Goal: Task Accomplishment & Management: Manage account settings

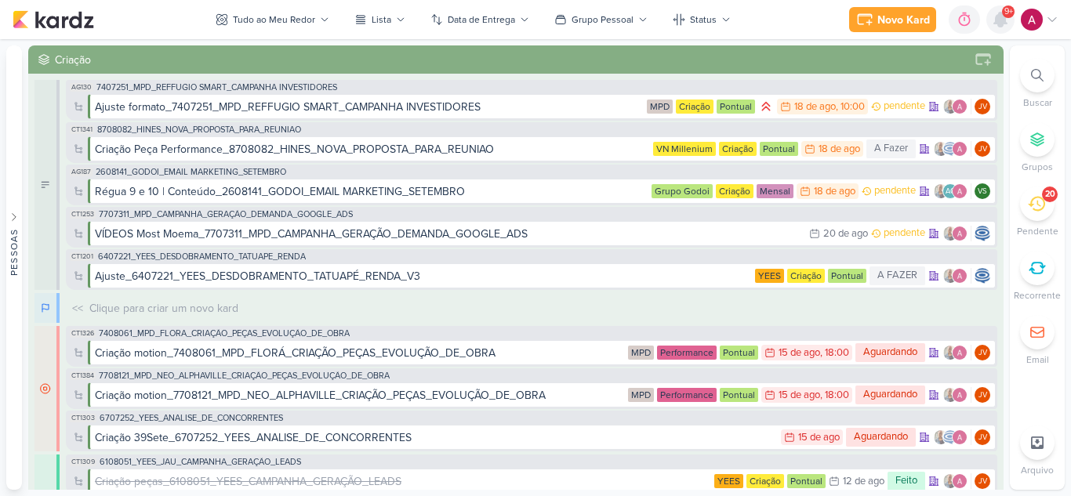
click at [1000, 29] on div at bounding box center [1000, 19] width 28 height 28
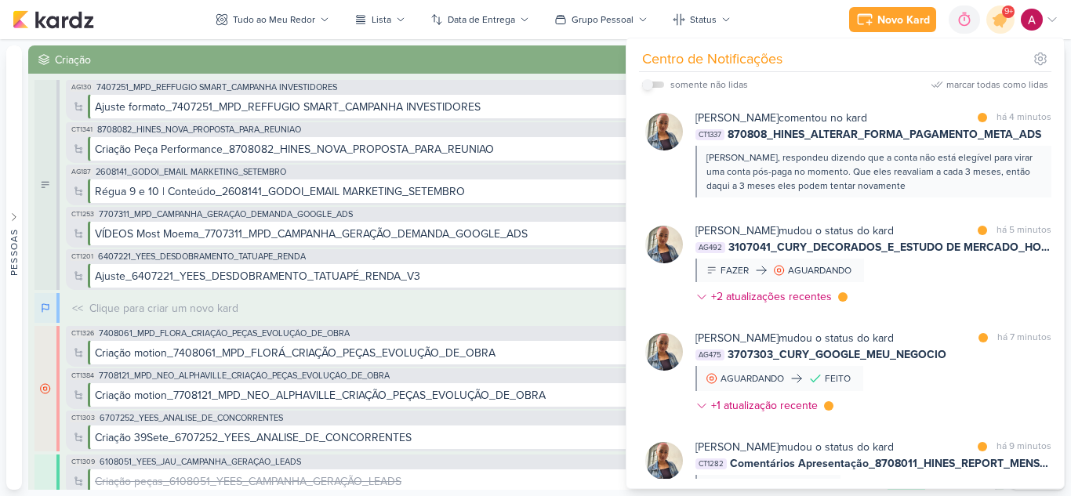
click at [647, 84] on input "checkbox" at bounding box center [647, 84] width 11 height 11
checkbox input "true"
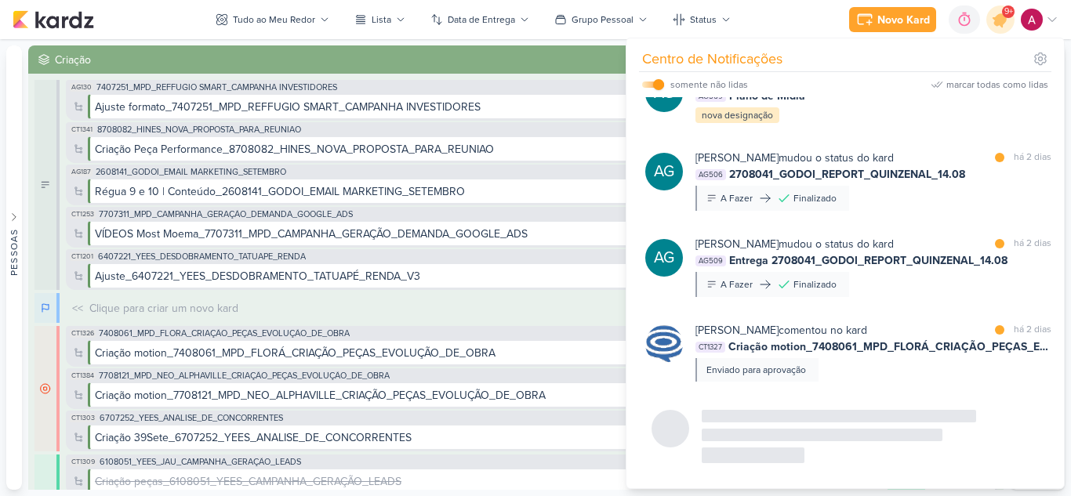
scroll to position [2027, 0]
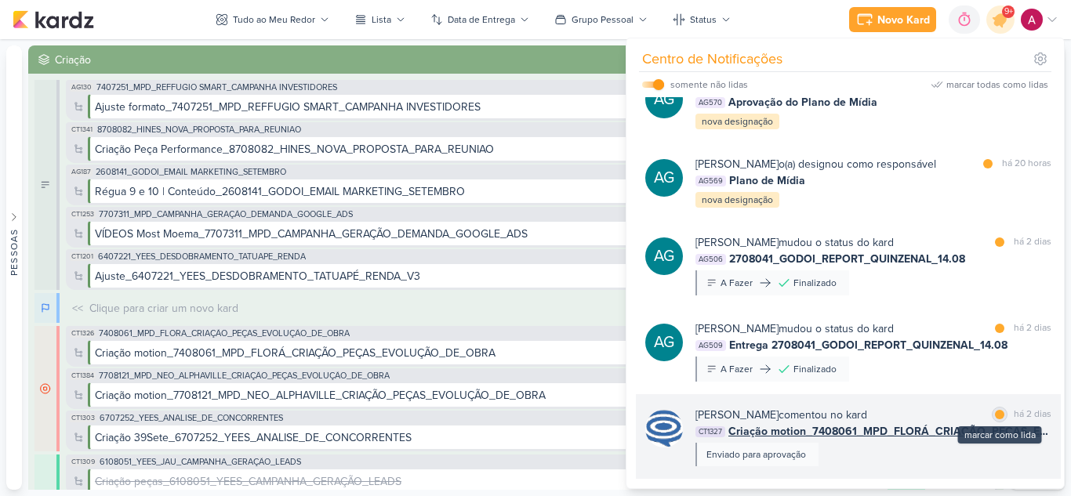
click at [995, 415] on div at bounding box center [999, 414] width 9 height 9
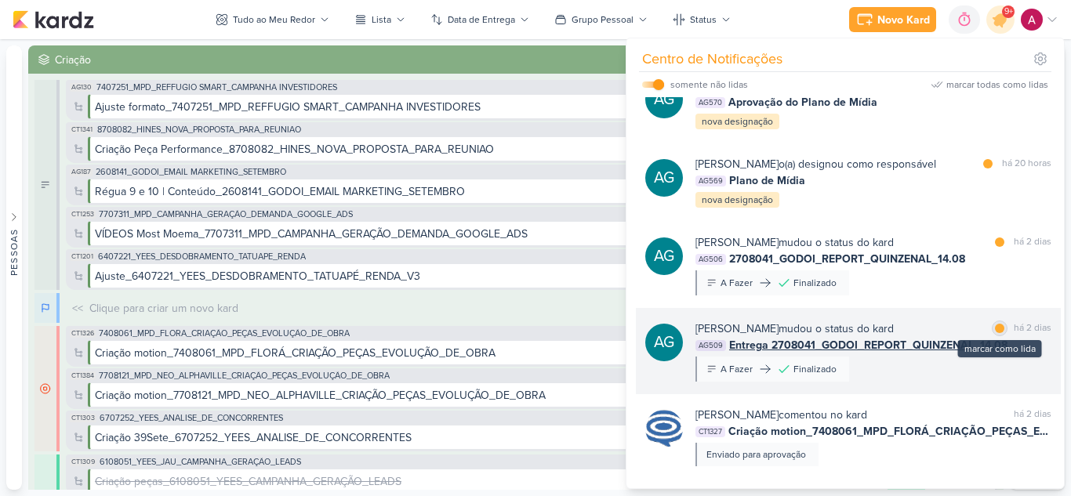
click at [995, 328] on div at bounding box center [999, 328] width 9 height 9
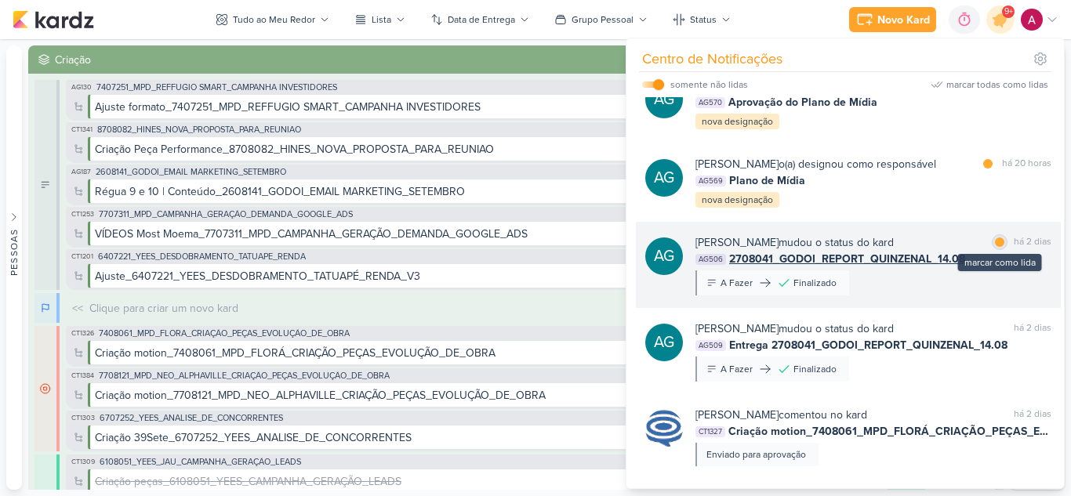
click at [995, 246] on div at bounding box center [999, 241] width 9 height 9
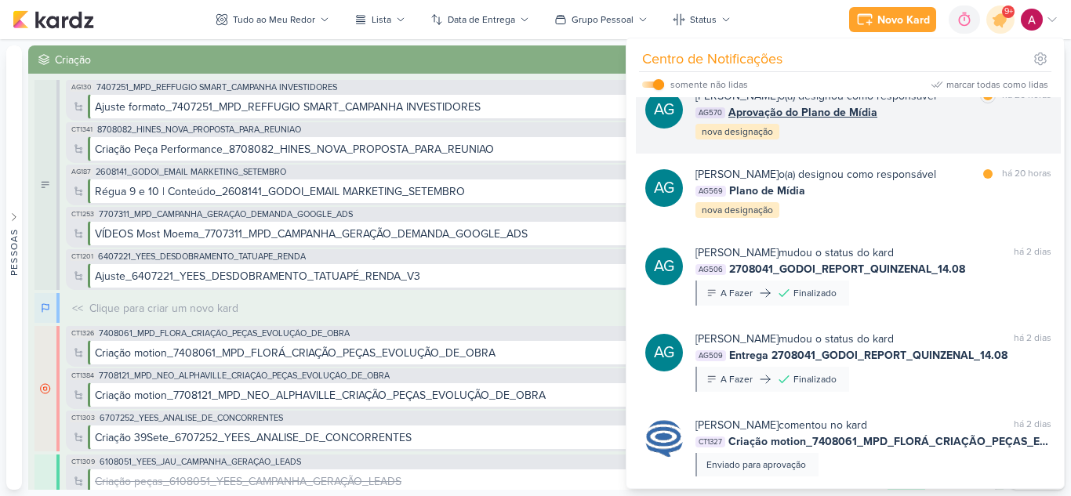
scroll to position [1871, 0]
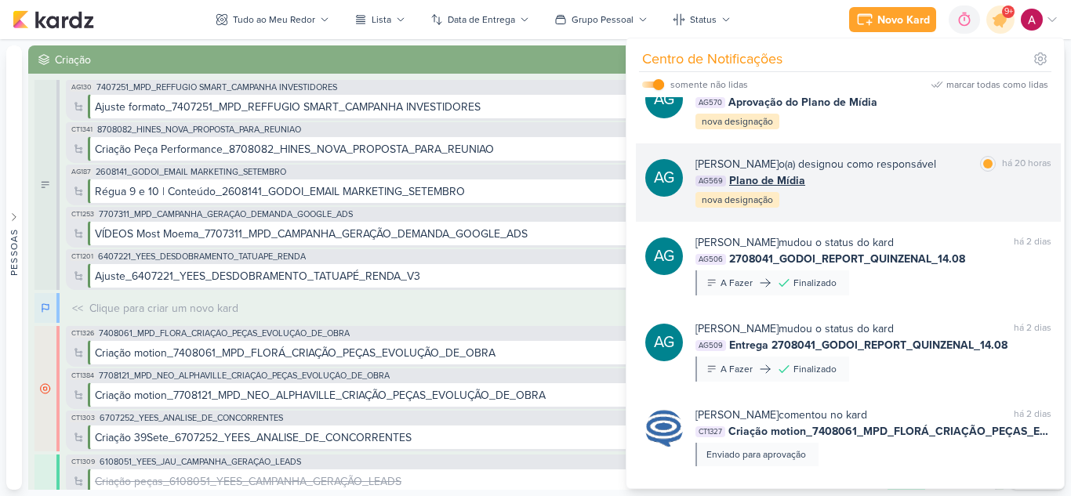
click at [934, 189] on div "AG569 Plano de Mídia" at bounding box center [873, 180] width 356 height 16
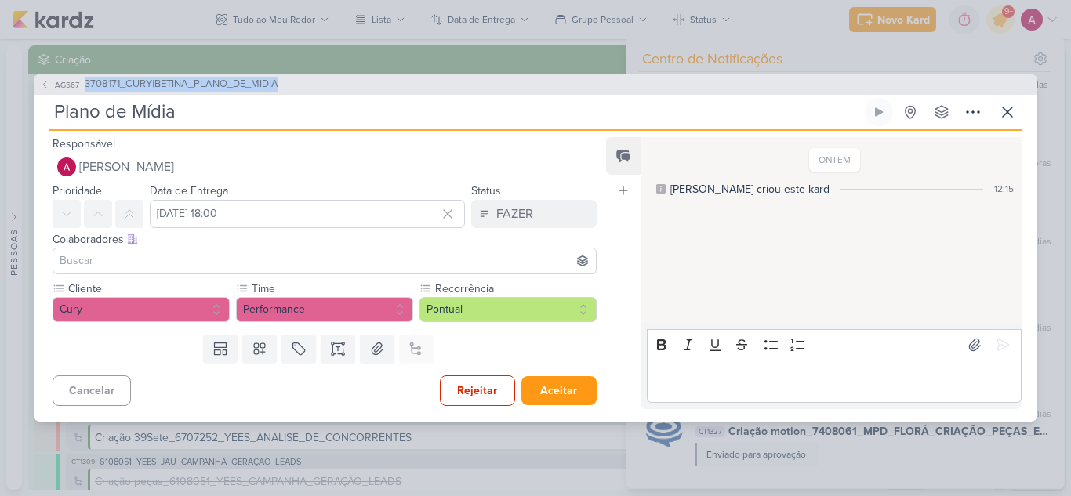
drag, startPoint x: 315, startPoint y: 82, endPoint x: 82, endPoint y: 92, distance: 233.0
click at [82, 92] on div "AG567 3708171_CURY|BETINA_PLANO_DE_MIDIA" at bounding box center [535, 84] width 1003 height 20
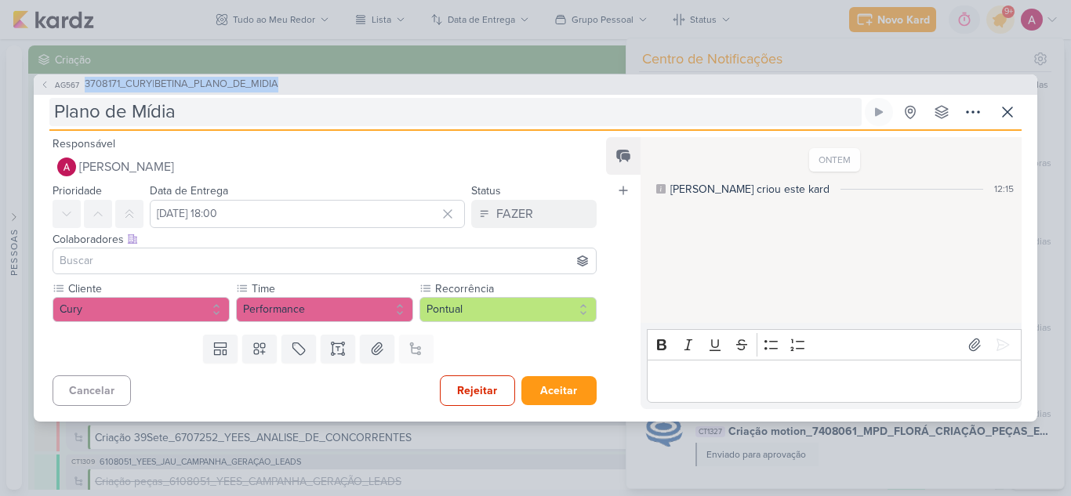
copy span "3708171_CURY|BETINA_PLANO_DE_MIDIA"
click at [253, 115] on input "Plano de Mídia" at bounding box center [455, 112] width 812 height 28
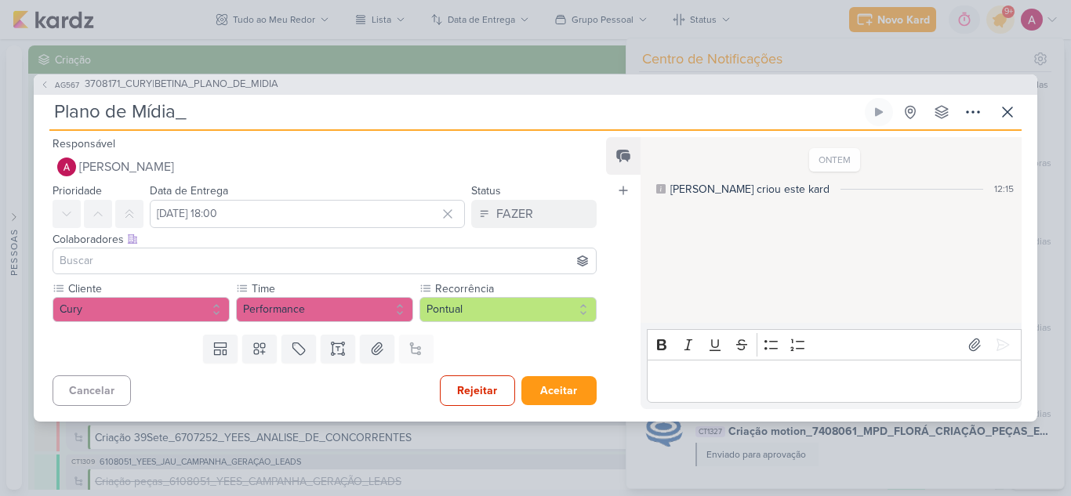
paste input "3708171_CURY|BETINA_PLANO_DE_MIDIA"
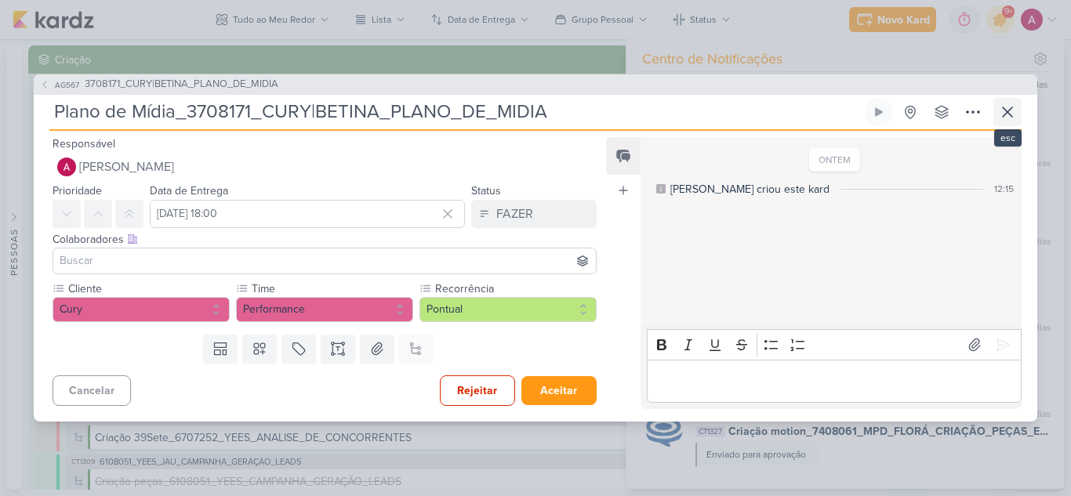
type input "Plano de Mídia_3708171_CURY|BETINA_PLANO_DE_MIDIA"
click at [1018, 114] on button at bounding box center [1007, 112] width 28 height 28
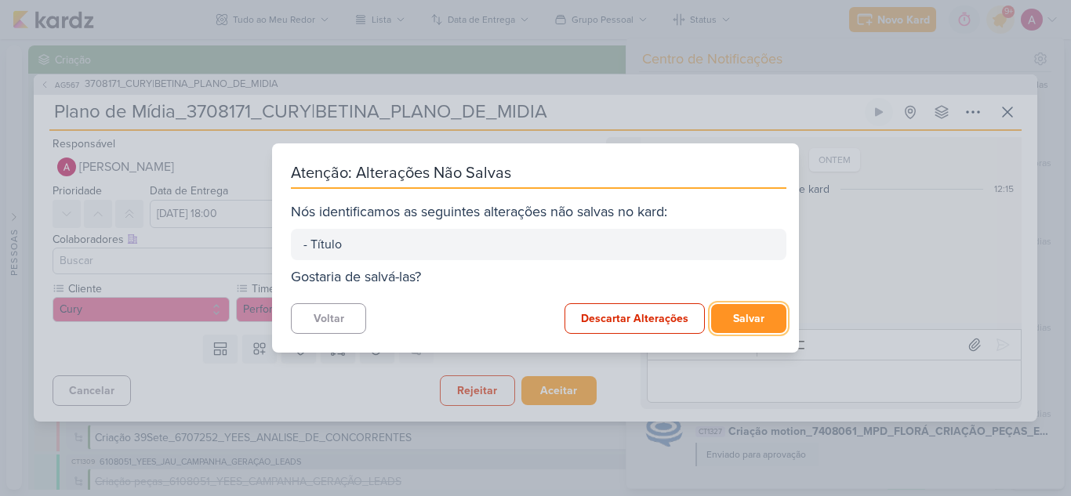
click at [752, 317] on button "Salvar" at bounding box center [748, 318] width 75 height 29
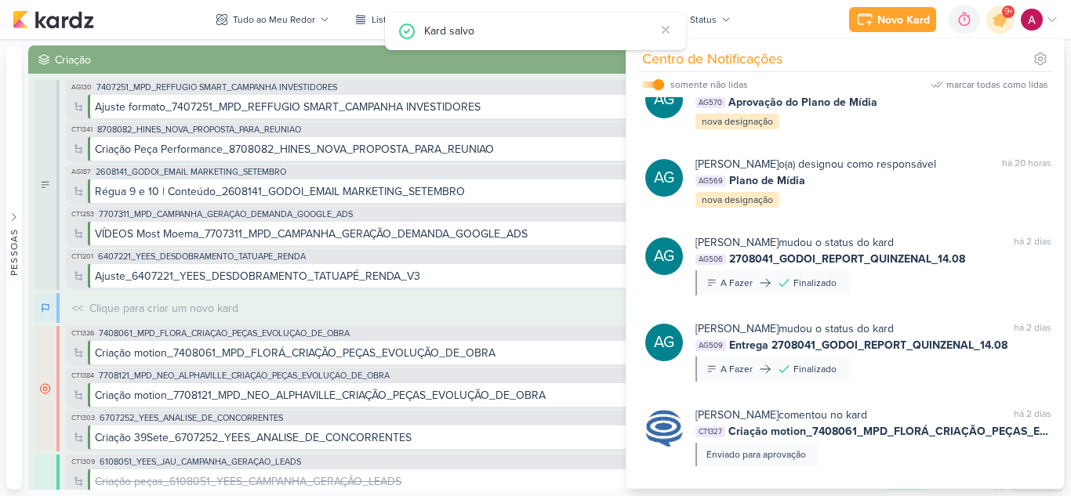
click at [922, 111] on div "AG570 Aprovação do Plano de Mídia" at bounding box center [873, 102] width 356 height 16
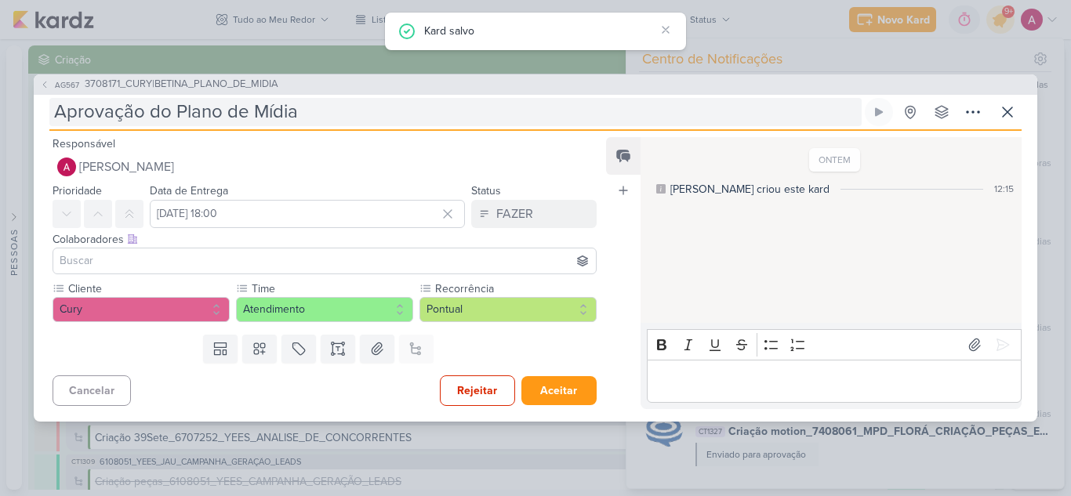
click at [361, 105] on input "Aprovação do Plano de Mídia" at bounding box center [455, 112] width 812 height 28
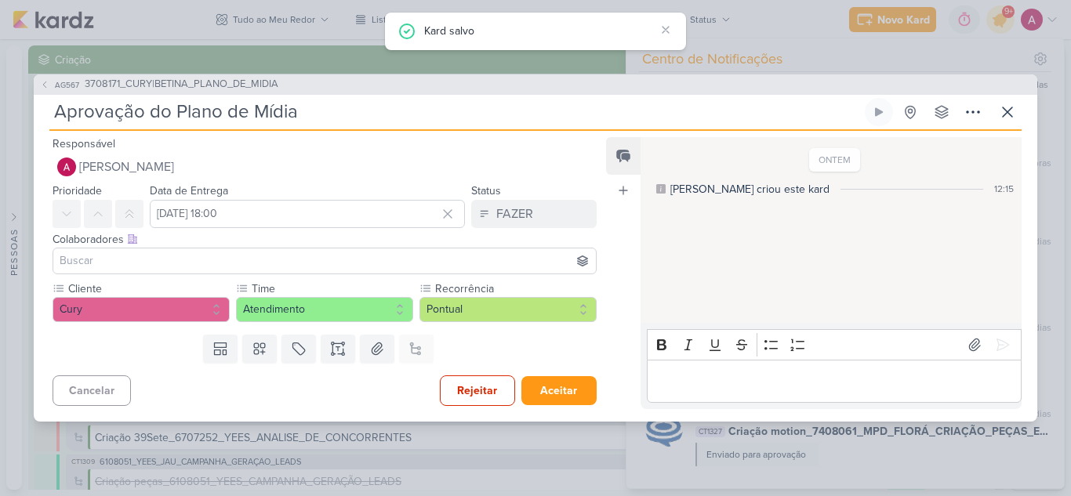
paste input "3708171_CURY|BETINA_PLANO_DE_MIDIA"
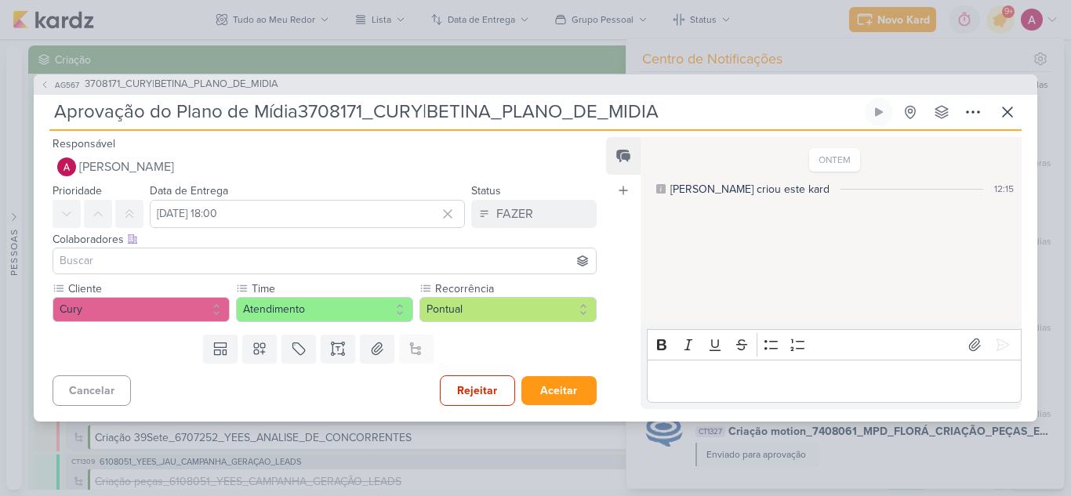
click at [299, 109] on input "Aprovação do Plano de Mídia3708171_CURY|BETINA_PLANO_DE_MIDIA" at bounding box center [455, 112] width 812 height 28
type input "Aprovação do Plano de Mídia_3708171_CURY|BETINA_PLANO_DE_MIDIA"
click at [1011, 107] on icon at bounding box center [1007, 112] width 19 height 19
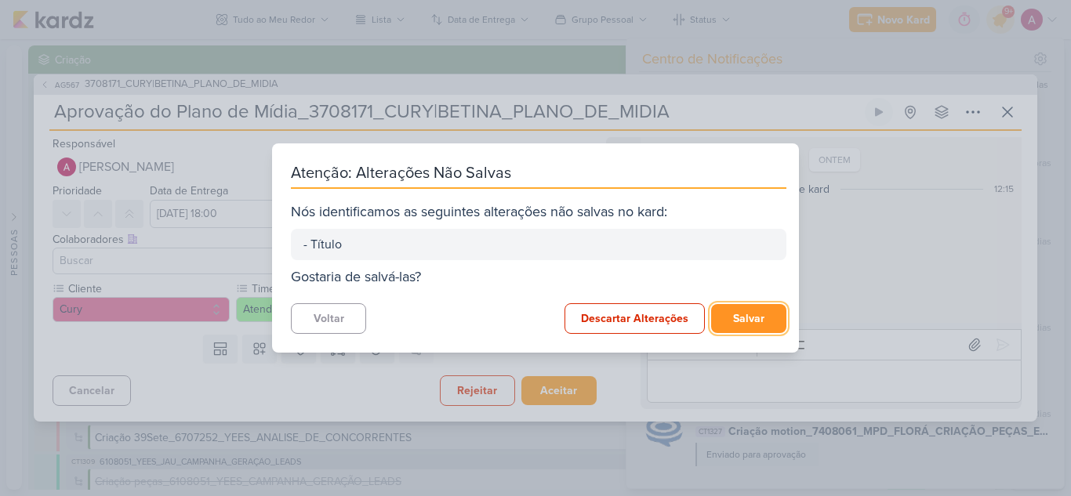
click at [762, 312] on button "Salvar" at bounding box center [748, 318] width 75 height 29
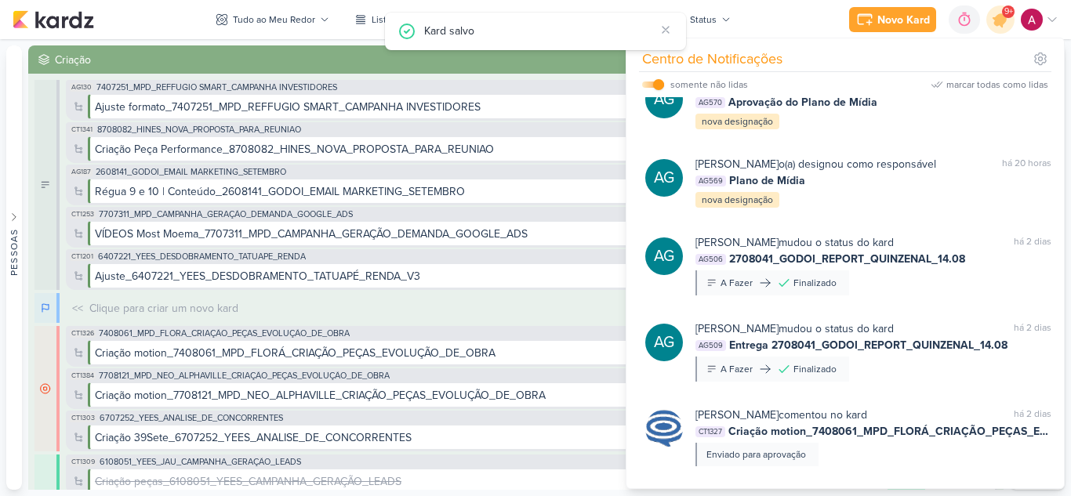
click at [957, 32] on div "AG573 Verificação da verba nas plataformas" at bounding box center [873, 24] width 356 height 16
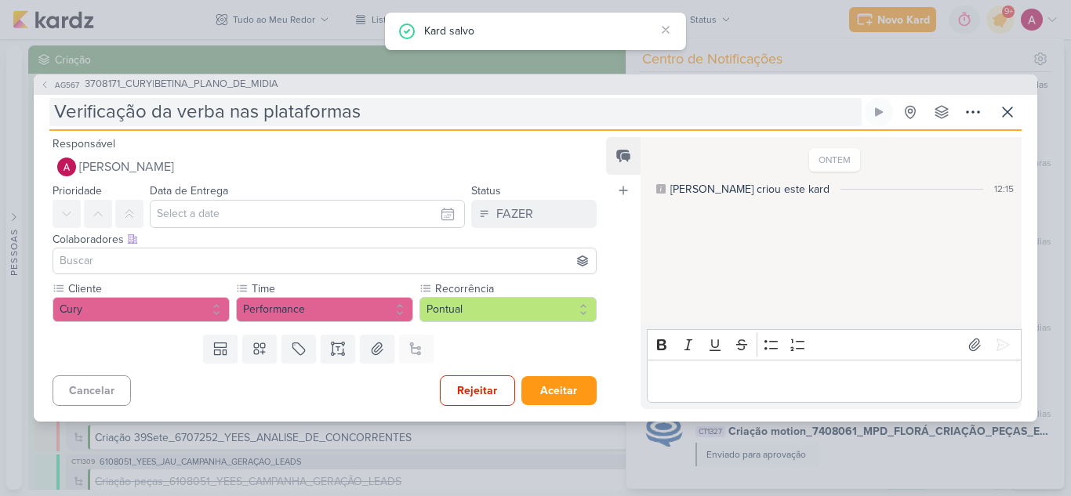
click at [403, 102] on input "Verificação da verba nas plataformas" at bounding box center [455, 112] width 812 height 28
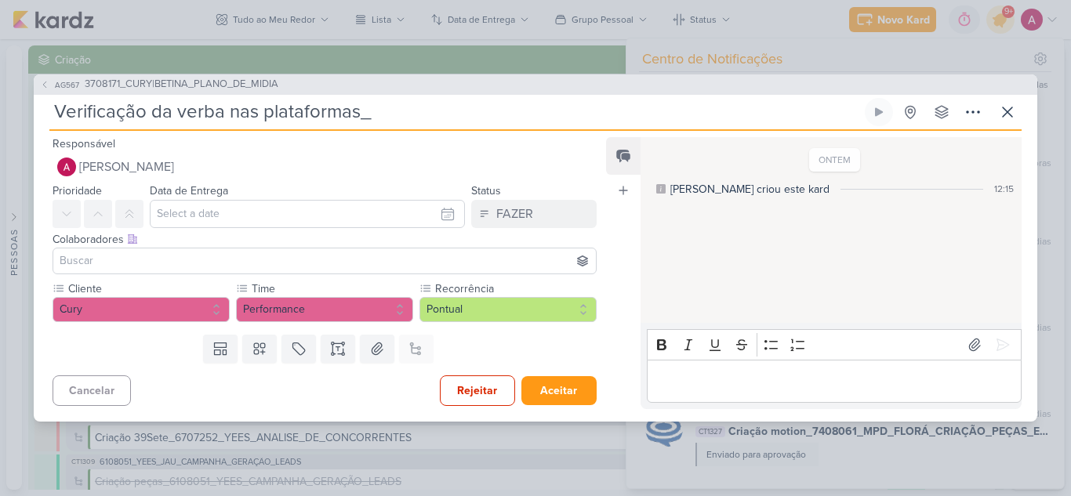
paste input "3708171_CURY|BETINA_PLANO_DE_MIDIA"
type input "Verificação da verba nas plataformas_3708171_CURY|BETINA_PLANO_DE_MIDIA"
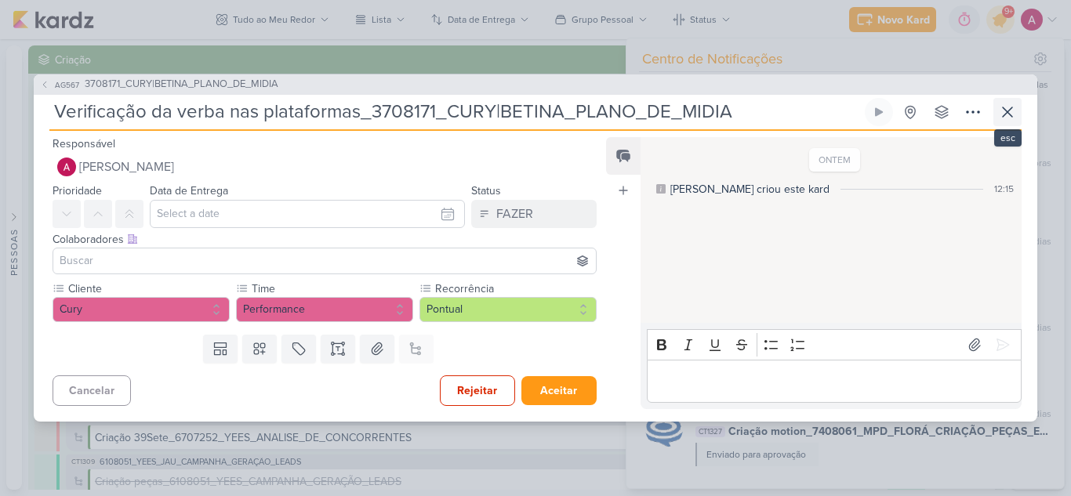
type input "Verificação da verba nas plataformas_3708171_CURY|BETINA_PLANO_DE_MIDIA"
click at [998, 106] on icon at bounding box center [1007, 112] width 19 height 19
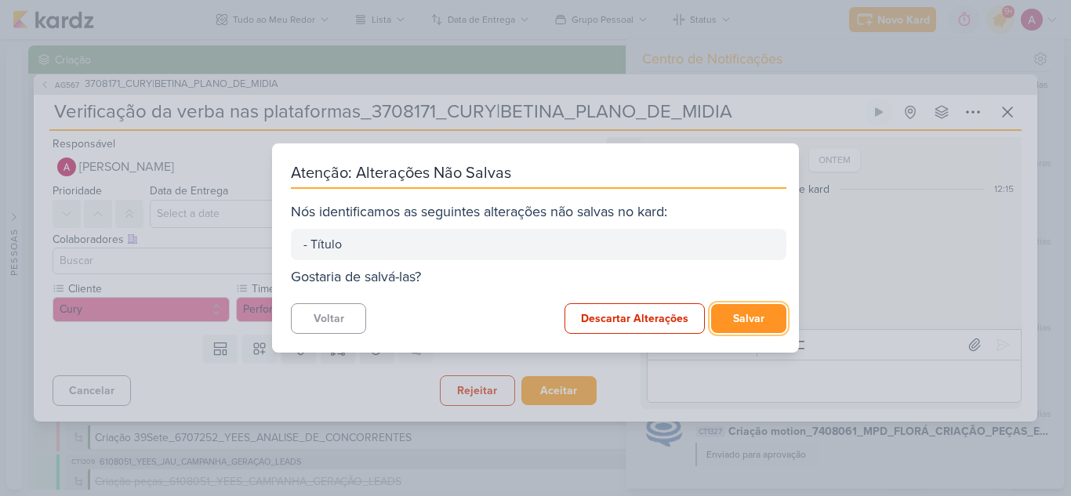
click at [746, 316] on button "Salvar" at bounding box center [748, 318] width 75 height 29
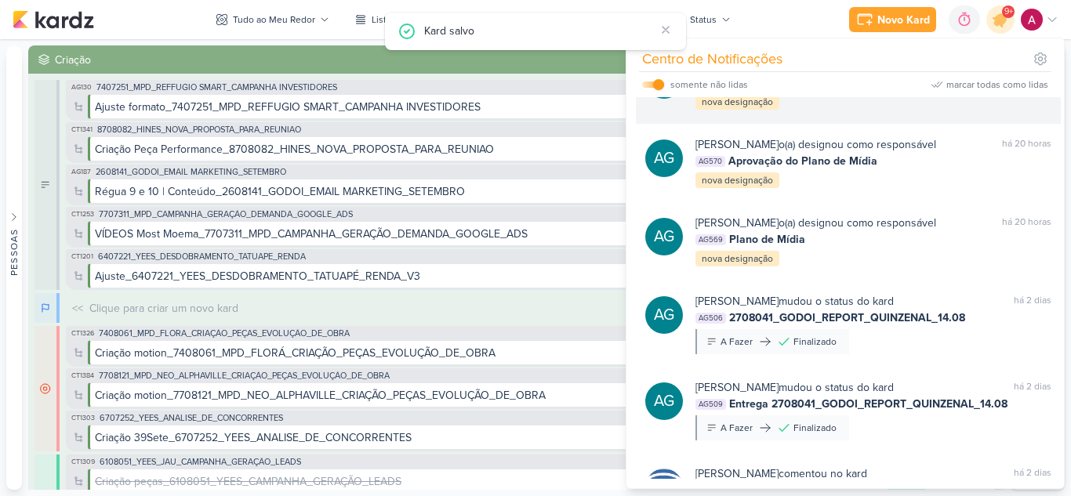
scroll to position [1714, 0]
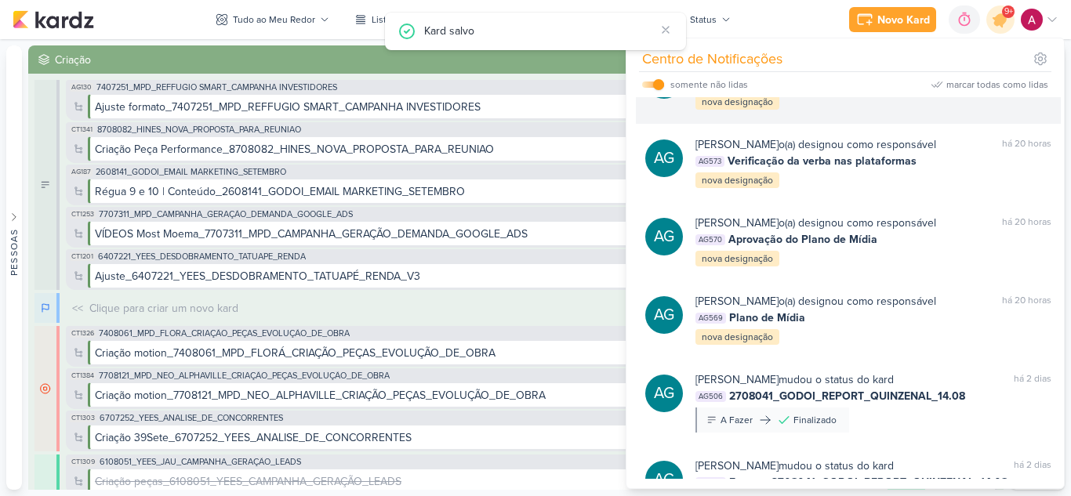
click at [952, 111] on div "Aline Gimenez Graciano o(a) designou como responsável marcar como lida há 20 ho…" at bounding box center [873, 84] width 356 height 53
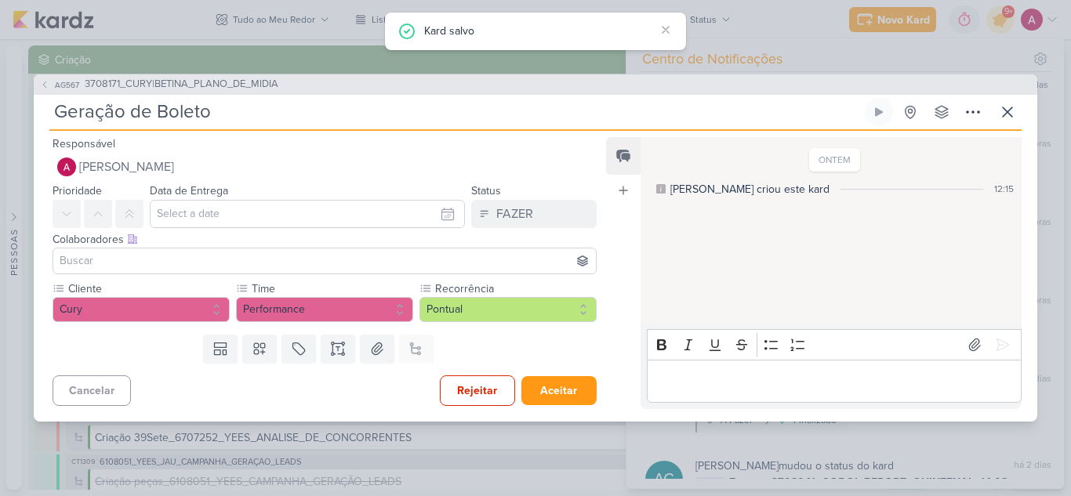
click at [451, 101] on input "Geração de Boleto" at bounding box center [455, 112] width 812 height 28
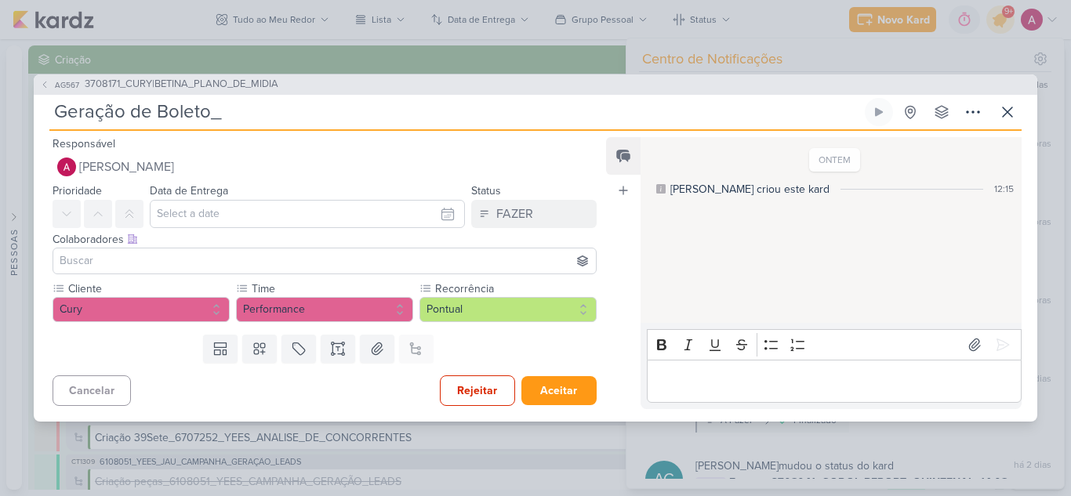
paste input "3708171_CURY|BETINA_PLANO_DE_MIDIA"
type input "Geração de Boleto_3708171_CURY|BETINA_PLANO_DE_MIDIA"
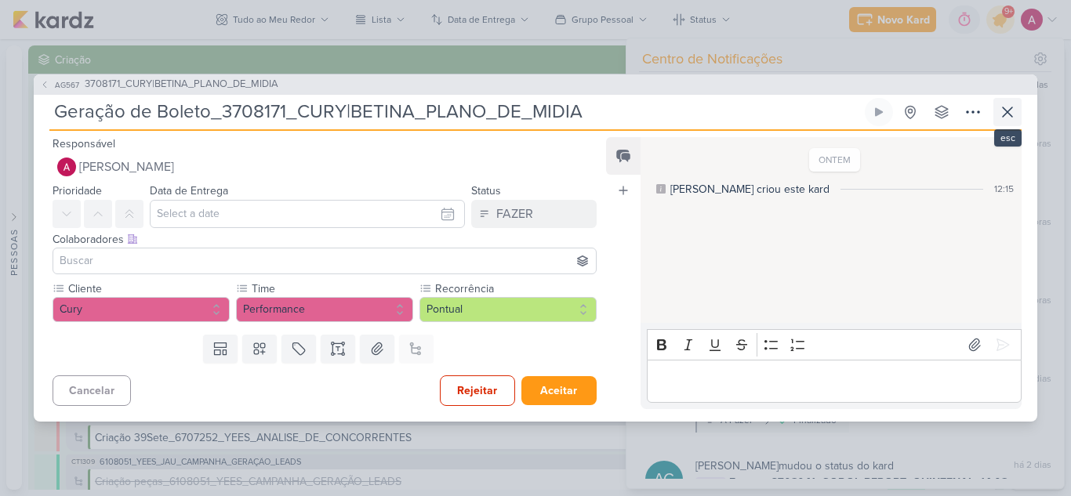
type input "Geração de Boleto_3708171_CURY|BETINA_PLANO_DE_MIDIA"
click at [1005, 113] on icon at bounding box center [1006, 111] width 9 height 9
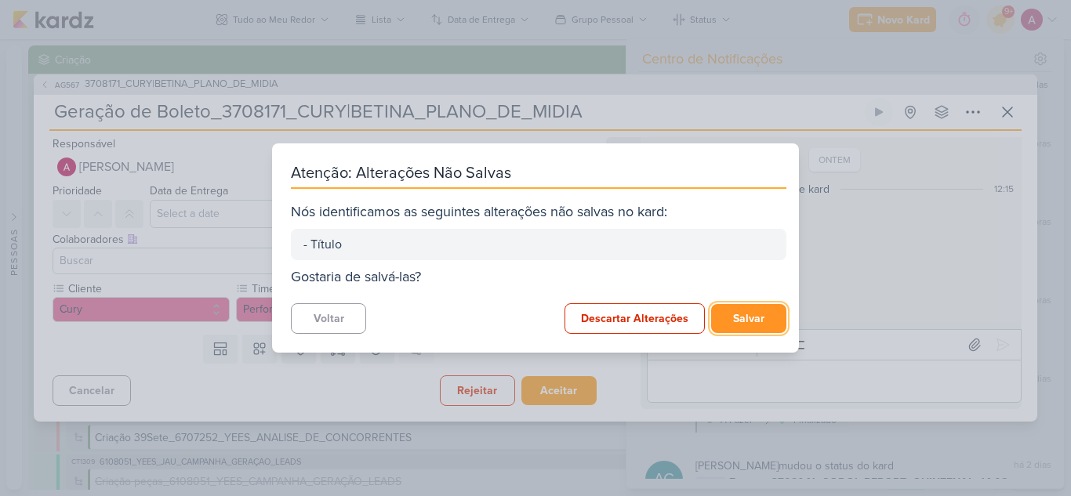
click at [758, 313] on button "Salvar" at bounding box center [748, 318] width 75 height 29
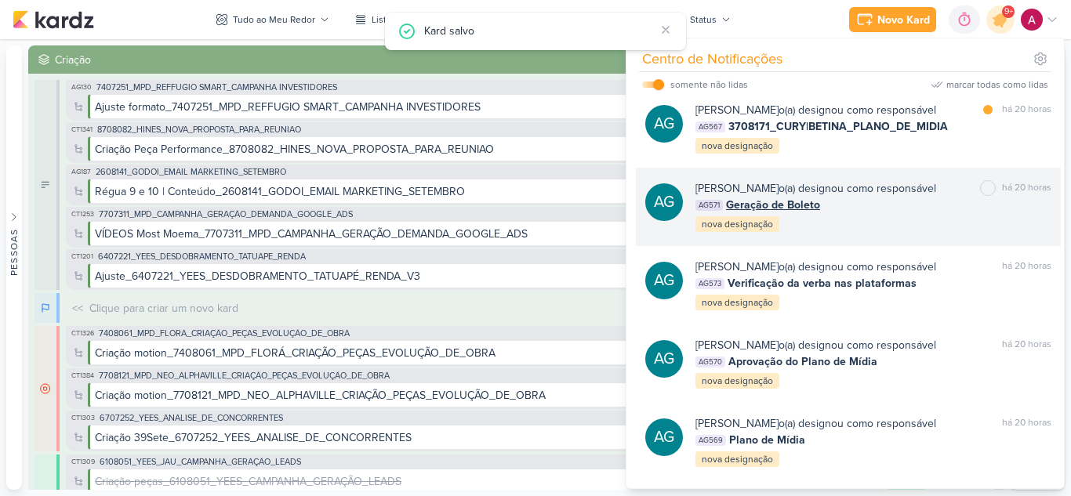
scroll to position [1557, 0]
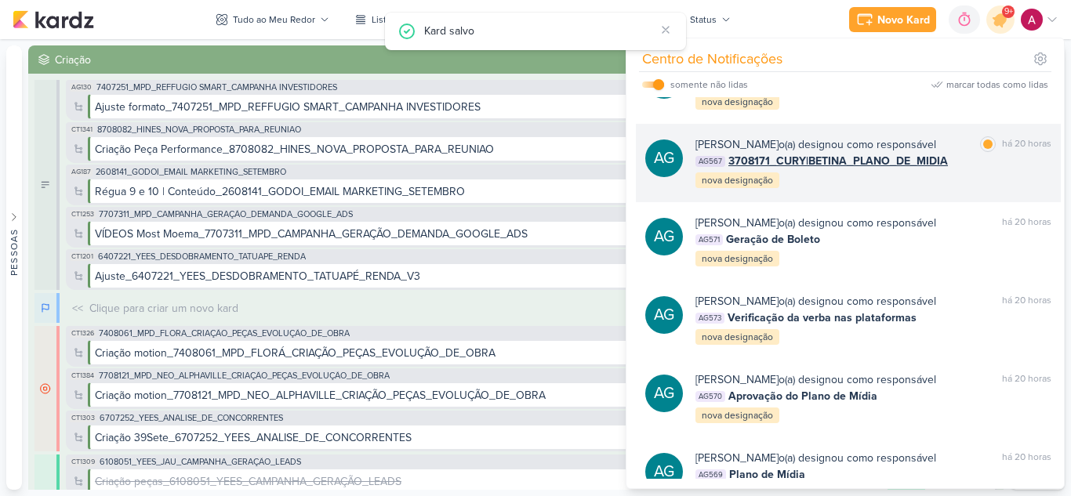
click at [936, 153] on div "Aline Gimenez Graciano o(a) designou como responsável" at bounding box center [815, 144] width 241 height 16
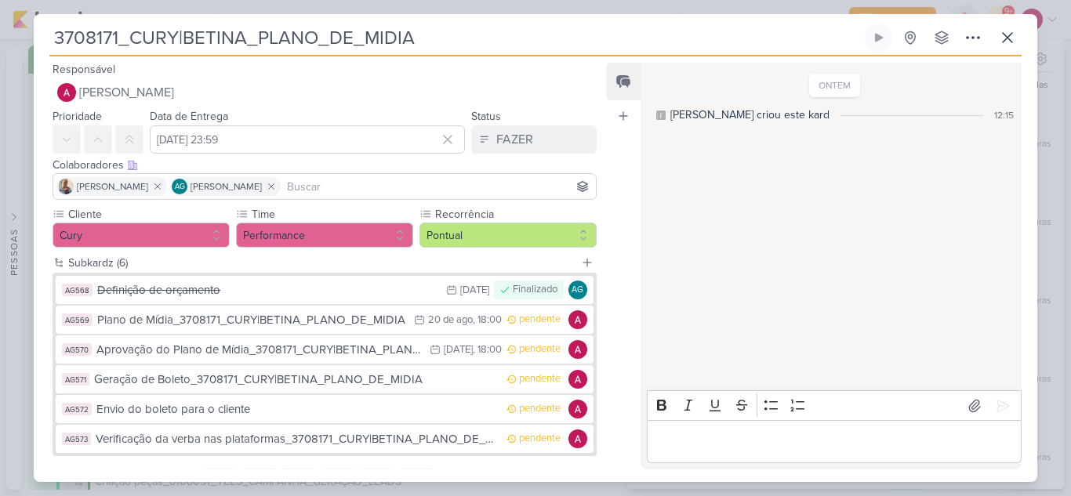
scroll to position [74, 0]
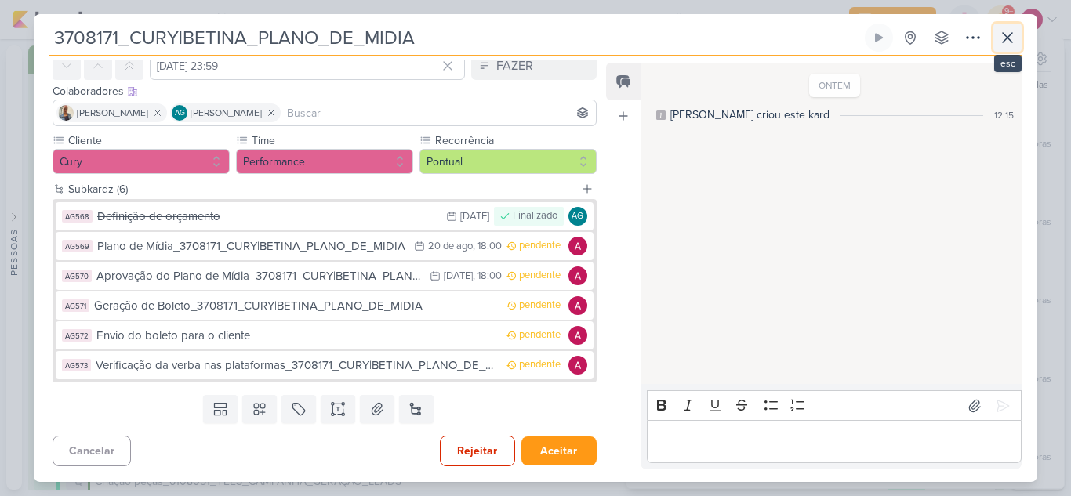
click at [1019, 28] on button at bounding box center [1007, 38] width 28 height 28
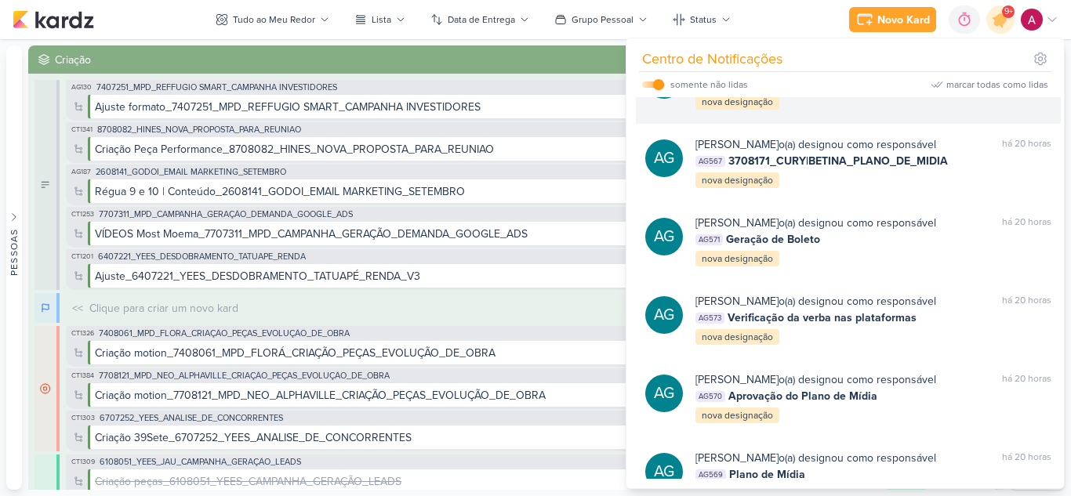
click at [933, 111] on div "Aline Gimenez Graciano o(a) designou como responsável marcar como lida há 20 ho…" at bounding box center [873, 84] width 356 height 53
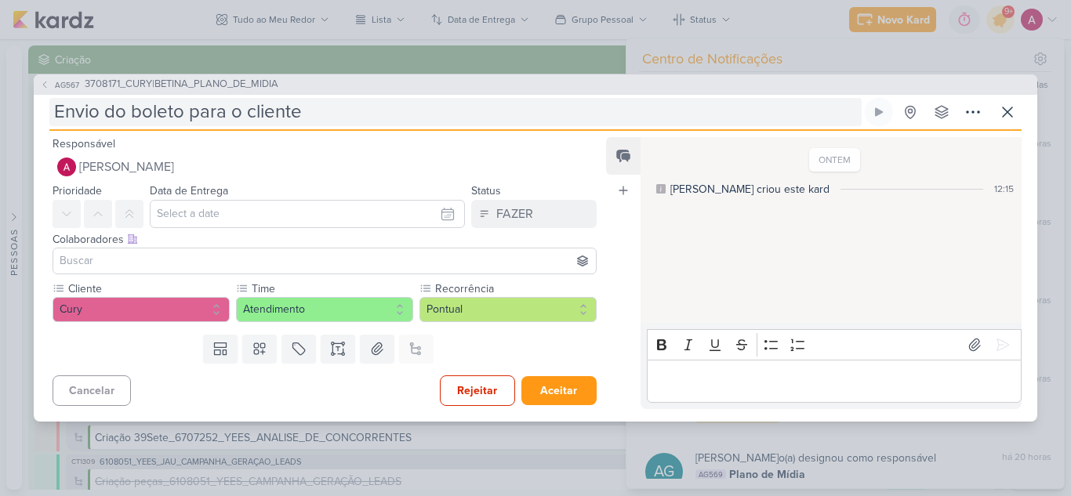
click at [360, 109] on input "Envio do boleto para o cliente" at bounding box center [455, 112] width 812 height 28
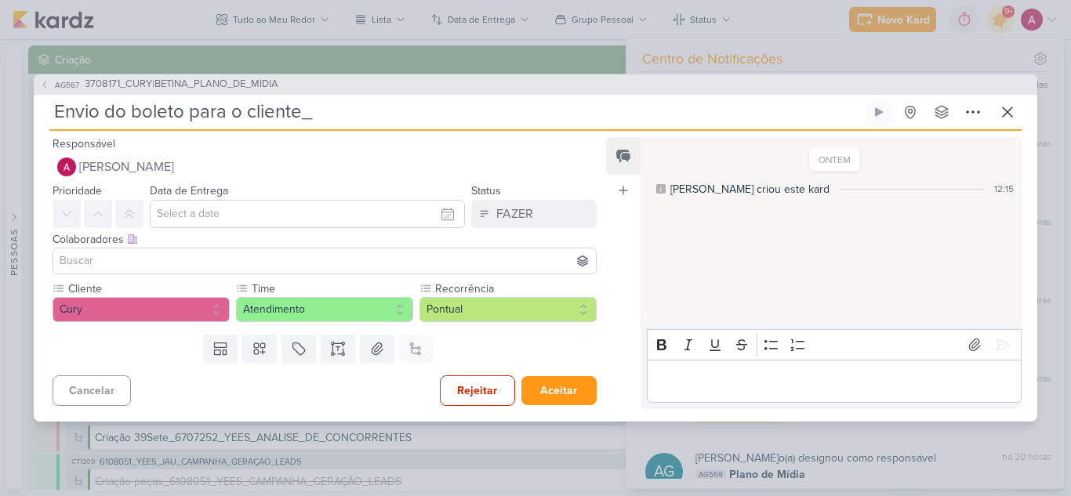
paste input "3708171_CURY|BETINA_PLANO_DE_MIDIA"
type input "Envio do boleto para o cliente_3708171_CURY|BETINA_PLANO_DE_MIDIA"
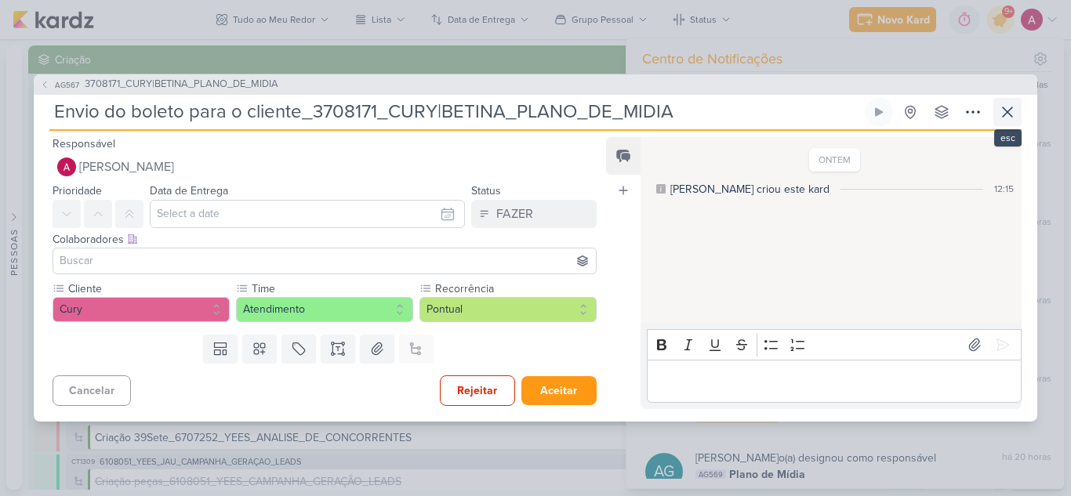
type input "Envio do boleto para o cliente_3708171_CURY|BETINA_PLANO_DE_MIDIA"
click at [1016, 115] on icon at bounding box center [1007, 112] width 19 height 19
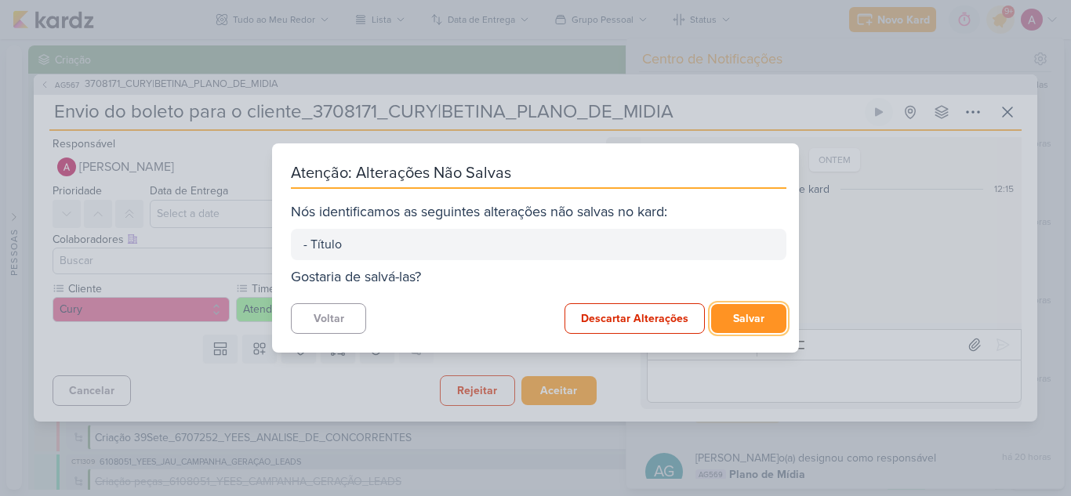
click at [766, 313] on button "Salvar" at bounding box center [748, 318] width 75 height 29
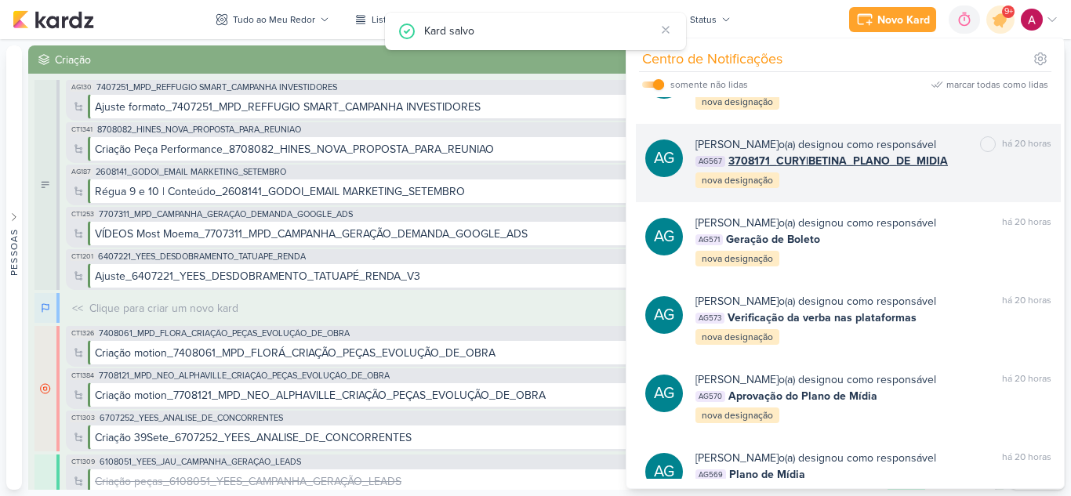
click at [923, 190] on div "Aline Gimenez Graciano o(a) designou como responsável marcar como não lida há 2…" at bounding box center [873, 162] width 356 height 53
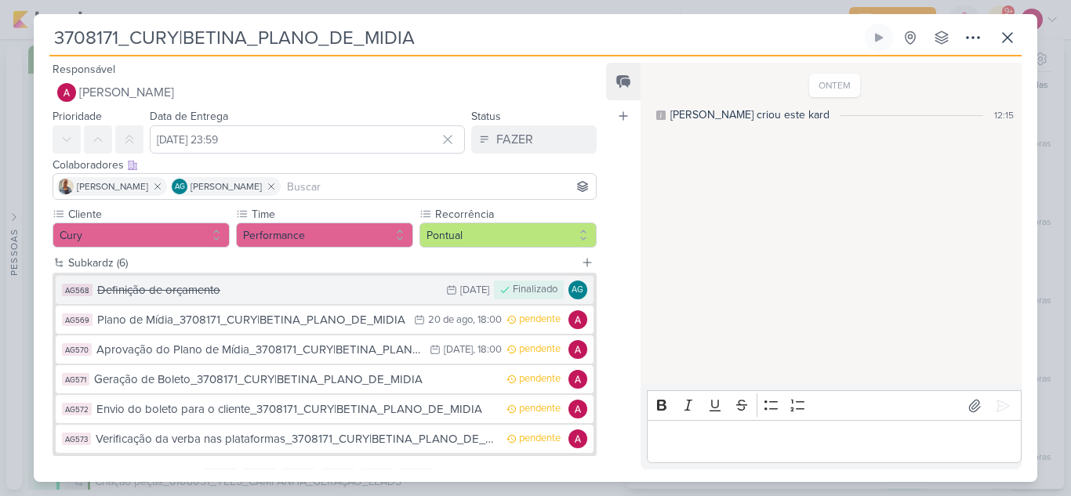
click at [266, 293] on div "Definição de orçamento" at bounding box center [267, 290] width 341 height 18
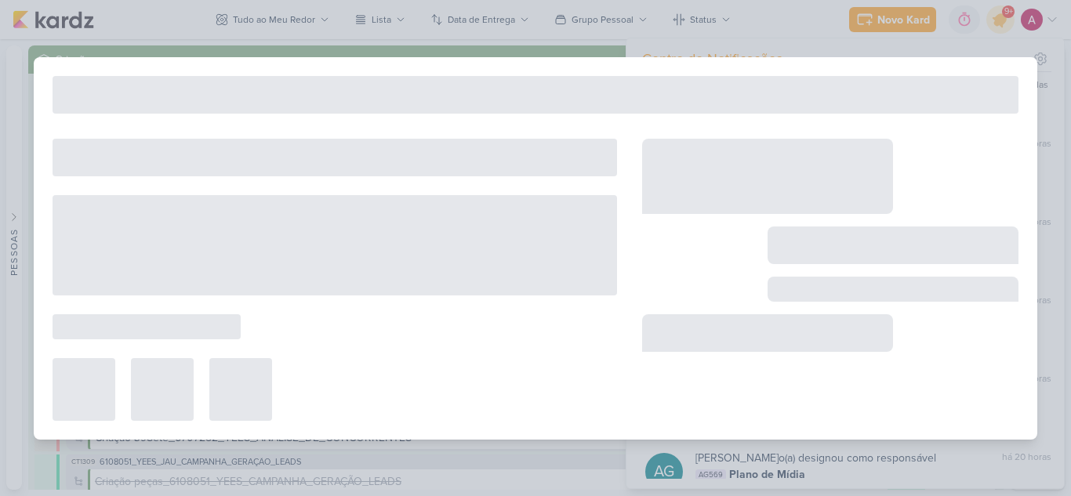
type input "Definição de orçamento"
type input "17 de agosto de 2025 às 23:59"
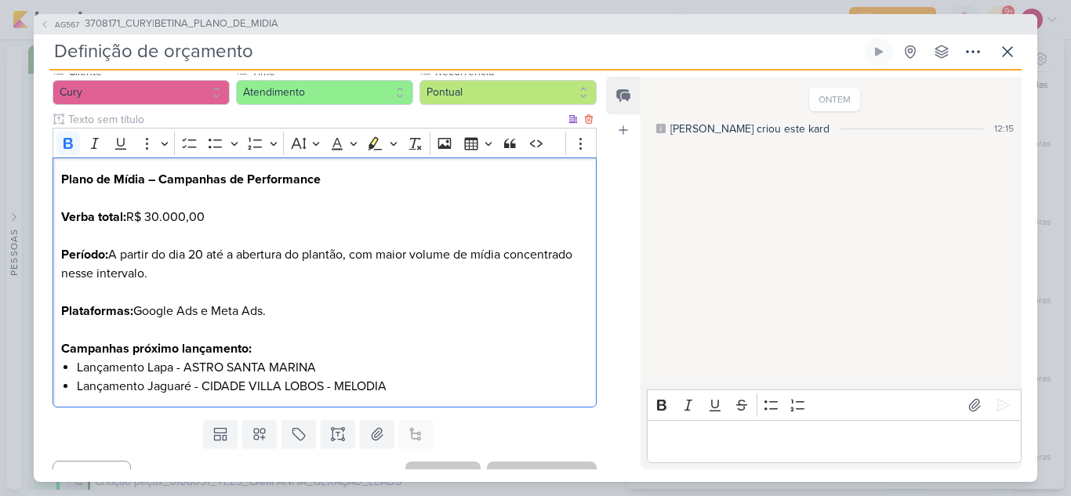
scroll to position [182, 0]
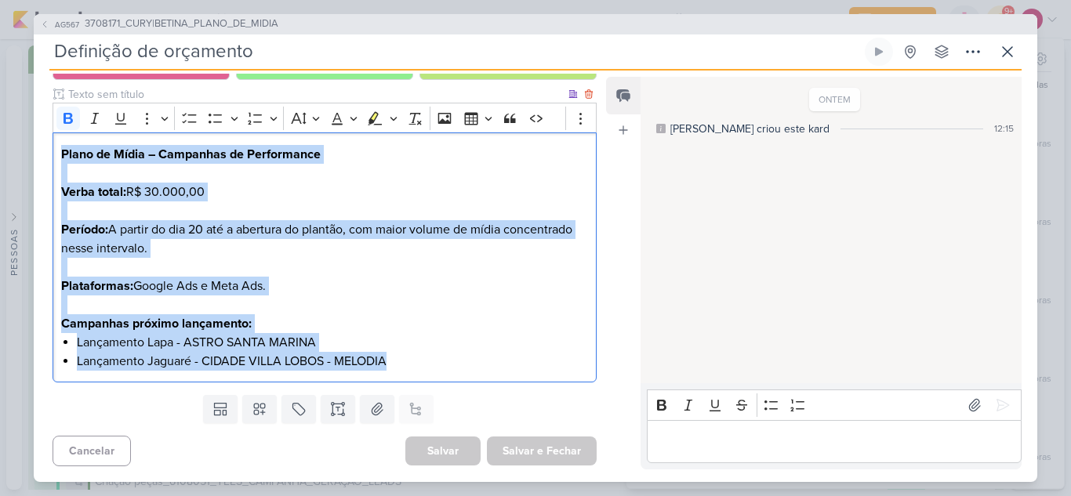
drag, startPoint x: 58, startPoint y: 253, endPoint x: 407, endPoint y: 361, distance: 365.1
click at [407, 361] on div "Plano de Mídia – Campanhas de Performance Verba total: R$ 30.000,00 Período: A …" at bounding box center [325, 257] width 544 height 250
copy div "Plano de Mídia – Campanhas de Performance Verba total: R$ 30.000,00 Período: A …"
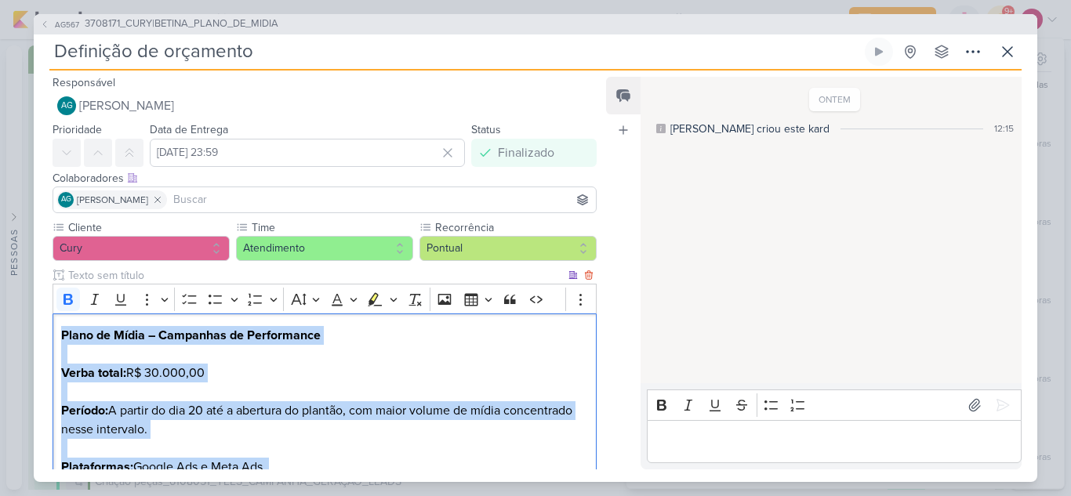
scroll to position [0, 0]
click at [42, 20] on icon at bounding box center [44, 24] width 9 height 9
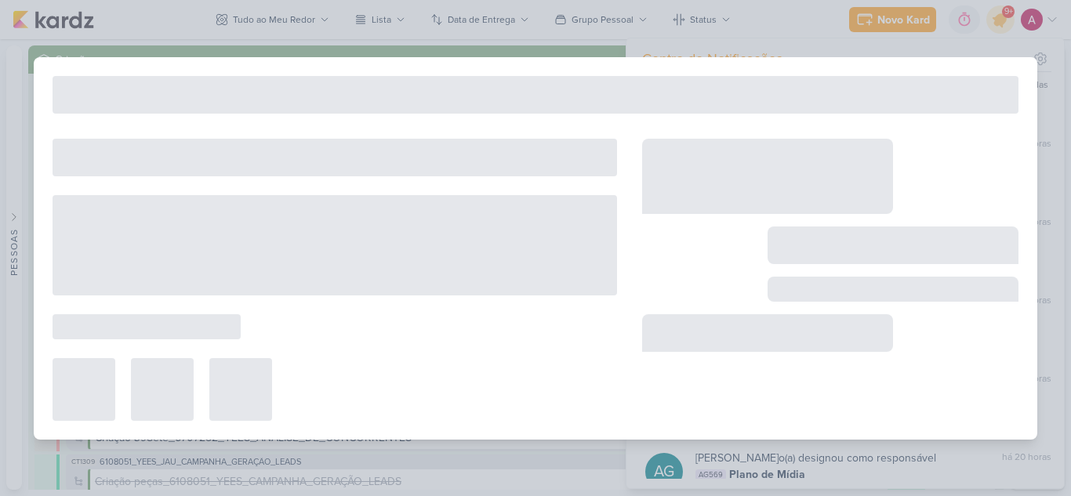
type input "3708171_CURY|BETINA_PLANO_DE_MIDIA"
type input "19 de agosto de 2025 às 23:59"
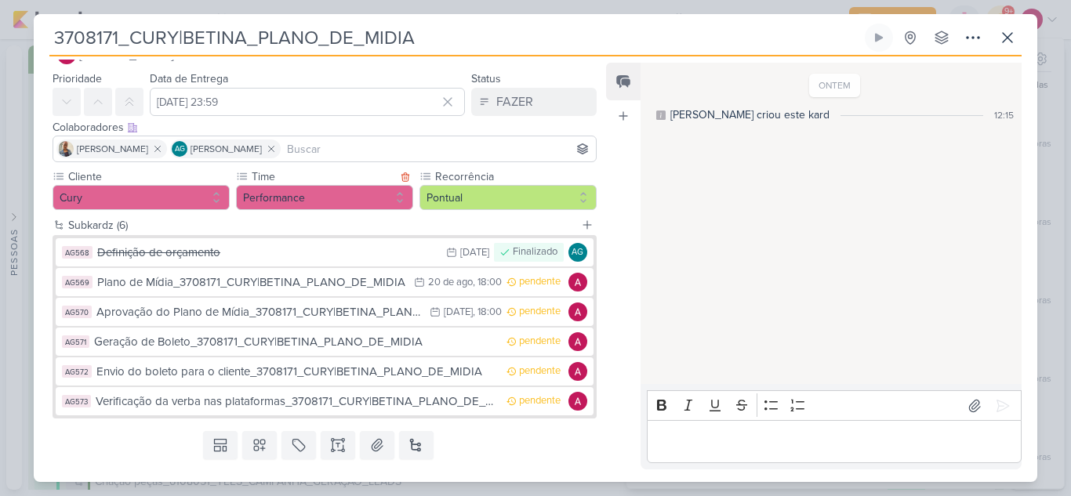
scroll to position [74, 0]
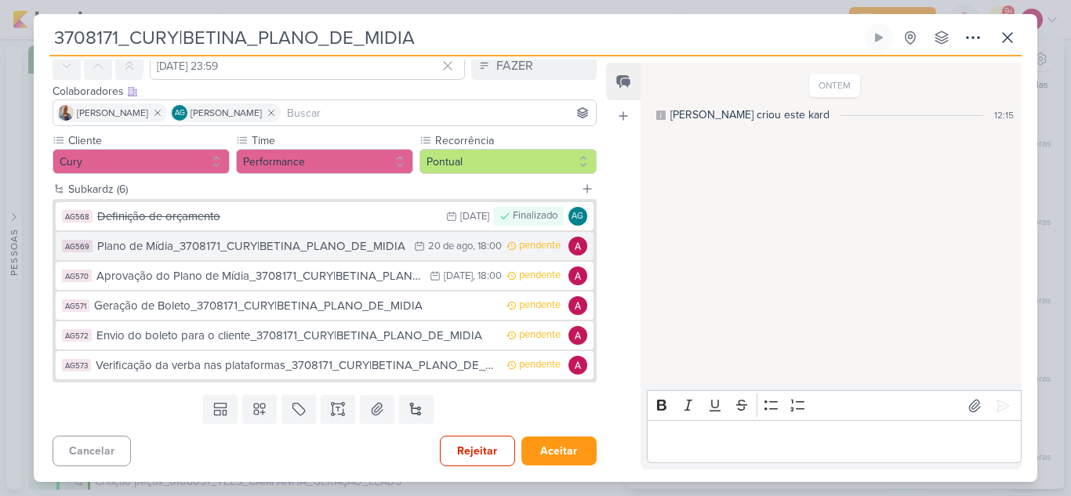
click at [292, 249] on div "Plano de Mídia_3708171_CURY|BETINA_PLANO_DE_MIDIA" at bounding box center [251, 246] width 309 height 18
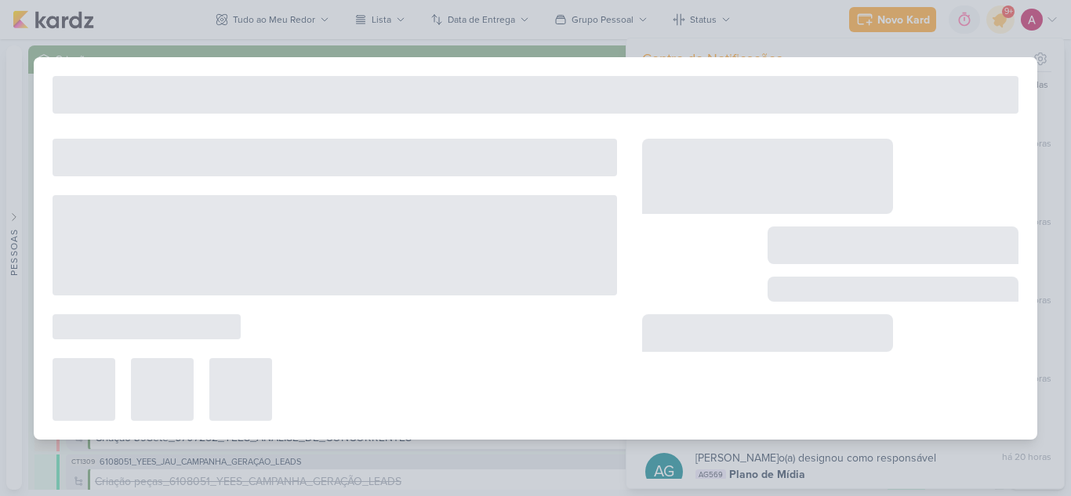
type input "Plano de Mídia_3708171_CURY|BETINA_PLANO_DE_MIDIA"
type input "20 de agosto de 2025 às 18:00"
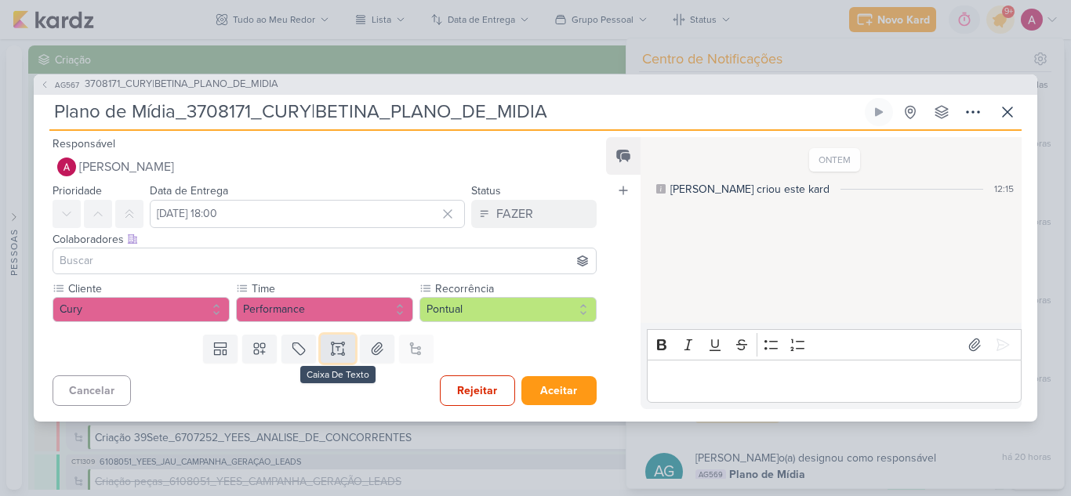
click at [336, 350] on icon at bounding box center [338, 349] width 16 height 16
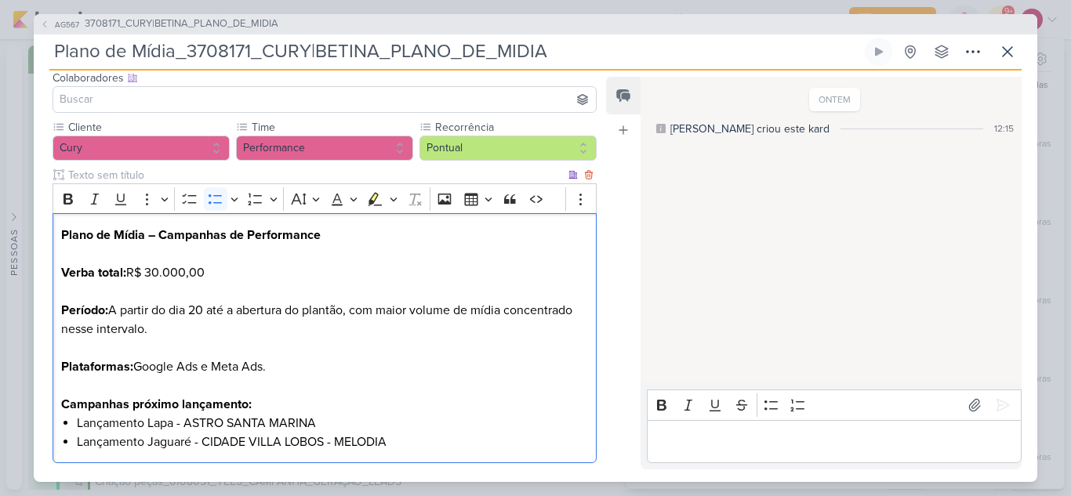
scroll to position [160, 0]
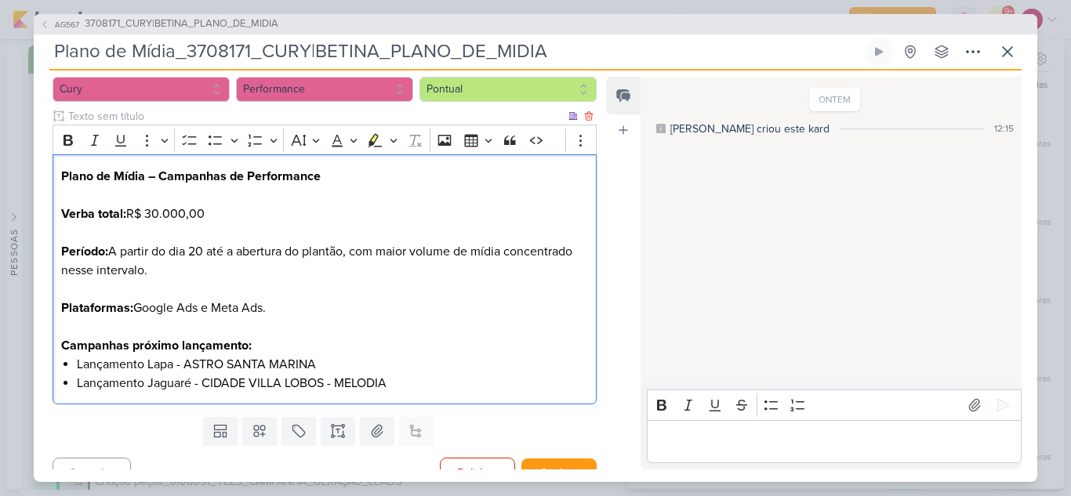
click at [294, 310] on p "Plataformas: Google Ads e Meta Ads." at bounding box center [324, 318] width 527 height 38
click at [212, 266] on p "Período: A partir do dia 20 até a abertura do plantão, com maior volume de mídi…" at bounding box center [324, 270] width 527 height 56
drag, startPoint x: 112, startPoint y: 252, endPoint x: 150, endPoint y: 263, distance: 39.0
click at [150, 263] on p "Período: A partir do dia 20 até a abertura do plantão, com maior volume de mídi…" at bounding box center [324, 270] width 527 height 56
click at [212, 289] on p "Período: A partir do dia 20 até a abertura do plantão, com maior volume de mídi…" at bounding box center [324, 270] width 527 height 56
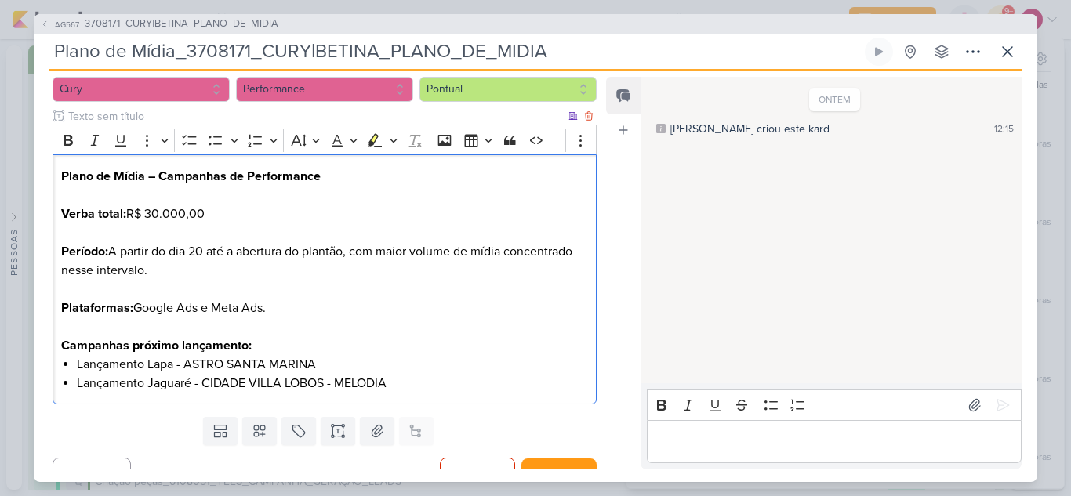
click at [185, 266] on p "Período: A partir do dia 20 até a abertura do plantão, com maior volume de mídi…" at bounding box center [324, 270] width 527 height 56
drag, startPoint x: 112, startPoint y: 255, endPoint x: 147, endPoint y: 263, distance: 35.4
click at [147, 263] on p "Período: A partir do dia 20 até a abertura do plantão, com maior volume de mídi…" at bounding box center [324, 270] width 527 height 56
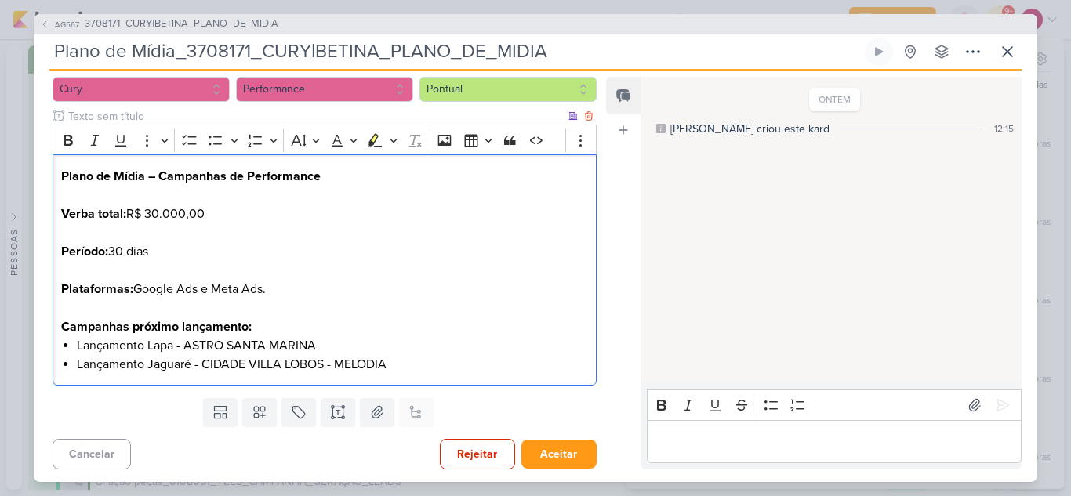
click at [187, 248] on p "Período: 30 dias" at bounding box center [324, 261] width 527 height 38
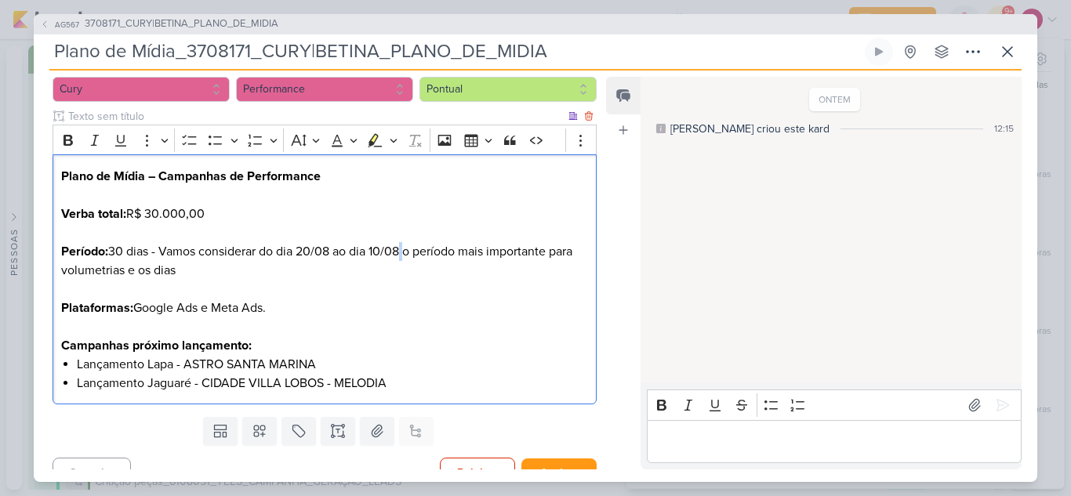
click at [403, 250] on p "Período: 30 dias - Vamos considerar do dia 20/08 ao dia 10/08 o período mais im…" at bounding box center [324, 270] width 527 height 56
drag, startPoint x: 119, startPoint y: 272, endPoint x: 183, endPoint y: 274, distance: 64.3
click at [183, 274] on p "Período: 30 dias - Vamos considerar do dia 20/08 ao dia 10/09 o período mais im…" at bounding box center [324, 270] width 527 height 56
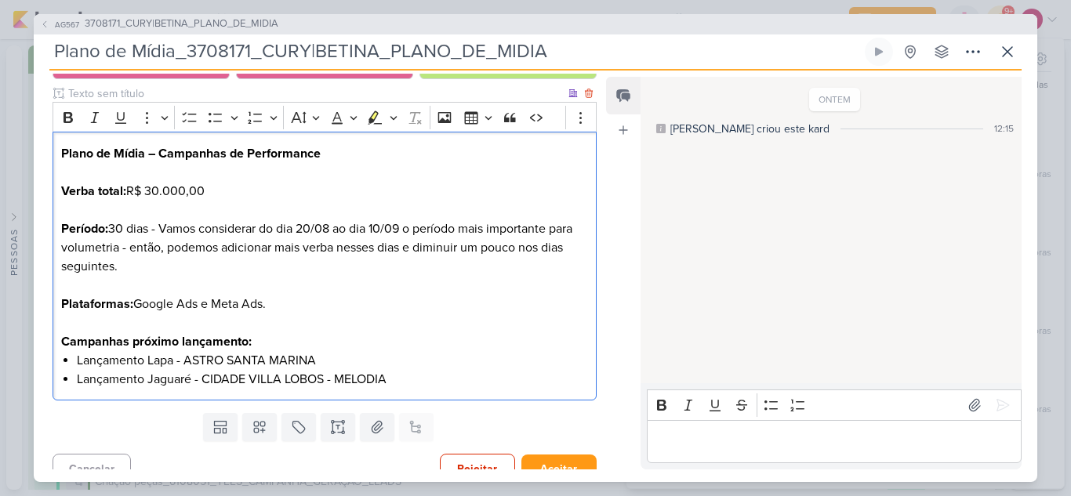
scroll to position [201, 0]
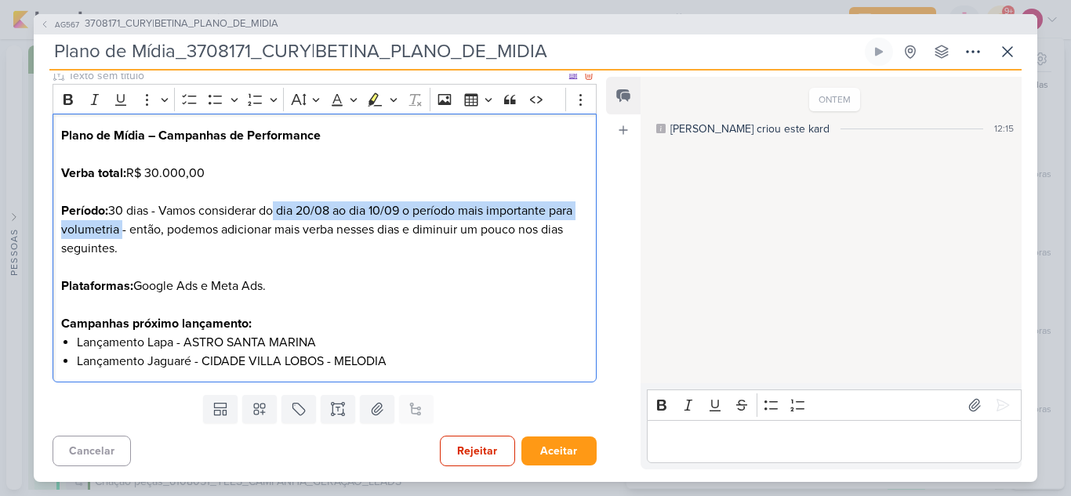
drag, startPoint x: 268, startPoint y: 213, endPoint x: 117, endPoint y: 231, distance: 152.3
click at [117, 231] on p "Período: 30 dias - Vamos considerar do dia 20/08 ao dia 10/09 o período mais im…" at bounding box center [324, 238] width 527 height 75
click at [382, 102] on button "Highlight" at bounding box center [375, 100] width 24 height 24
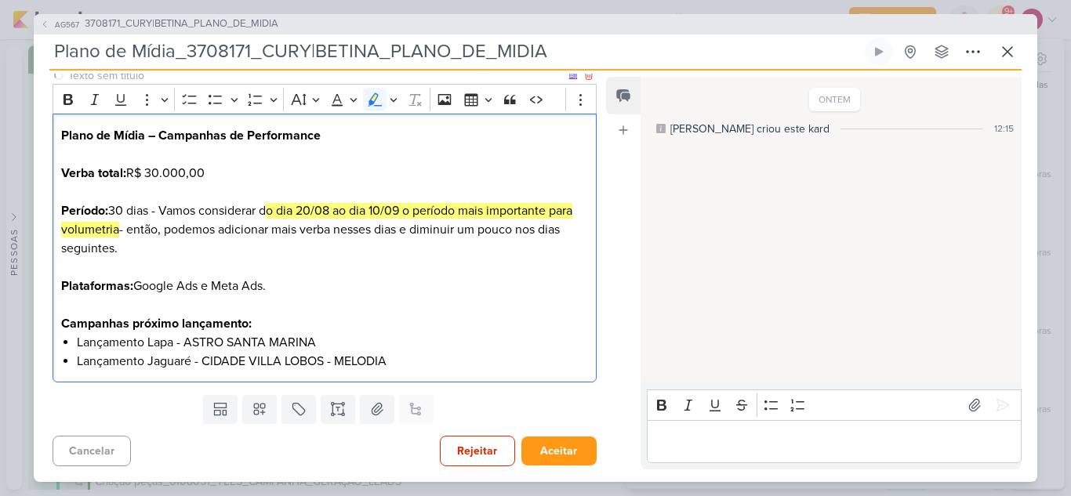
click at [436, 255] on p "Período: 30 dias - Vamos considerar d o dia 20/08 ao dia 10/09 o período mais i…" at bounding box center [324, 238] width 527 height 75
drag, startPoint x: 281, startPoint y: 211, endPoint x: 273, endPoint y: 209, distance: 8.0
click at [273, 209] on mark "o dia 20/08 ao dia 10/09 o período mais importante para volumetria" at bounding box center [316, 220] width 511 height 34
click at [270, 208] on p "Período: 30 dias - Vamos considerar d o dia 20/08 ao dia 10/09 o período mais i…" at bounding box center [324, 238] width 527 height 75
click at [370, 103] on icon "Editor toolbar" at bounding box center [375, 98] width 14 height 13
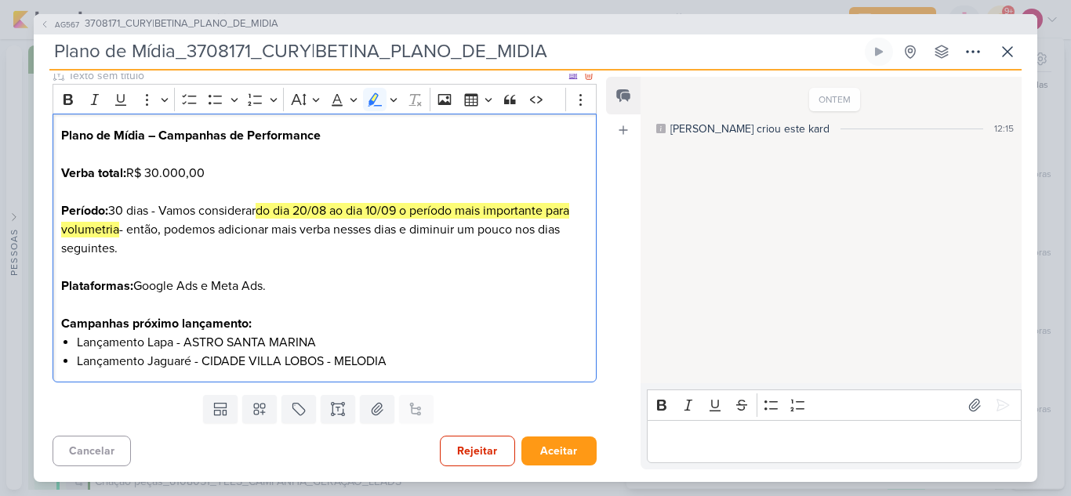
click at [405, 340] on li "Lançamento Lapa - ASTRO SANTA MARINA" at bounding box center [332, 342] width 511 height 19
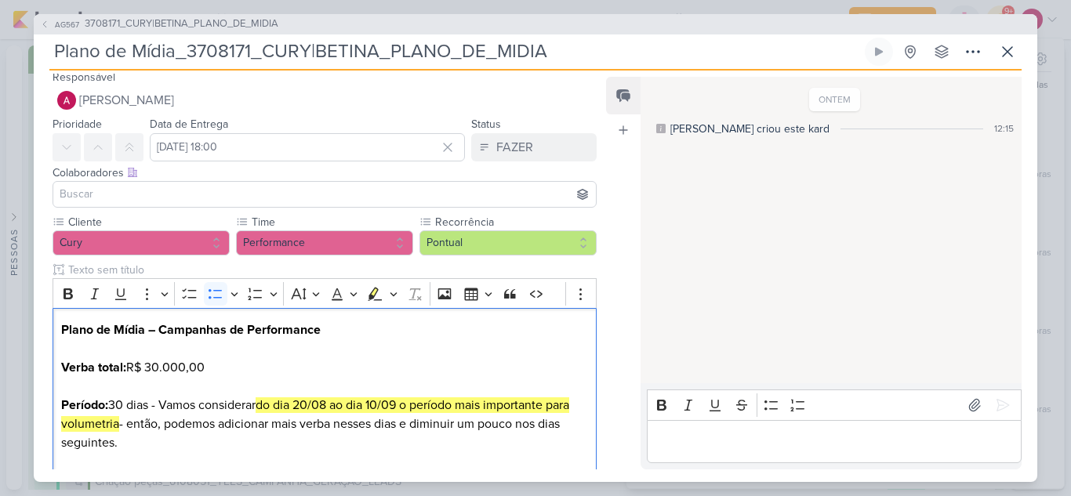
scroll to position [0, 0]
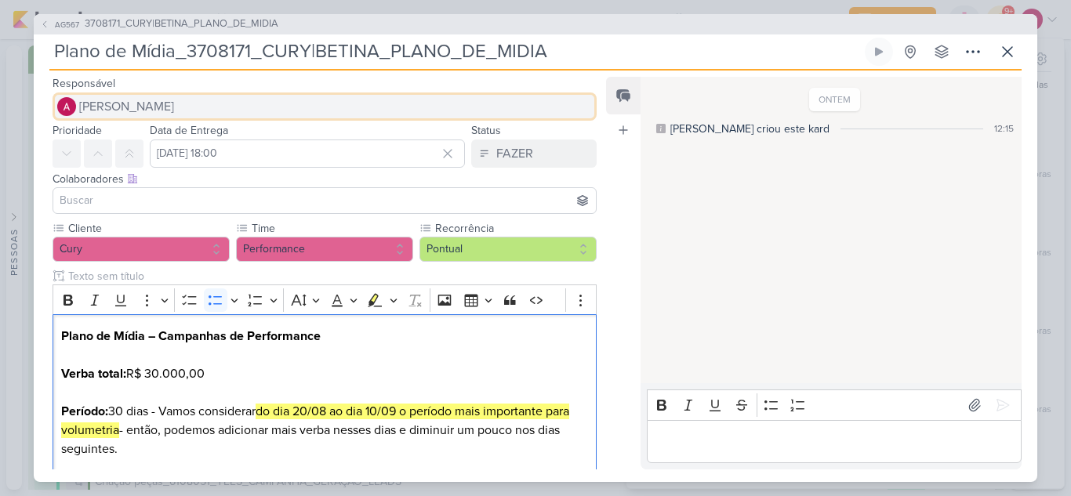
click at [136, 97] on span "[PERSON_NAME]" at bounding box center [126, 106] width 95 height 19
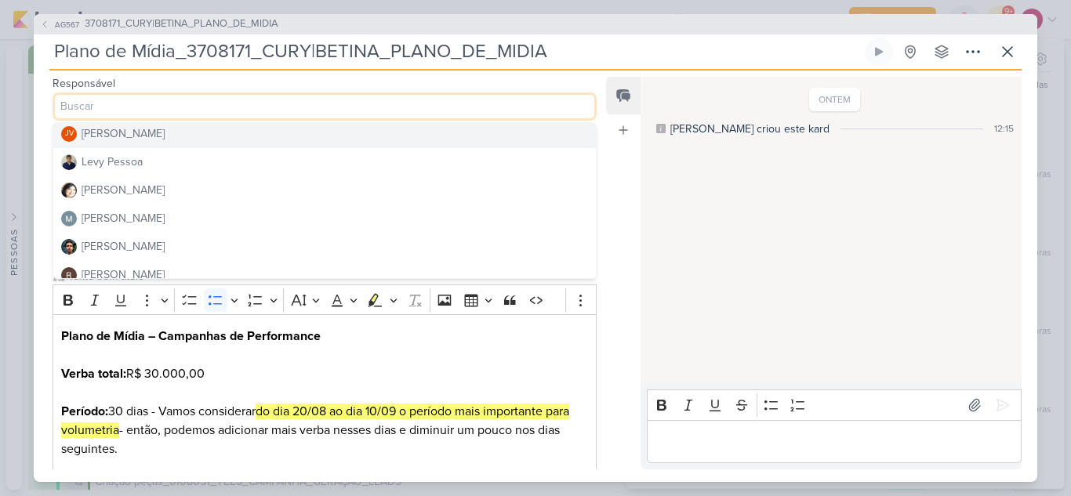
scroll to position [235, 0]
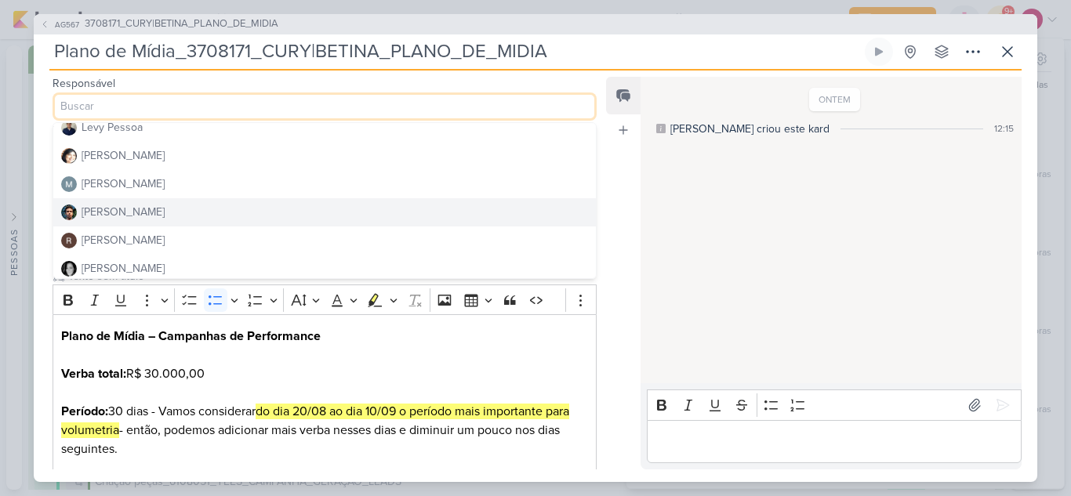
click at [140, 216] on div "Nelito Junior" at bounding box center [123, 212] width 83 height 16
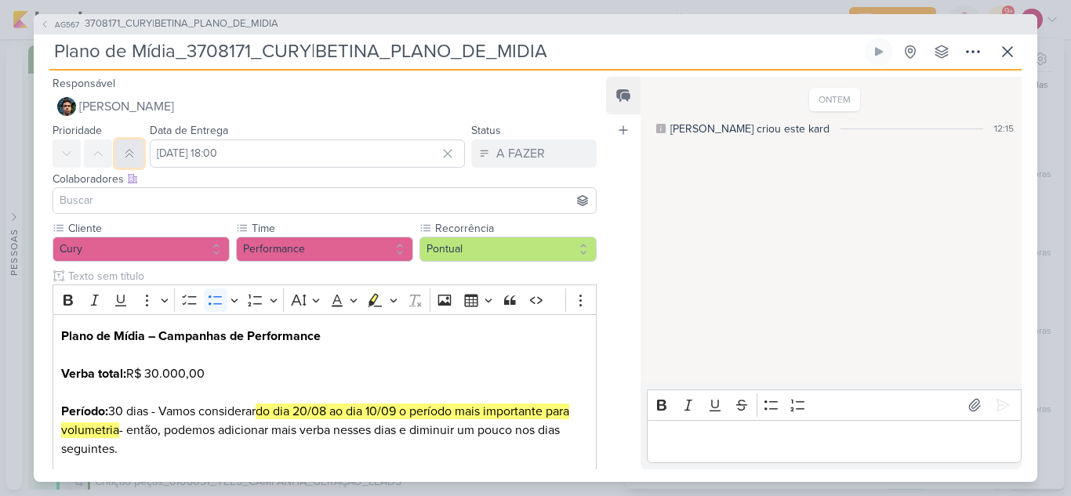
click at [132, 147] on icon at bounding box center [129, 153] width 13 height 13
click at [152, 197] on input at bounding box center [324, 200] width 536 height 19
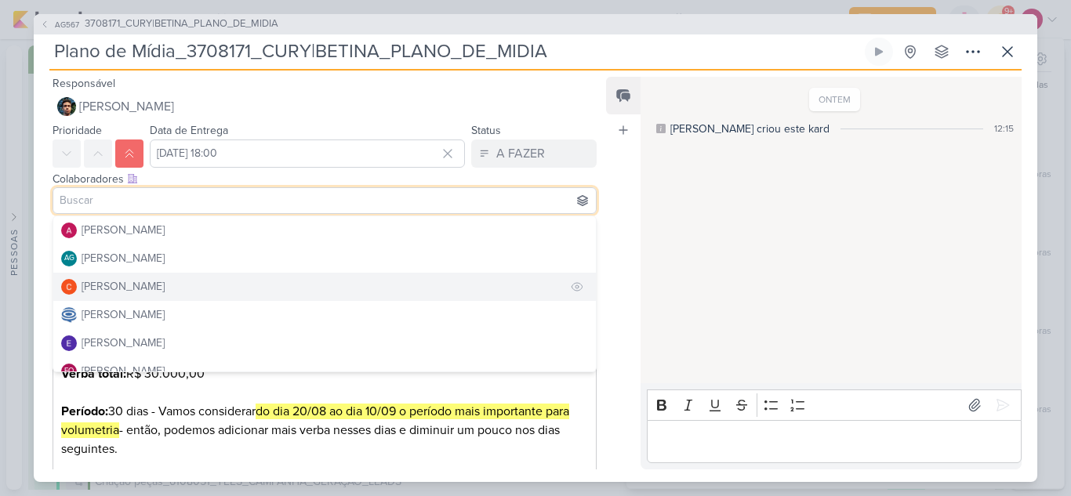
scroll to position [78, 0]
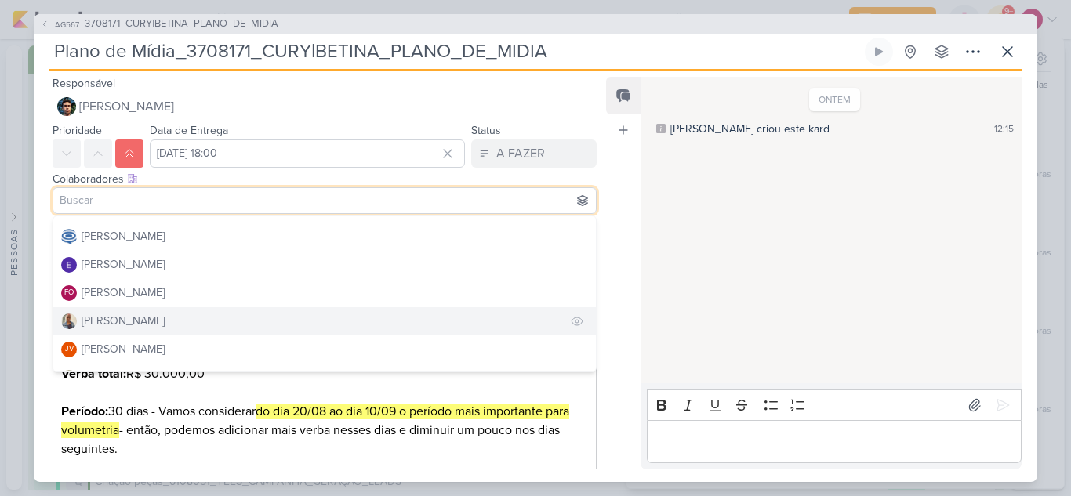
click at [125, 317] on div "Iara Santos" at bounding box center [123, 321] width 83 height 16
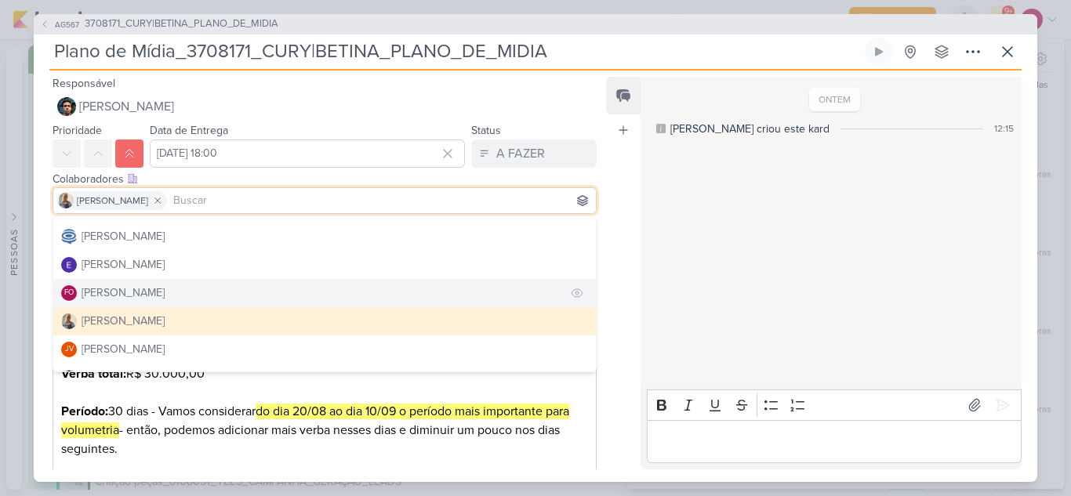
scroll to position [0, 0]
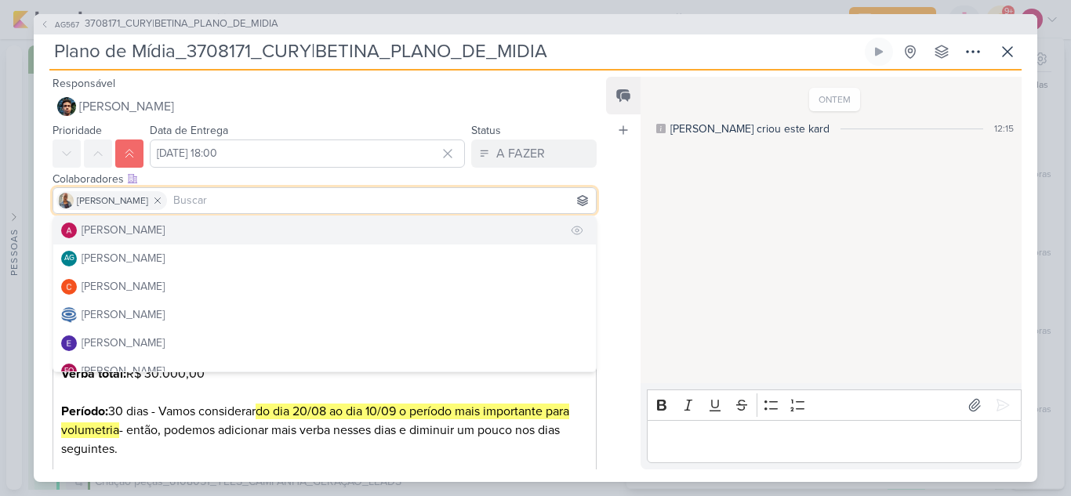
click at [131, 234] on div "[PERSON_NAME]" at bounding box center [123, 230] width 83 height 16
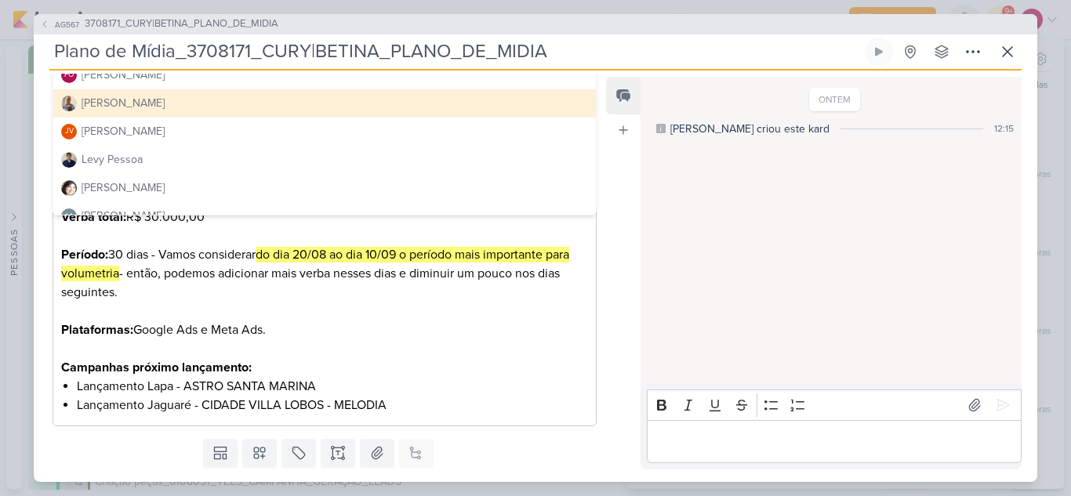
scroll to position [157, 0]
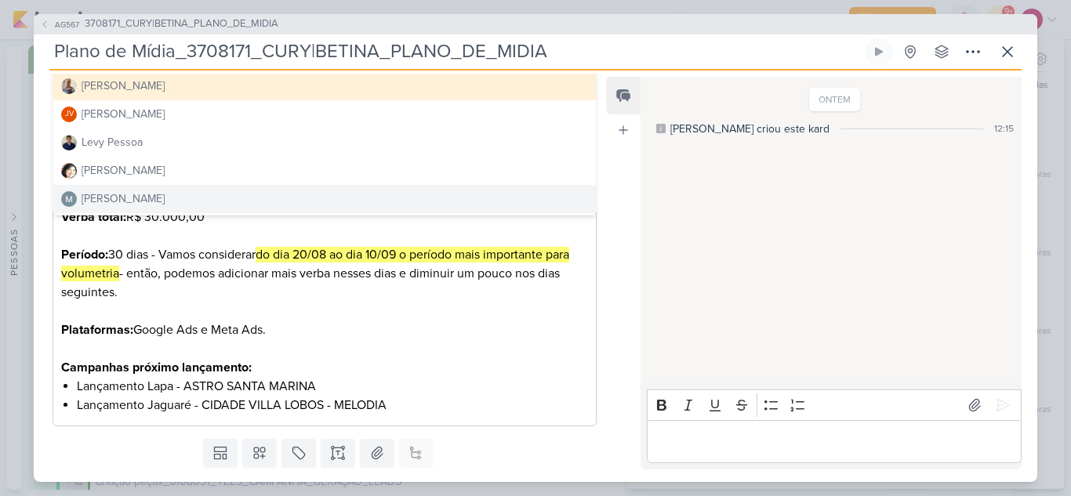
click at [502, 446] on div "Templates Campos Personalizados Marcadores Caixa De Texto Anexo Este kard já é …" at bounding box center [318, 453] width 569 height 41
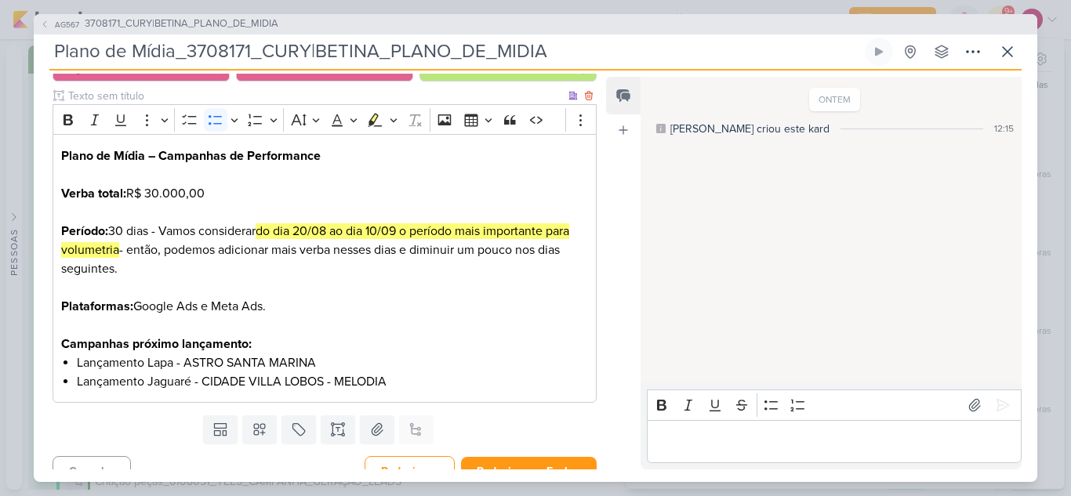
scroll to position [201, 0]
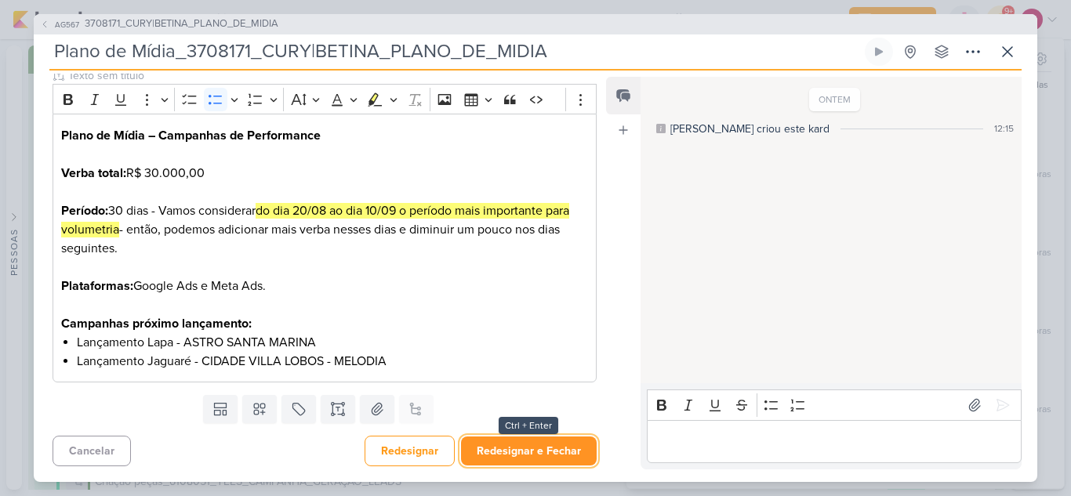
click at [511, 449] on button "Redesignar e Fechar" at bounding box center [529, 451] width 136 height 29
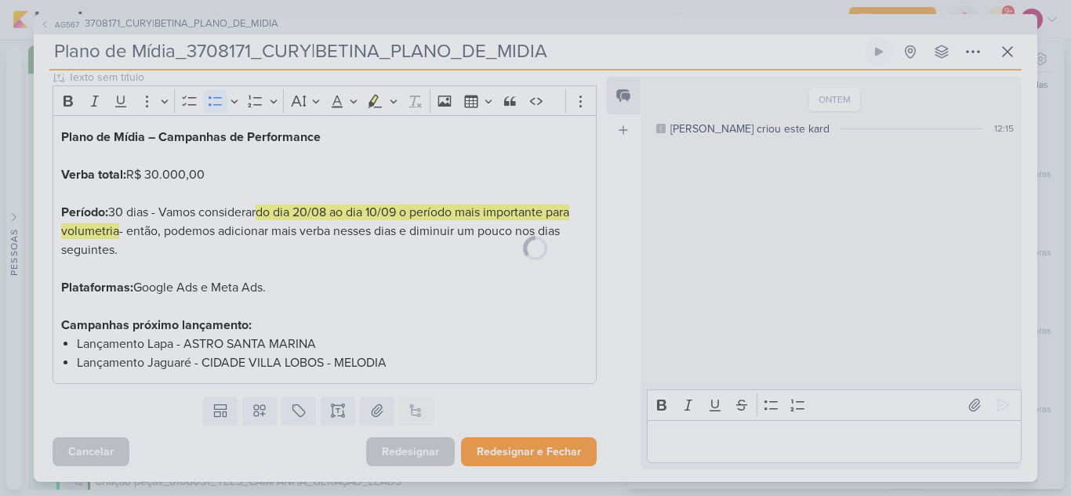
scroll to position [199, 0]
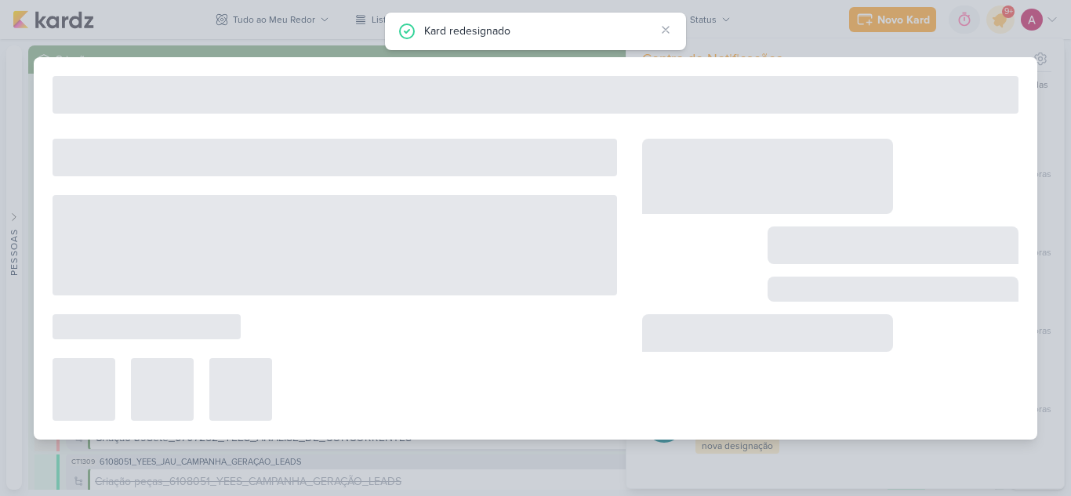
type input "3708171_CURY|BETINA_PLANO_DE_MIDIA"
type input "19 de agosto de 2025 às 23:59"
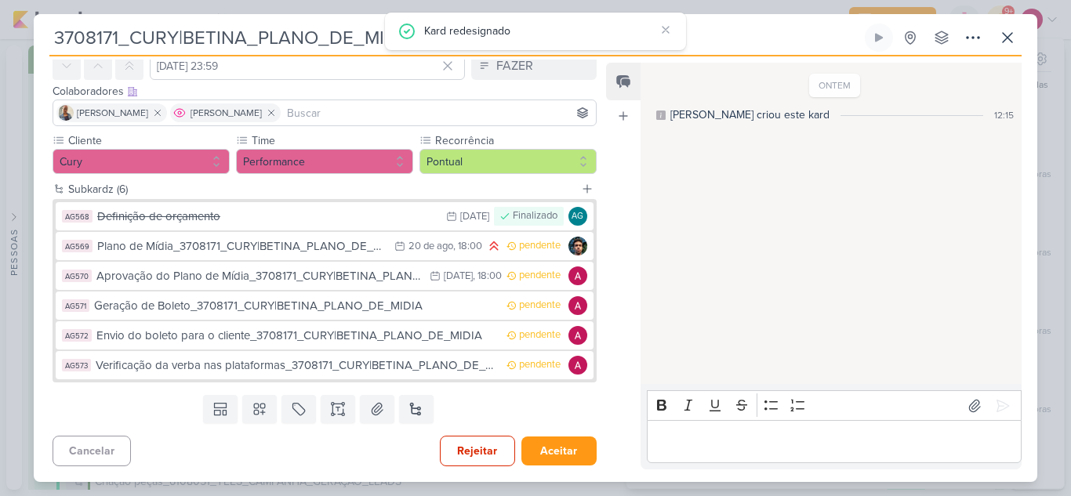
scroll to position [0, 0]
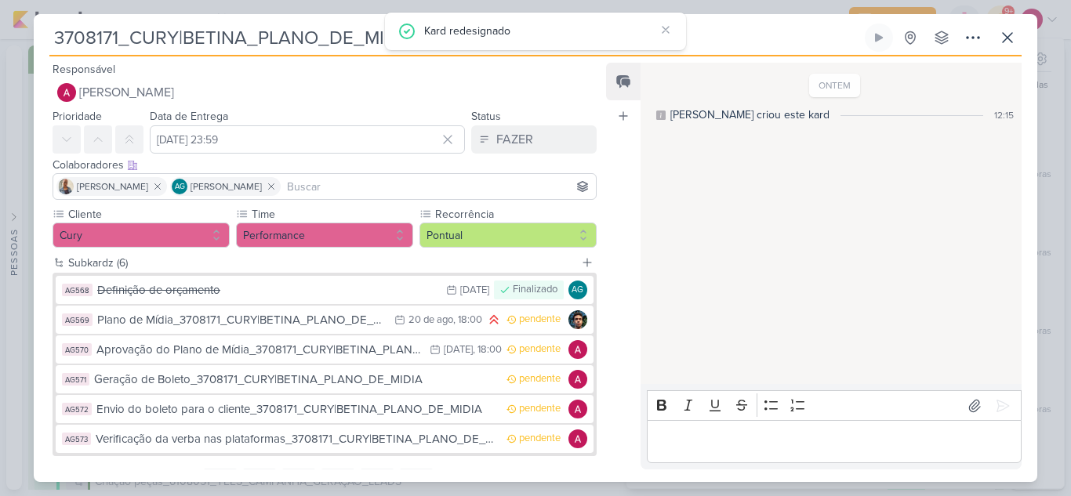
click at [317, 189] on input at bounding box center [438, 186] width 309 height 19
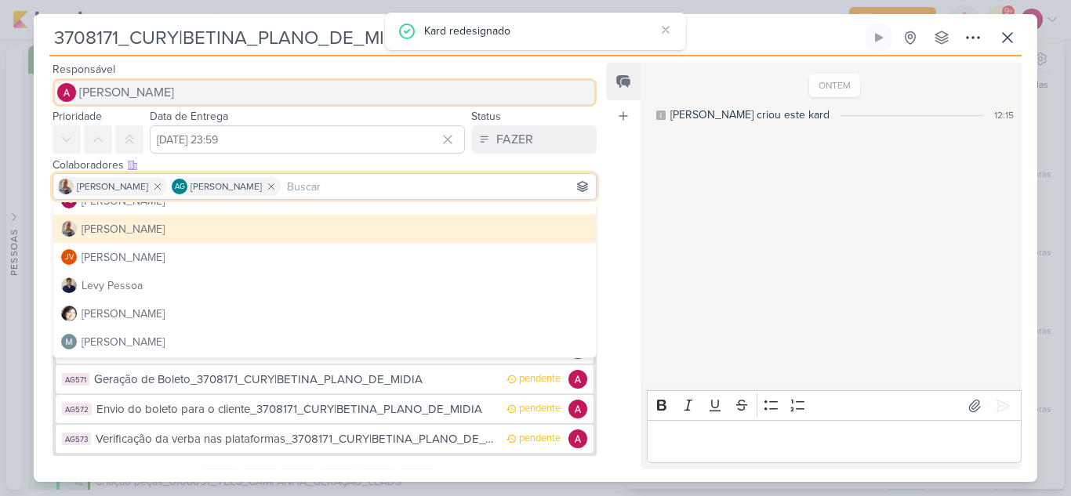
click at [123, 84] on span "[PERSON_NAME]" at bounding box center [126, 92] width 95 height 19
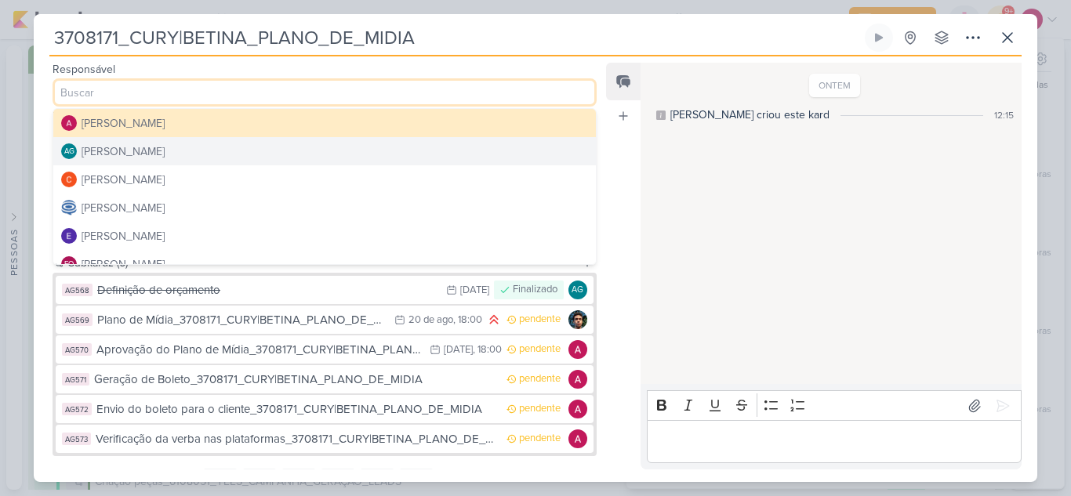
click at [135, 155] on div "Aline Gimenez Graciano" at bounding box center [123, 151] width 83 height 16
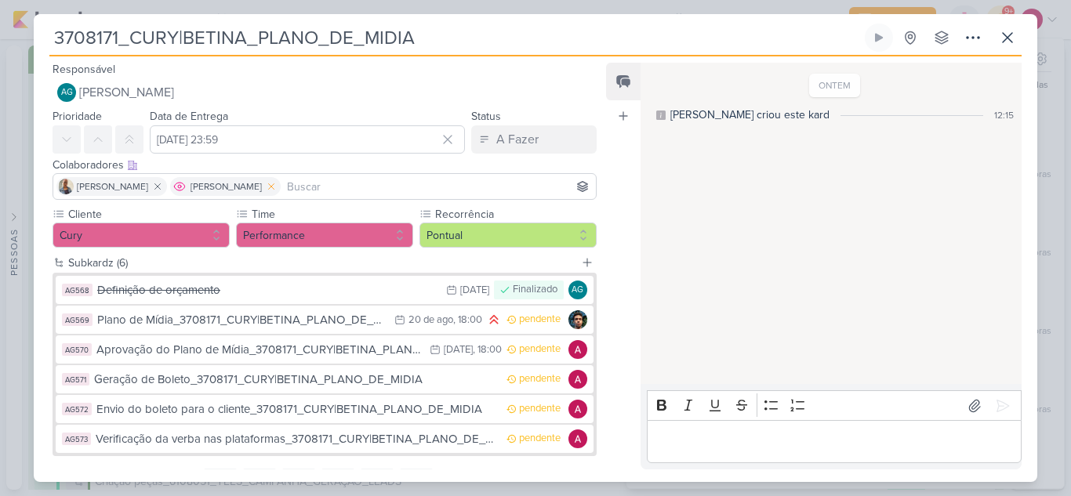
click at [273, 189] on icon at bounding box center [271, 186] width 11 height 11
click at [259, 189] on input at bounding box center [381, 186] width 422 height 19
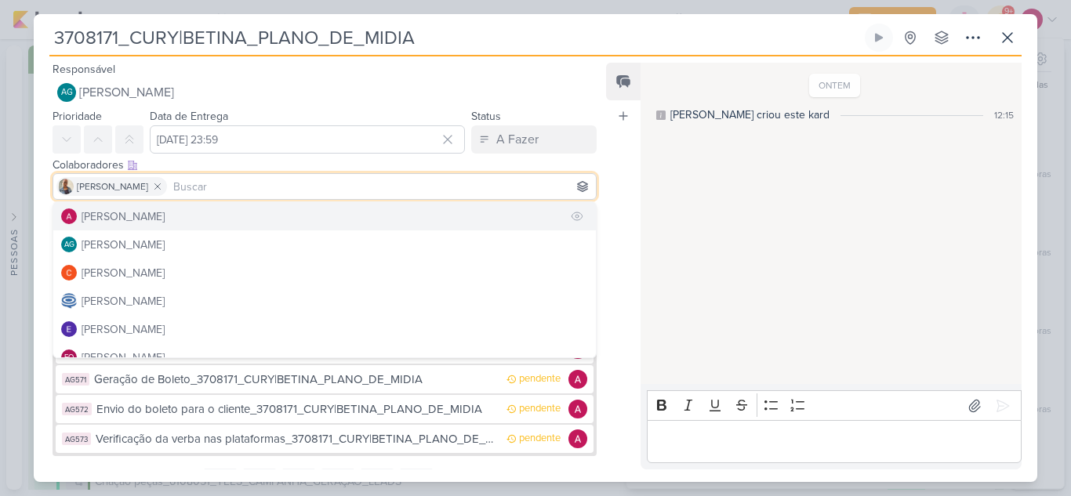
click at [130, 219] on div "[PERSON_NAME]" at bounding box center [123, 216] width 83 height 16
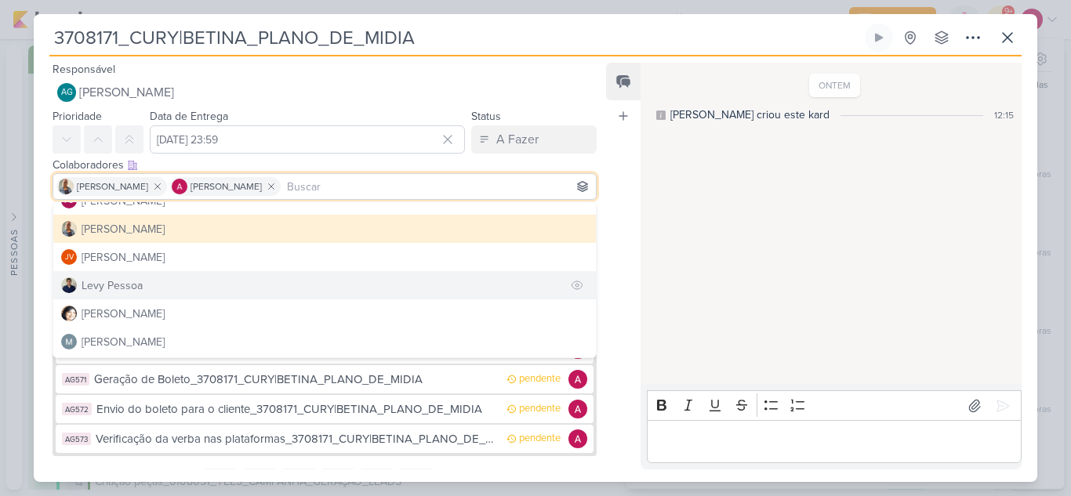
scroll to position [235, 0]
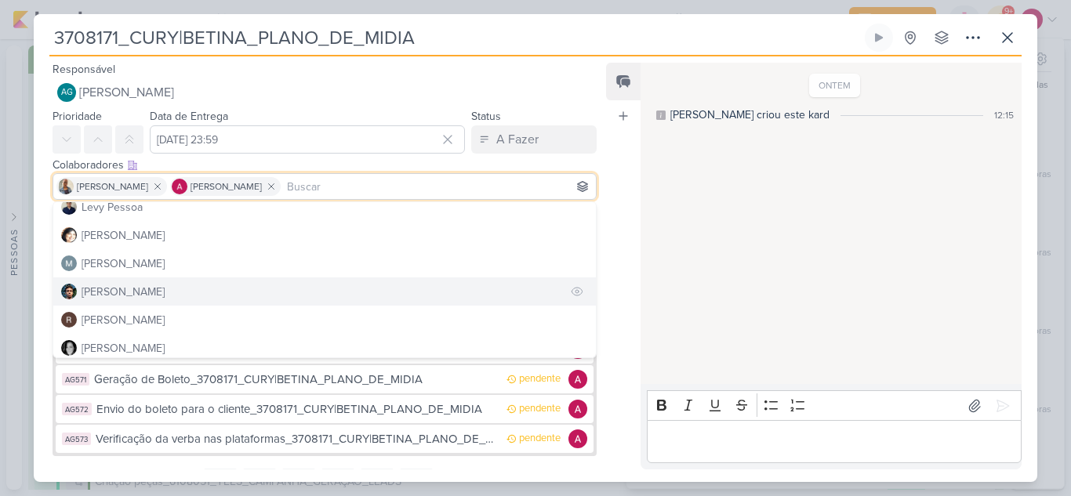
click at [132, 292] on div "Nelito Junior" at bounding box center [123, 292] width 83 height 16
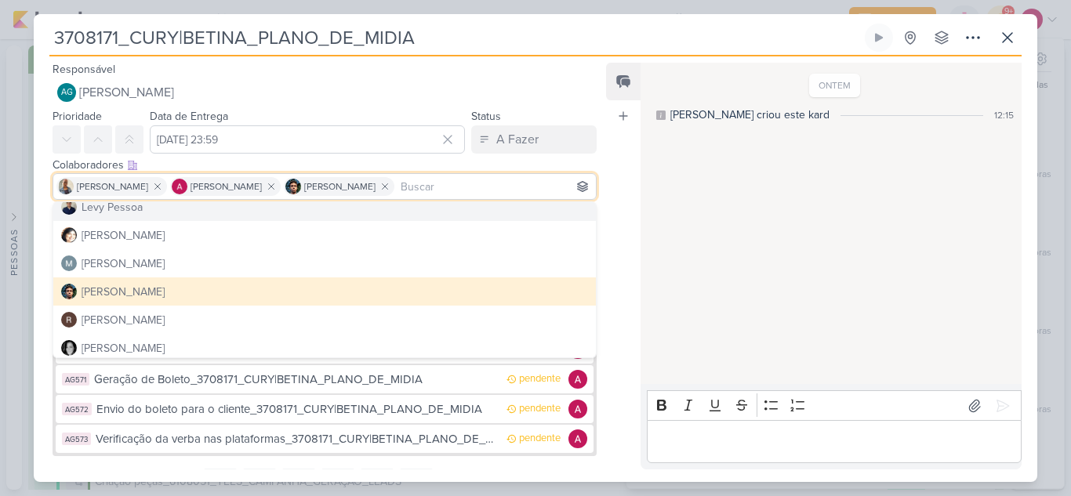
click at [626, 168] on div "Feed Atrelar email Solte o email para atrelar ao kard" at bounding box center [623, 266] width 34 height 407
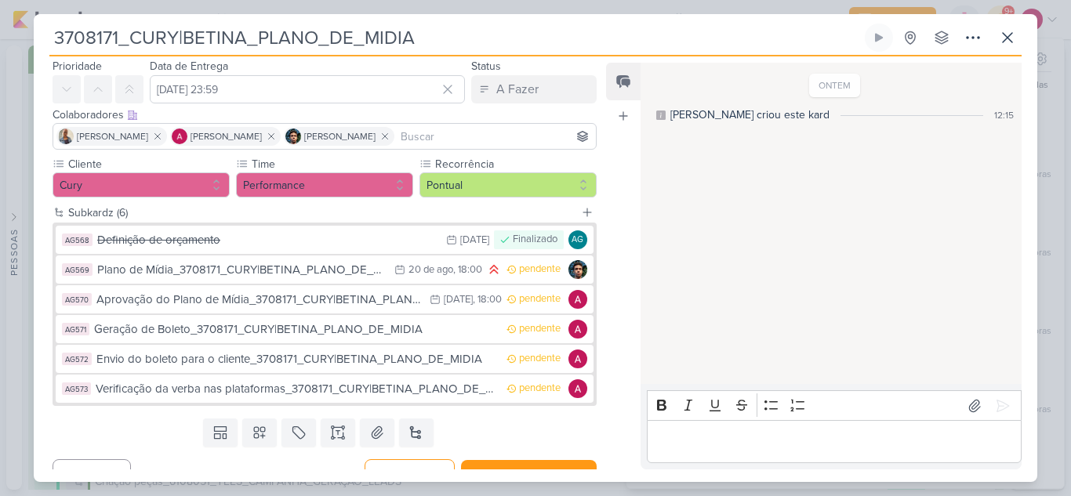
scroll to position [74, 0]
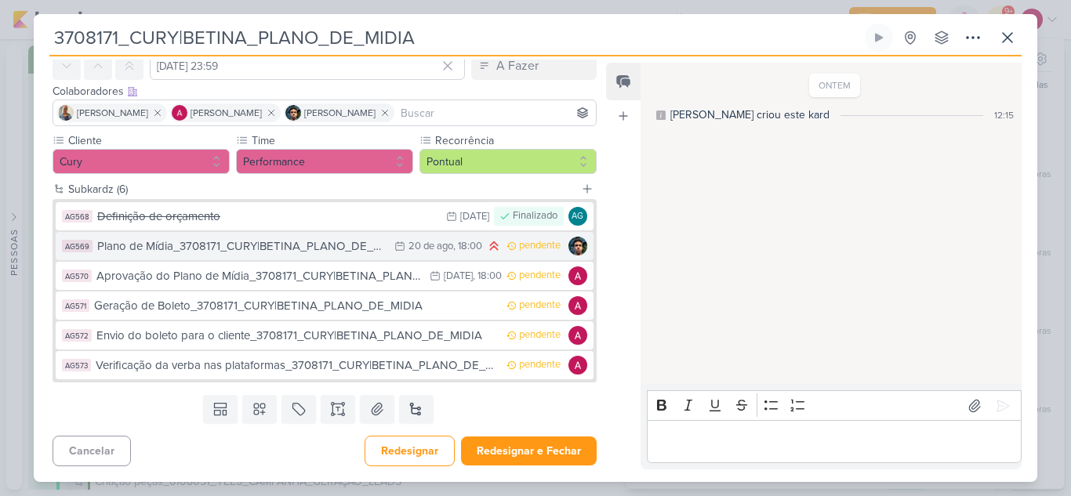
click at [341, 252] on div "Plano de Mídia_3708171_CURY|BETINA_PLANO_DE_MIDIA" at bounding box center [241, 246] width 289 height 18
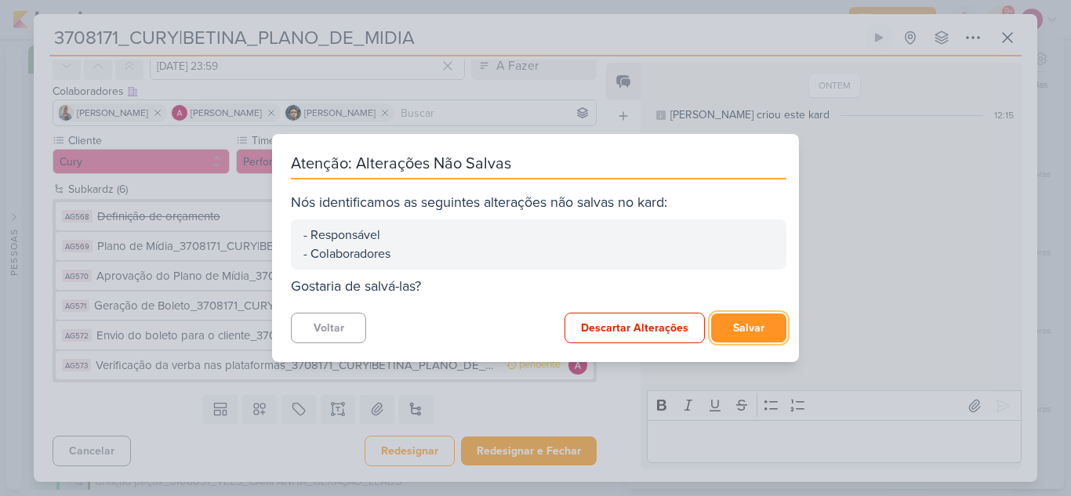
click at [730, 323] on button "Salvar" at bounding box center [748, 327] width 75 height 29
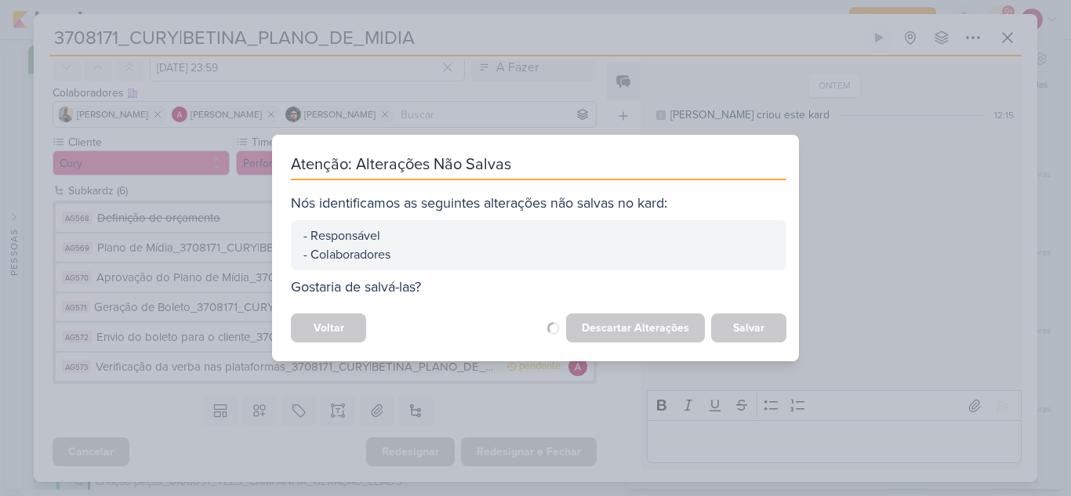
scroll to position [72, 0]
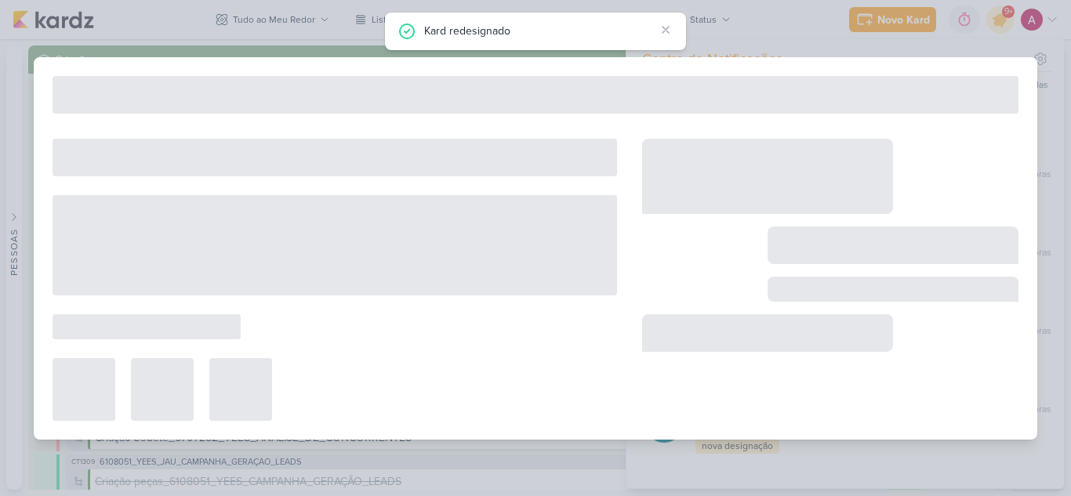
type input "Plano de Mídia_3708171_CURY|BETINA_PLANO_DE_MIDIA"
type input "20 de agosto de 2025 às 18:00"
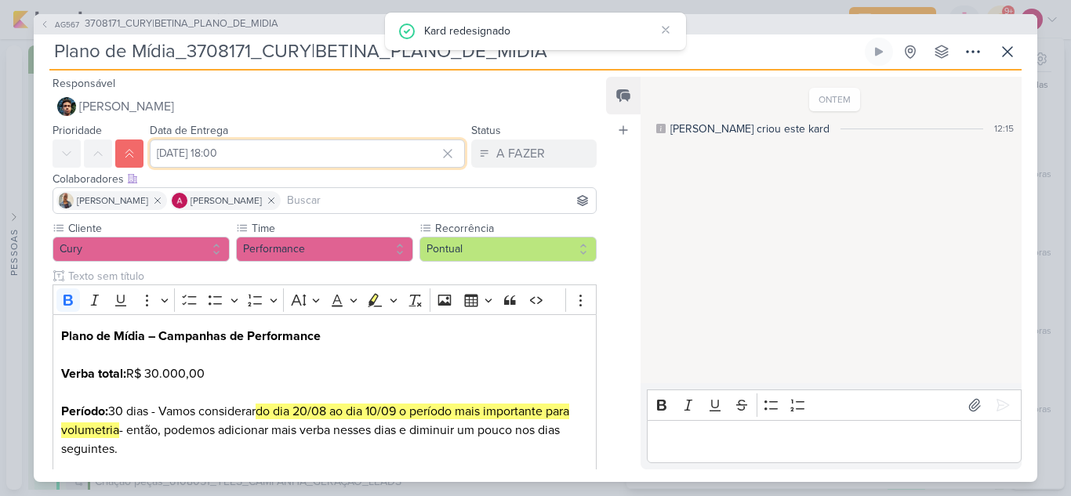
click at [219, 154] on input "20 de agosto de 2025 às 18:00" at bounding box center [307, 153] width 315 height 28
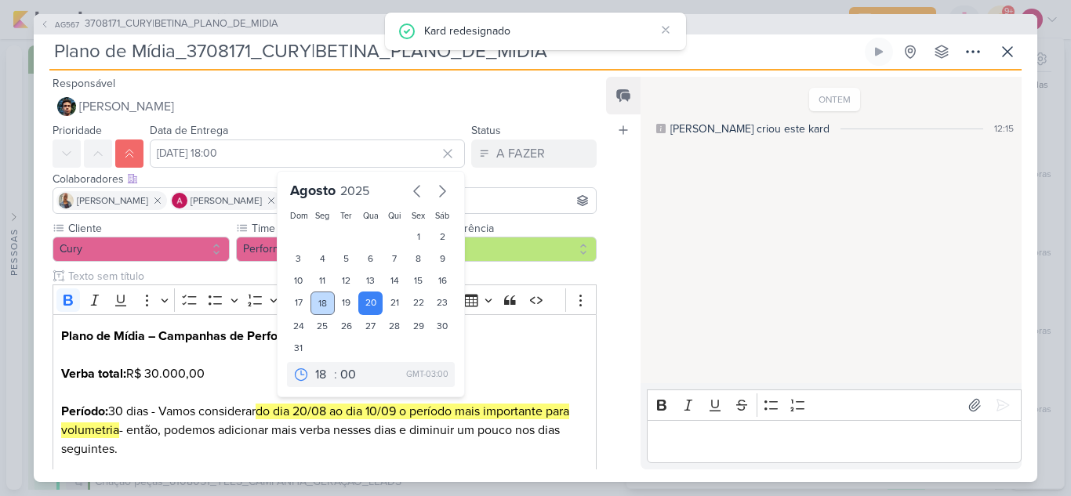
click at [321, 299] on div "18" at bounding box center [322, 304] width 24 height 24
type input "18 de agosto de 2025 às 18:00"
click at [534, 332] on h2 "Plano de Mídia – Campanhas de Performance" at bounding box center [324, 346] width 527 height 38
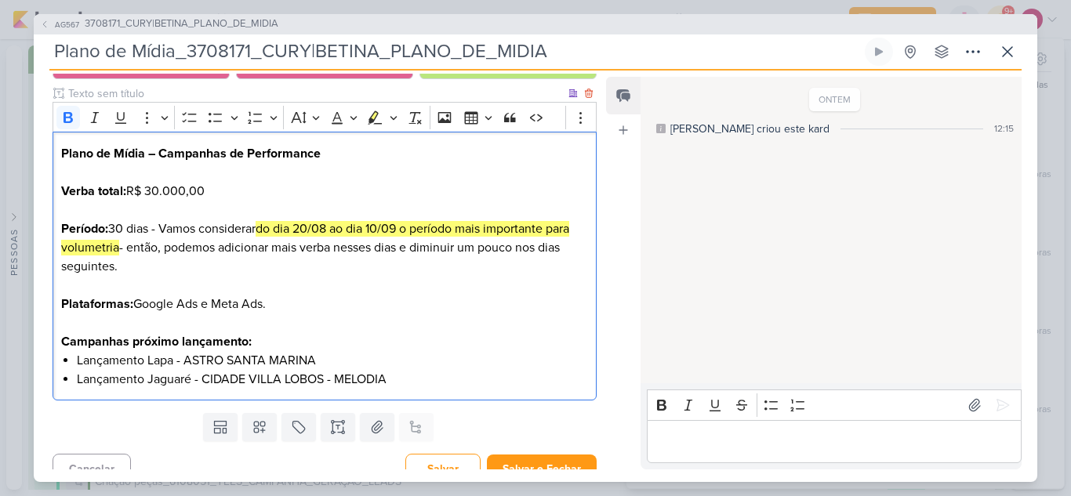
scroll to position [201, 0]
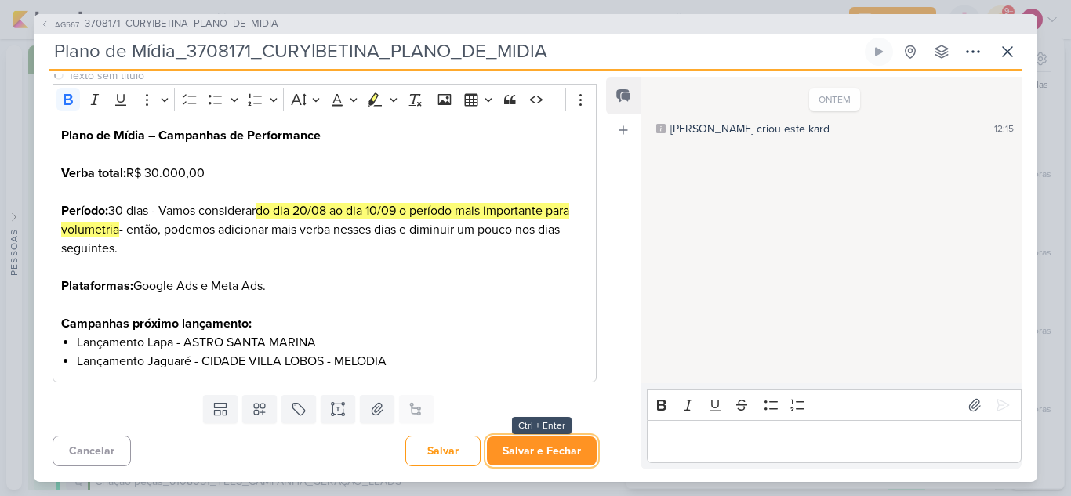
click at [566, 455] on button "Salvar e Fechar" at bounding box center [542, 451] width 110 height 29
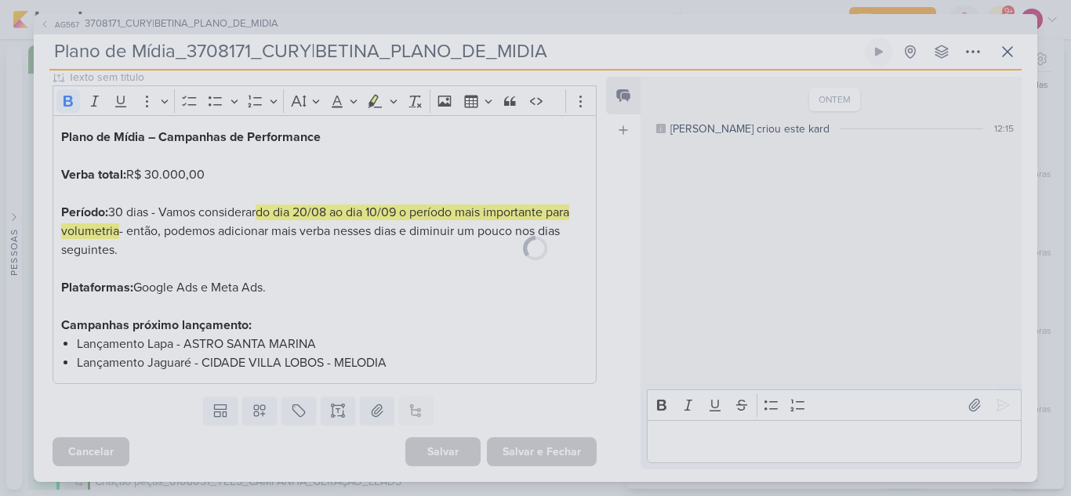
scroll to position [199, 0]
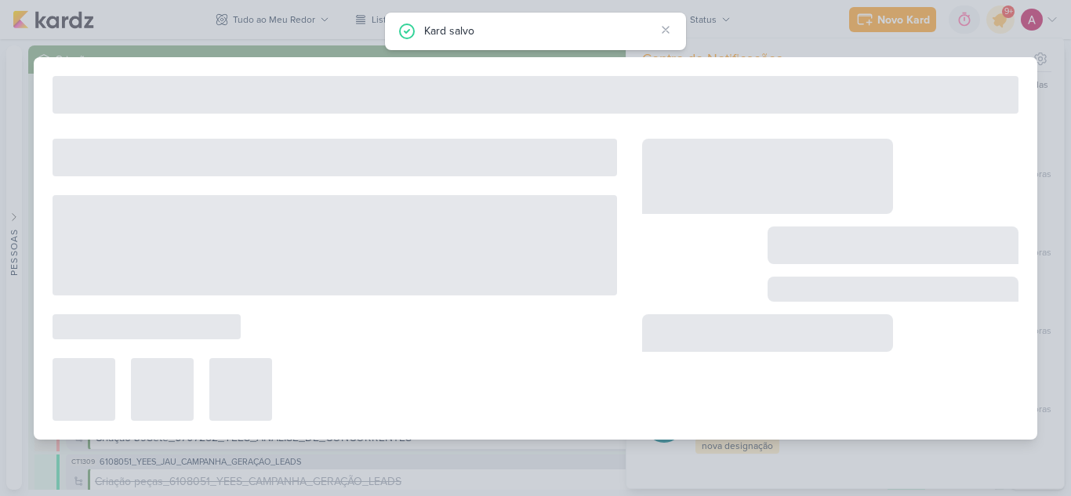
type input "3708171_CURY|BETINA_PLANO_DE_MIDIA"
type input "19 de agosto de 2025 às 23:59"
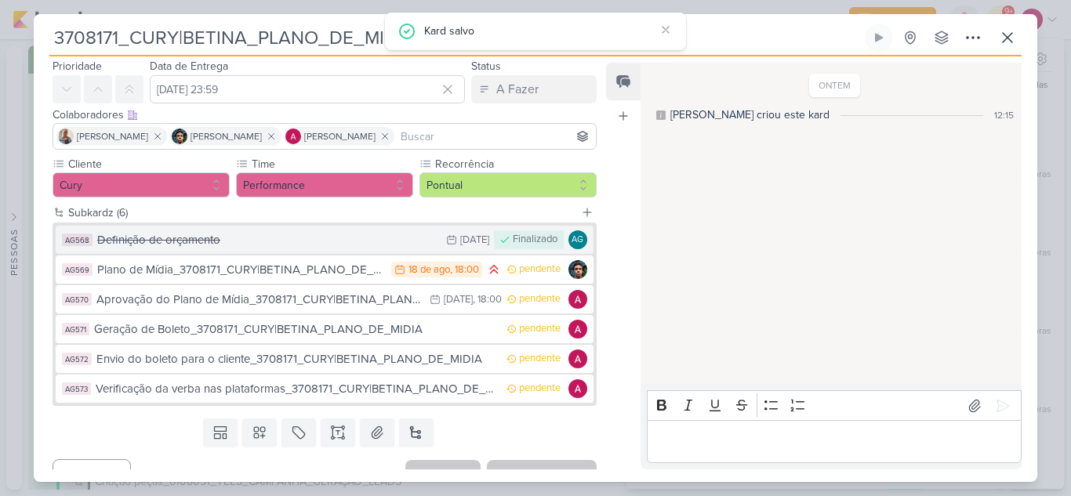
scroll to position [74, 0]
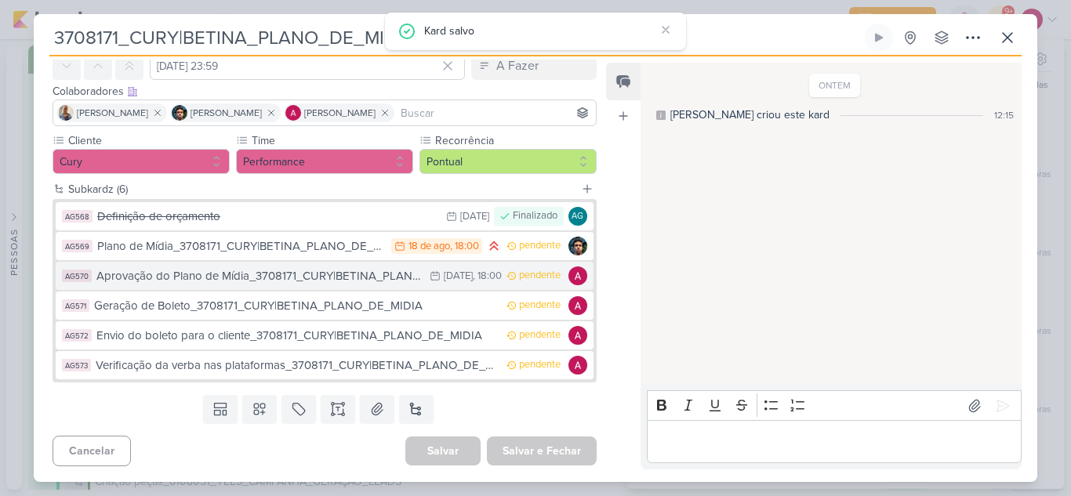
click at [444, 280] on div "26 de ago" at bounding box center [458, 276] width 29 height 10
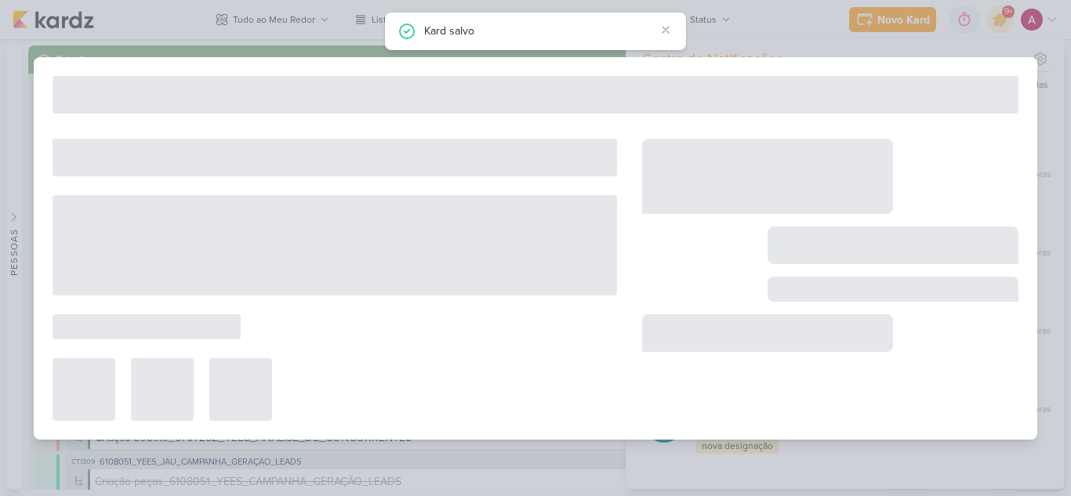
type input "Aprovação do Plano de Mídia_3708171_CURY|BETINA_PLANO_DE_MIDIA"
type input "26 de agosto de 2025 às 18:00"
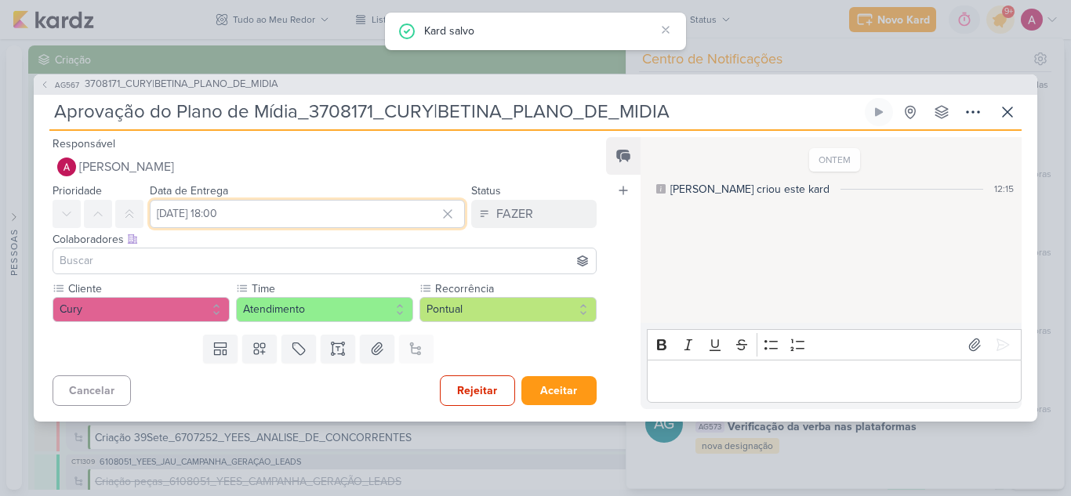
click at [189, 219] on input "26 de agosto de 2025 às 18:00" at bounding box center [307, 214] width 315 height 28
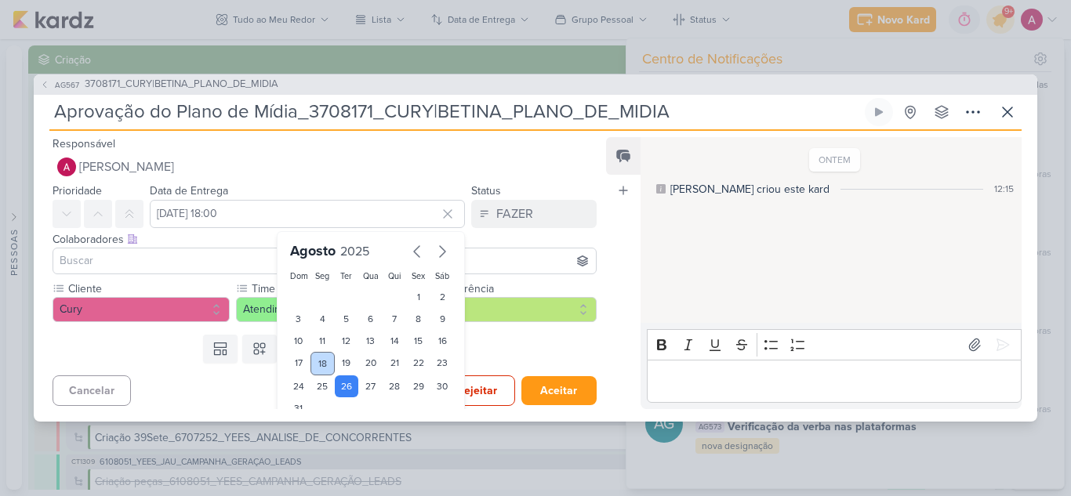
click at [321, 361] on div "18" at bounding box center [322, 364] width 24 height 24
type input "18 de agosto de 2025 às 18:00"
click at [187, 371] on div "Cancelar Rejeitar Aceitar" at bounding box center [318, 389] width 569 height 40
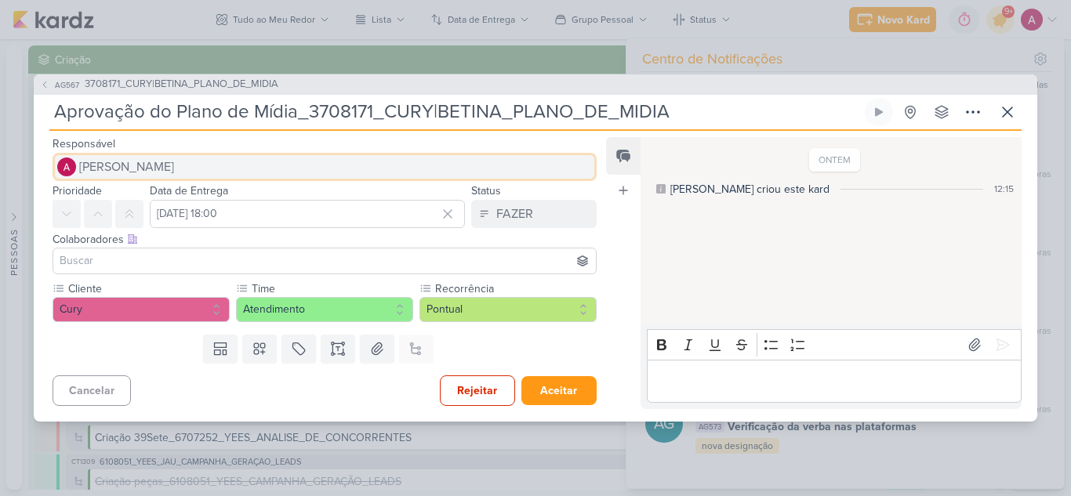
click at [74, 164] on img at bounding box center [66, 167] width 19 height 19
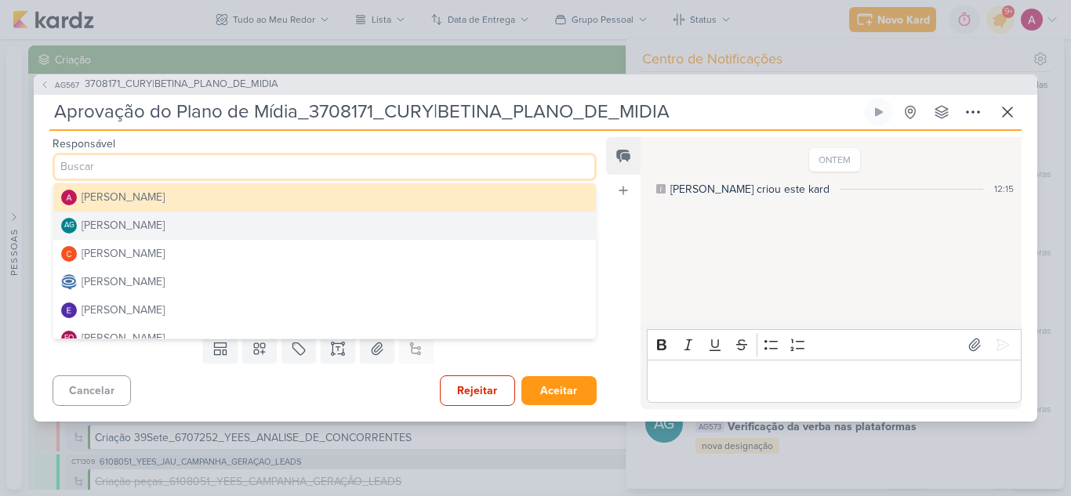
click at [120, 230] on div "Aline Gimenez Graciano" at bounding box center [123, 225] width 83 height 16
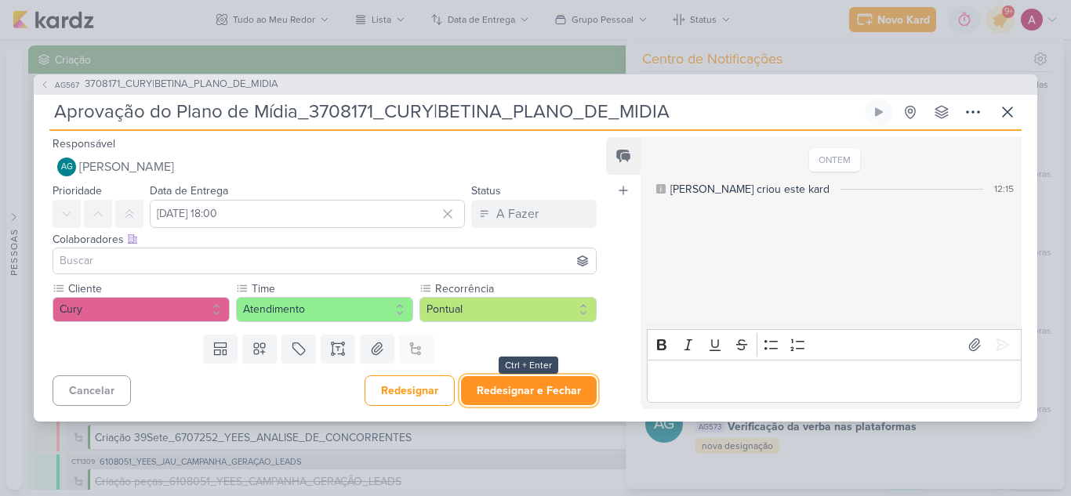
click at [489, 389] on button "Redesignar e Fechar" at bounding box center [529, 390] width 136 height 29
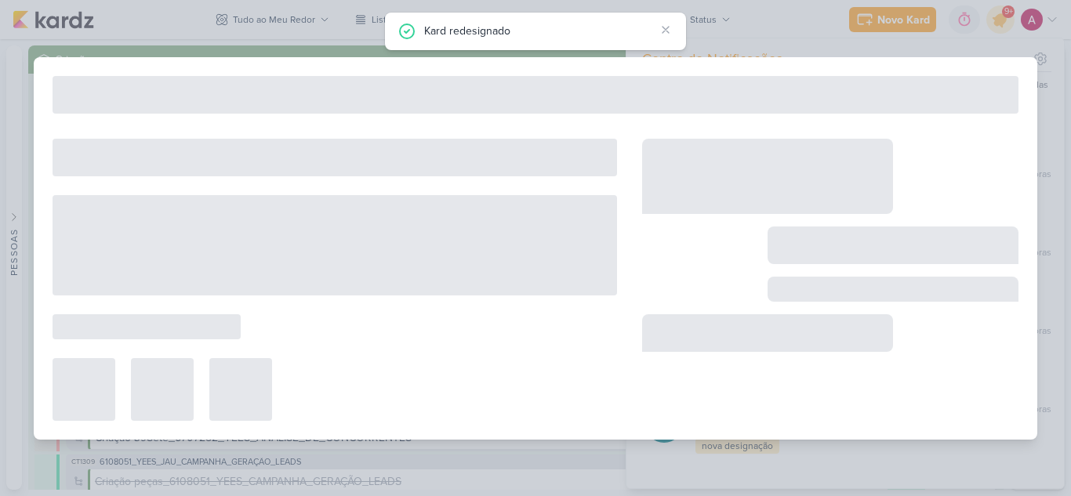
type input "3708171_CURY|BETINA_PLANO_DE_MIDIA"
type input "19 de agosto de 2025 às 23:59"
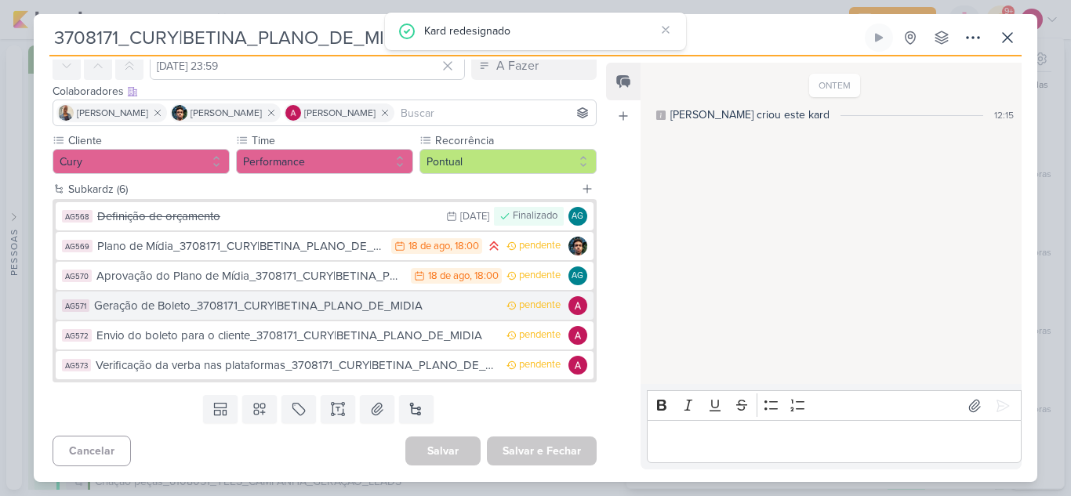
click at [343, 310] on div "Geração de Boleto_3708171_CURY|BETINA_PLANO_DE_MIDIA" at bounding box center [296, 306] width 404 height 18
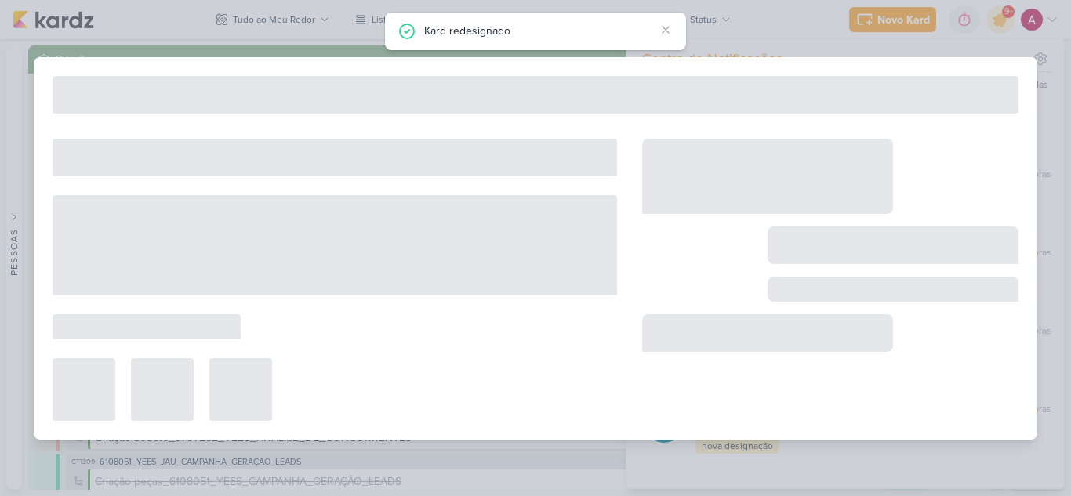
type input "Geração de Boleto_3708171_CURY|BETINA_PLANO_DE_MIDIA"
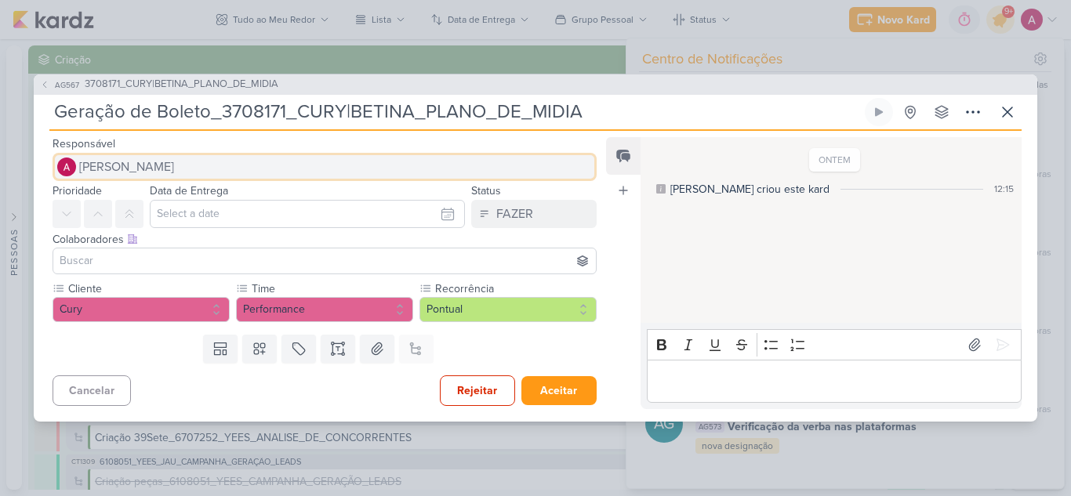
click at [99, 165] on span "[PERSON_NAME]" at bounding box center [126, 167] width 95 height 19
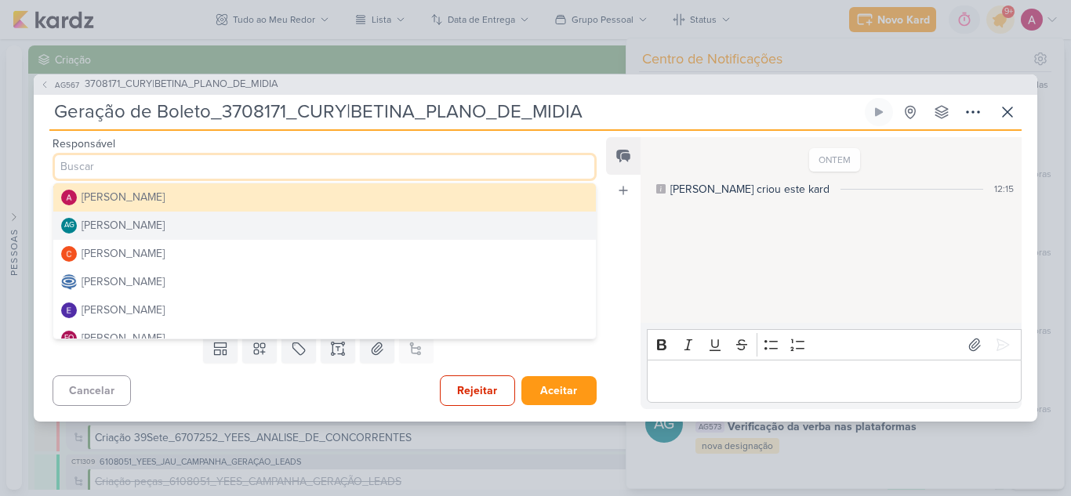
click at [129, 233] on div "Aline Gimenez Graciano" at bounding box center [123, 225] width 83 height 16
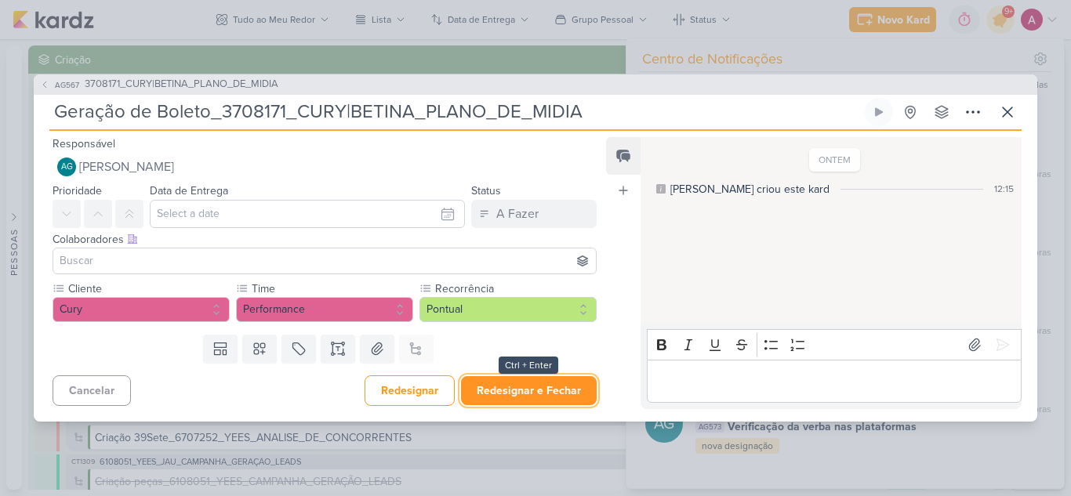
click at [498, 386] on button "Redesignar e Fechar" at bounding box center [529, 390] width 136 height 29
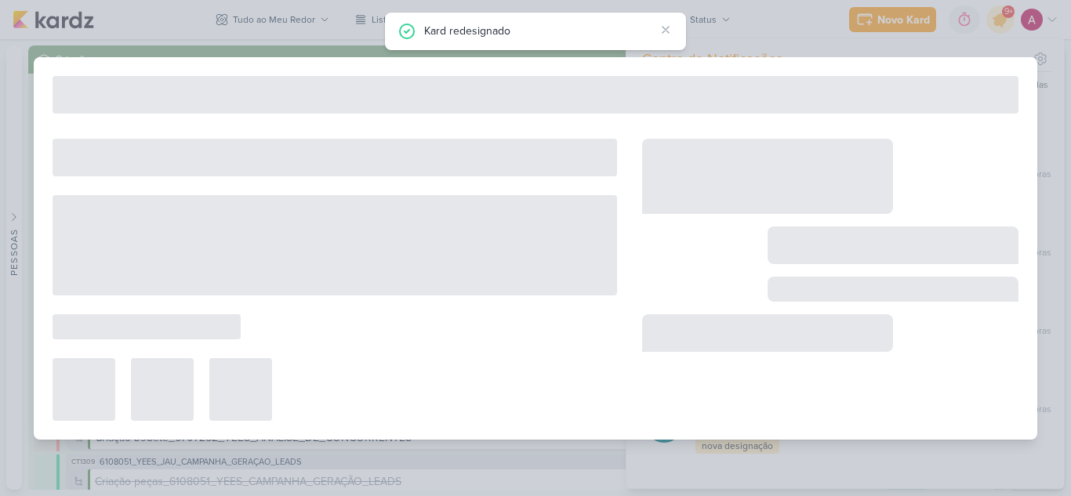
type input "3708171_CURY|BETINA_PLANO_DE_MIDIA"
type input "19 de agosto de 2025 às 23:59"
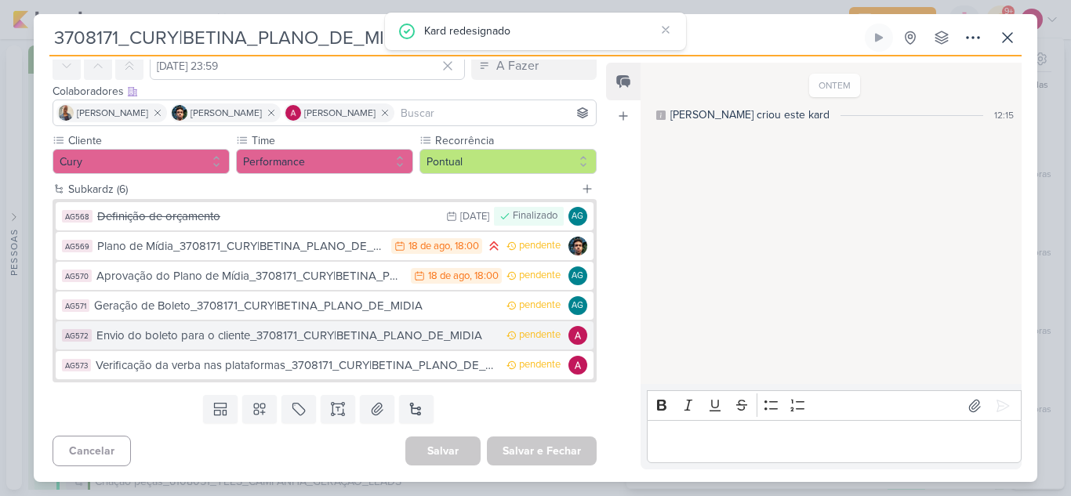
click at [378, 340] on div "Envio do boleto para o cliente_3708171_CURY|BETINA_PLANO_DE_MIDIA" at bounding box center [297, 336] width 402 height 18
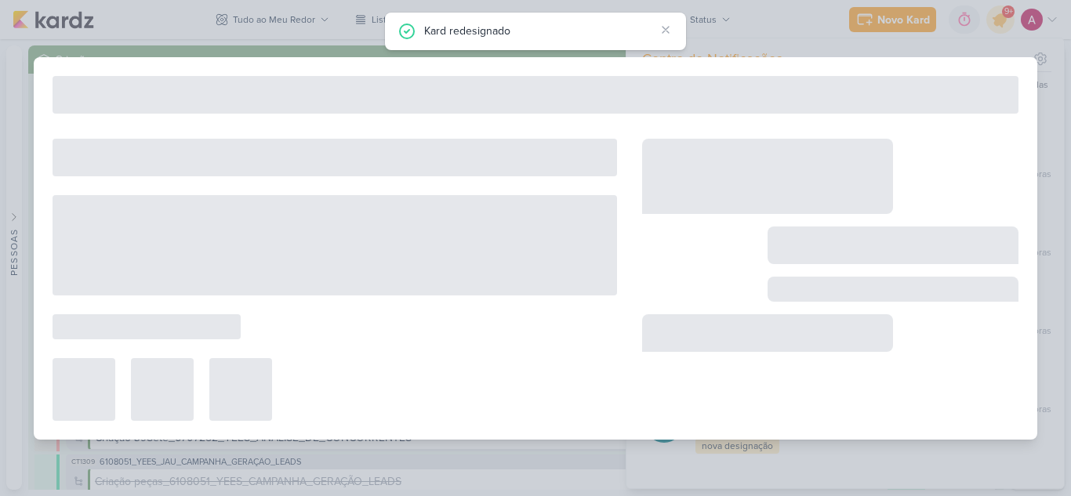
type input "Envio do boleto para o cliente_3708171_CURY|BETINA_PLANO_DE_MIDIA"
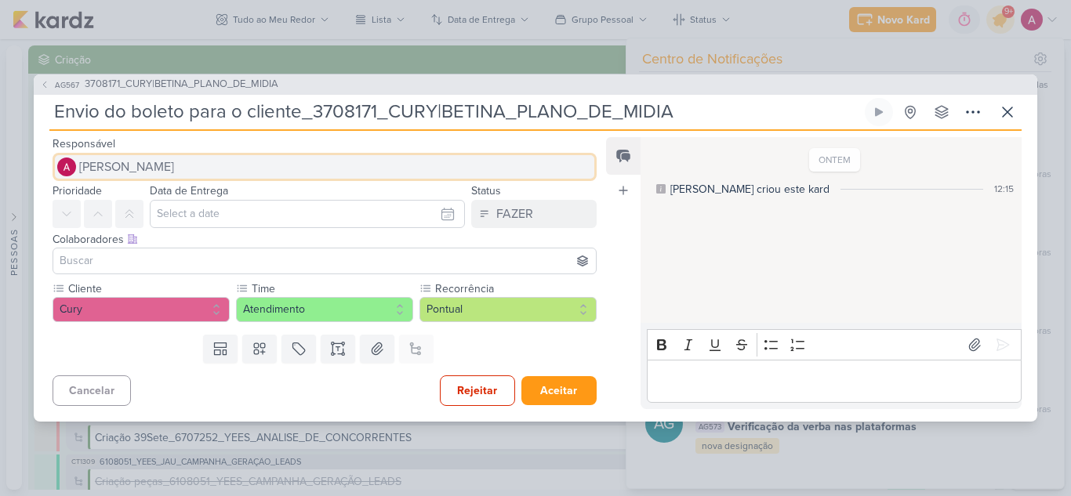
click at [107, 171] on span "[PERSON_NAME]" at bounding box center [126, 167] width 95 height 19
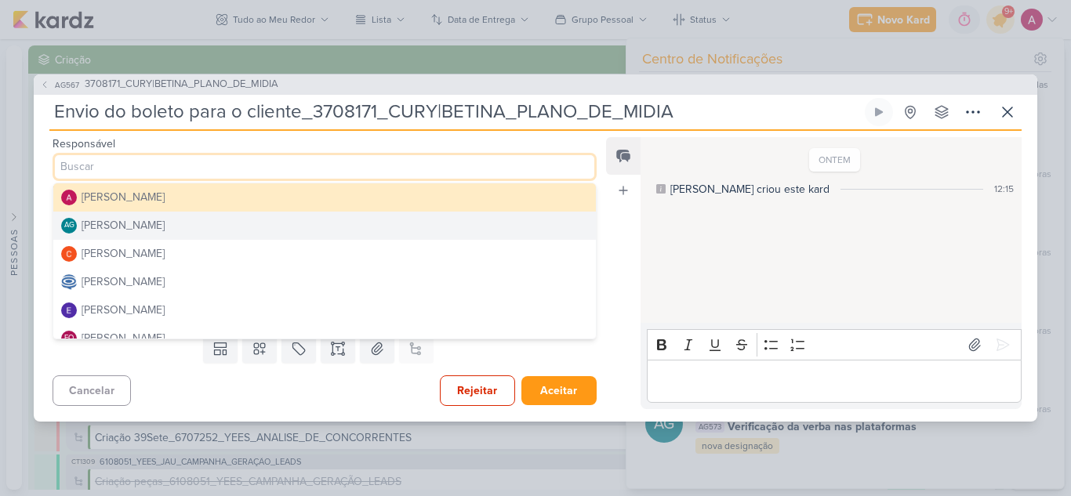
click at [136, 222] on div "Aline Gimenez Graciano" at bounding box center [123, 225] width 83 height 16
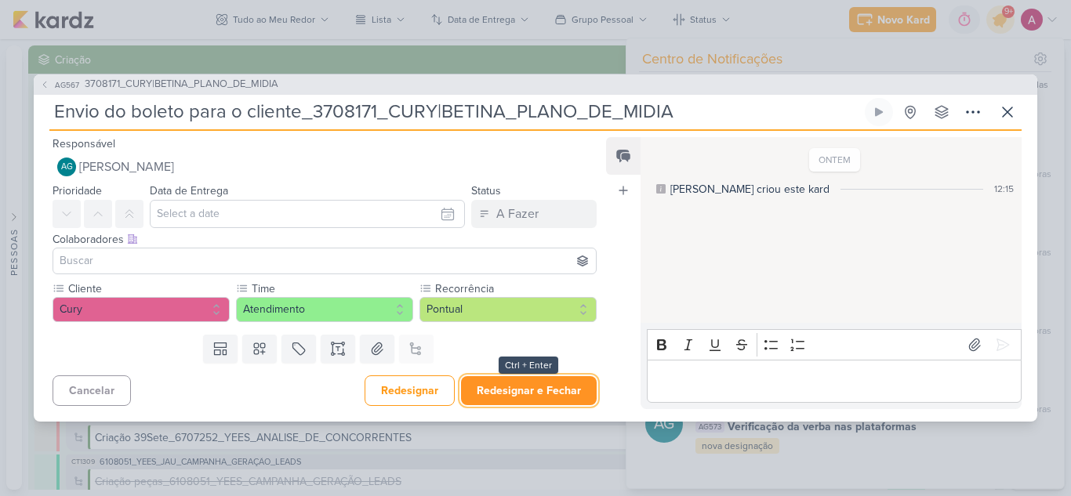
click at [540, 382] on button "Redesignar e Fechar" at bounding box center [529, 390] width 136 height 29
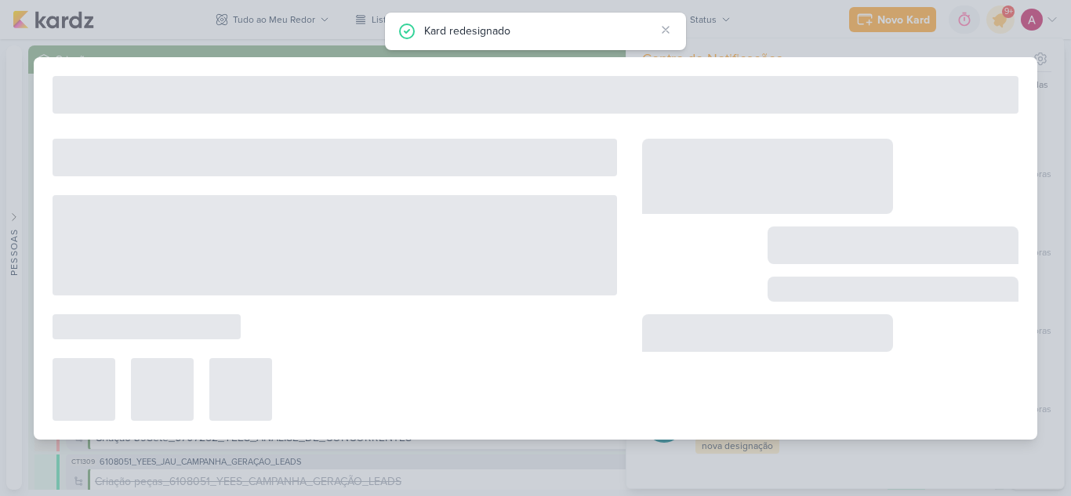
type input "3708171_CURY|BETINA_PLANO_DE_MIDIA"
type input "19 de agosto de 2025 às 23:59"
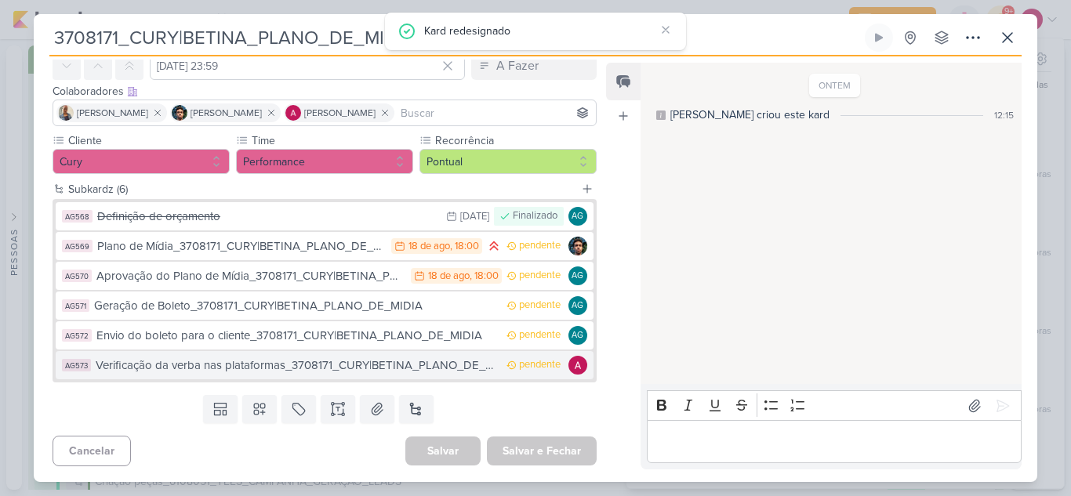
click at [348, 365] on div "Verificação da verba nas plataformas_3708171_CURY|BETINA_PLANO_DE_MIDIA" at bounding box center [297, 366] width 403 height 18
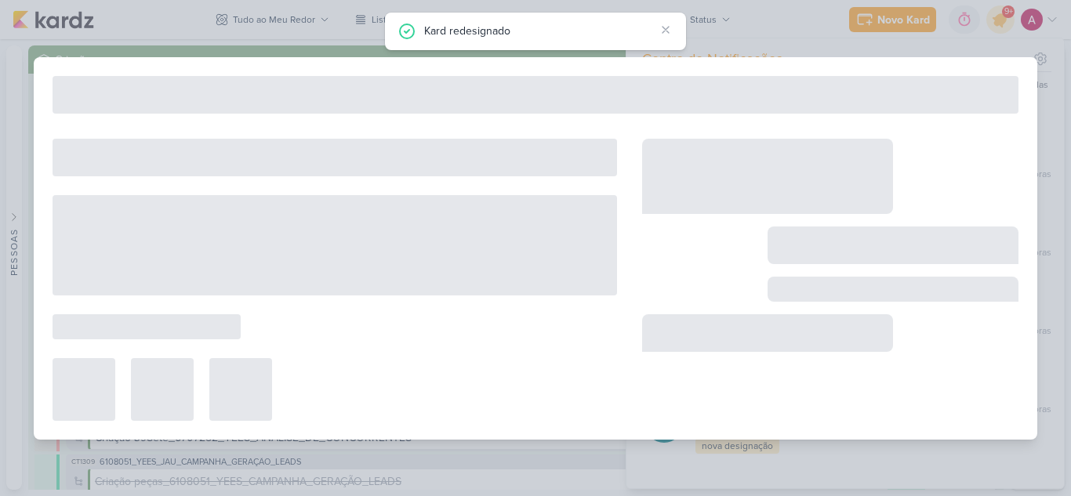
type input "Verificação da verba nas plataformas_3708171_CURY|BETINA_PLANO_DE_MIDIA"
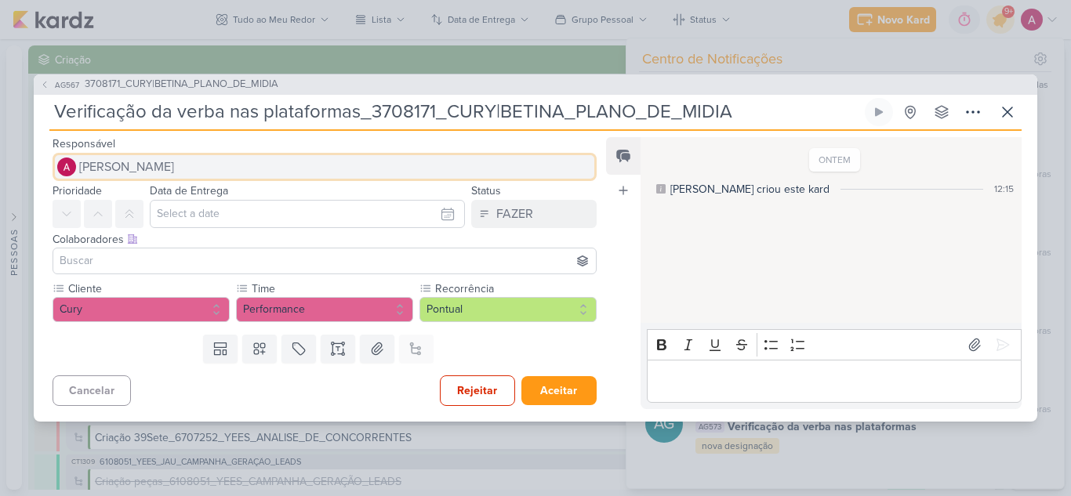
click at [131, 167] on span "[PERSON_NAME]" at bounding box center [126, 167] width 95 height 19
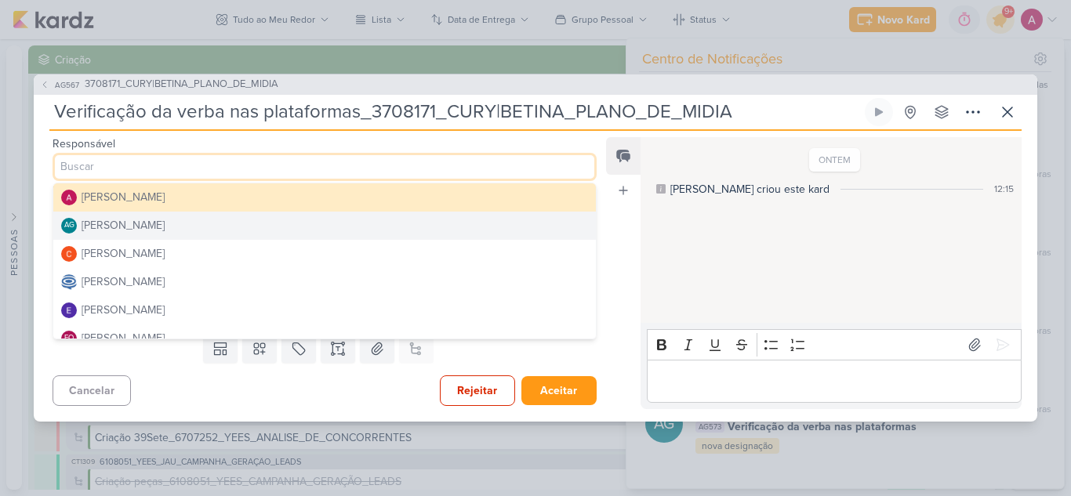
click at [143, 225] on div "Aline Gimenez Graciano" at bounding box center [123, 225] width 83 height 16
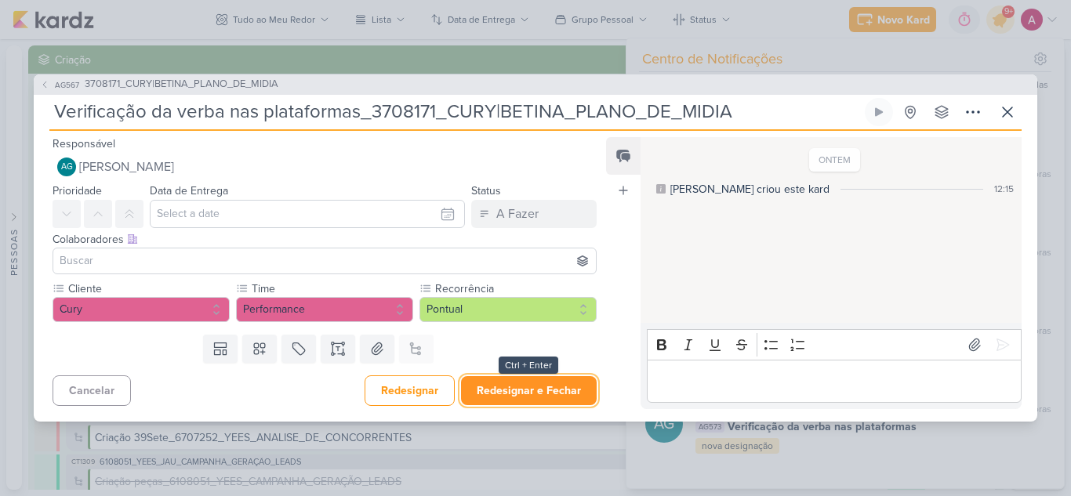
click at [539, 386] on button "Redesignar e Fechar" at bounding box center [529, 390] width 136 height 29
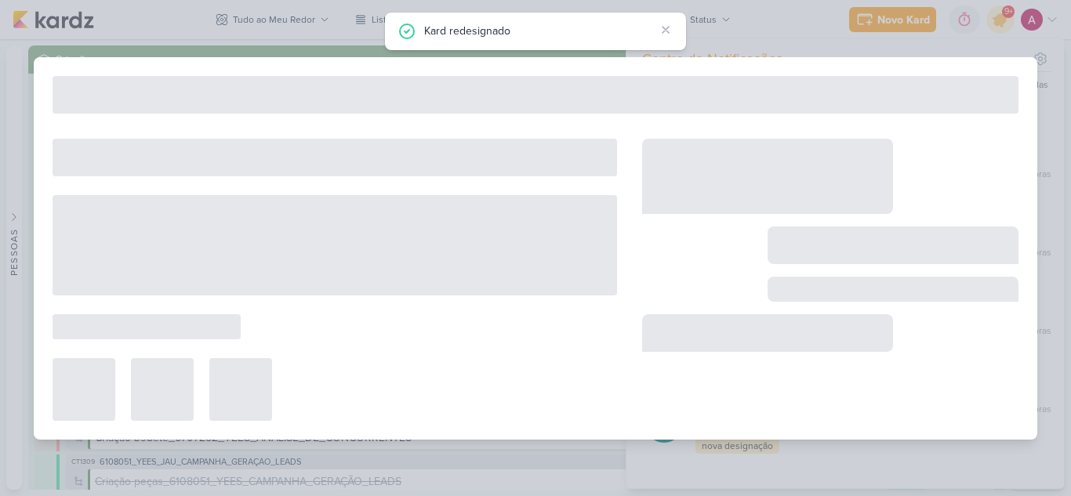
type input "3708171_CURY|BETINA_PLANO_DE_MIDIA"
type input "19 de agosto de 2025 às 23:59"
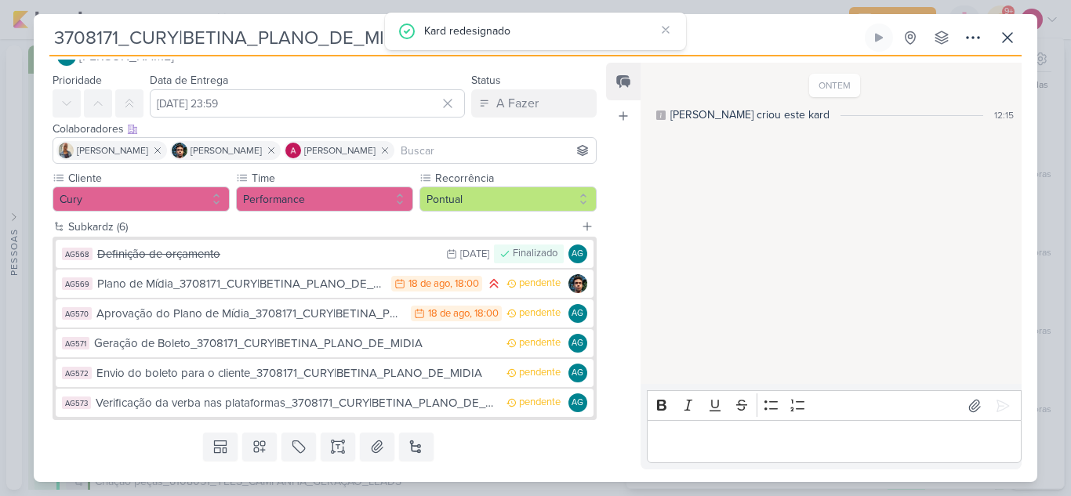
scroll to position [0, 0]
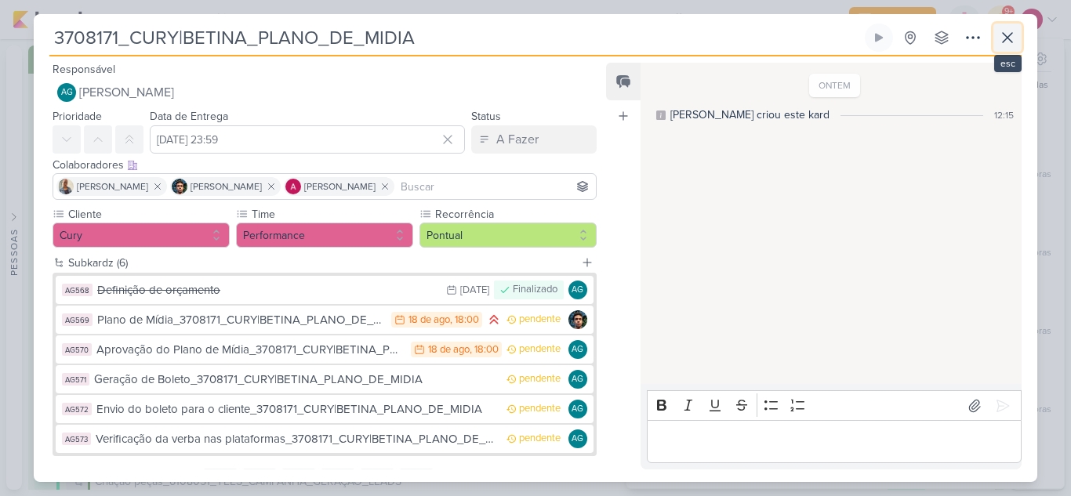
click at [1008, 46] on icon at bounding box center [1007, 37] width 19 height 19
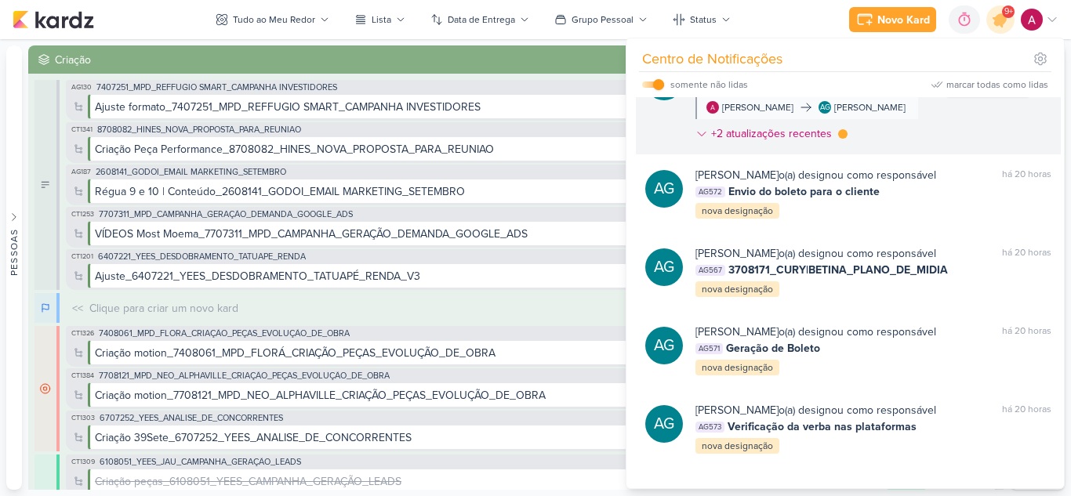
click at [984, 75] on div "marcar como lida" at bounding box center [988, 68] width 16 height 16
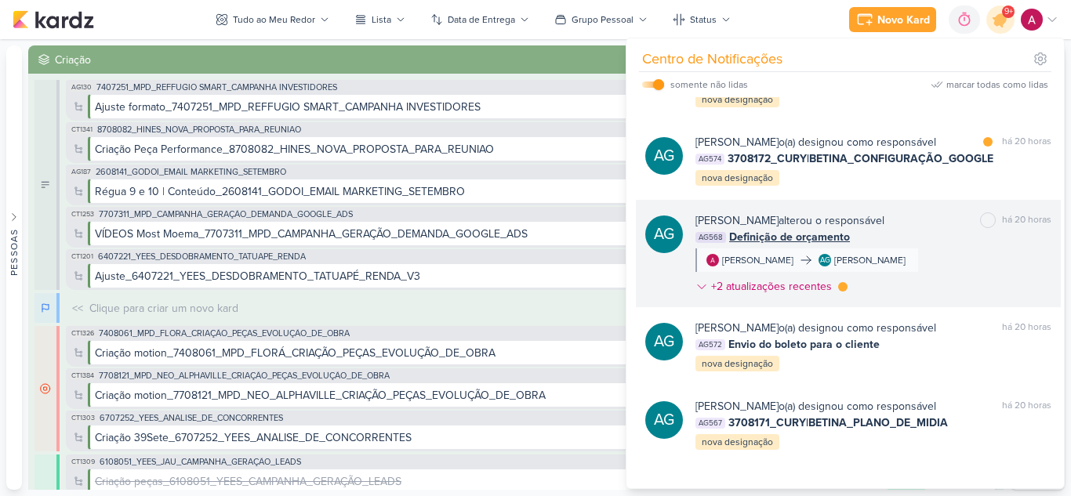
scroll to position [1400, 0]
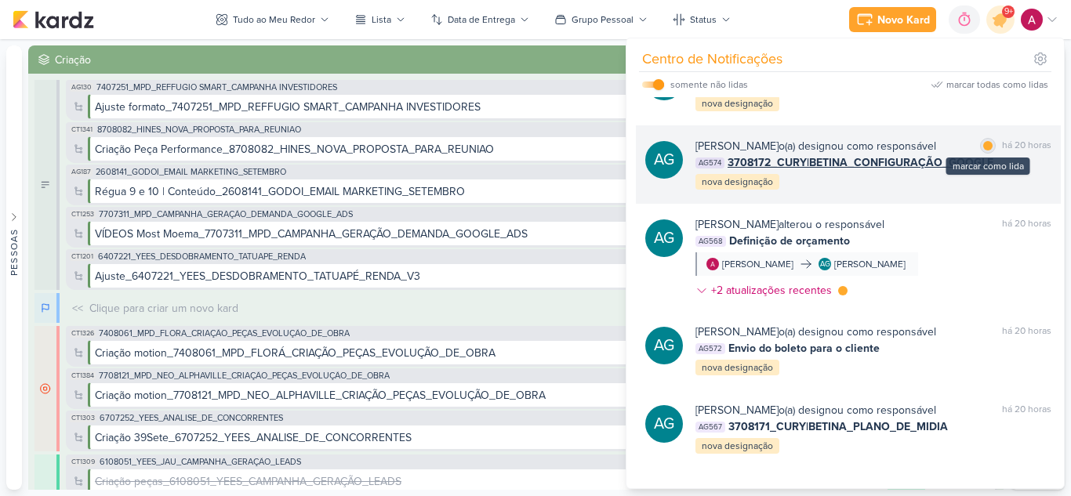
click at [983, 150] on div at bounding box center [987, 145] width 9 height 9
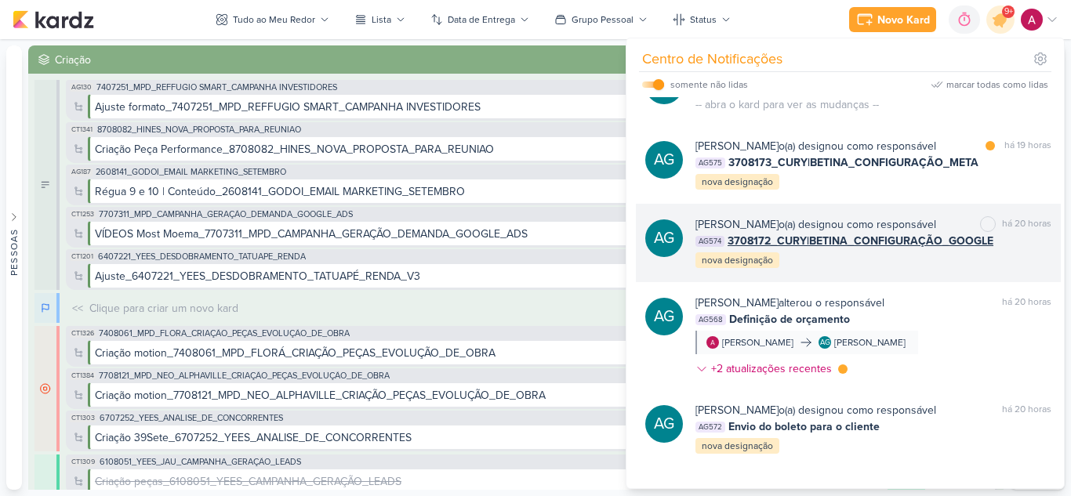
click at [931, 270] on div "Aline Gimenez Graciano o(a) designou como responsável marcar como não lida há 2…" at bounding box center [873, 242] width 356 height 53
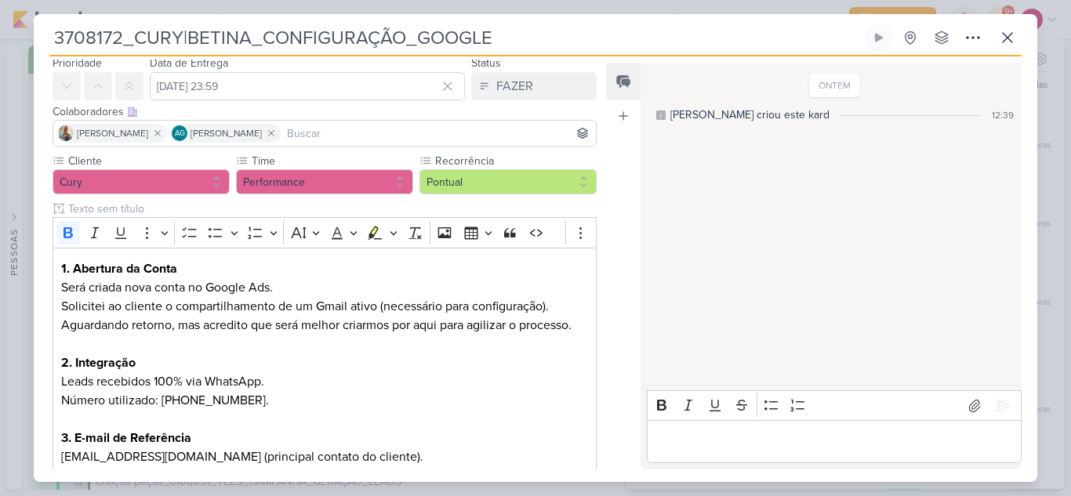
scroll to position [78, 0]
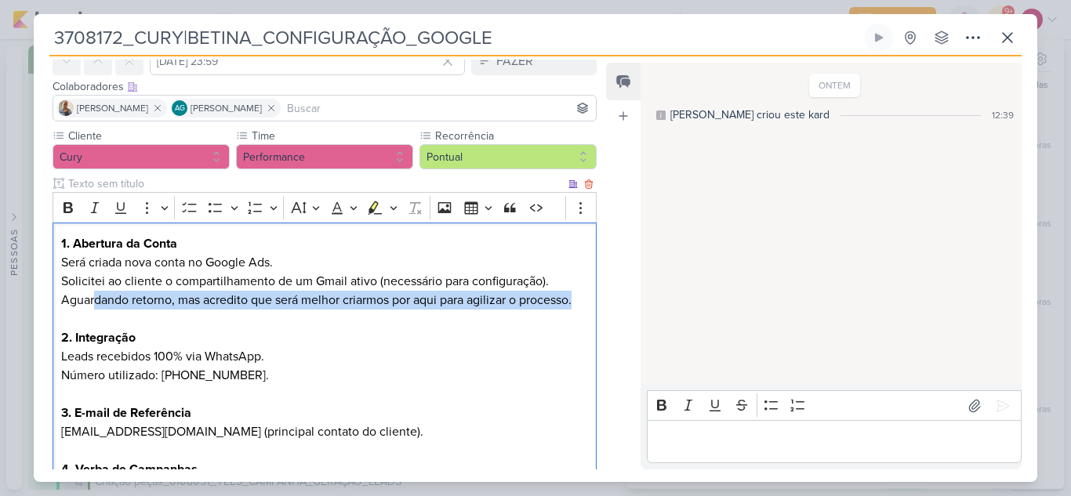
drag, startPoint x: 95, startPoint y: 306, endPoint x: 580, endPoint y: 301, distance: 485.1
click at [580, 301] on p "Aguardando retorno, mas acredito que será melhor criarmos por aqui para agiliza…" at bounding box center [324, 310] width 527 height 38
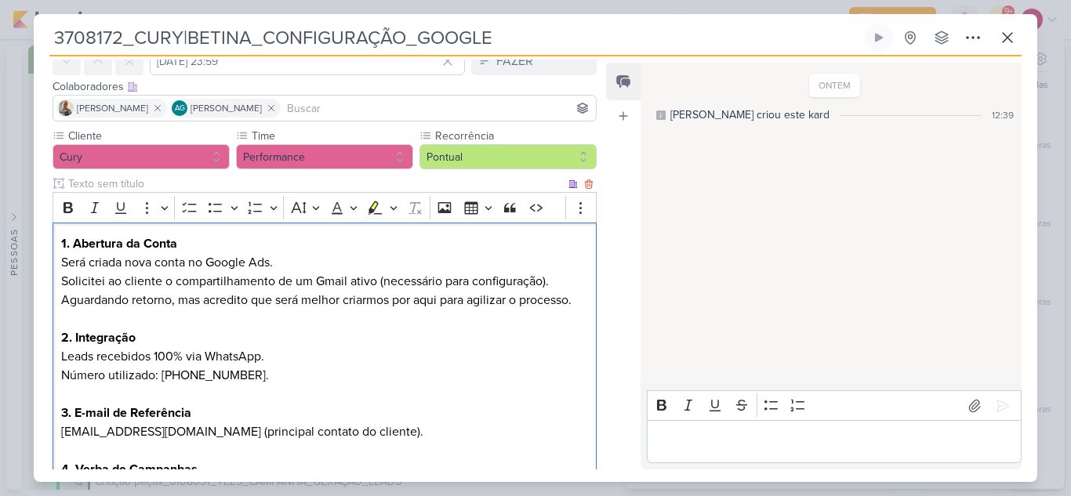
click at [430, 321] on p "Aguardando retorno, mas acredito que será melhor criarmos por aqui para agiliza…" at bounding box center [324, 310] width 527 height 38
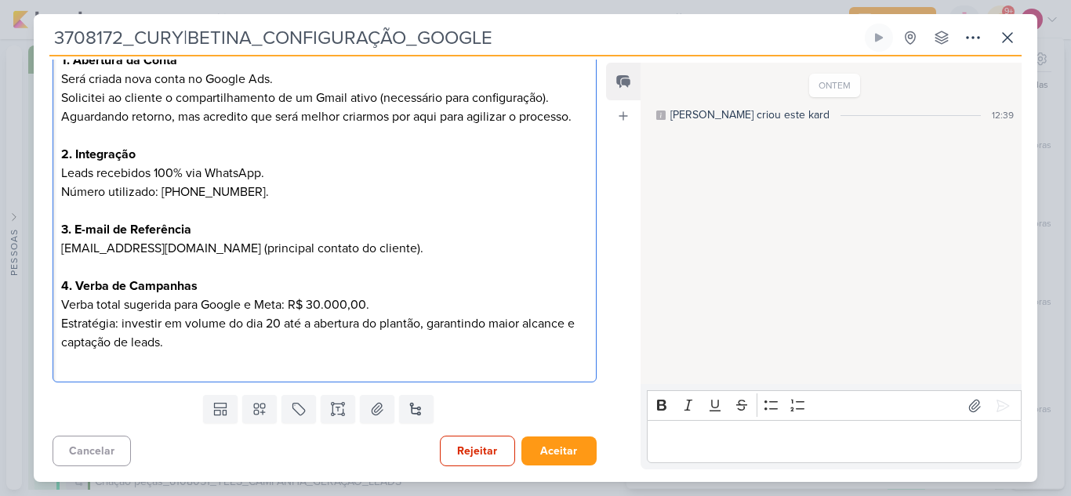
scroll to position [183, 0]
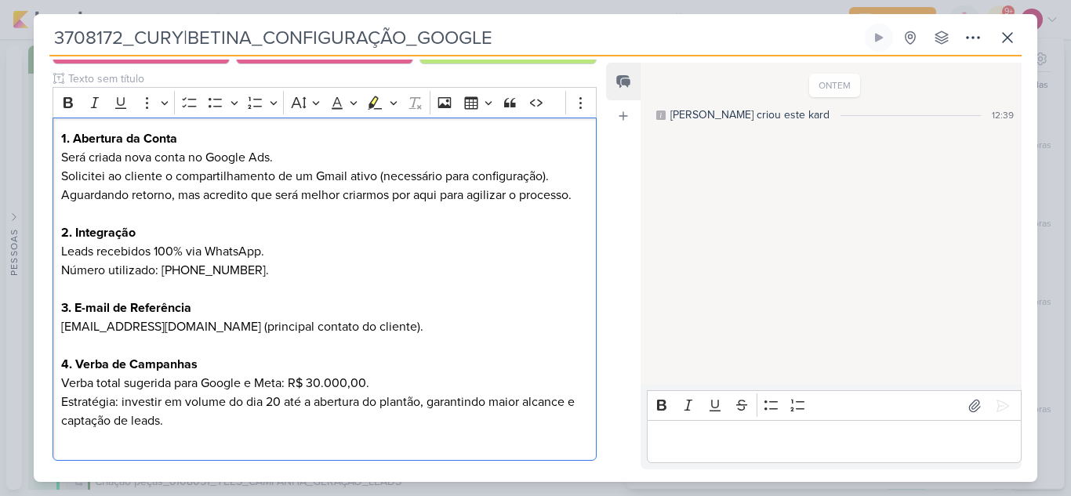
click at [679, 444] on p "Editor editing area: main" at bounding box center [833, 442] width 358 height 19
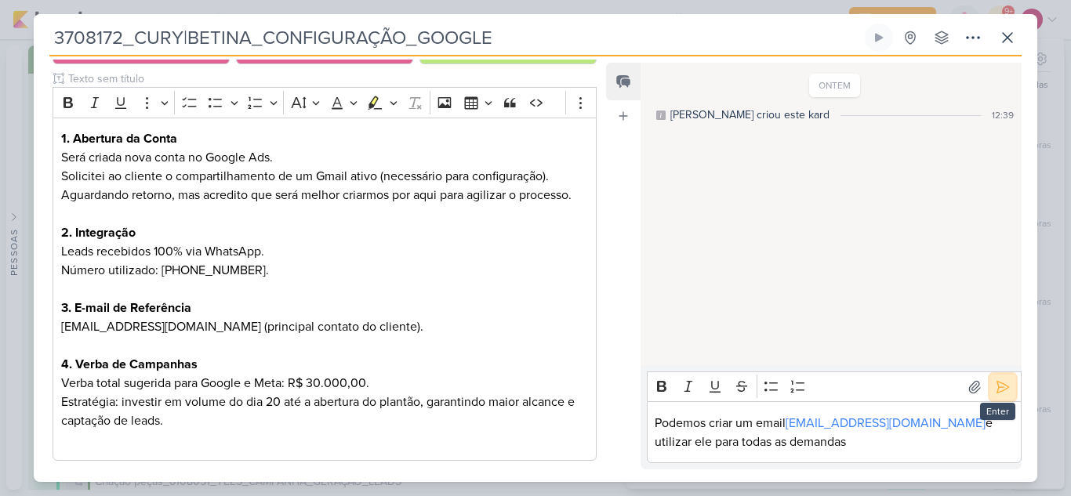
click at [996, 394] on icon at bounding box center [1003, 387] width 16 height 16
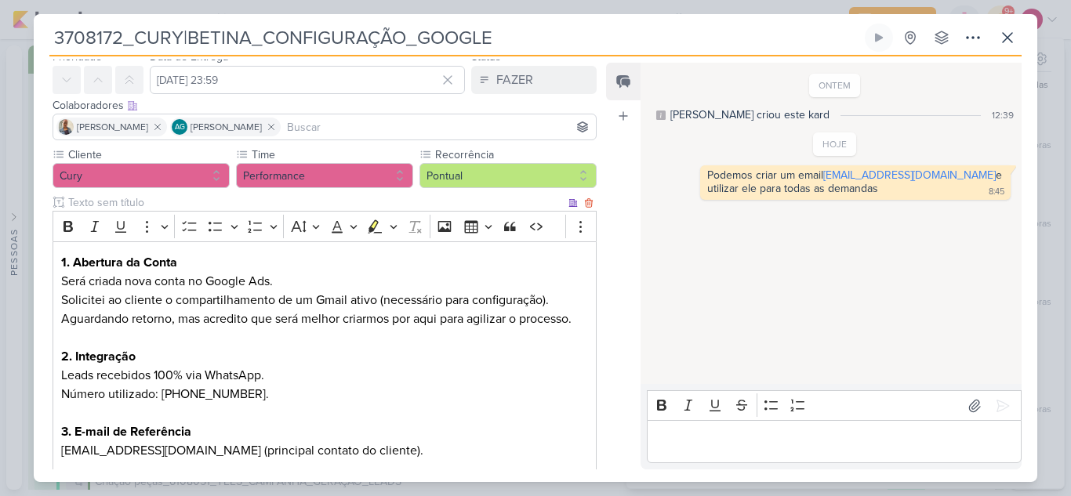
scroll to position [0, 0]
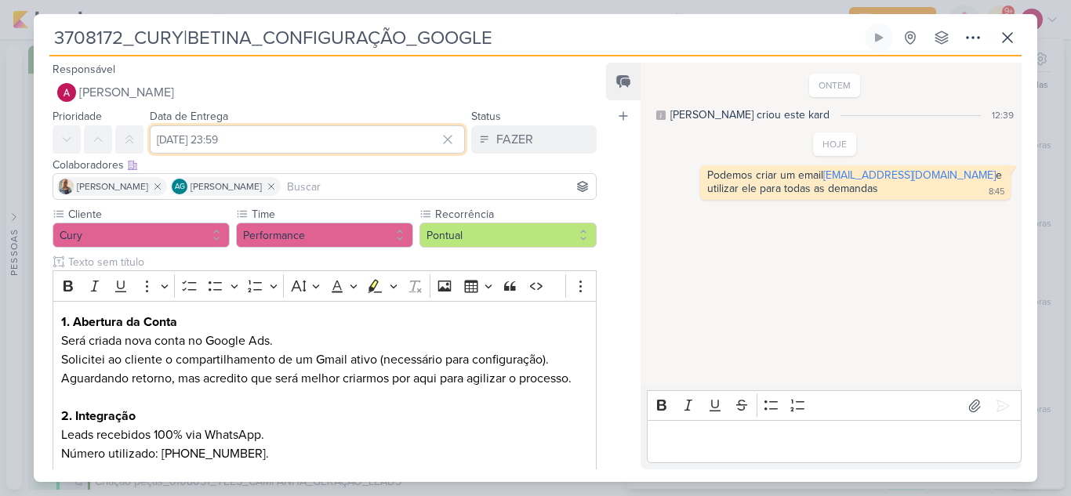
click at [309, 134] on input "19 de agosto de 2025 às 23:59" at bounding box center [307, 139] width 315 height 28
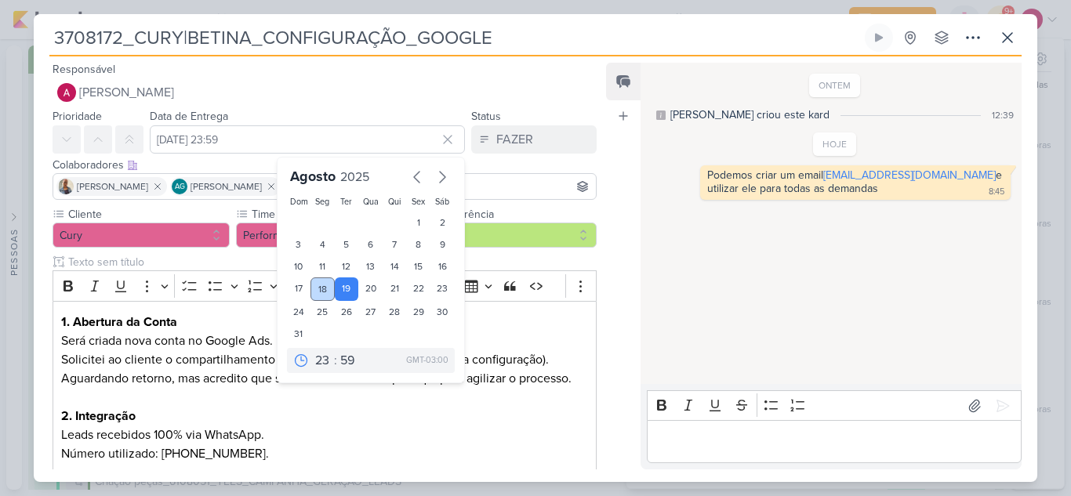
click at [317, 289] on div "18" at bounding box center [322, 289] width 24 height 24
type input "18 de agosto de 2025 às 23:59"
click at [695, 313] on div "ONTEM Aline criou este kard 12:39 HOJE betinadacury@gmail.com" at bounding box center [829, 224] width 379 height 320
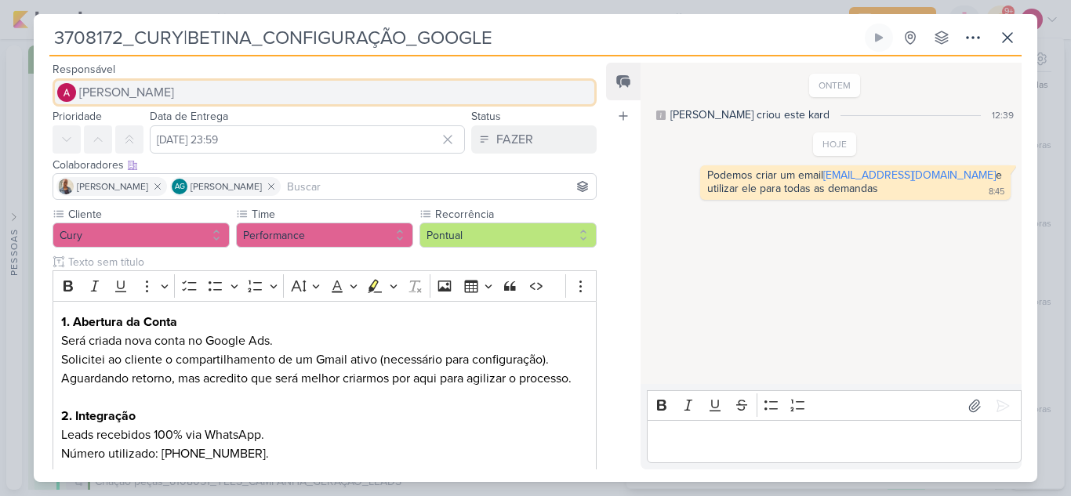
click at [104, 96] on span "[PERSON_NAME]" at bounding box center [126, 92] width 95 height 19
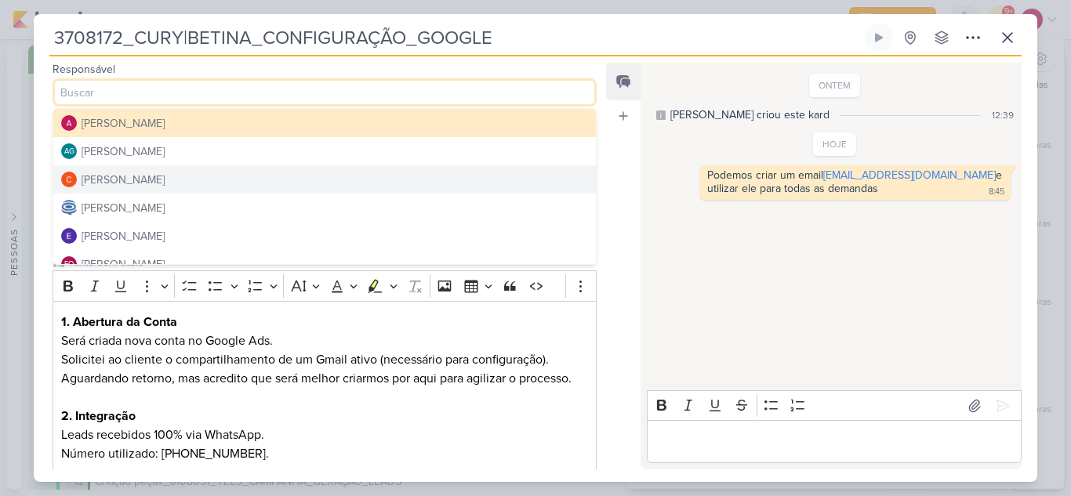
scroll to position [78, 0]
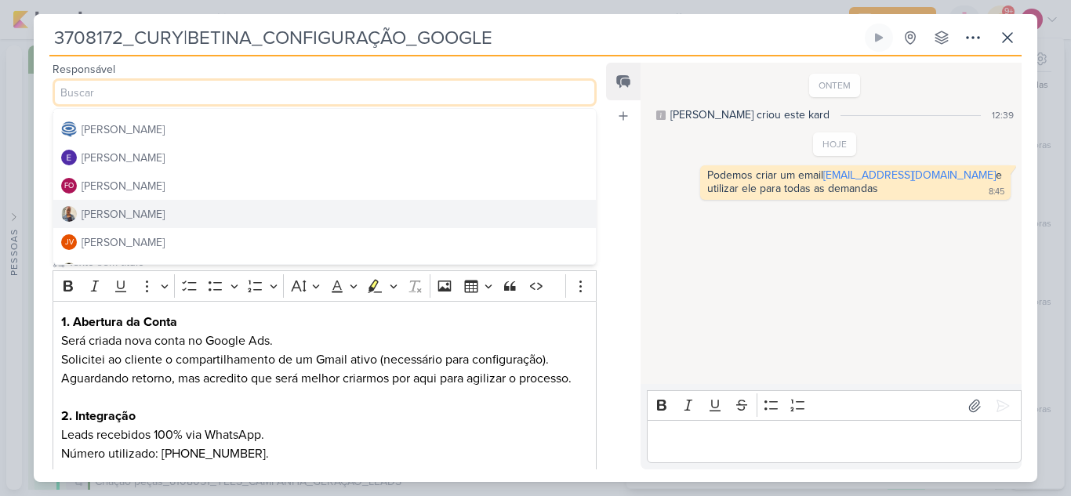
click at [130, 213] on div "Iara Santos" at bounding box center [123, 214] width 83 height 16
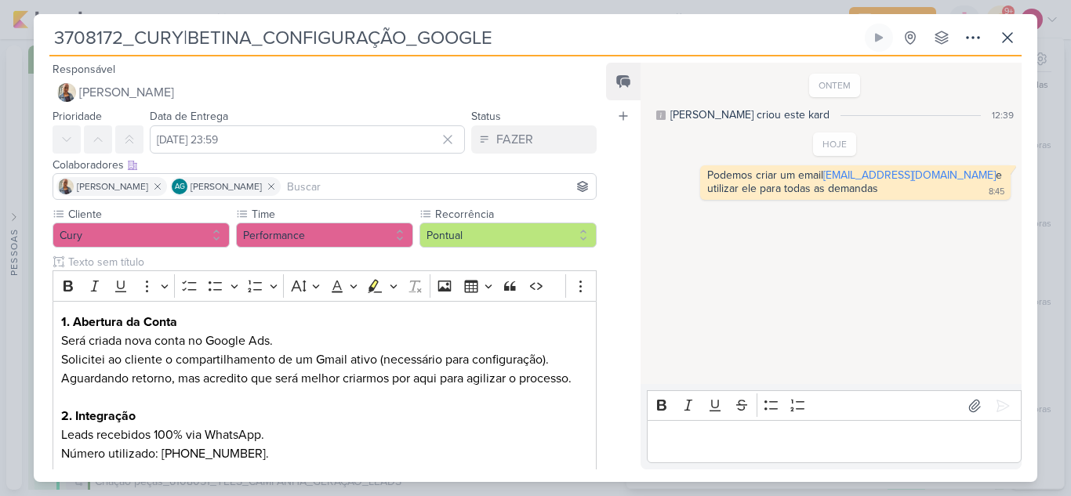
click at [310, 189] on input at bounding box center [438, 186] width 309 height 19
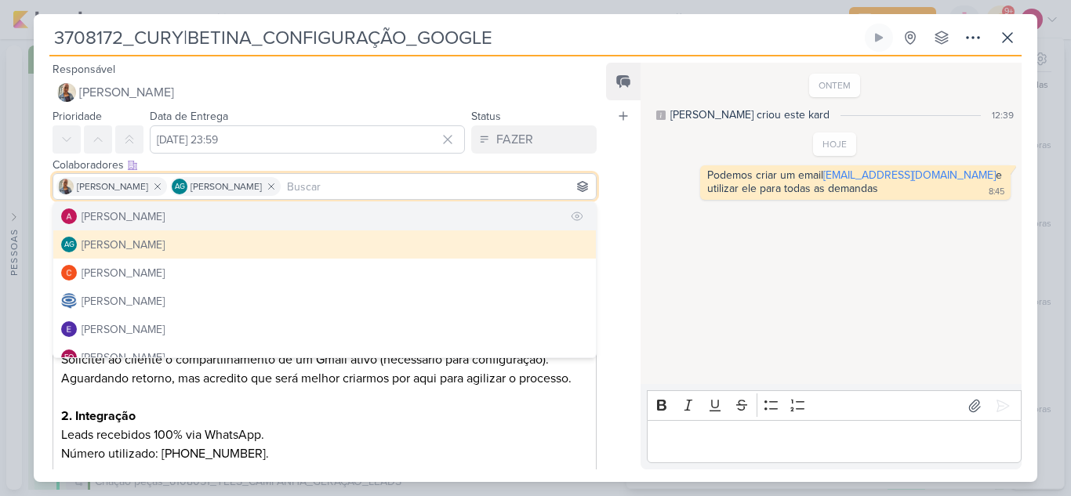
click at [208, 216] on button "[PERSON_NAME]" at bounding box center [324, 216] width 542 height 28
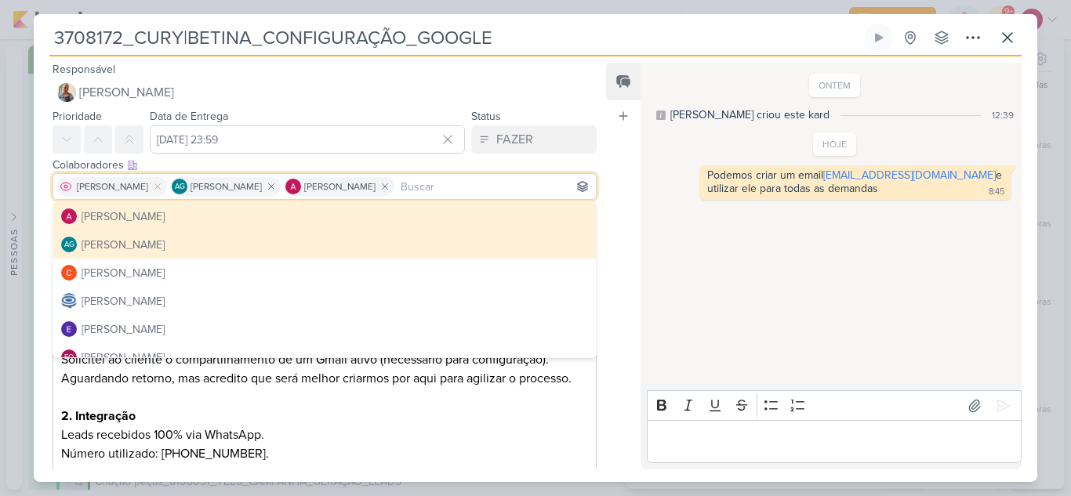
click at [155, 187] on icon at bounding box center [157, 186] width 5 height 5
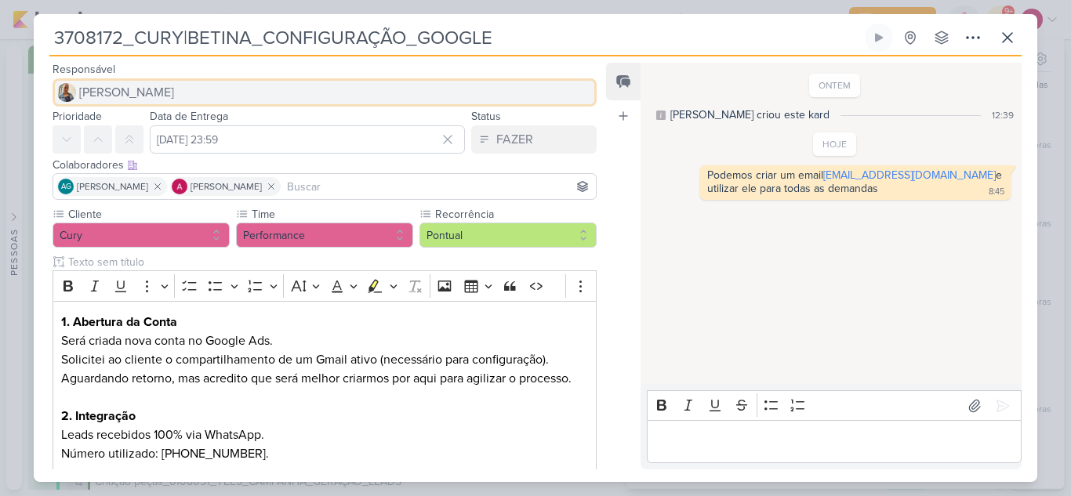
click at [85, 86] on span "Iara Santos" at bounding box center [126, 92] width 95 height 19
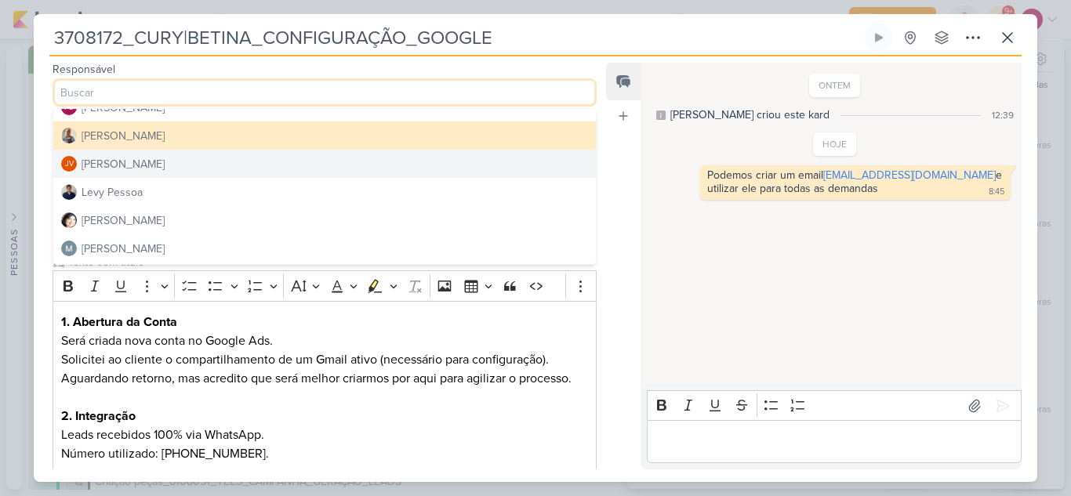
scroll to position [235, 0]
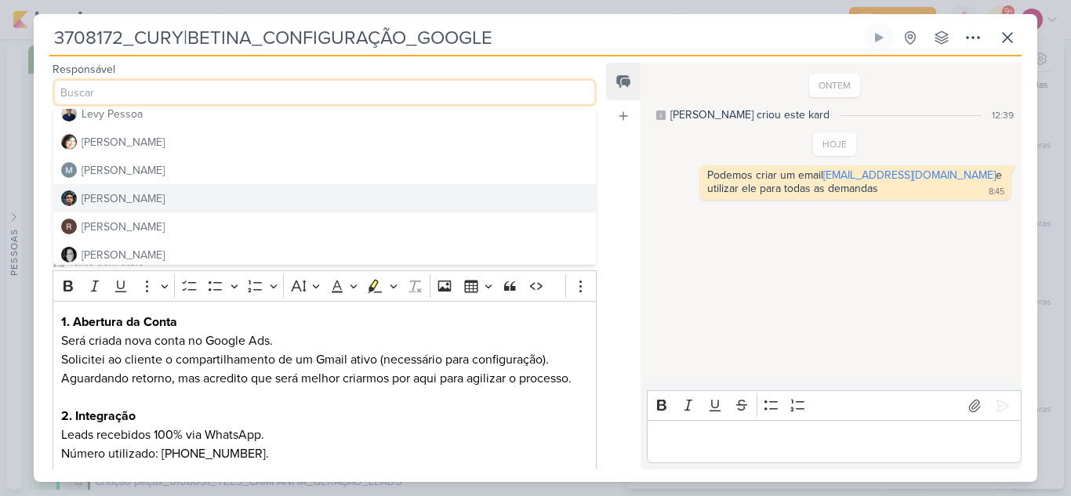
click at [118, 194] on div "Nelito Junior" at bounding box center [123, 198] width 83 height 16
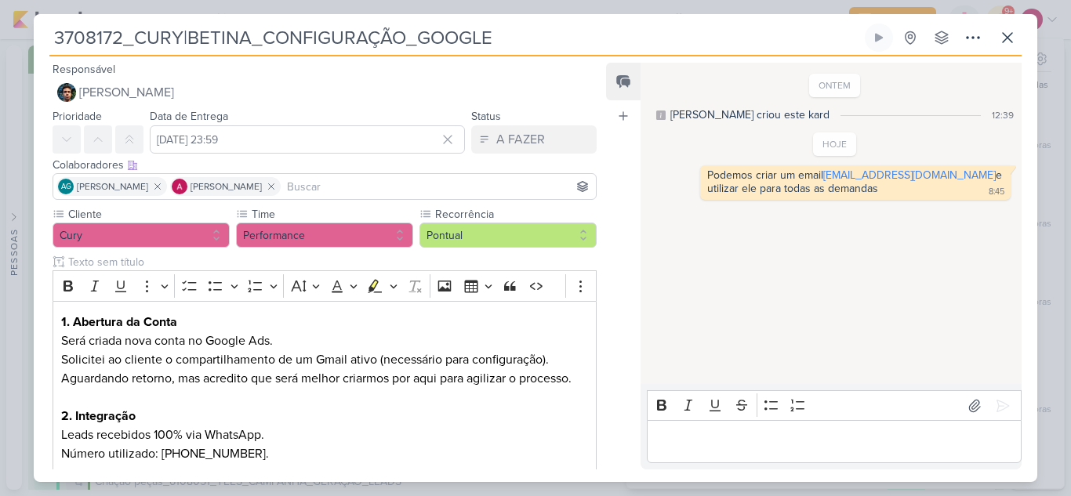
click at [352, 185] on input at bounding box center [438, 186] width 309 height 19
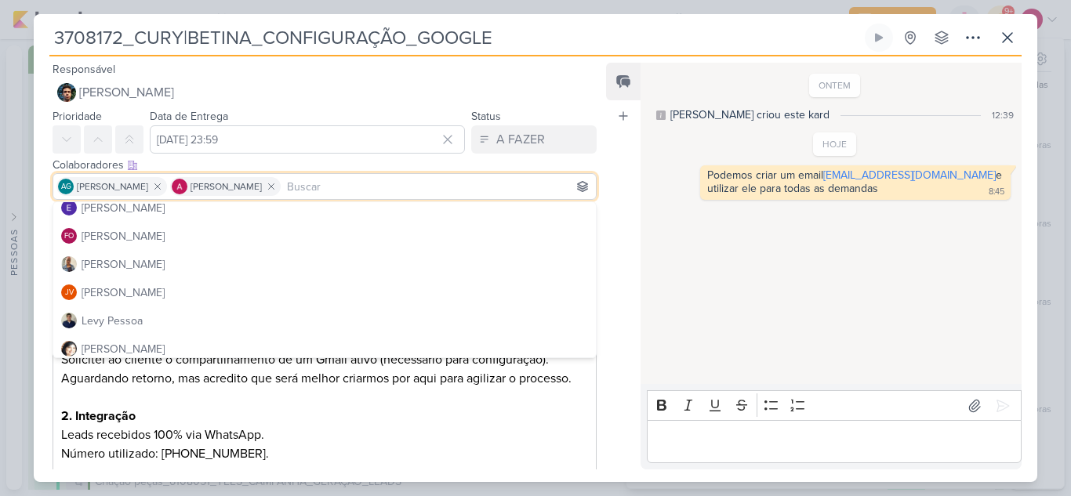
scroll to position [157, 0]
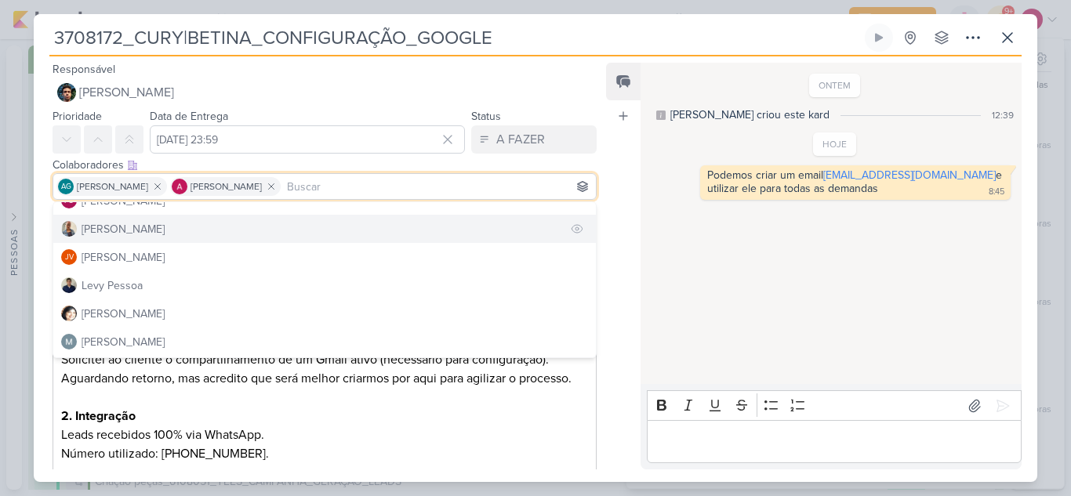
click at [142, 230] on button "Iara Santos" at bounding box center [324, 229] width 542 height 28
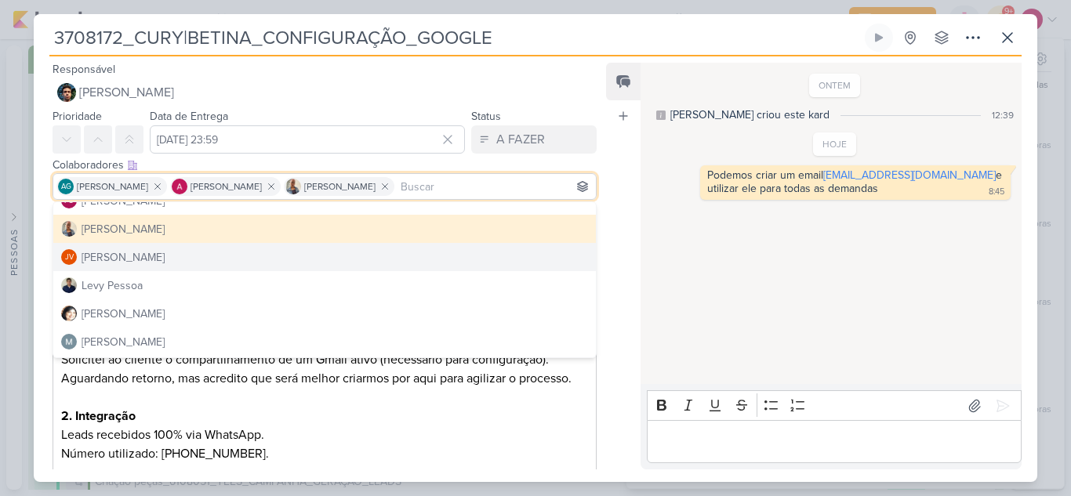
click at [627, 281] on div "Feed Atrelar email Solte o email para atrelar ao kard" at bounding box center [623, 266] width 34 height 407
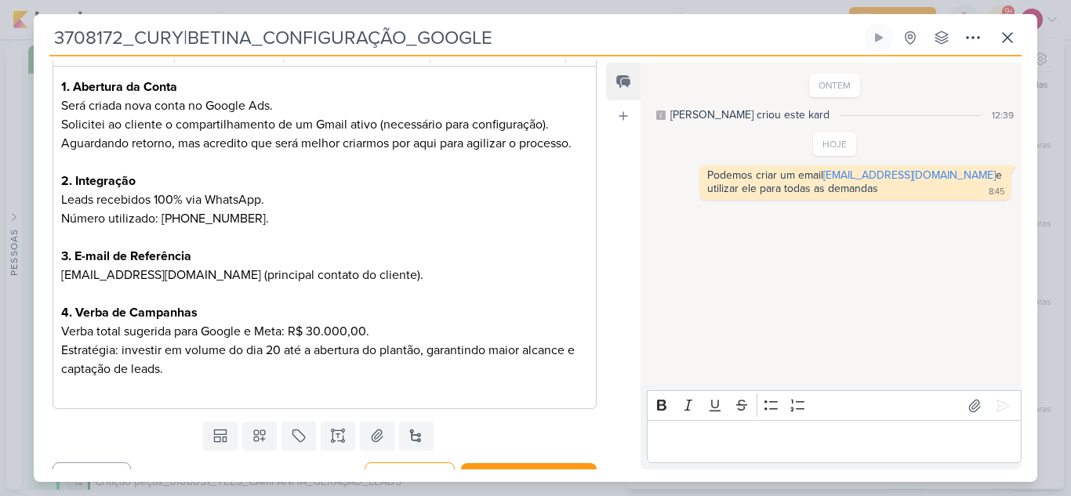
scroll to position [262, 0]
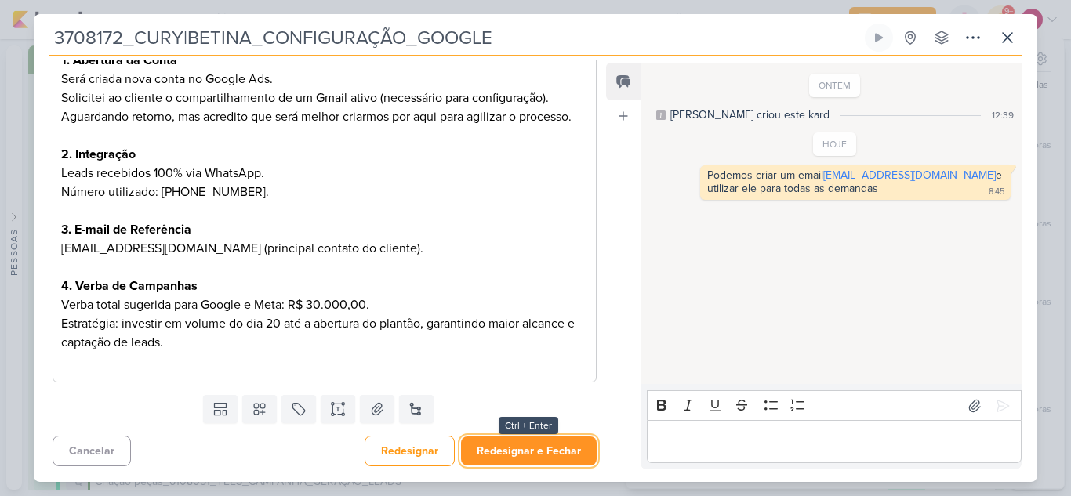
click at [538, 453] on button "Redesignar e Fechar" at bounding box center [529, 451] width 136 height 29
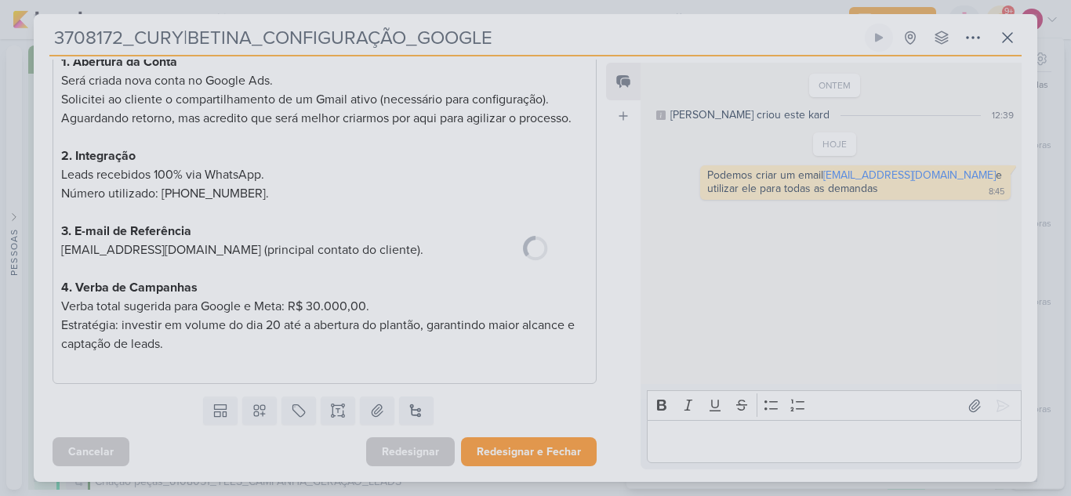
scroll to position [260, 0]
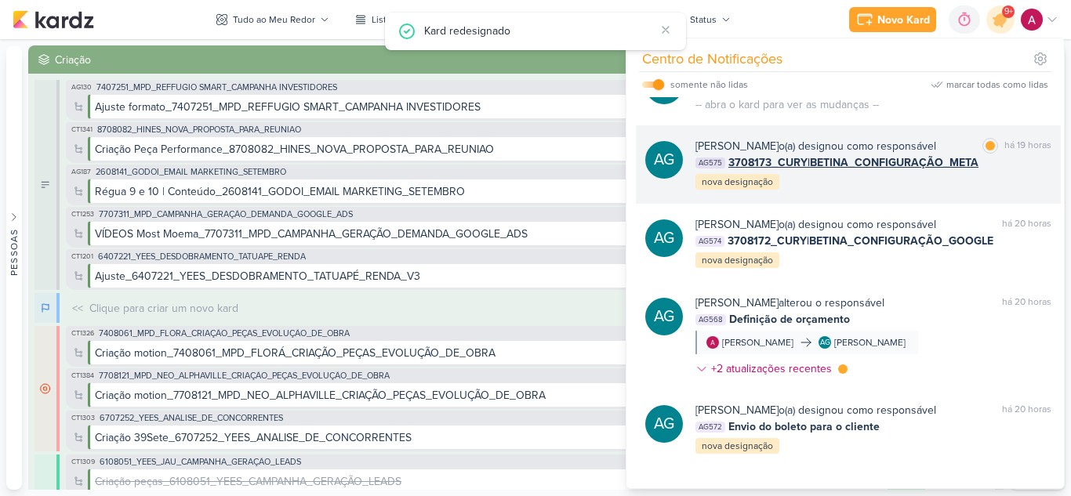
click at [910, 204] on div "AG Aline Gimenez Graciano o(a) designou como responsável marcar como lida há 19…" at bounding box center [848, 164] width 425 height 78
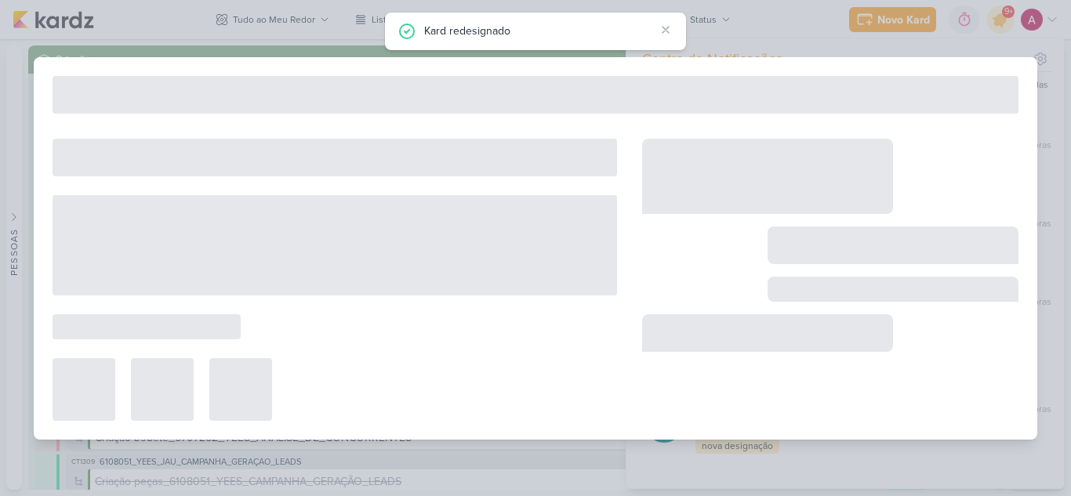
type input "3708173_CURY|BETINA_CONFIGURAÇÃO_META"
type input "19 de agosto de 2025 às 23:59"
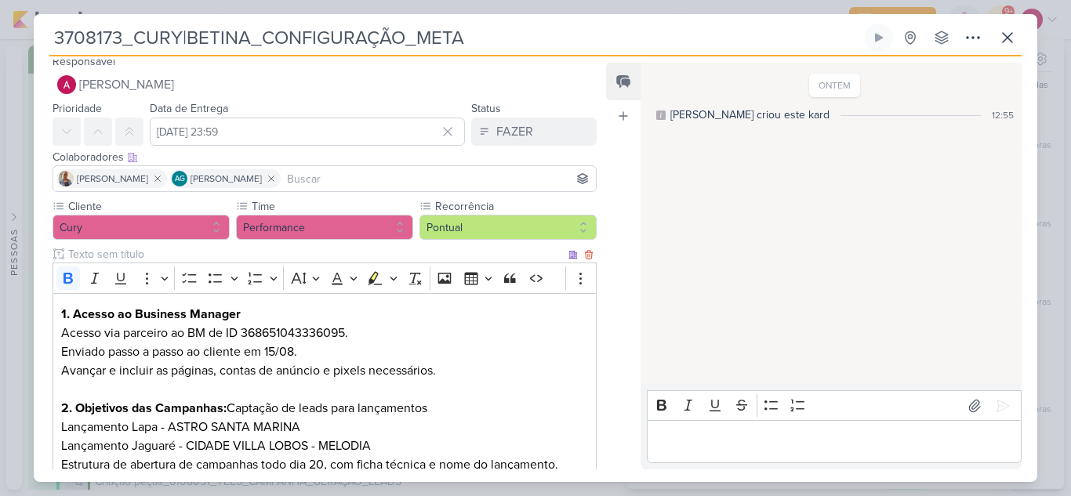
scroll to position [0, 0]
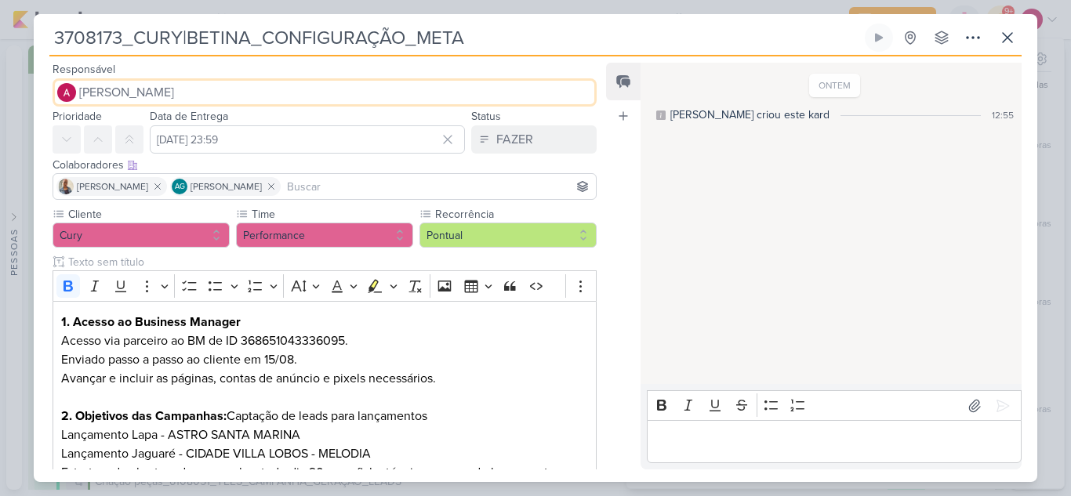
click at [149, 82] on button "[PERSON_NAME]" at bounding box center [325, 92] width 544 height 28
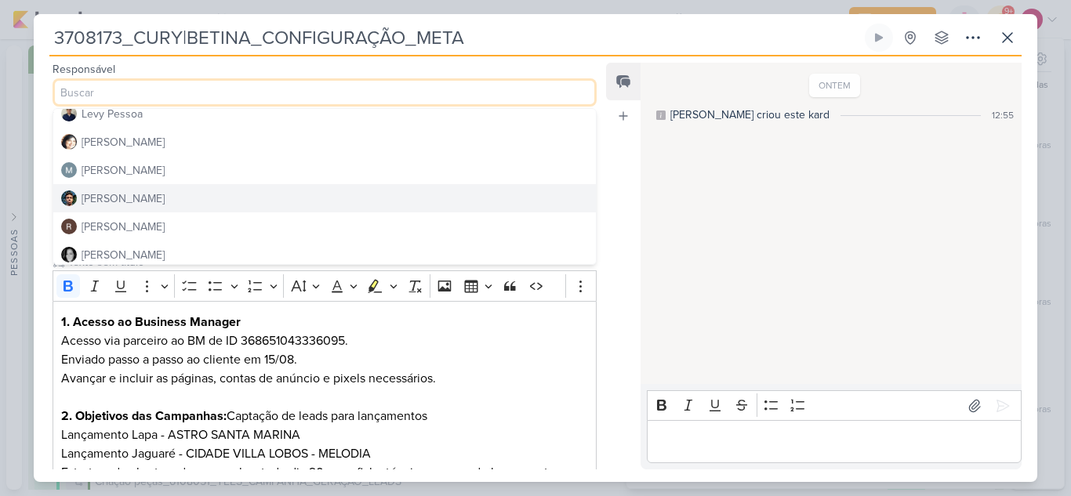
click at [186, 201] on button "Nelito Junior" at bounding box center [324, 198] width 542 height 28
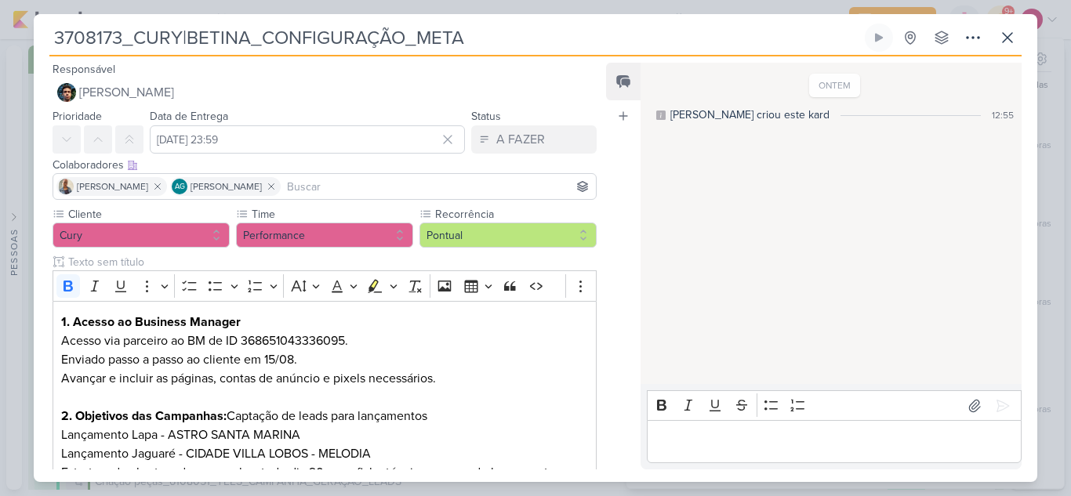
click at [316, 185] on input at bounding box center [438, 186] width 309 height 19
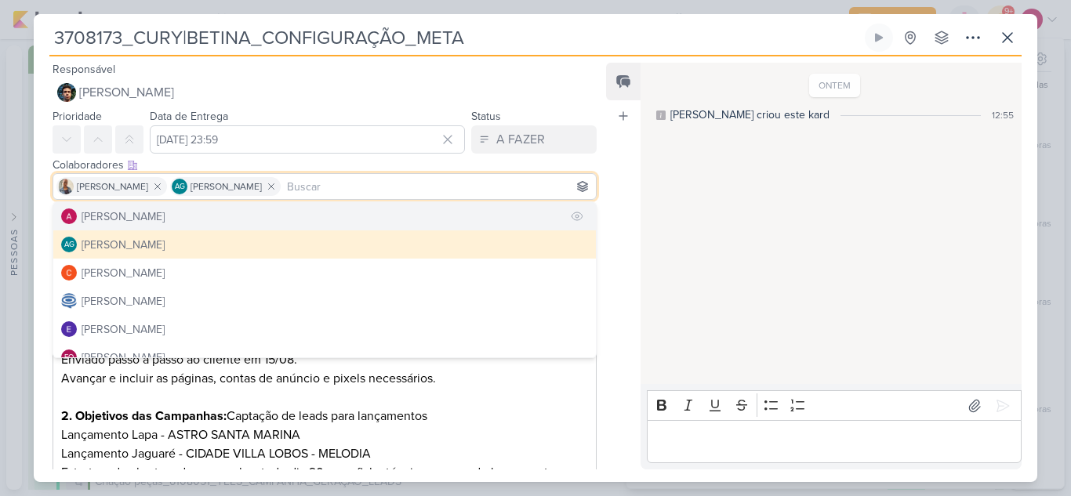
click at [149, 220] on div "[PERSON_NAME]" at bounding box center [123, 216] width 83 height 16
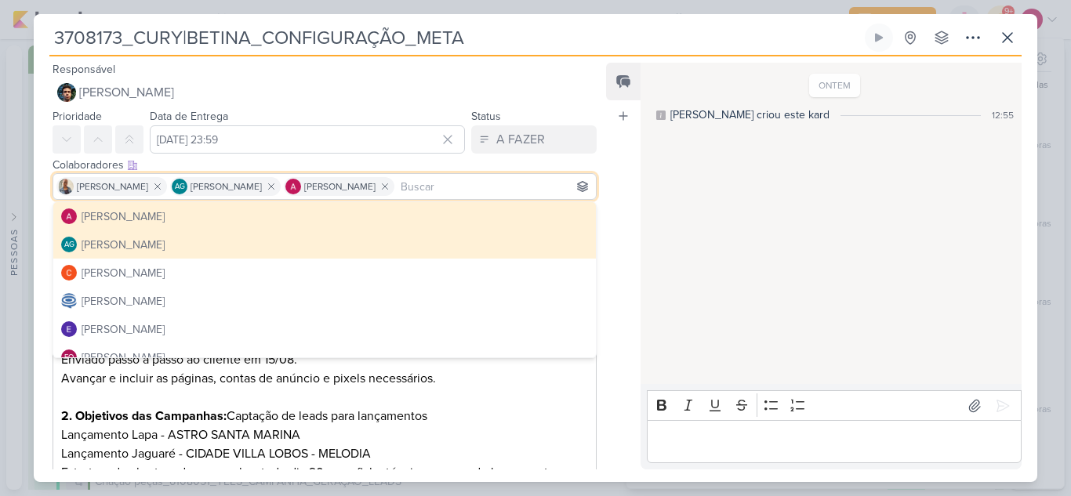
click at [618, 151] on div "Feed Atrelar email Solte o email para atrelar ao kard" at bounding box center [623, 266] width 34 height 407
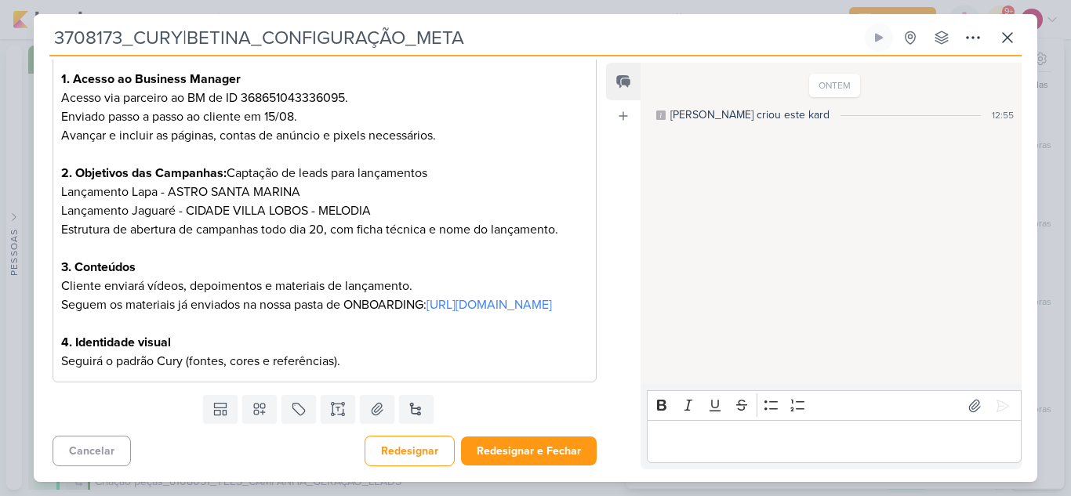
scroll to position [262, 0]
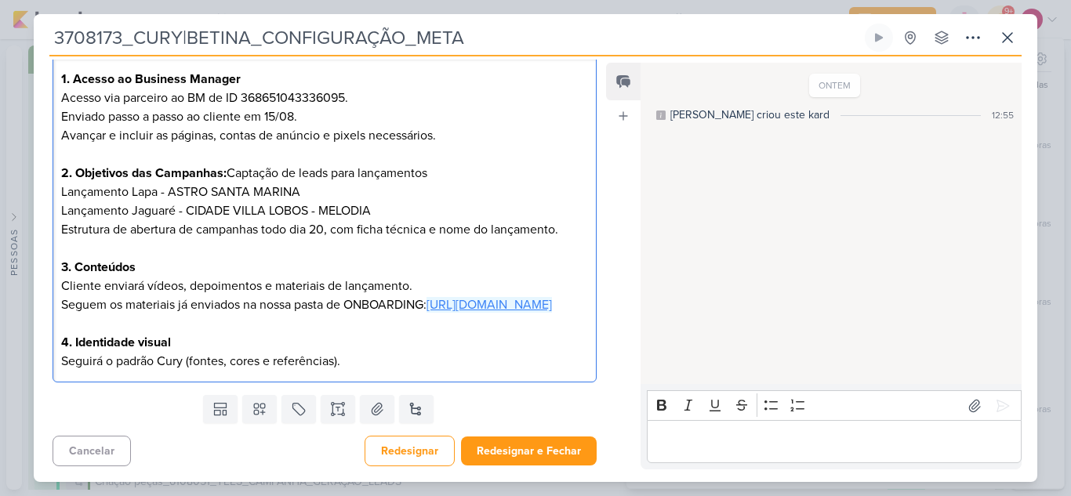
click at [426, 306] on link "https://drive.google.com/drive/folders/1mWMzHrRZqC-p-QjDH_v7YDz3XTgiMZhu" at bounding box center [488, 305] width 125 height 16
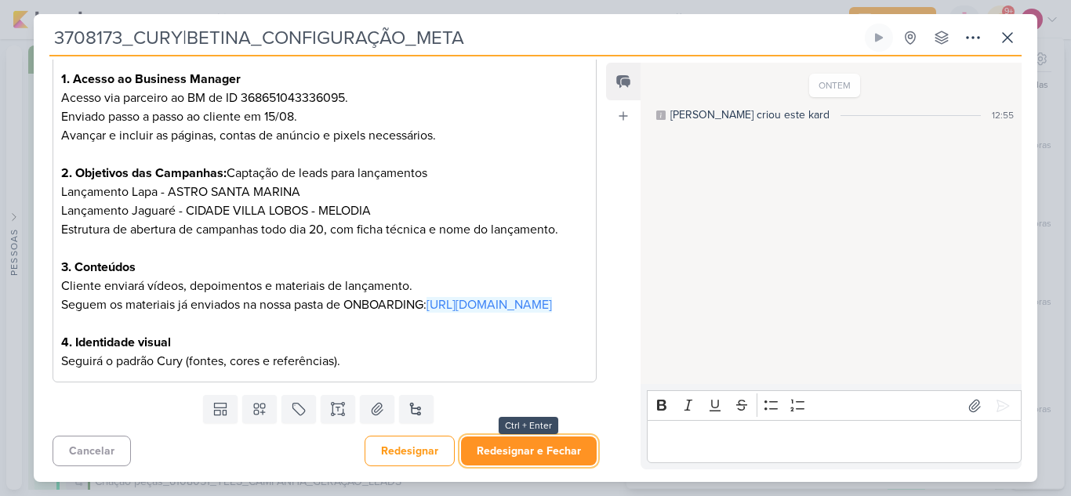
click at [525, 445] on button "Redesignar e Fechar" at bounding box center [529, 451] width 136 height 29
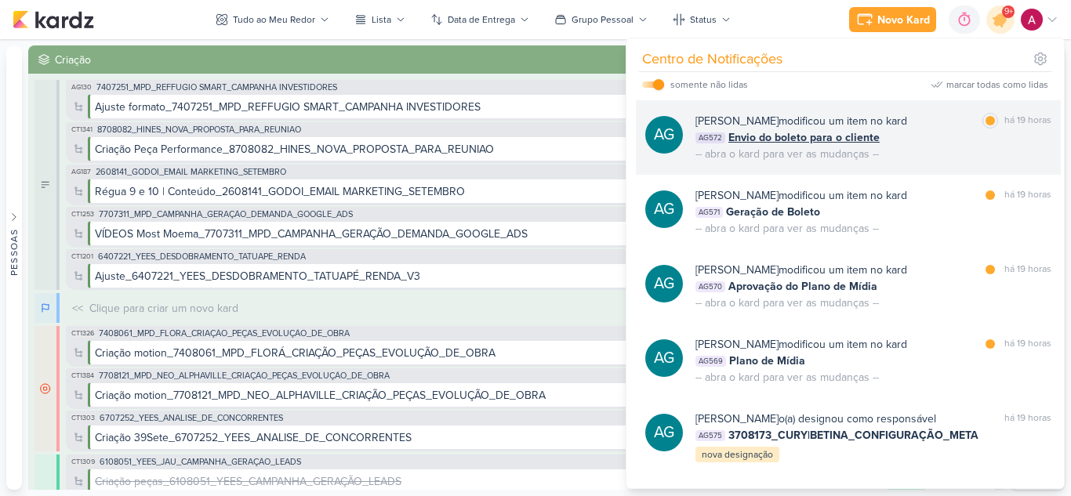
scroll to position [1087, 0]
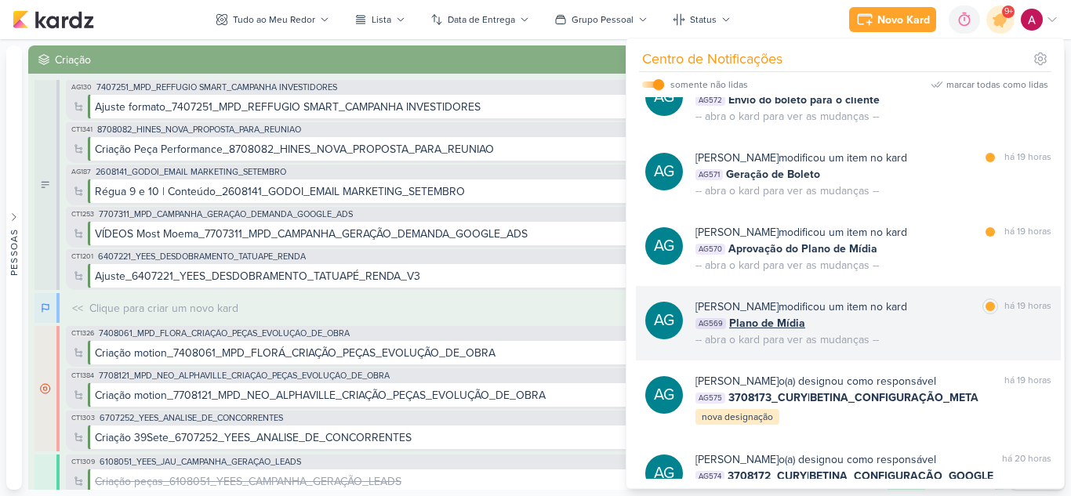
click at [947, 332] on div "AG569 Plano de Mídia" at bounding box center [873, 323] width 356 height 16
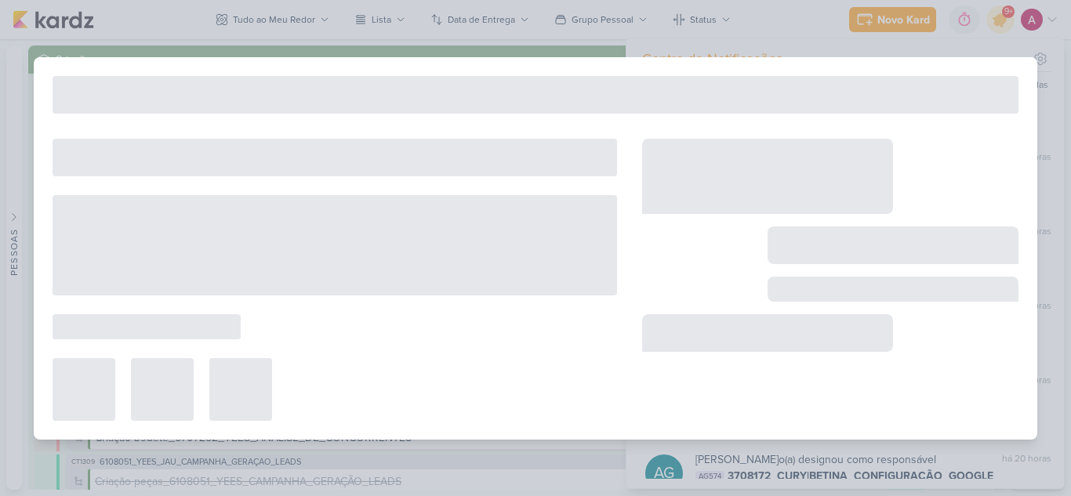
type input "Plano de Mídia_3708171_CURY|BETINA_PLANO_DE_MIDIA"
type input "18 de agosto de 2025 às 18:00"
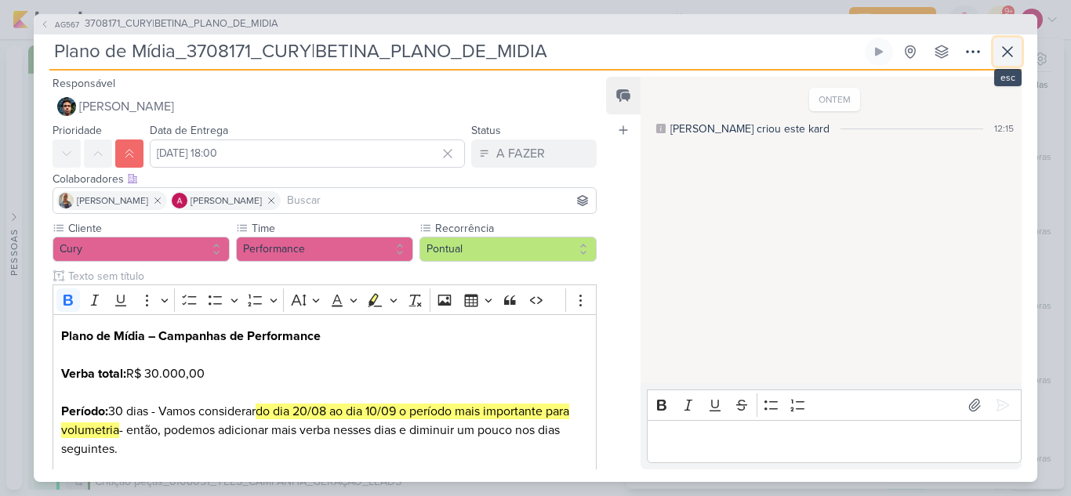
click at [1003, 60] on icon at bounding box center [1007, 51] width 19 height 19
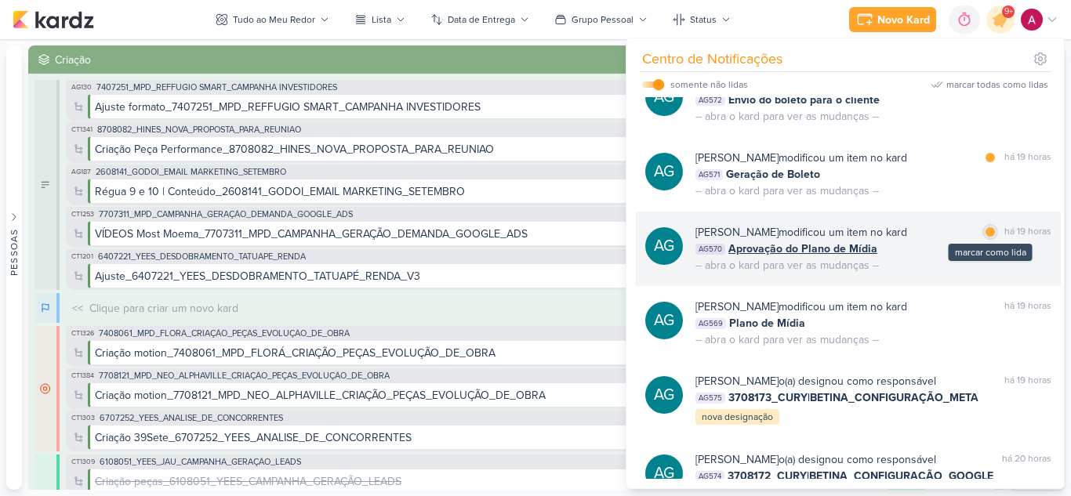
click at [985, 237] on div at bounding box center [989, 231] width 9 height 9
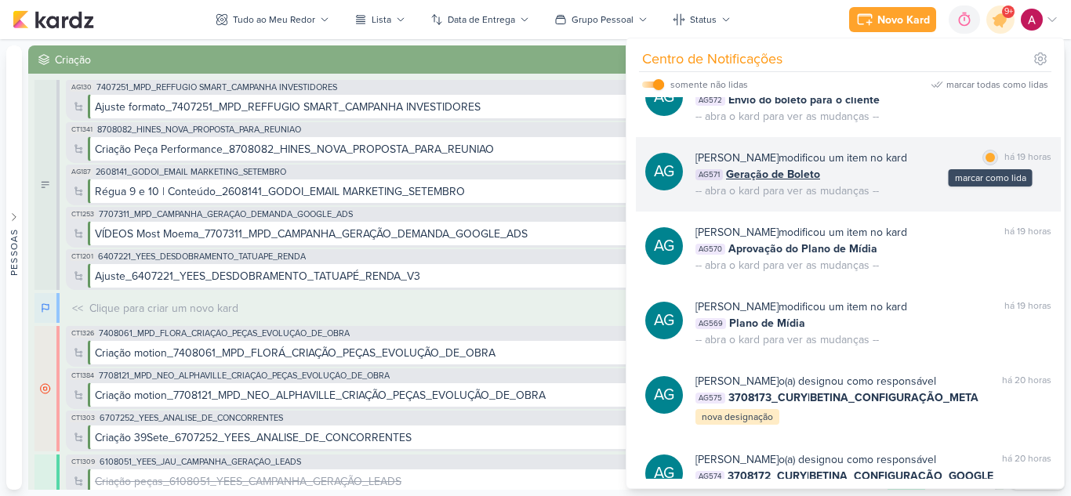
click at [985, 162] on div at bounding box center [989, 157] width 9 height 9
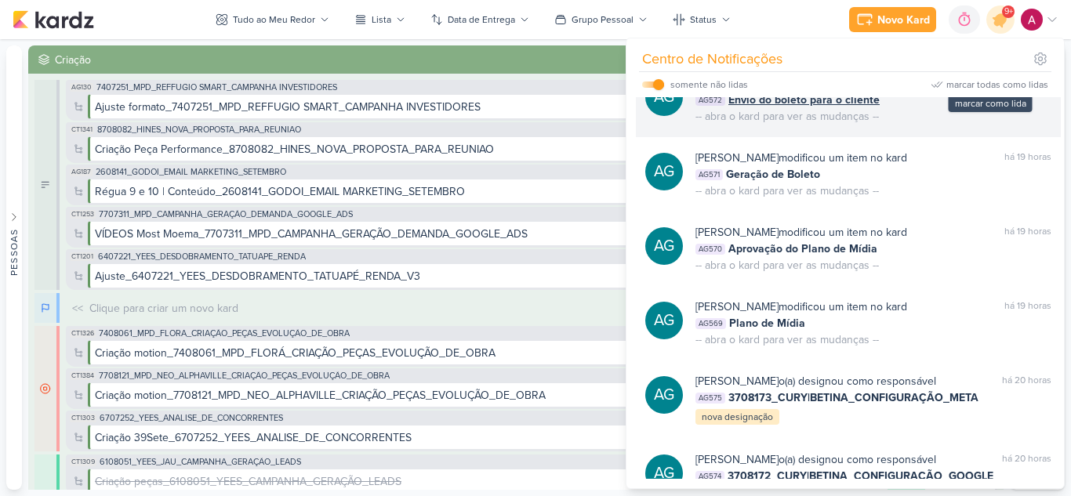
click at [985, 88] on div at bounding box center [989, 82] width 9 height 9
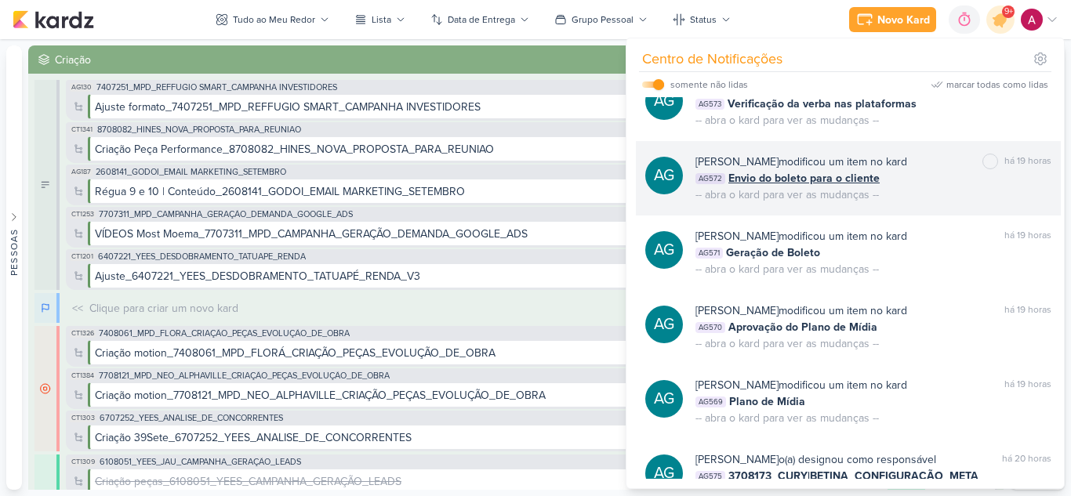
scroll to position [930, 0]
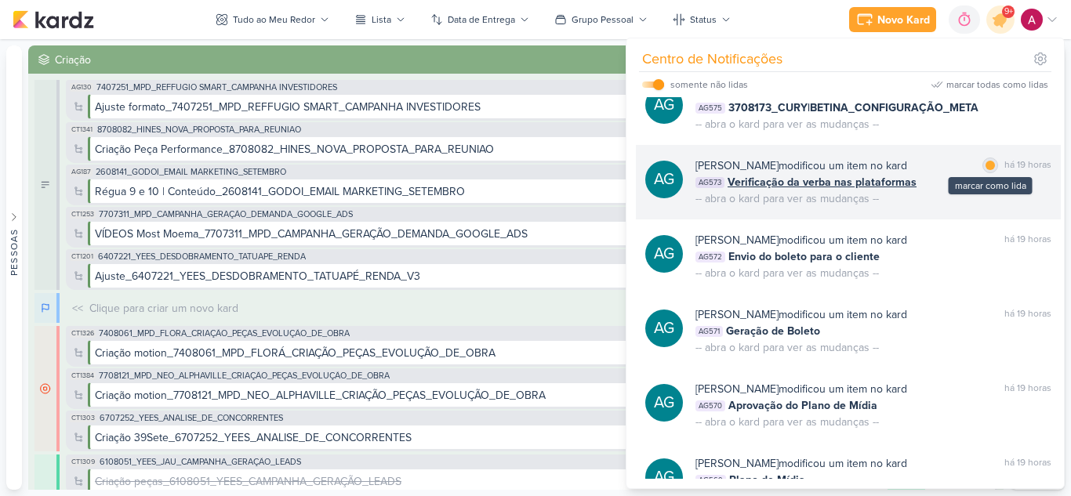
click at [985, 170] on div at bounding box center [989, 165] width 9 height 9
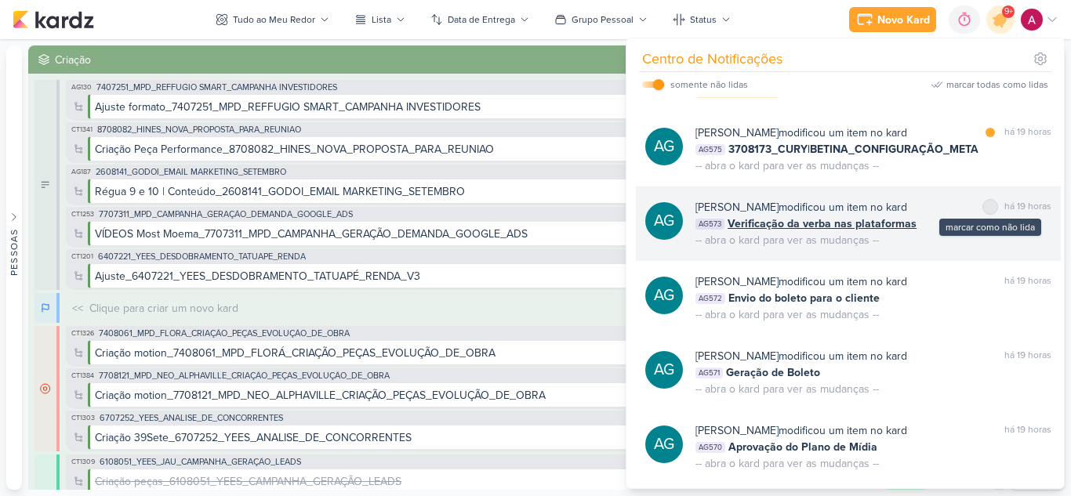
scroll to position [852, 0]
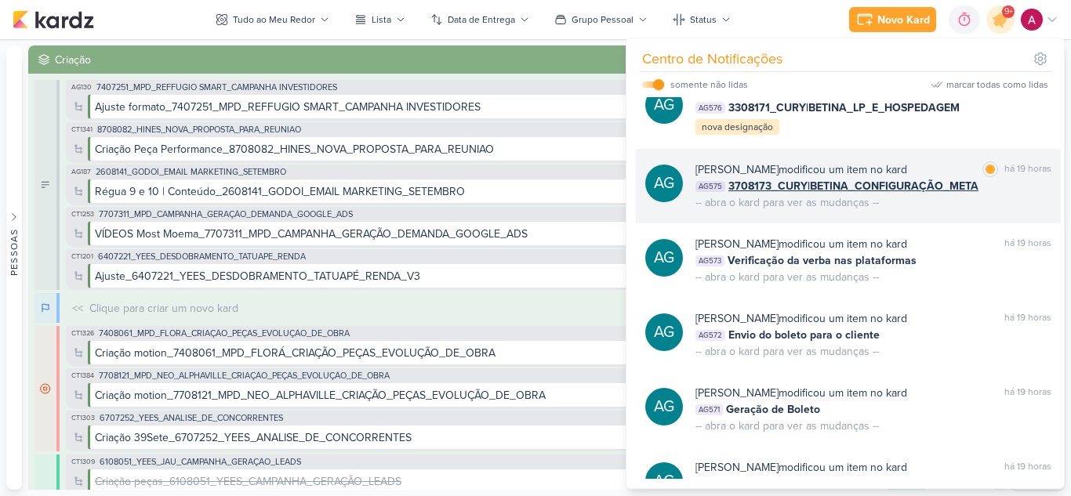
click at [1011, 211] on div "Aline Gimenez Graciano modificou um item no kard marcar como lida há 19 horas A…" at bounding box center [873, 185] width 356 height 49
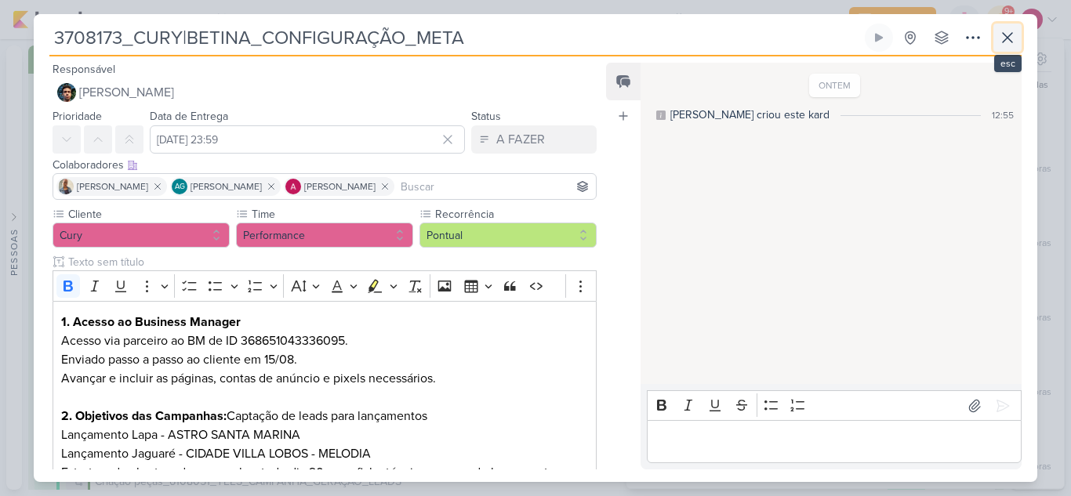
click at [1002, 38] on icon at bounding box center [1007, 37] width 19 height 19
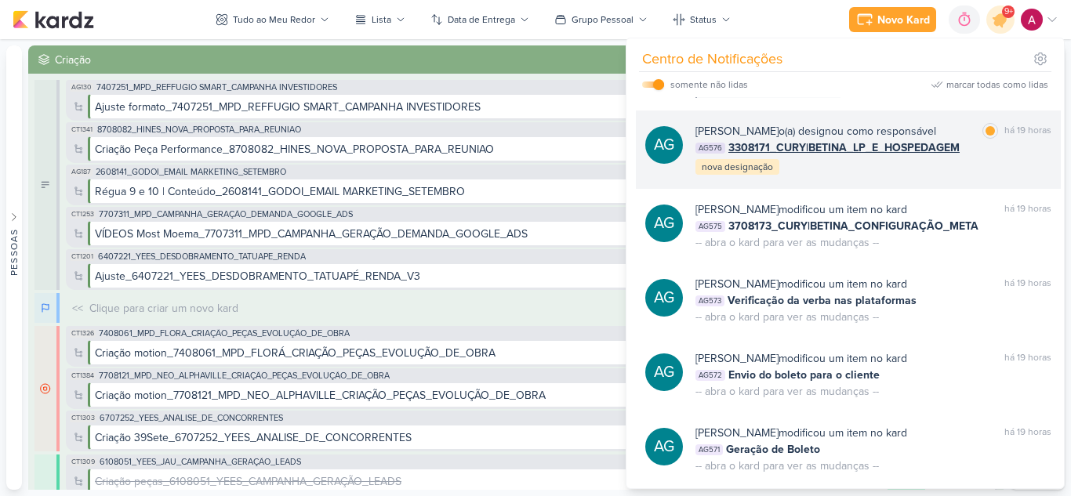
scroll to position [774, 0]
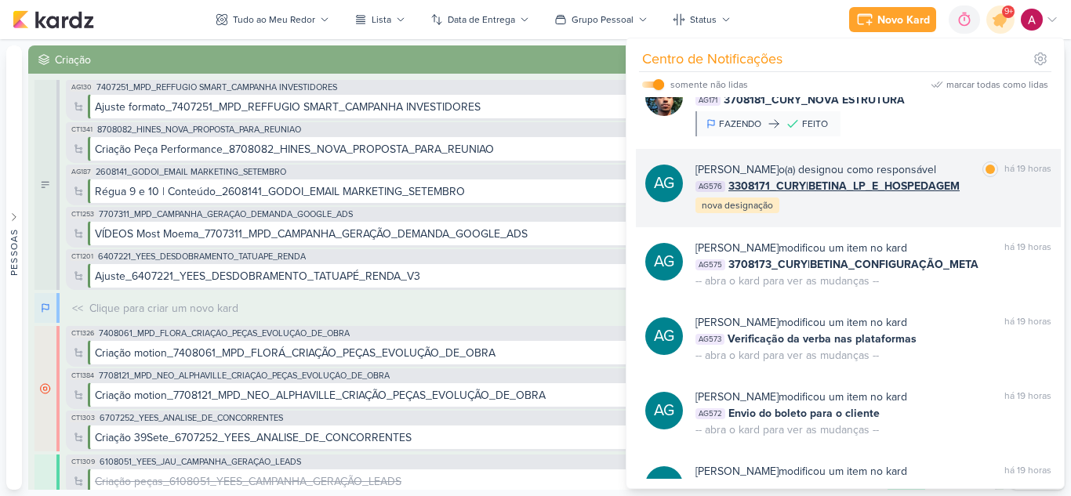
click at [896, 215] on div "Aline Gimenez Graciano o(a) designou como responsável marcar como lida há 19 ho…" at bounding box center [873, 187] width 356 height 53
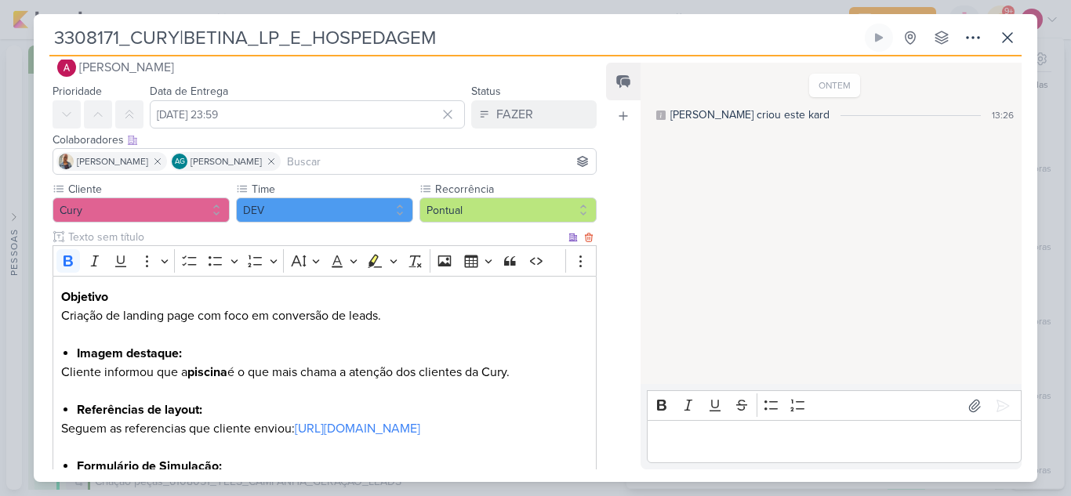
scroll to position [0, 0]
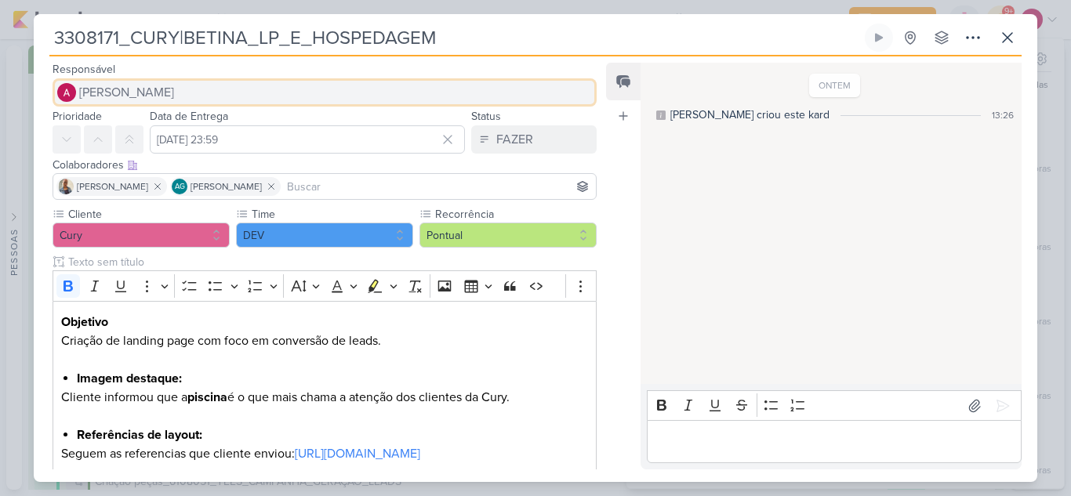
click at [123, 93] on span "[PERSON_NAME]" at bounding box center [126, 92] width 95 height 19
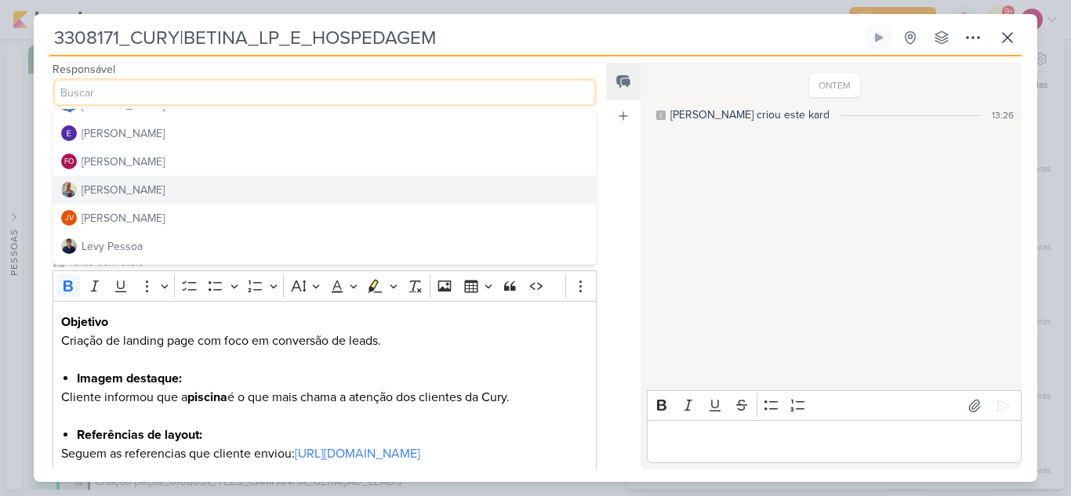
scroll to position [78, 0]
click at [136, 185] on div "Fabio Oliveira" at bounding box center [123, 186] width 83 height 16
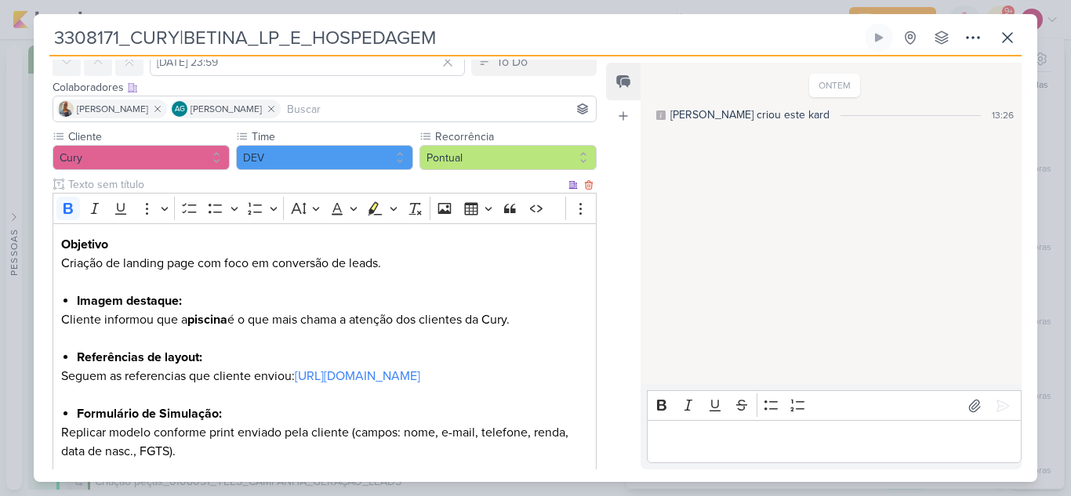
scroll to position [0, 0]
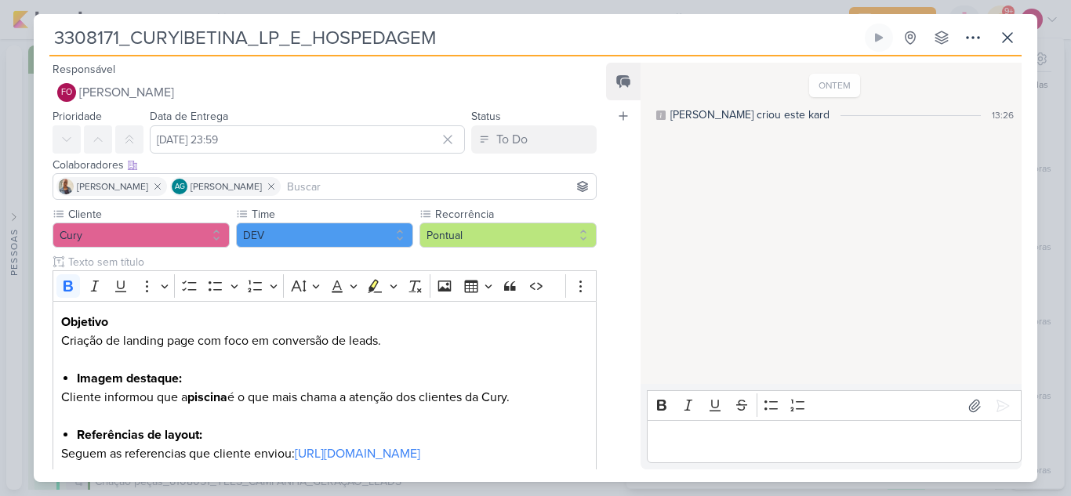
click at [313, 190] on input at bounding box center [438, 186] width 309 height 19
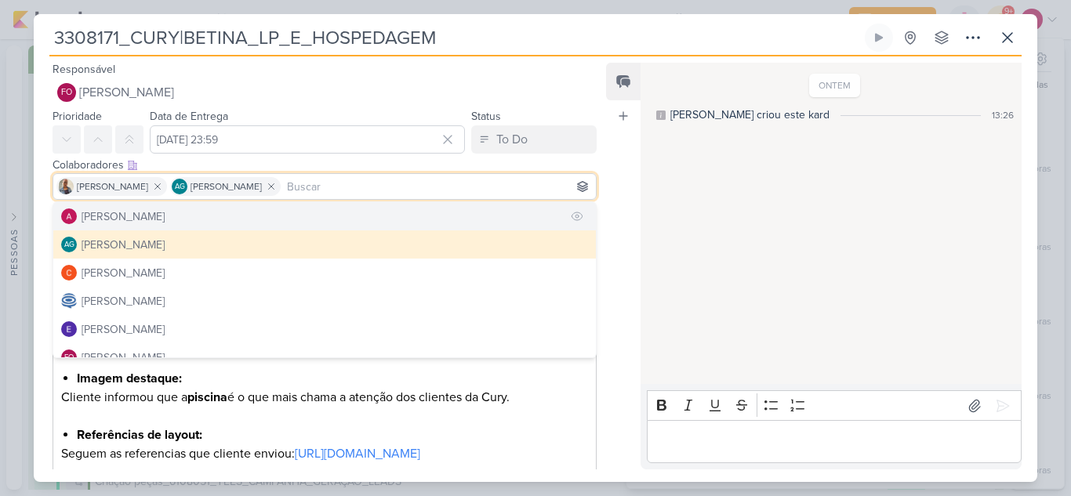
click at [152, 216] on div "[PERSON_NAME]" at bounding box center [123, 216] width 83 height 16
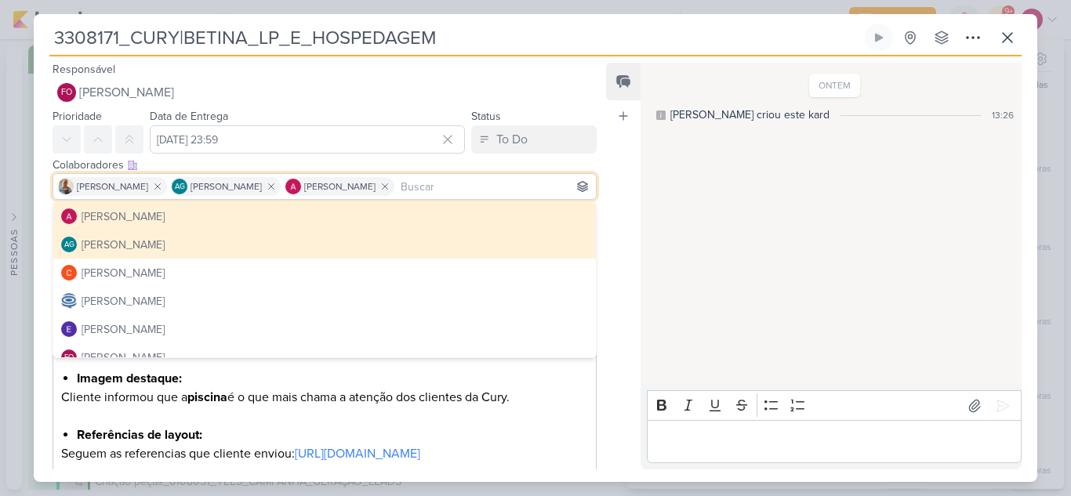
click at [694, 183] on div "ONTEM Aline criou este kard 13:26" at bounding box center [829, 224] width 379 height 320
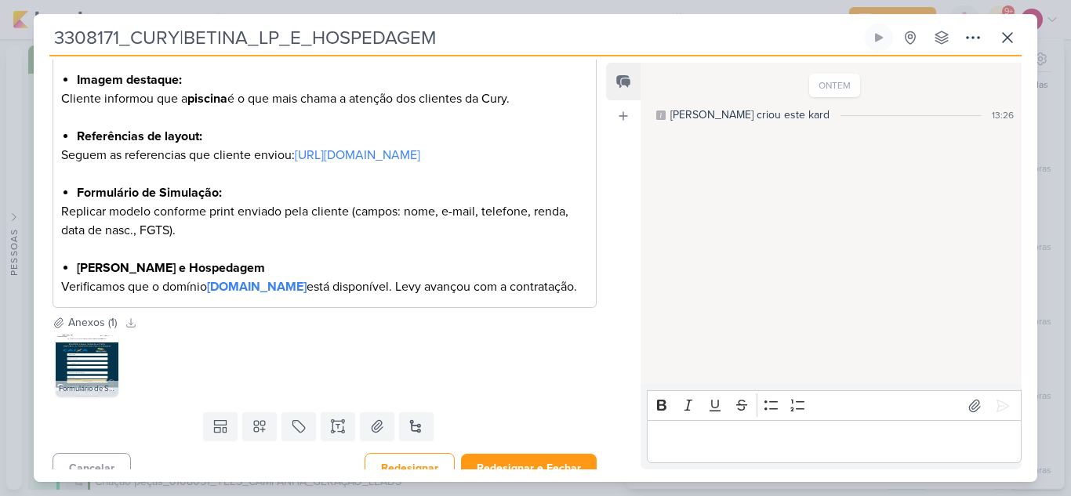
scroll to position [353, 0]
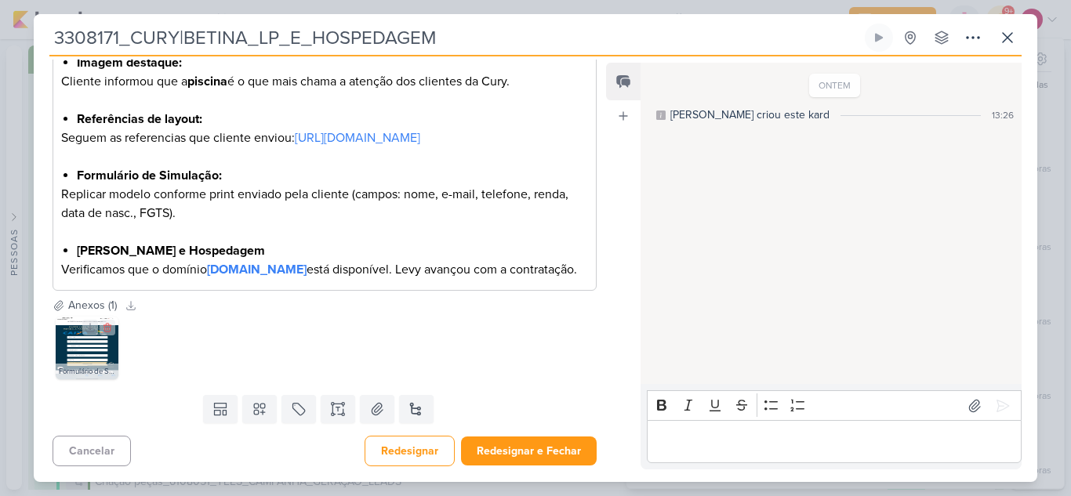
click at [70, 353] on img at bounding box center [87, 348] width 63 height 63
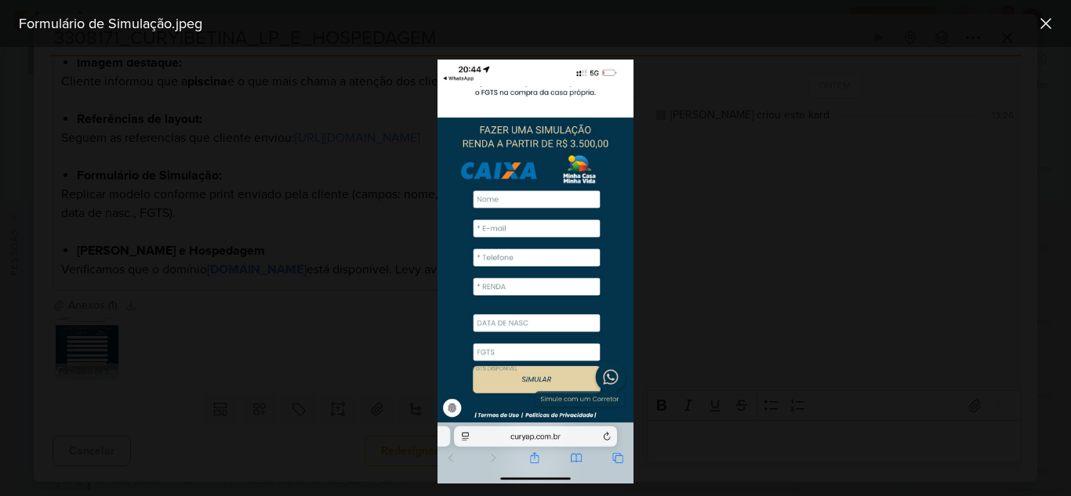
click at [293, 322] on div at bounding box center [535, 271] width 1071 height 449
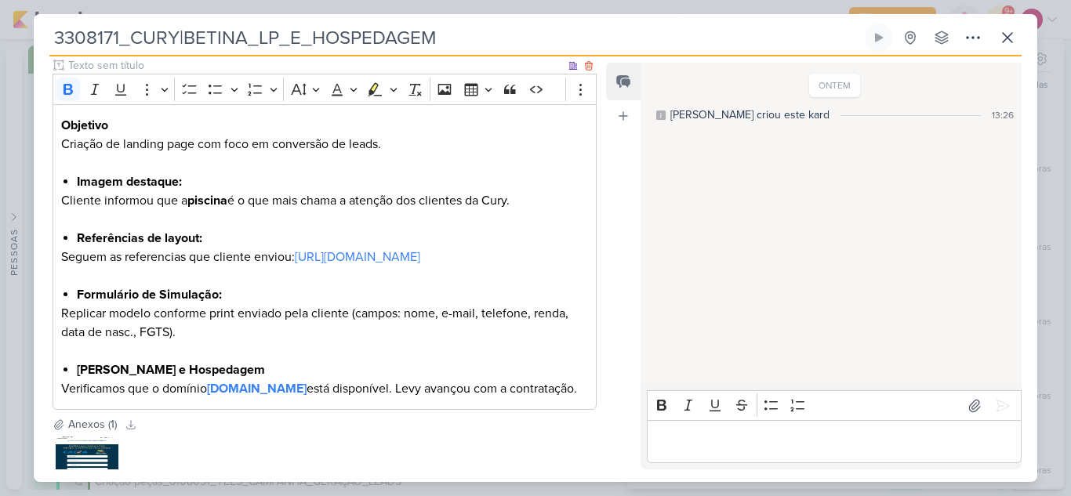
scroll to position [275, 0]
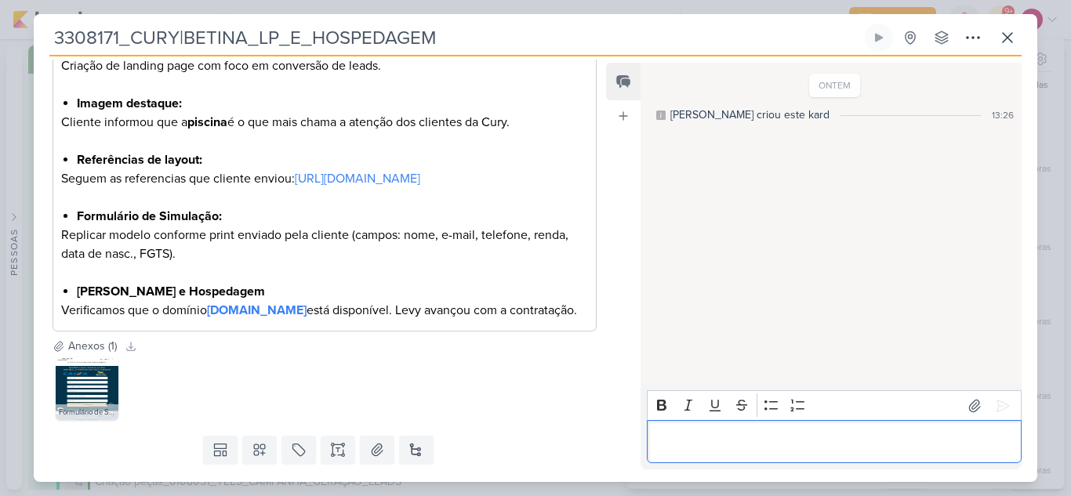
click at [726, 434] on p "Editor editing area: main" at bounding box center [833, 442] width 358 height 19
click at [765, 439] on p "Fábio, para as cores, vamos trabalhar o guide da Cury" at bounding box center [833, 442] width 358 height 19
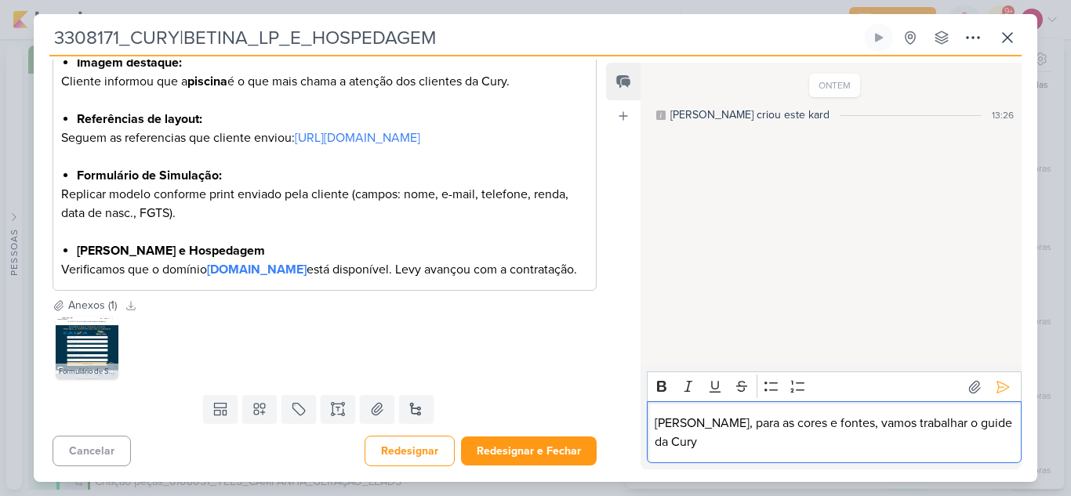
scroll to position [0, 0]
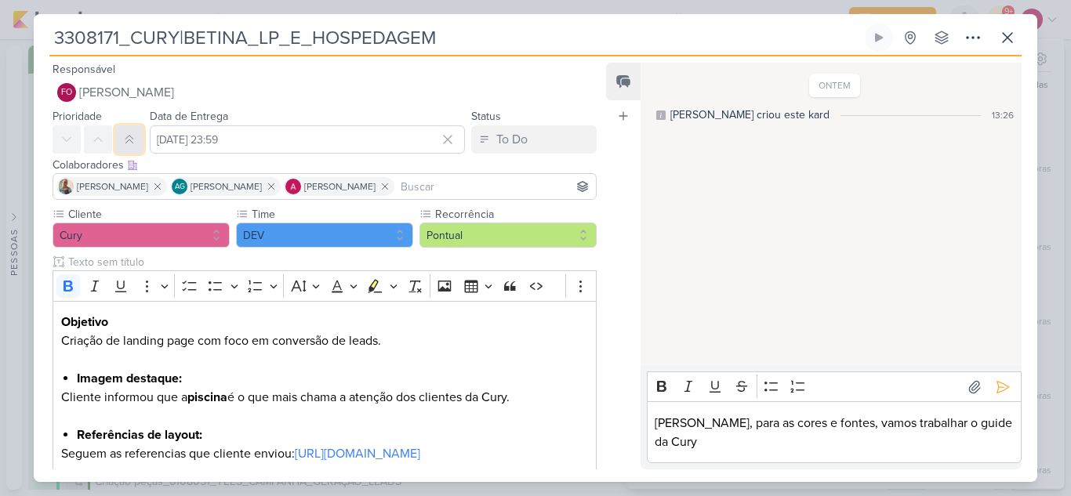
click at [129, 136] on icon at bounding box center [129, 139] width 13 height 13
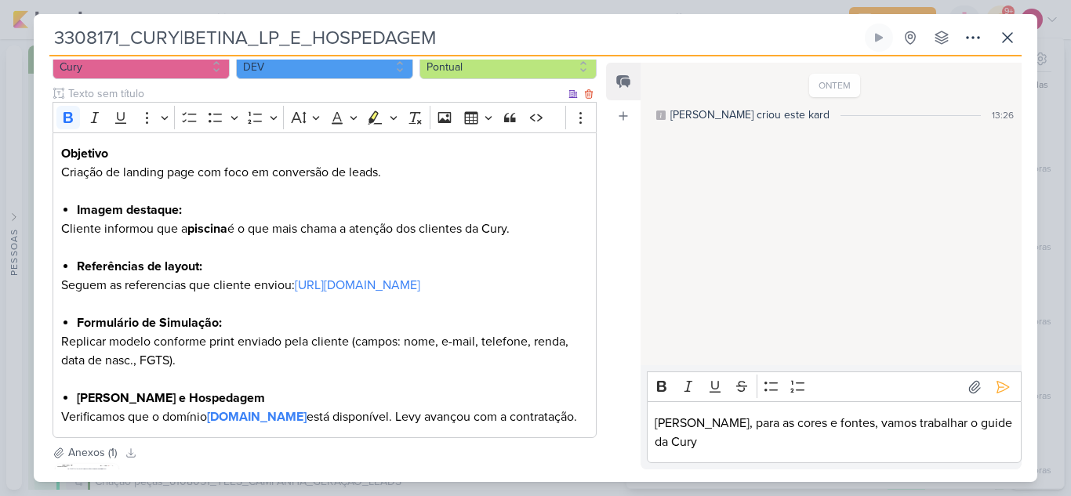
scroll to position [353, 0]
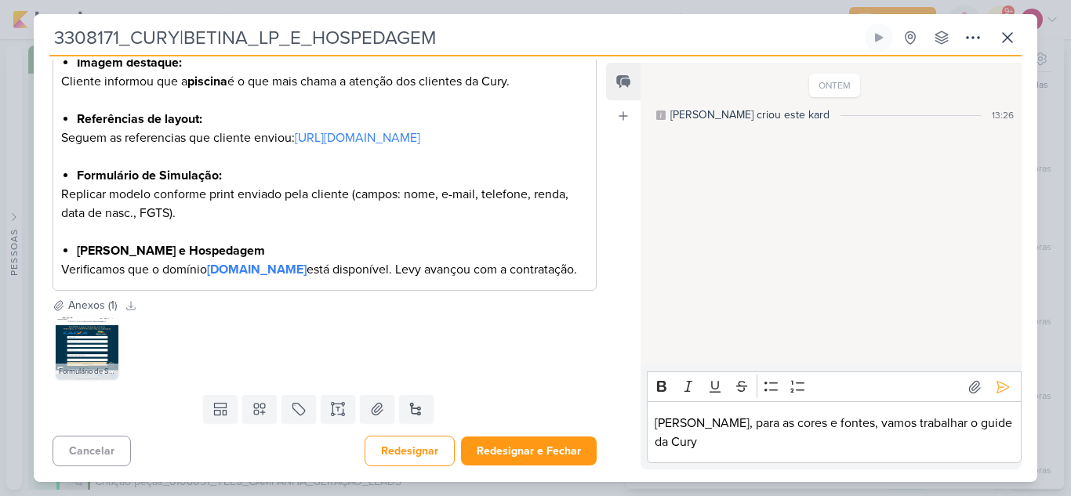
click at [998, 439] on p "Fábio, para as cores e fontes, vamos trabalhar o guide da Cury" at bounding box center [833, 433] width 358 height 38
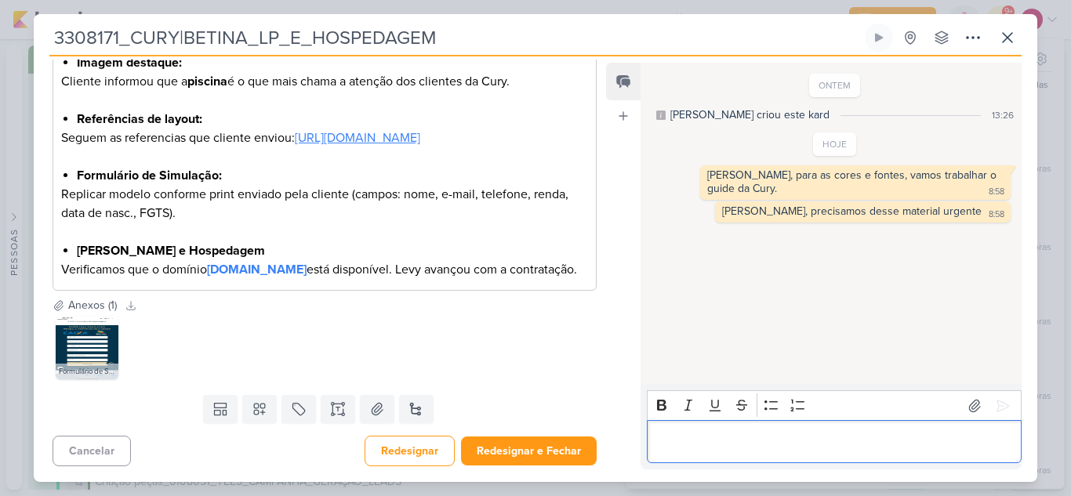
click at [338, 130] on link "https://docs.google.com/document/d/17kwteFM89lTE2NGCkTyfHf7U_O35ujoC/edit" at bounding box center [357, 138] width 125 height 16
click at [688, 440] on p "Editor editing area: main" at bounding box center [833, 442] width 358 height 19
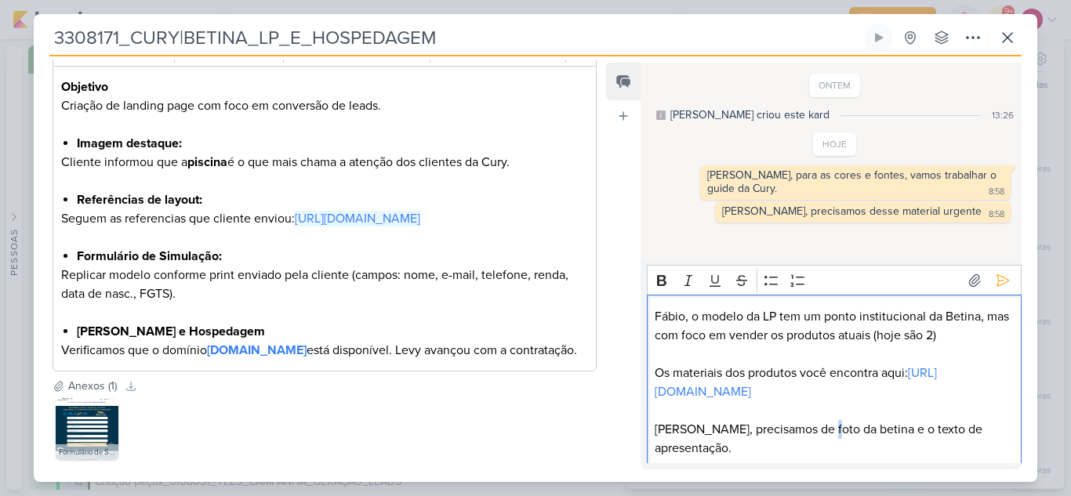
scroll to position [6, 0]
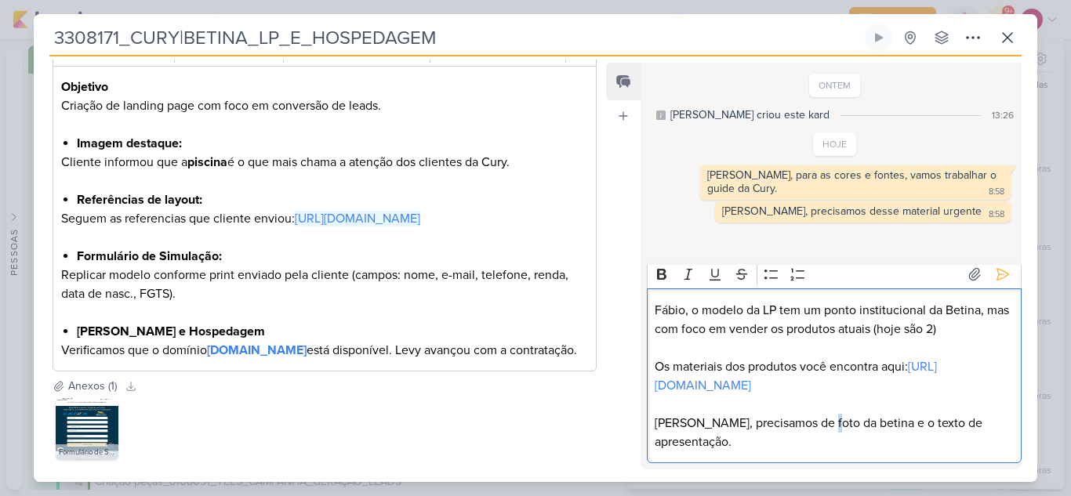
click at [817, 450] on p "Aline, precisamos de foto da betina e o texto de apresentação." at bounding box center [833, 433] width 358 height 38
click at [994, 441] on p "Aline, precisamos de foto da Betina e o texto de apresentação." at bounding box center [833, 433] width 358 height 38
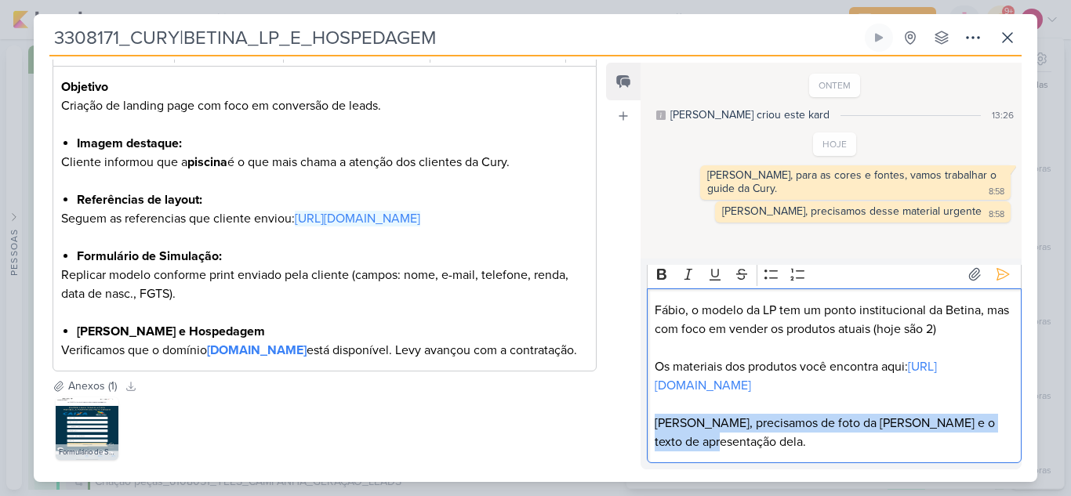
drag, startPoint x: 689, startPoint y: 440, endPoint x: 656, endPoint y: 428, distance: 35.0
click at [656, 428] on p "Aline, precisamos de foto da Betina e o texto de apresentação dela." at bounding box center [833, 433] width 358 height 38
click at [688, 428] on p "Aline, precisamos de foto da Betina e o texto de apresentação dela." at bounding box center [833, 433] width 358 height 38
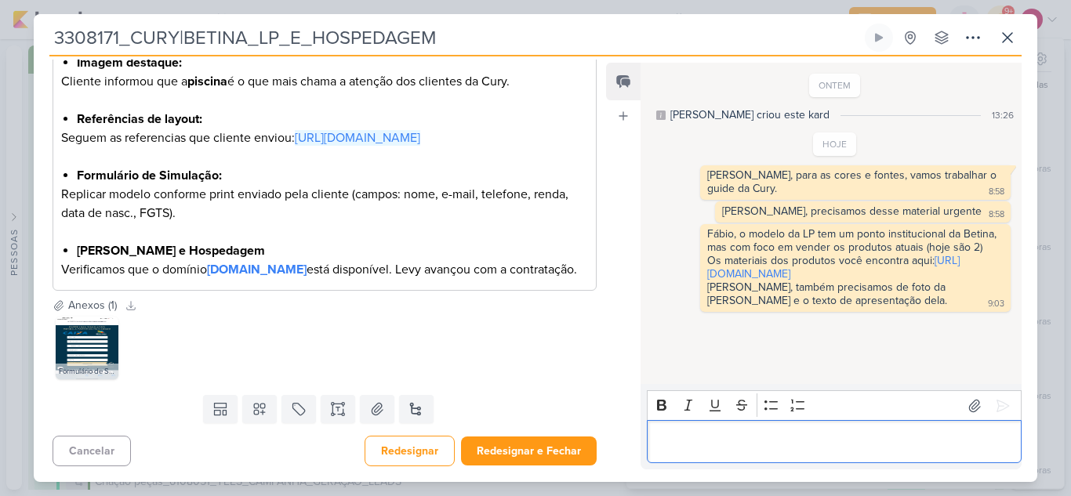
scroll to position [353, 0]
click at [534, 455] on button "Redesignar e Fechar" at bounding box center [529, 451] width 136 height 29
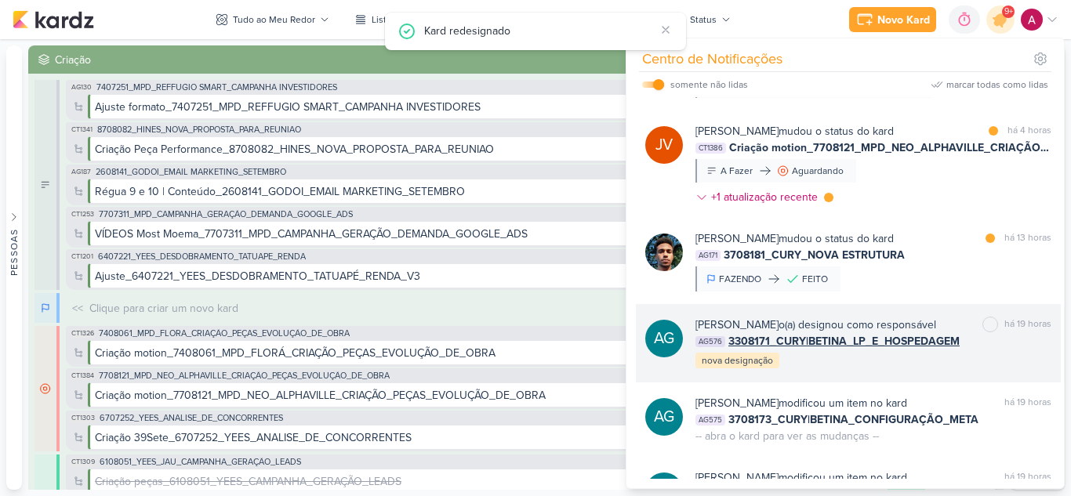
scroll to position [617, 0]
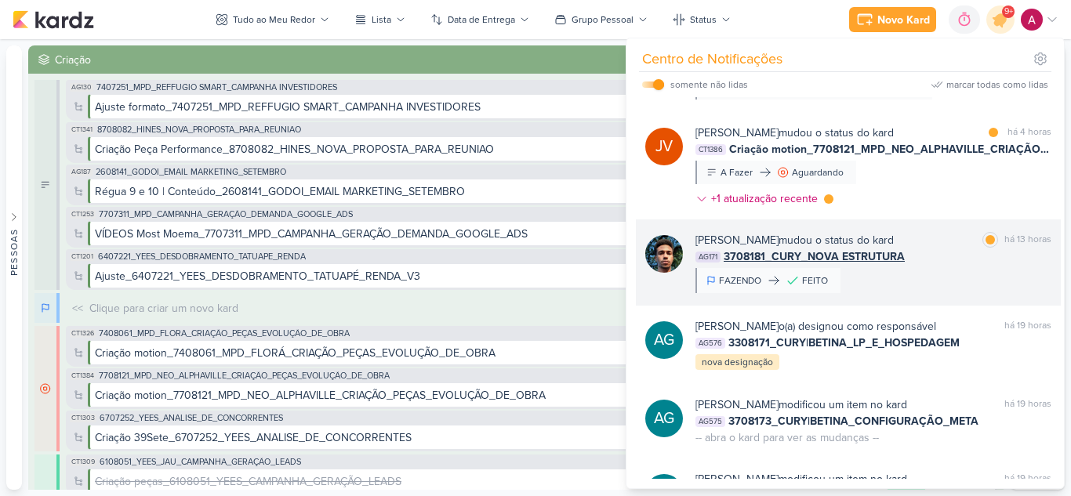
click at [937, 293] on div "Nelito Junior mudou o status do kard marcar como lida há 13 horas AG171 3708181…" at bounding box center [873, 262] width 356 height 61
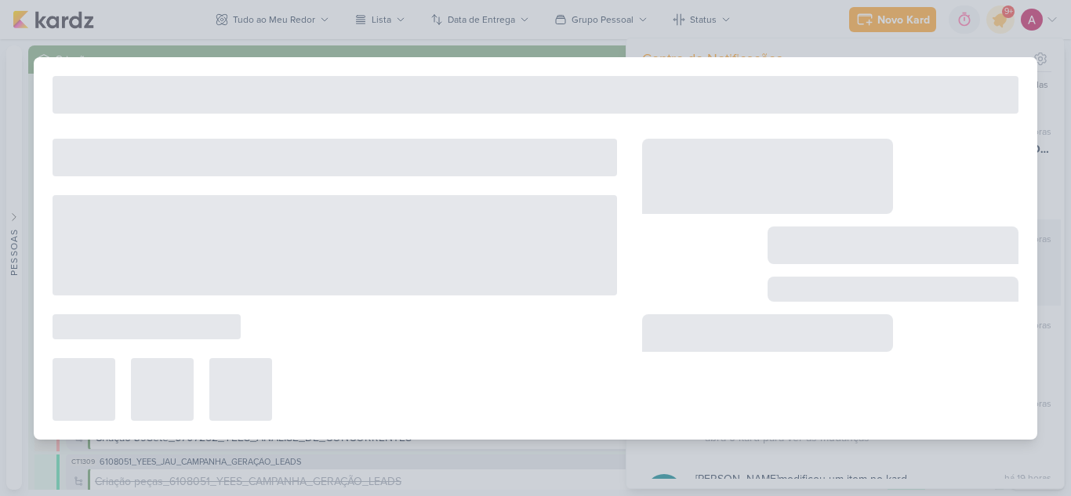
type input "3708181_CURY_NOVA ESTRUTURA"
type input "13 de agosto de 2025 às 23:59"
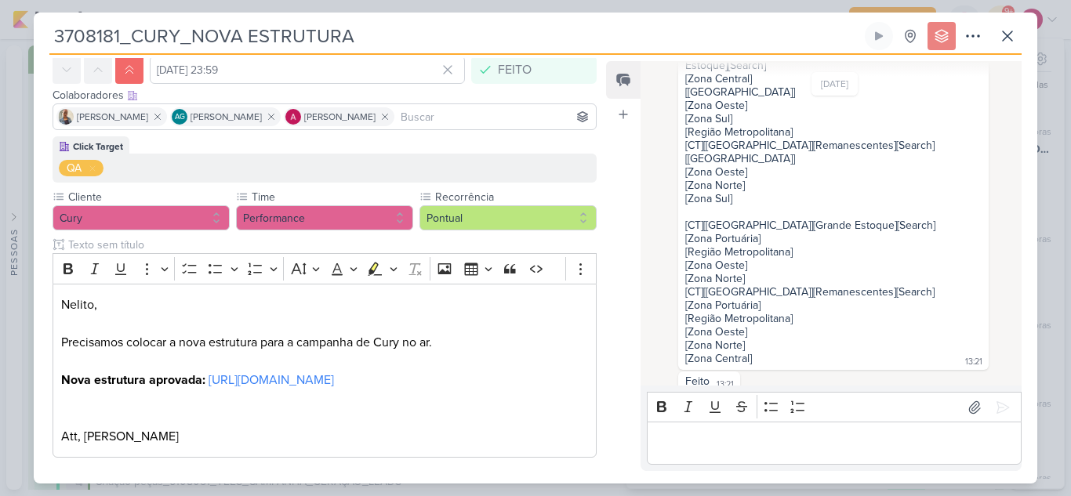
scroll to position [164, 0]
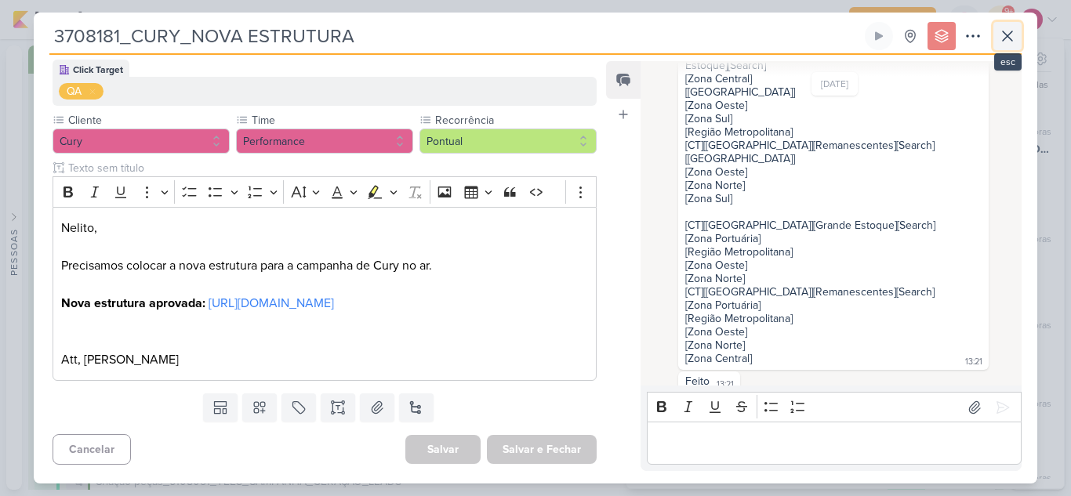
click at [1005, 39] on icon at bounding box center [1006, 35] width 9 height 9
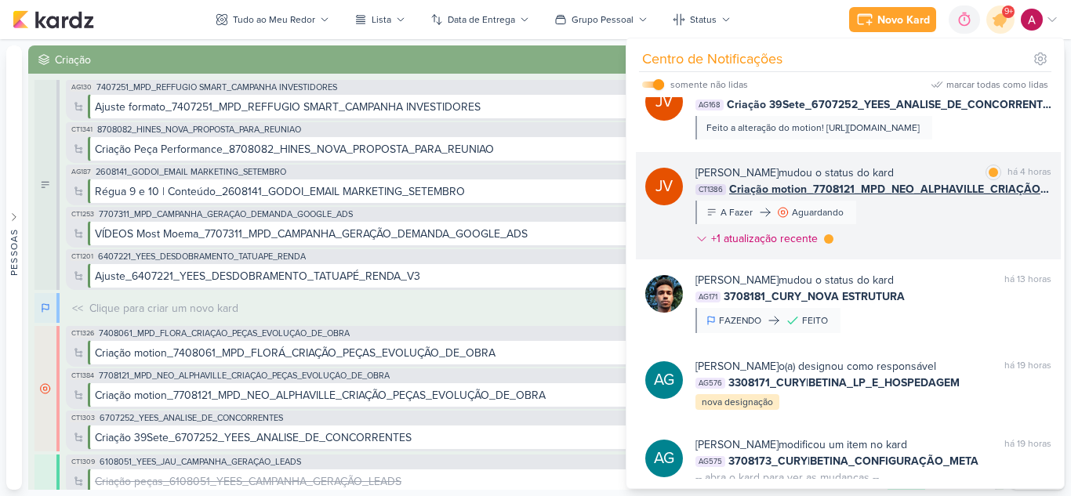
scroll to position [538, 0]
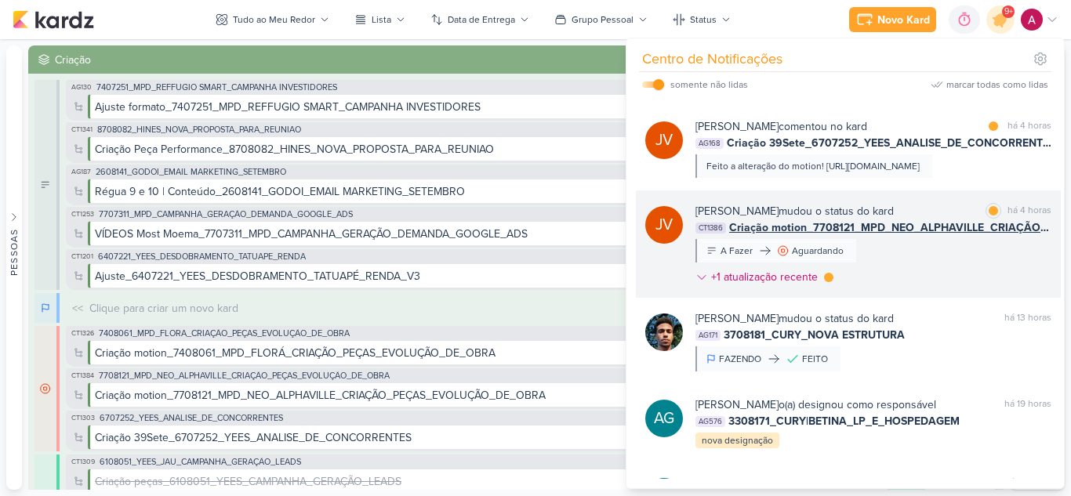
click at [946, 289] on div "Joney Viana mudou o status do kard marcar como lida há 4 horas CT1386 Criação m…" at bounding box center [873, 247] width 356 height 89
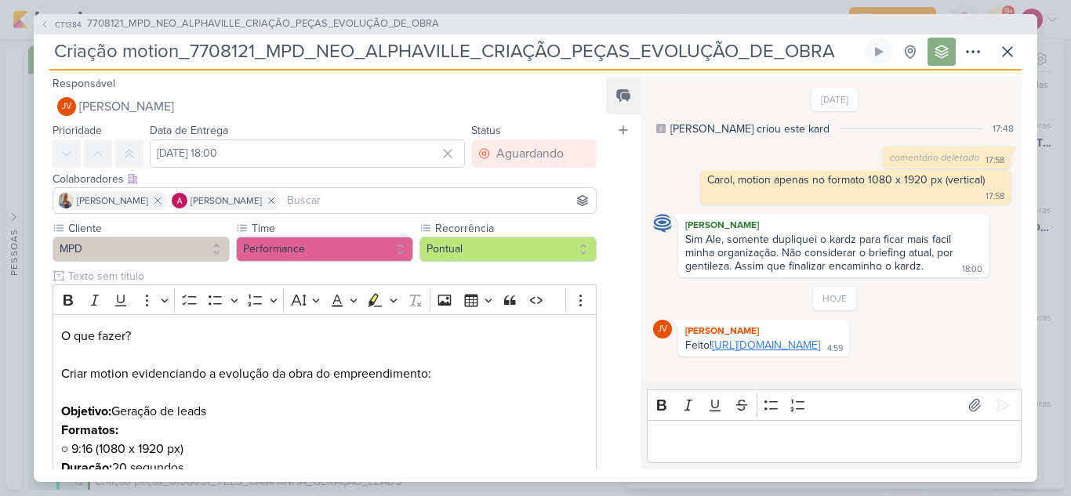
click at [747, 352] on link "https://drive.google.com/drive/folders/1sz6imm0c3g7-Zd9uIbpua6XToRRukjlT?usp=sh…" at bounding box center [766, 345] width 108 height 13
click at [738, 437] on p "Editor editing area: main" at bounding box center [833, 441] width 358 height 19
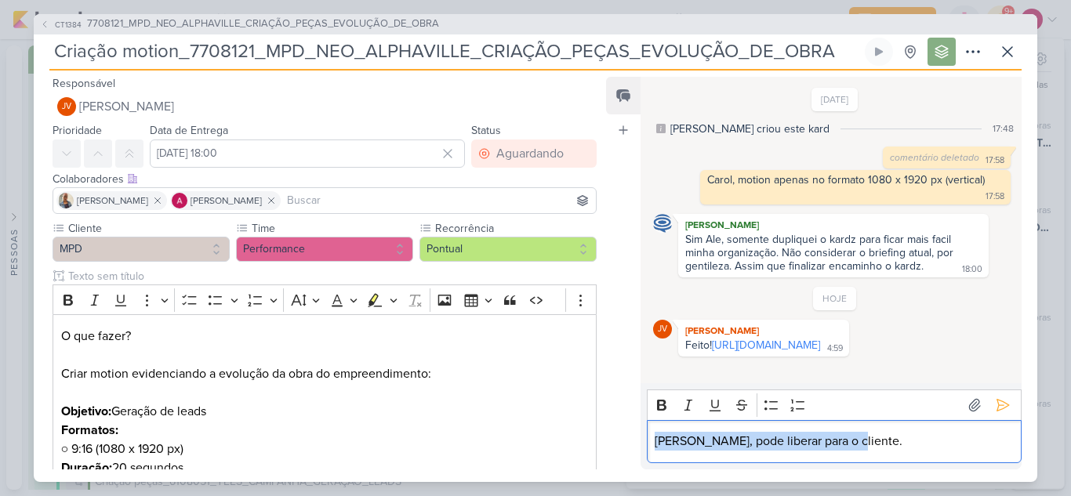
drag, startPoint x: 848, startPoint y: 446, endPoint x: 653, endPoint y: 437, distance: 195.3
click at [653, 435] on div "Carol, pode liberar para o cliente." at bounding box center [834, 441] width 375 height 43
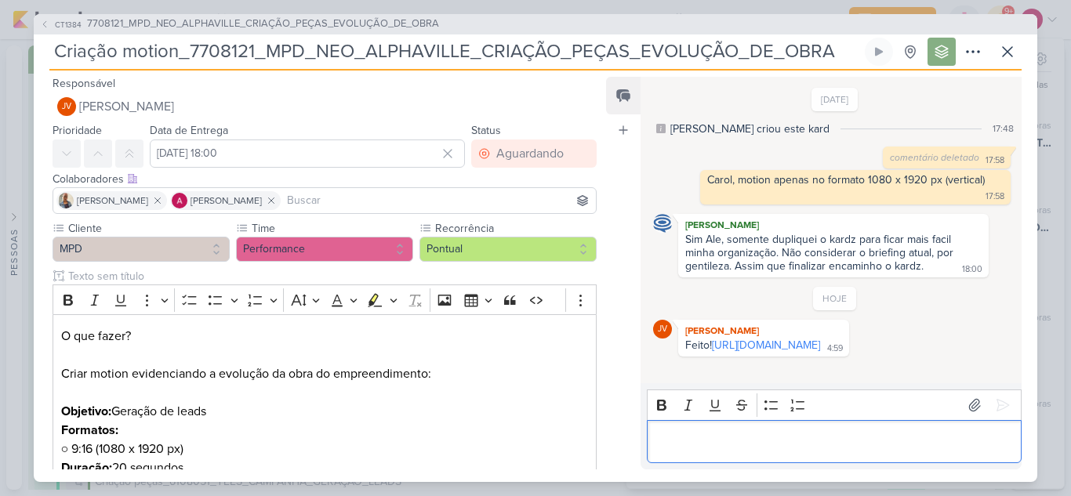
click at [782, 444] on p "Editor editing area: main" at bounding box center [833, 441] width 358 height 19
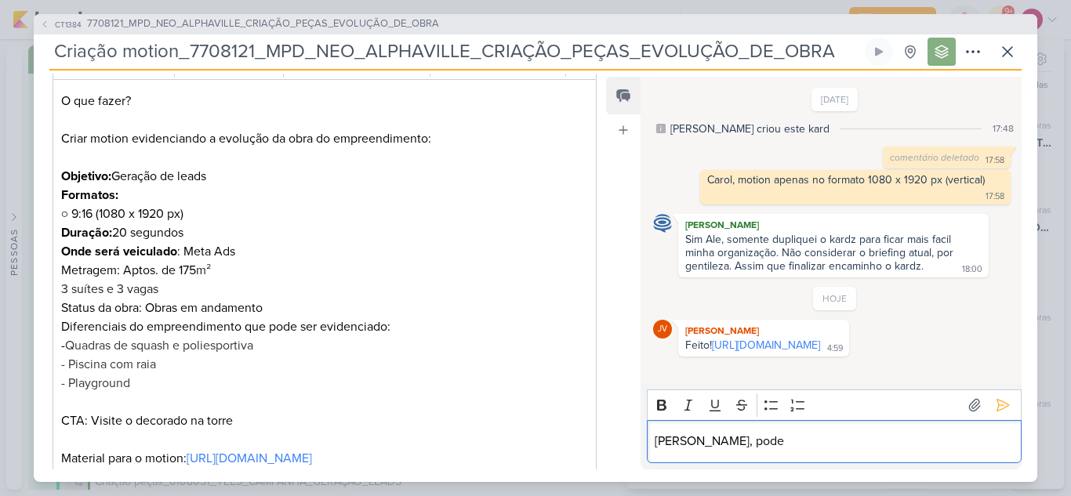
scroll to position [313, 0]
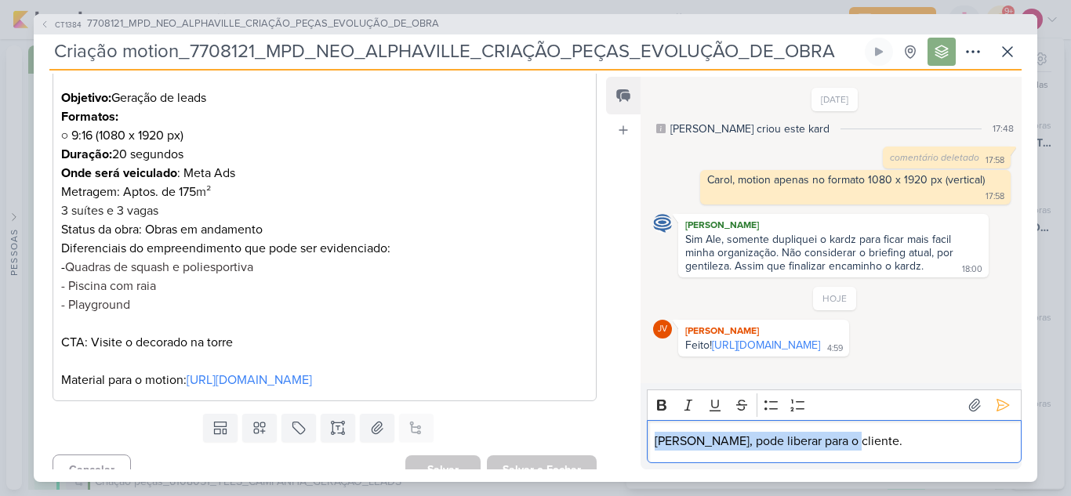
drag, startPoint x: 819, startPoint y: 448, endPoint x: 621, endPoint y: 448, distance: 197.5
click at [621, 448] on div "Feed Atrelar email Solte o email para atrelar ao kard 12/8/25 Caroline criou es…" at bounding box center [813, 273] width 415 height 393
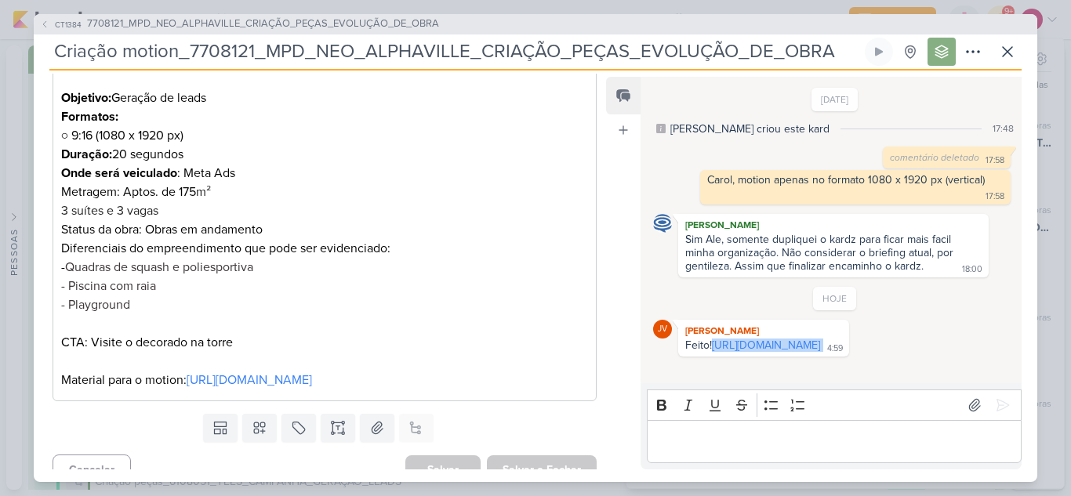
drag, startPoint x: 880, startPoint y: 362, endPoint x: 713, endPoint y: 346, distance: 167.7
click at [713, 346] on div "Feito! https://drive.google.com/drive/folders/1sz6imm0c3g7-Zd9uIbpua6XToRRukjlT…" at bounding box center [763, 346] width 165 height 15
copy div "https://drive.google.com/drive/folders/1sz6imm0c3g7-Zd9uIbpua6XToRRukjlT?usp=sh…"
click at [1003, 61] on button at bounding box center [1007, 52] width 28 height 28
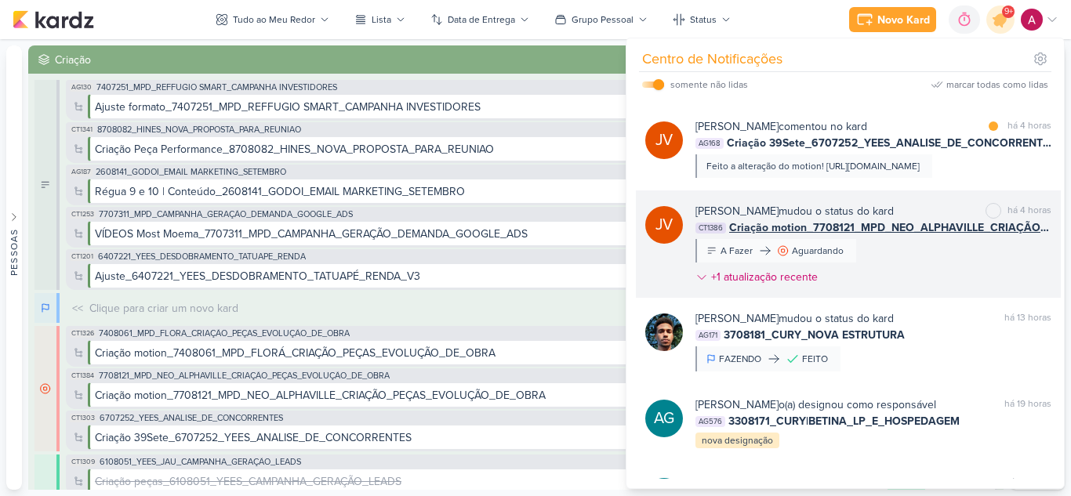
scroll to position [460, 0]
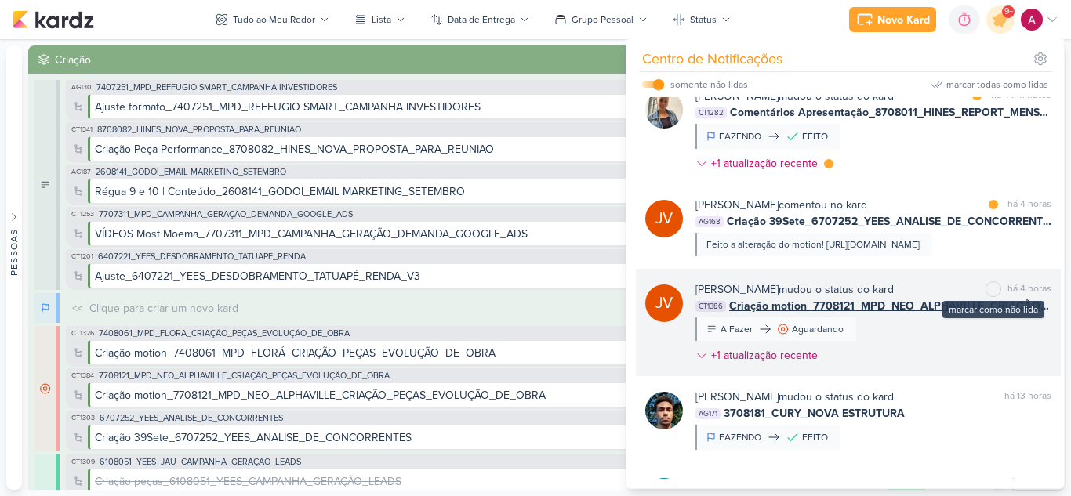
click at [988, 294] on div at bounding box center [992, 288] width 9 height 9
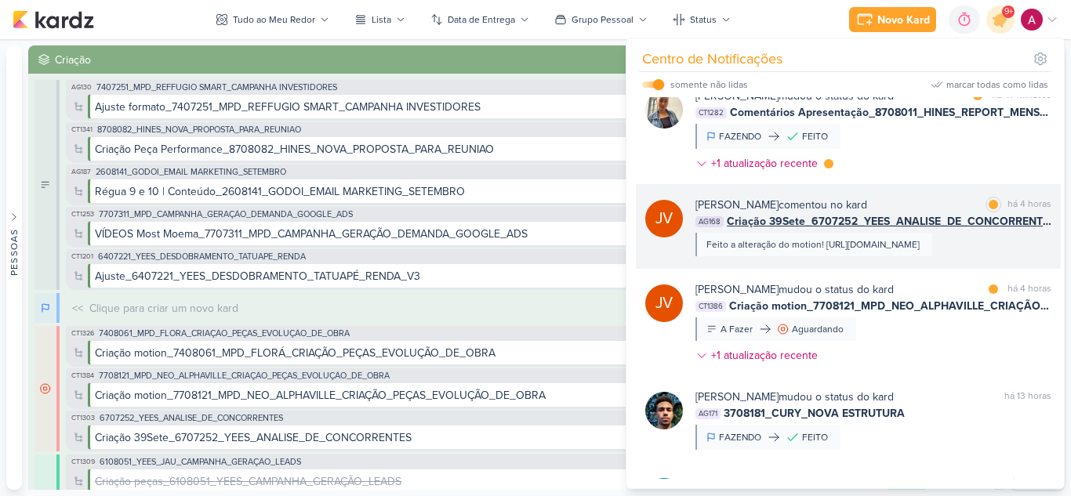
click at [885, 256] on div "Feito a alteração do motion! https://drive.google.com/drive/folders/19mJIjh804n…" at bounding box center [813, 245] width 237 height 24
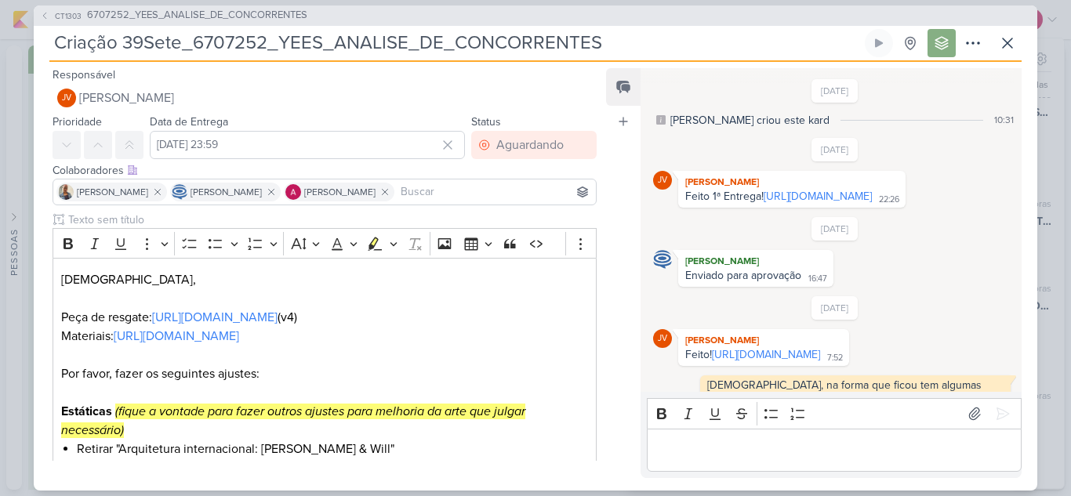
scroll to position [541, 0]
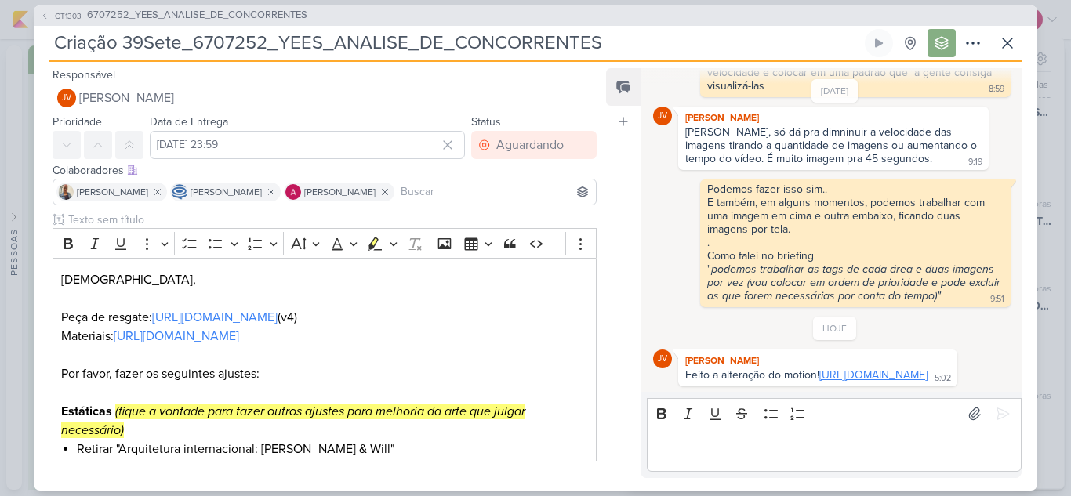
click at [824, 379] on link "https://drive.google.com/drive/folders/19mJIjh804niEdN0EcePJrKAYiBpLFDCV?usp=sh…" at bounding box center [873, 374] width 108 height 13
click at [1007, 41] on icon at bounding box center [1007, 43] width 19 height 19
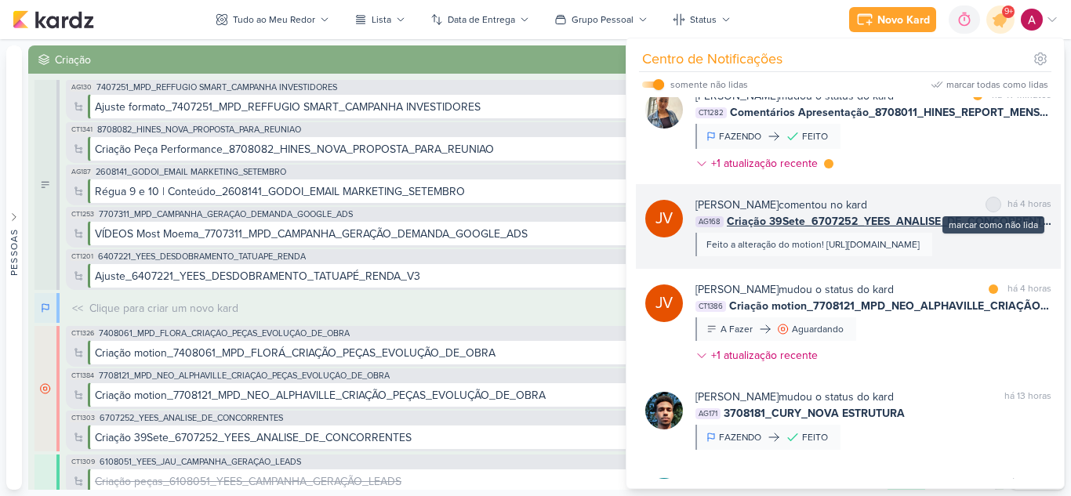
click at [988, 205] on div at bounding box center [992, 204] width 9 height 9
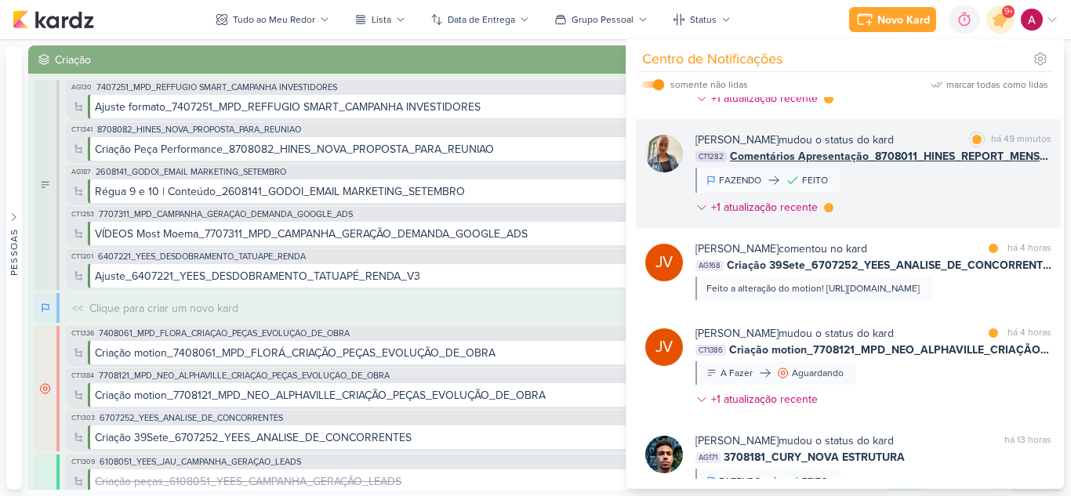
scroll to position [382, 0]
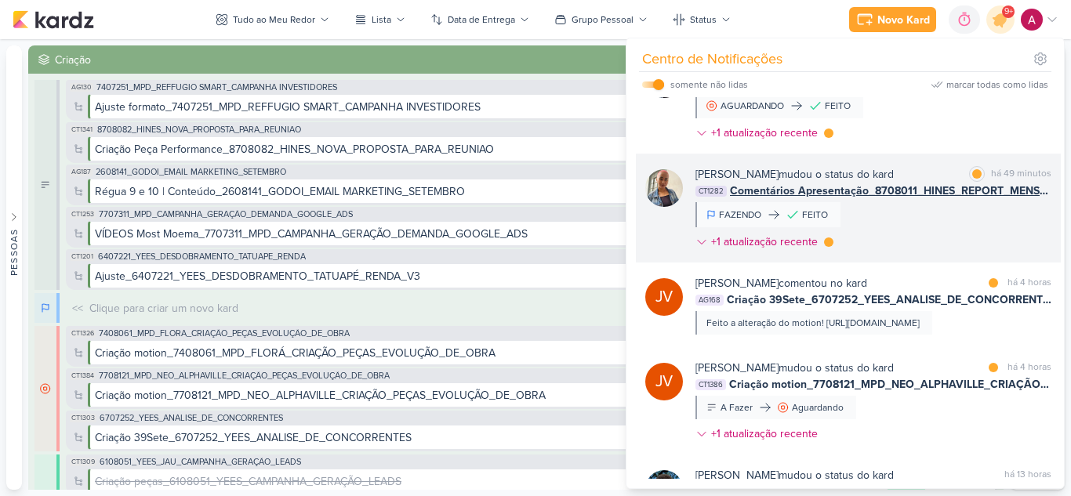
click at [949, 230] on div "Iara Santos mudou o status do kard marcar como lida há 49 minutos CT1282 Coment…" at bounding box center [873, 211] width 356 height 90
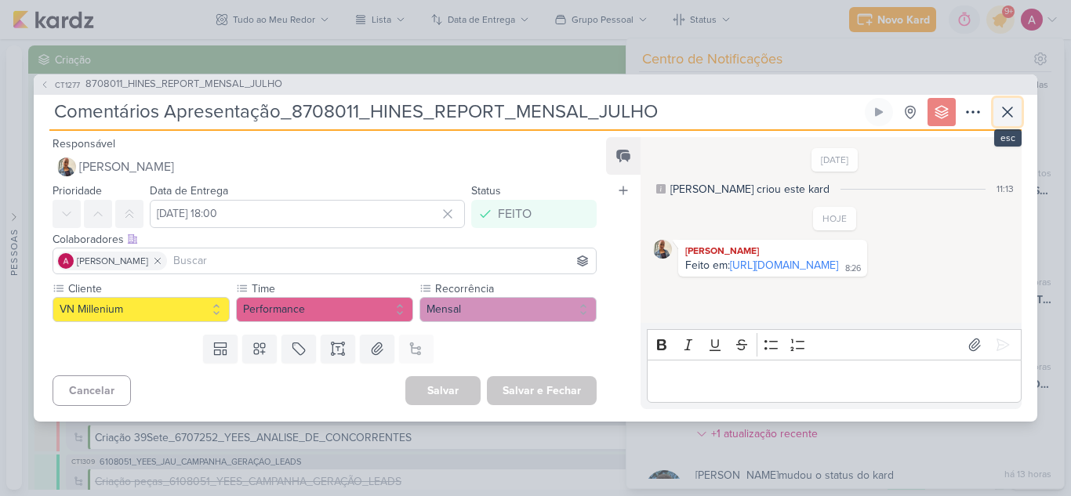
click at [1002, 107] on icon at bounding box center [1007, 112] width 19 height 19
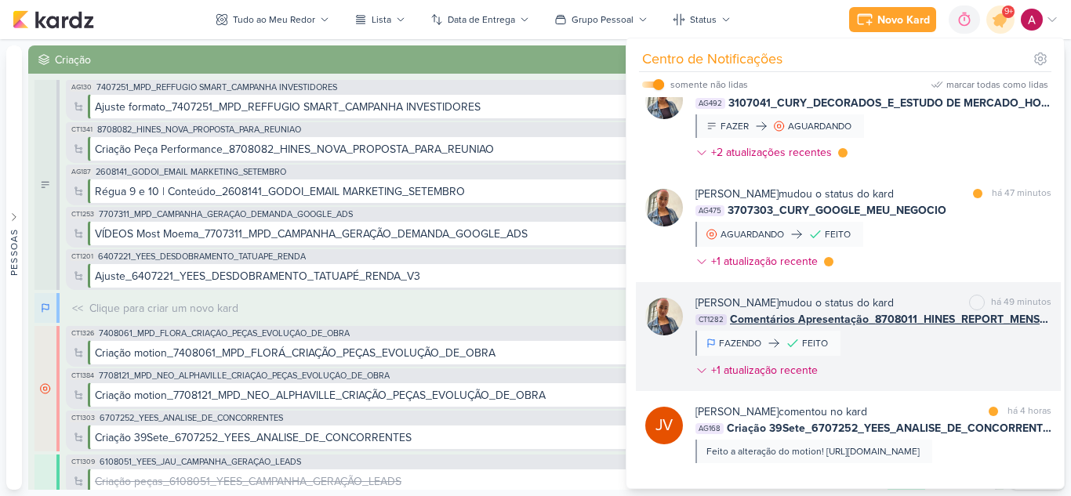
scroll to position [225, 0]
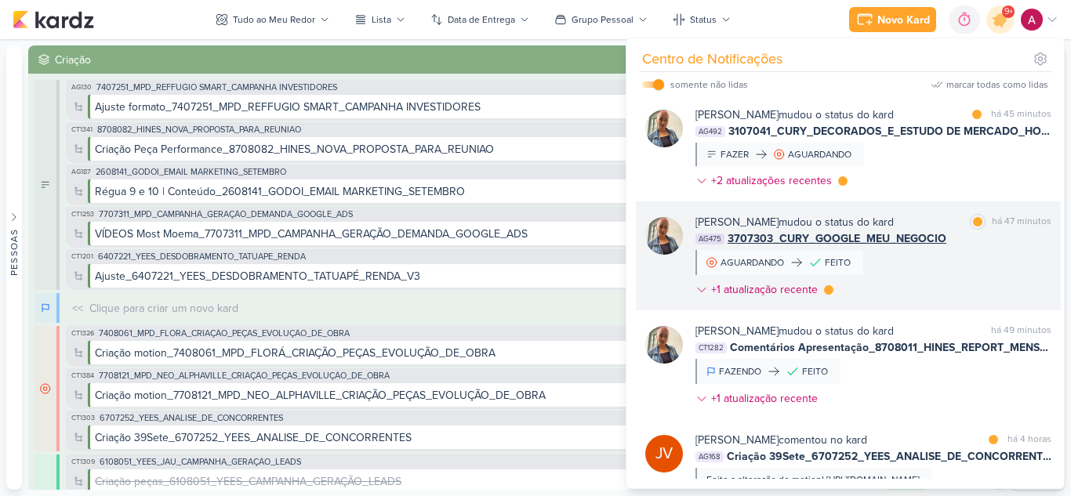
click at [935, 263] on div "Iara Santos mudou o status do kard marcar como lida há 47 minutos AG475 3707303…" at bounding box center [873, 259] width 356 height 90
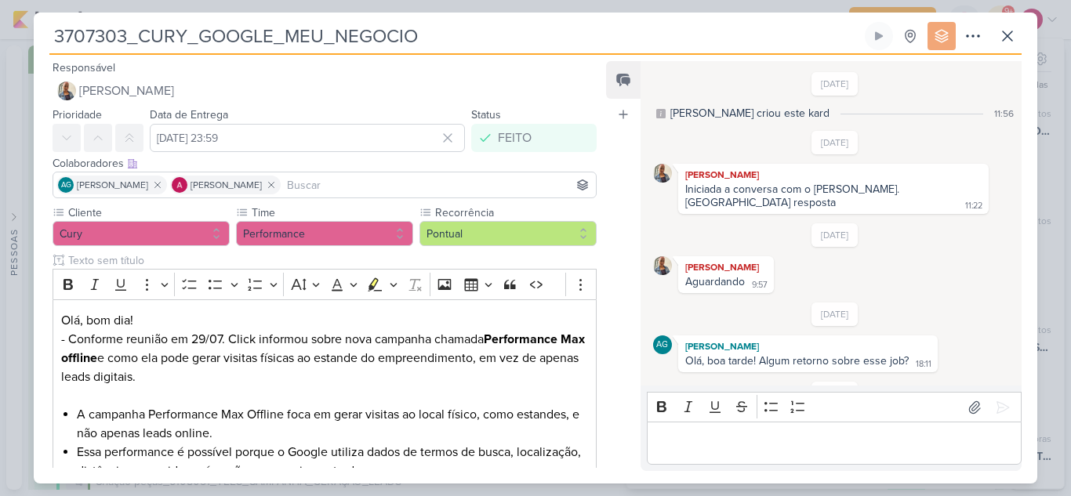
scroll to position [218, 0]
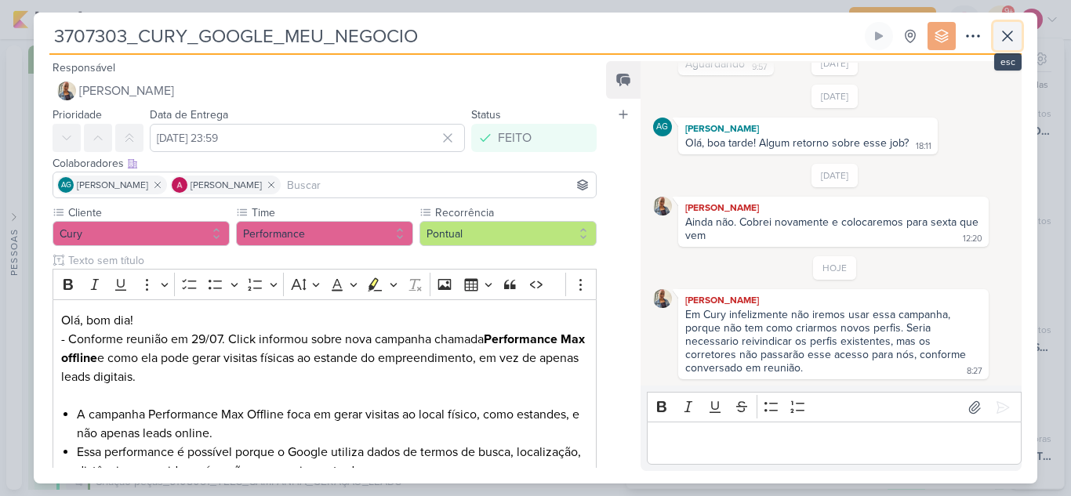
click at [1006, 38] on icon at bounding box center [1007, 36] width 19 height 19
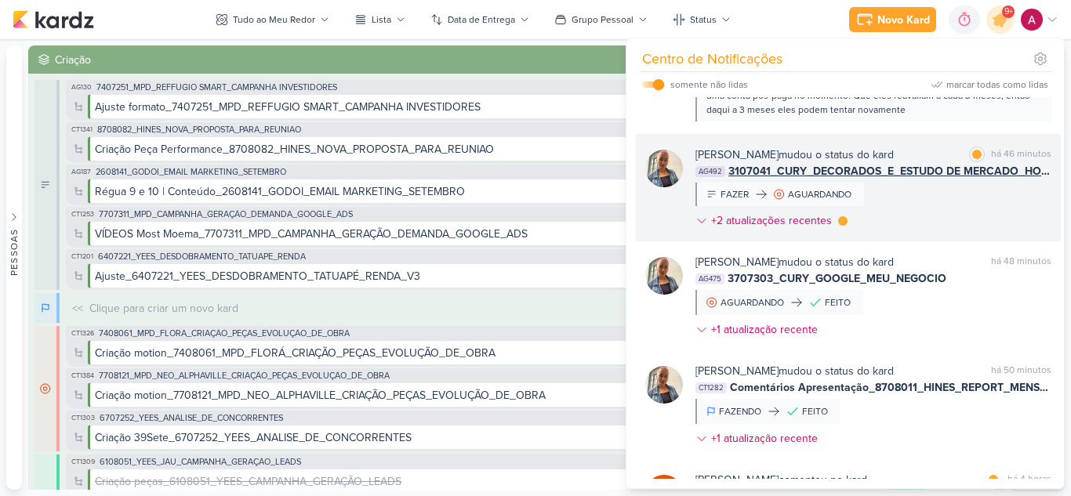
scroll to position [147, 0]
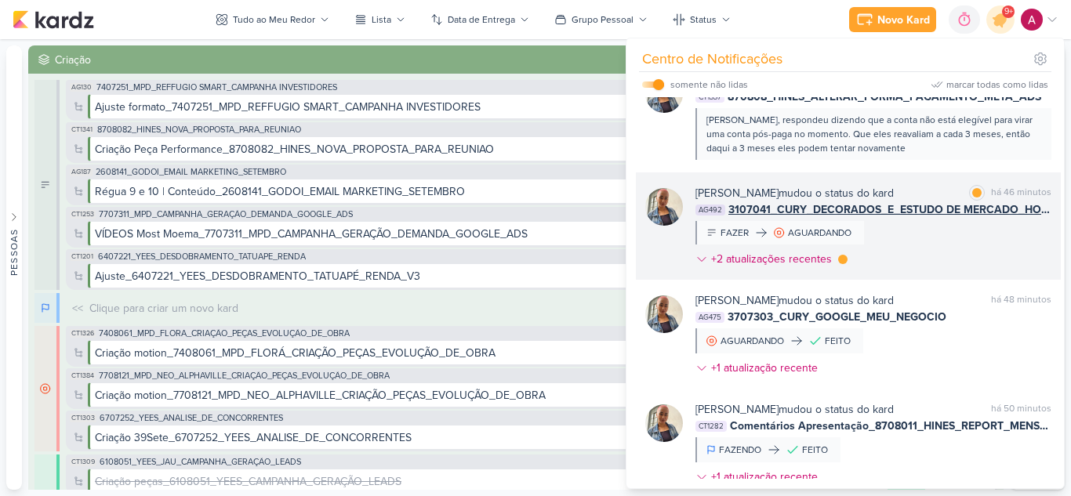
click at [934, 248] on div "Iara Santos mudou o status do kard marcar como lida há 46 minutos AG492 3107041…" at bounding box center [873, 229] width 356 height 89
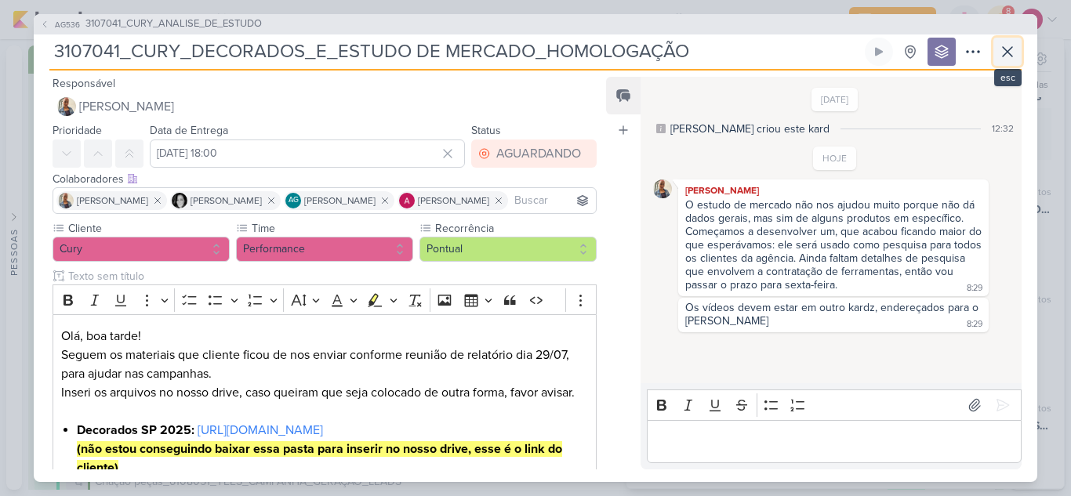
click at [1011, 49] on icon at bounding box center [1007, 51] width 19 height 19
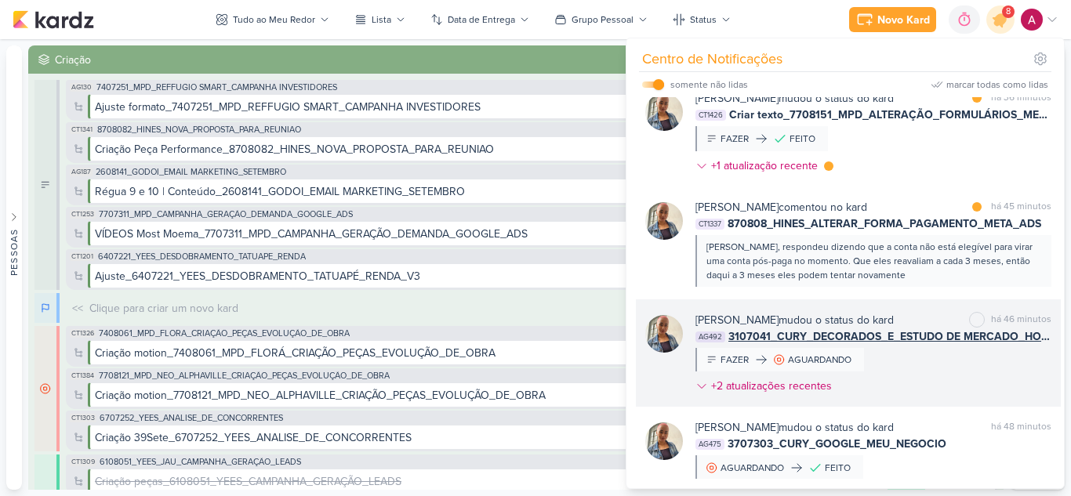
scroll to position [0, 0]
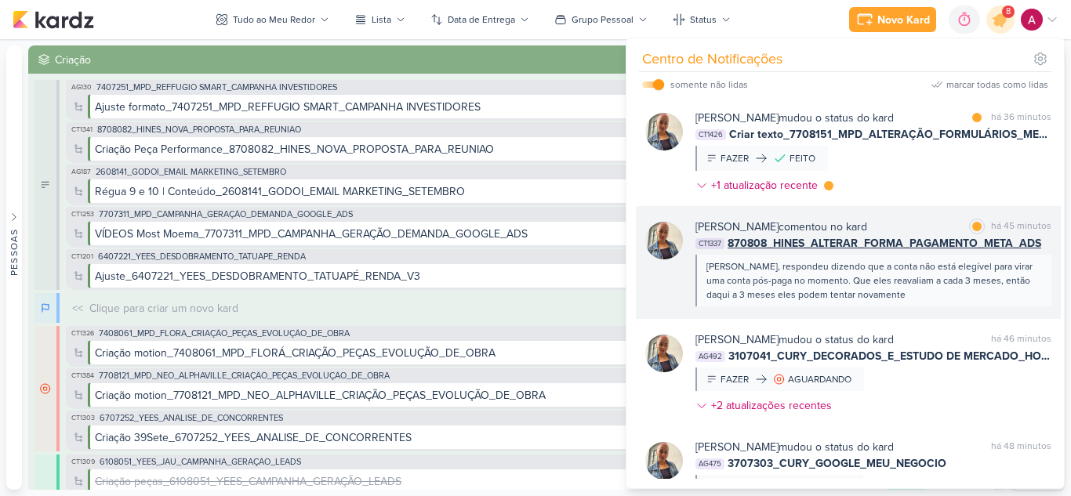
click at [926, 302] on div "Sim, respondeu dizendo que a conta não está elegível para virar uma conta pós-p…" at bounding box center [873, 281] width 356 height 52
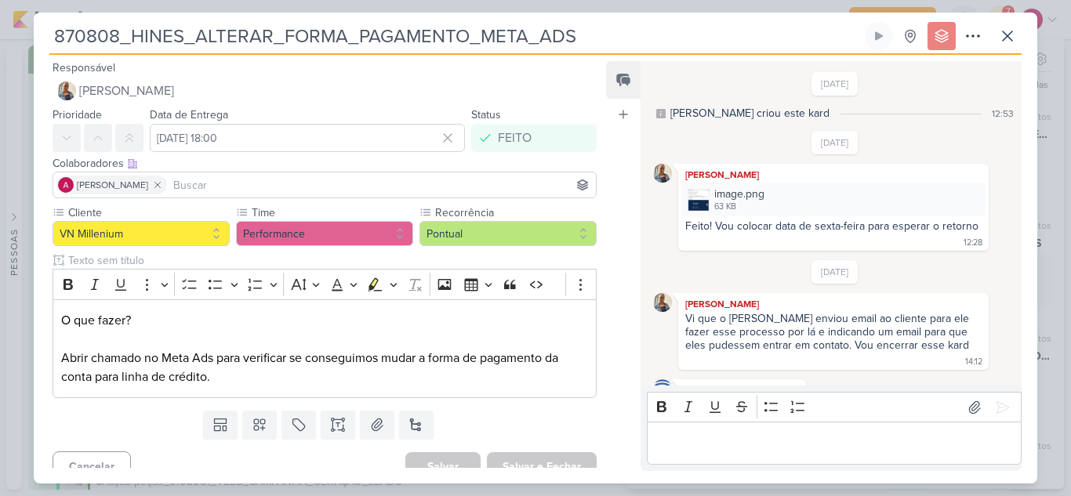
scroll to position [219, 0]
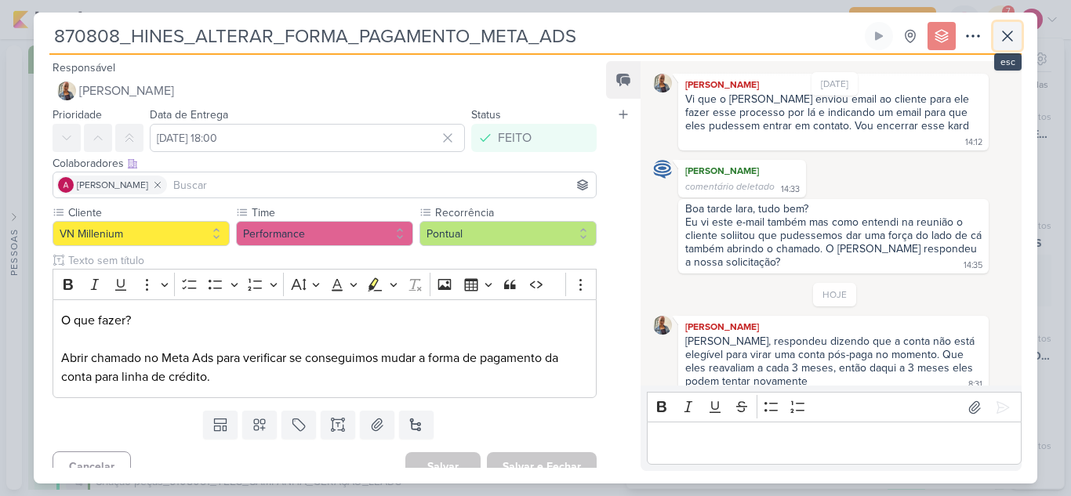
click at [1007, 44] on icon at bounding box center [1007, 36] width 19 height 19
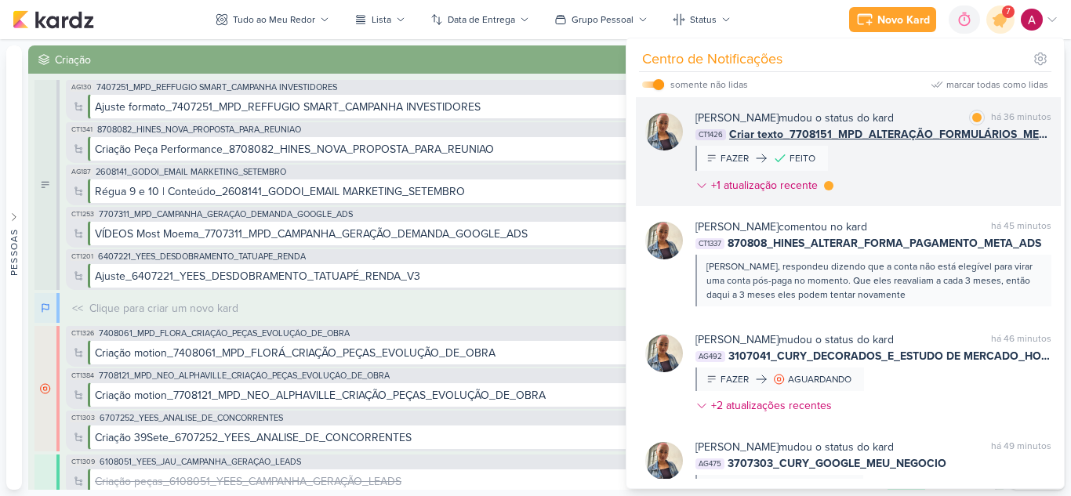
click at [939, 179] on div "Iara Santos mudou o status do kard marcar como lida há 36 minutos CT1426 Criar …" at bounding box center [873, 155] width 356 height 90
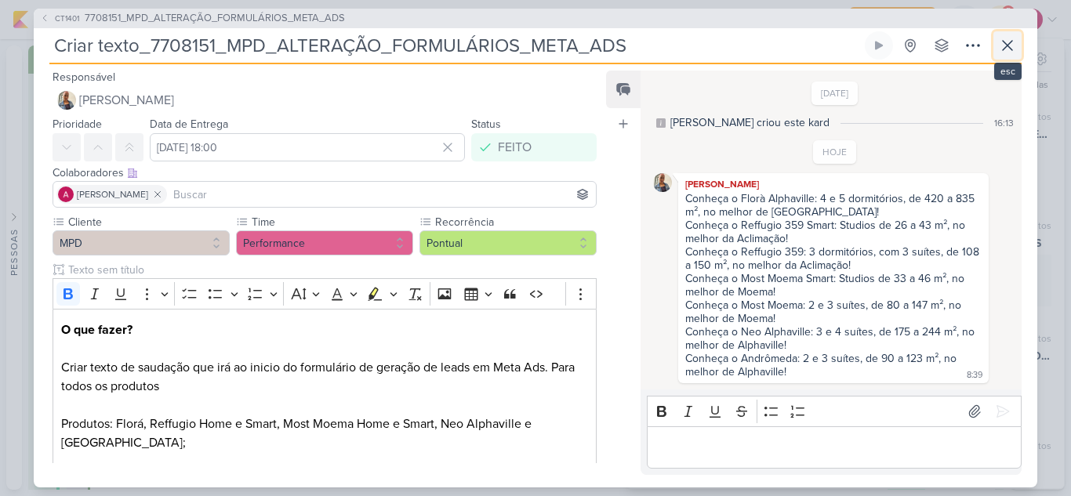
click at [1013, 48] on icon at bounding box center [1007, 45] width 19 height 19
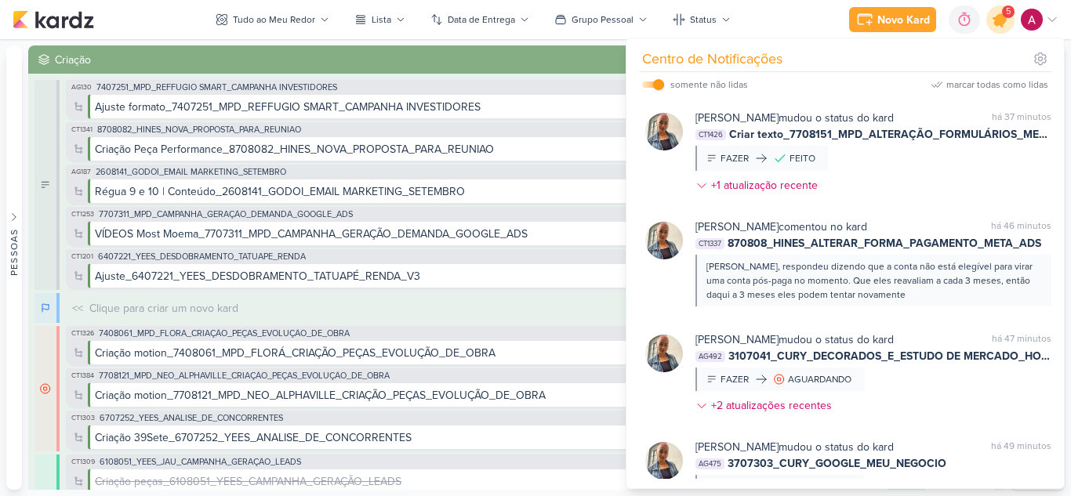
click at [1003, 27] on icon at bounding box center [1000, 19] width 27 height 27
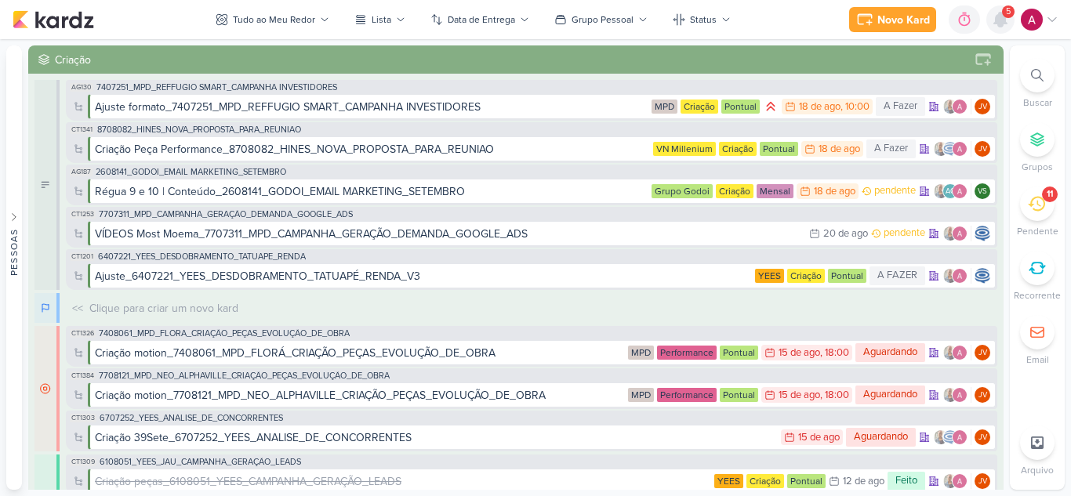
click at [1009, 24] on icon at bounding box center [1000, 19] width 19 height 19
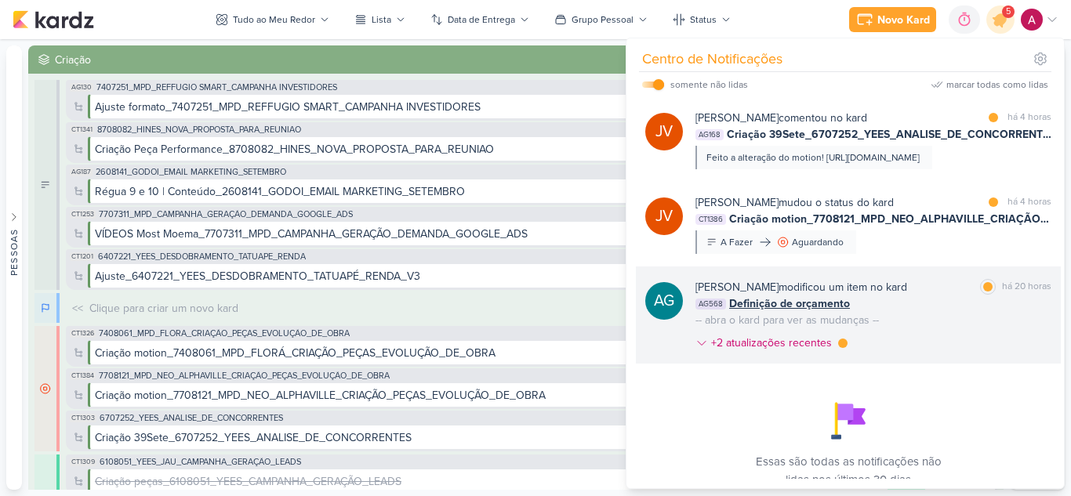
click at [933, 312] on div "AG568 Definição de orçamento" at bounding box center [873, 303] width 356 height 16
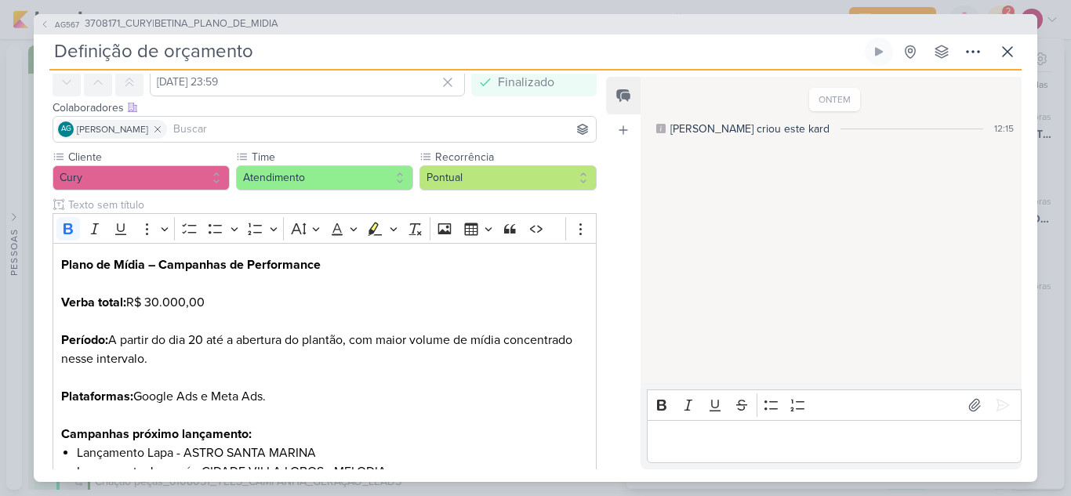
scroll to position [182, 0]
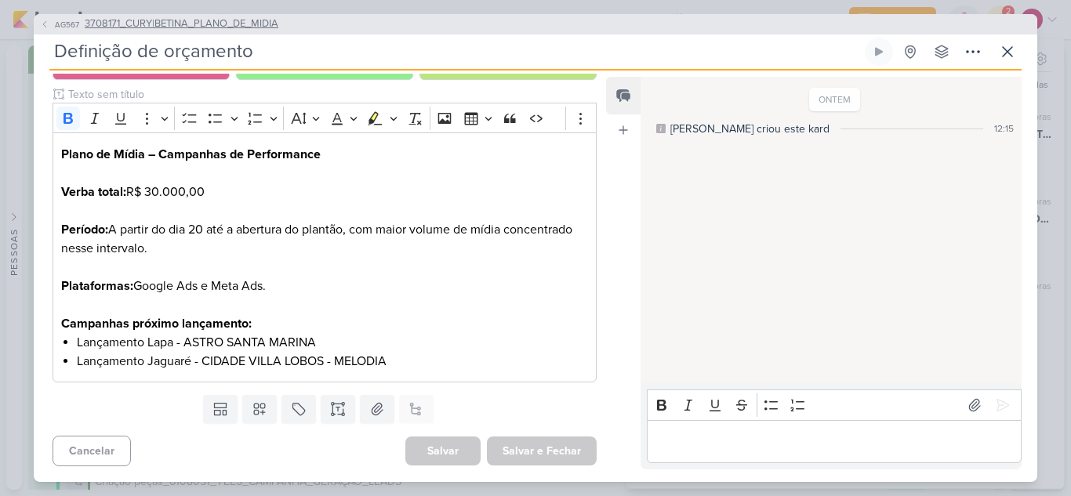
click at [57, 22] on span "AG567" at bounding box center [67, 25] width 29 height 12
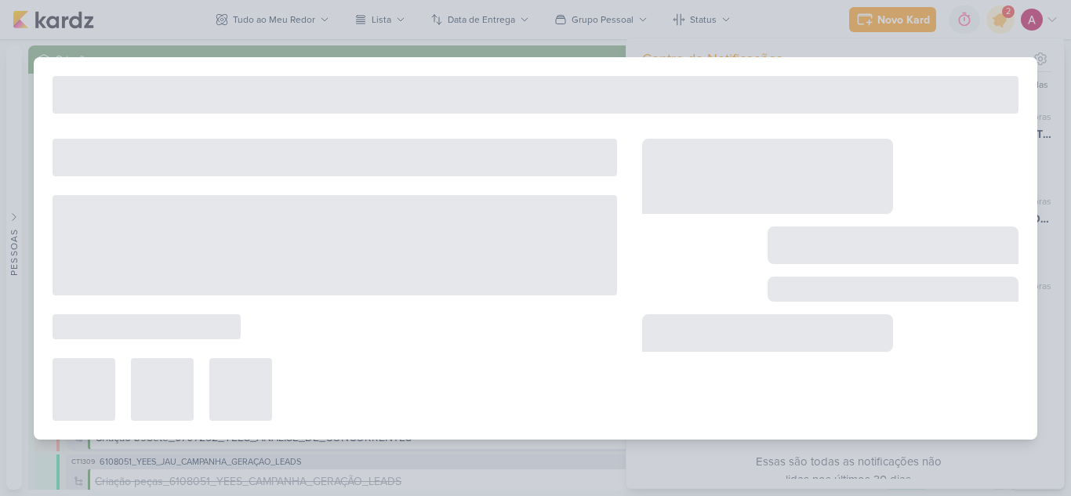
type input "3708171_CURY|BETINA_PLANO_DE_MIDIA"
type input "19 de agosto de 2025 às 23:59"
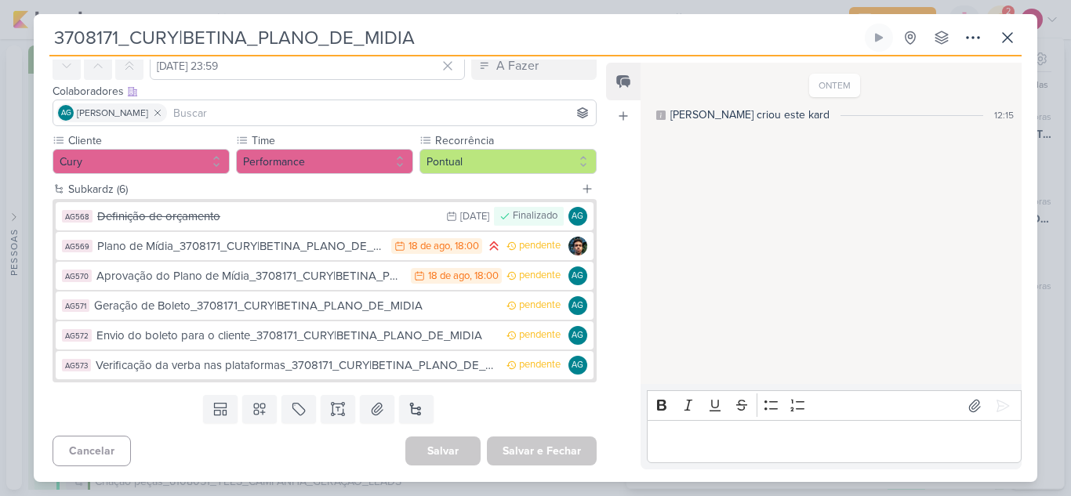
scroll to position [0, 0]
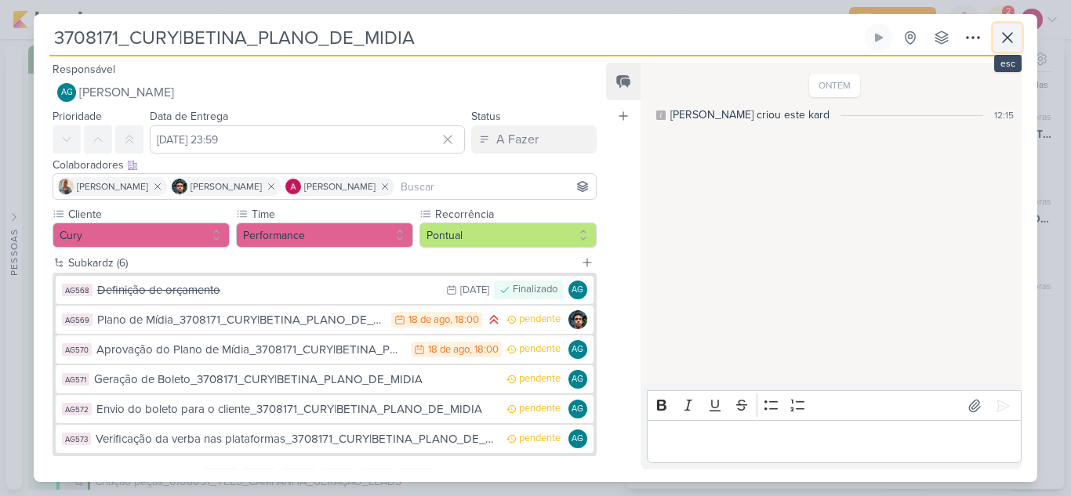
click at [1007, 38] on icon at bounding box center [1006, 37] width 9 height 9
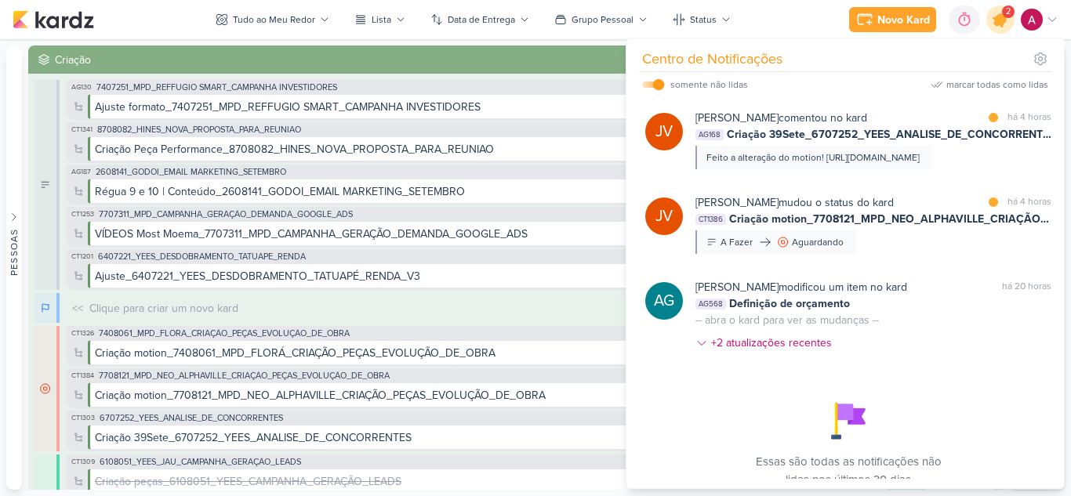
click at [991, 24] on icon at bounding box center [1000, 19] width 27 height 27
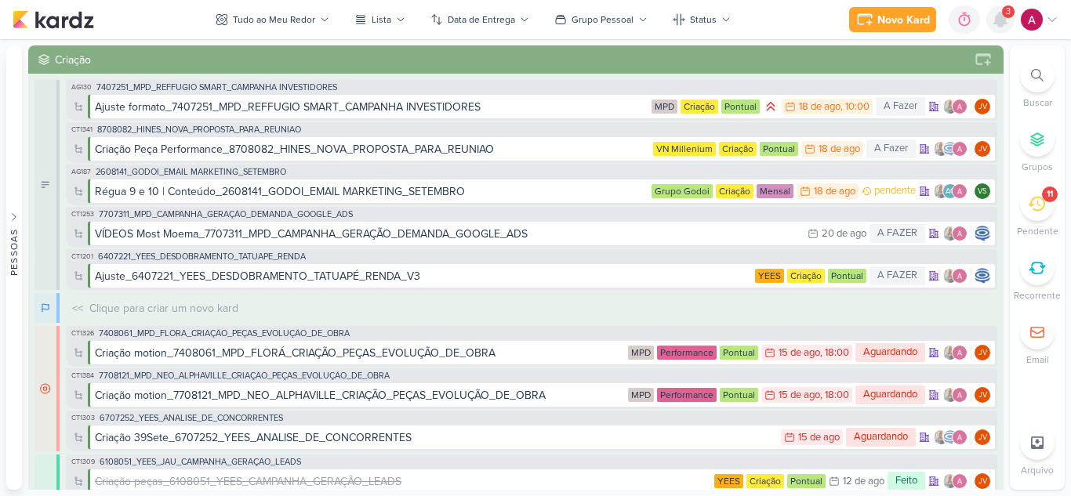
click at [1003, 26] on icon at bounding box center [1000, 19] width 19 height 19
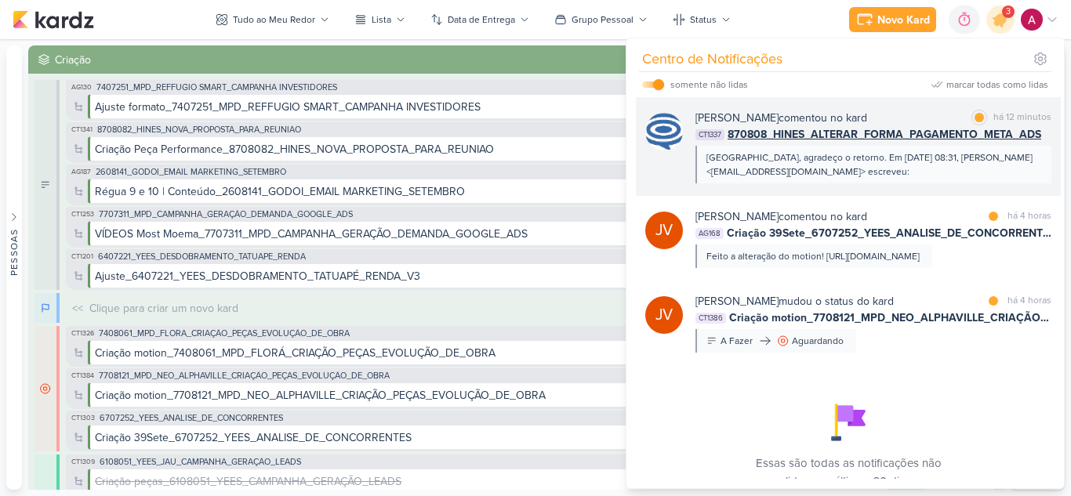
click at [894, 180] on div "Entendi, agradeço o retorno. Em seg., 18 de ago. de 2025 às 08:31, Iara Santos …" at bounding box center [873, 165] width 356 height 38
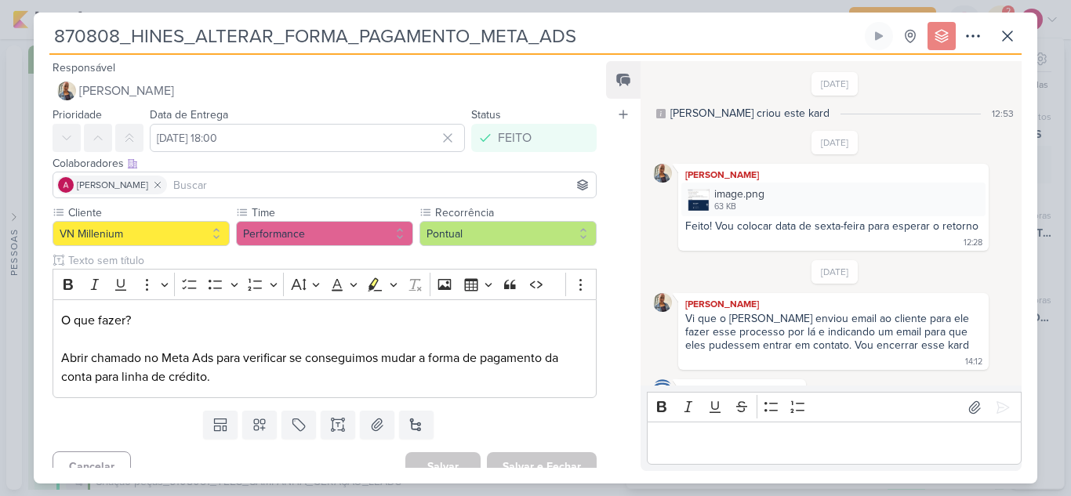
scroll to position [359, 0]
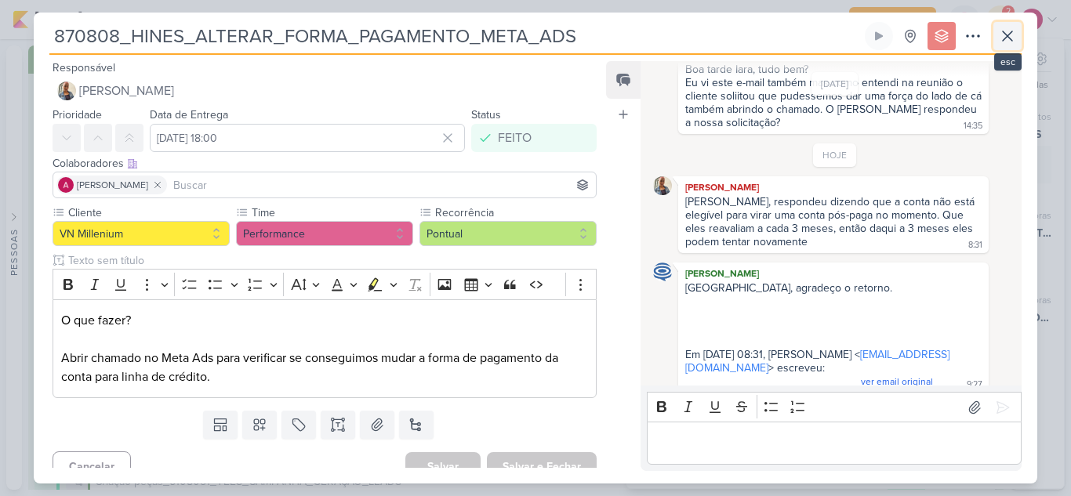
click at [1012, 42] on icon at bounding box center [1007, 36] width 19 height 19
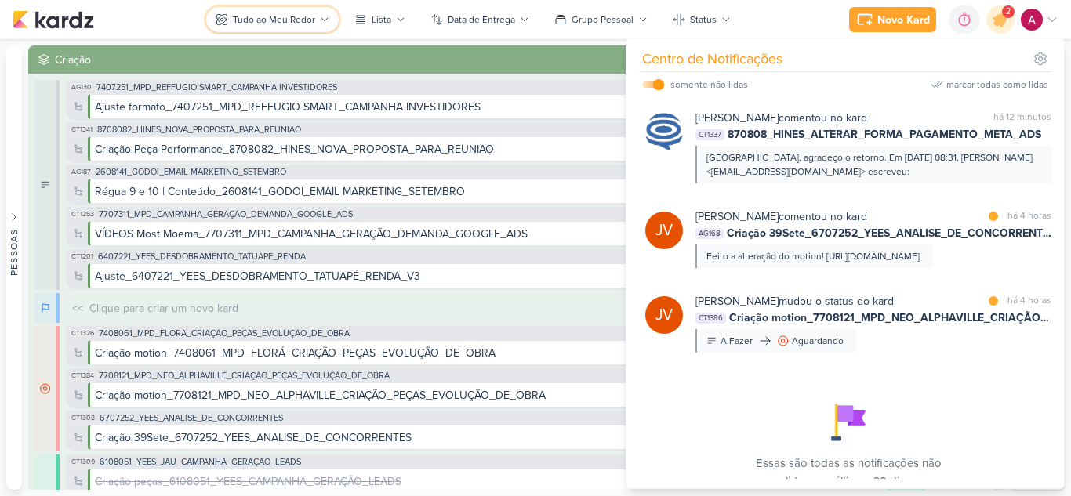
click at [270, 10] on button "Tudo ao Meu Redor" at bounding box center [272, 19] width 132 height 25
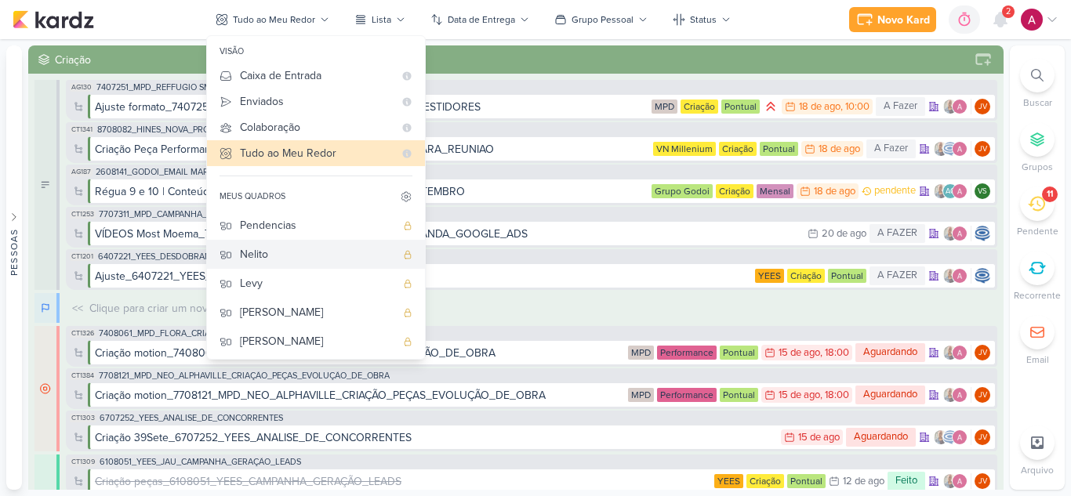
click at [292, 253] on div "Nelito" at bounding box center [317, 254] width 155 height 16
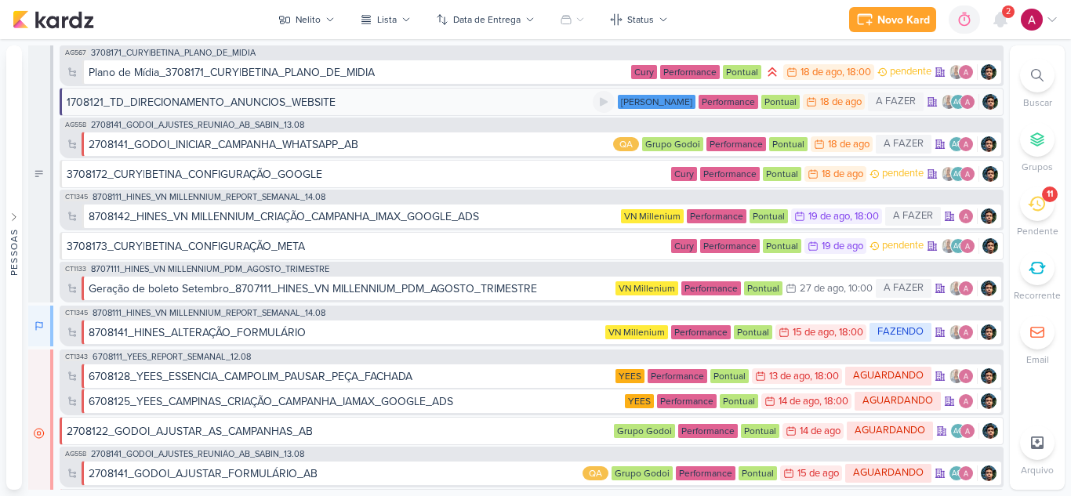
click at [447, 97] on div "1708121_TD_DIRECIONAMENTO_ANUNCIOS_WEBSITE" at bounding box center [330, 102] width 526 height 16
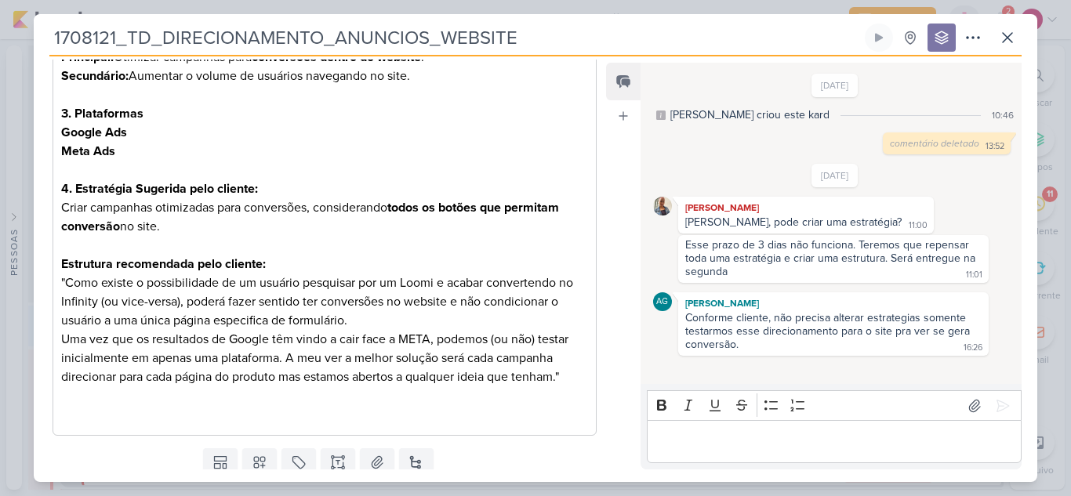
scroll to position [487, 0]
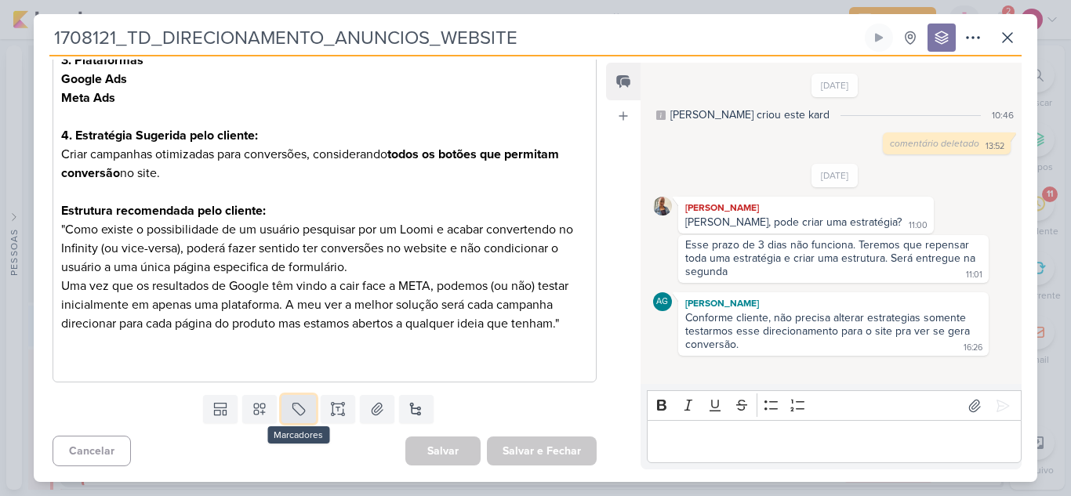
click at [298, 404] on icon at bounding box center [299, 409] width 16 height 16
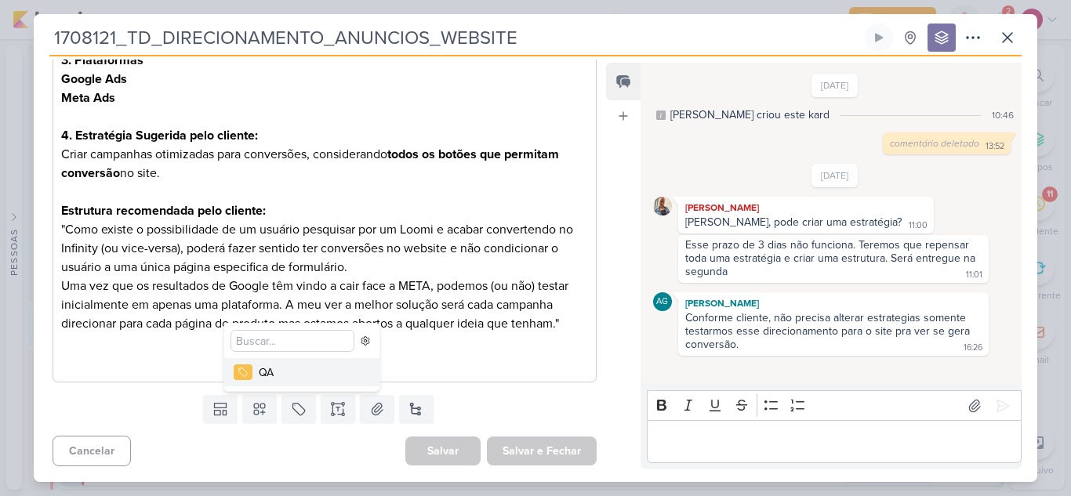
click at [257, 375] on button "QA" at bounding box center [301, 372] width 155 height 28
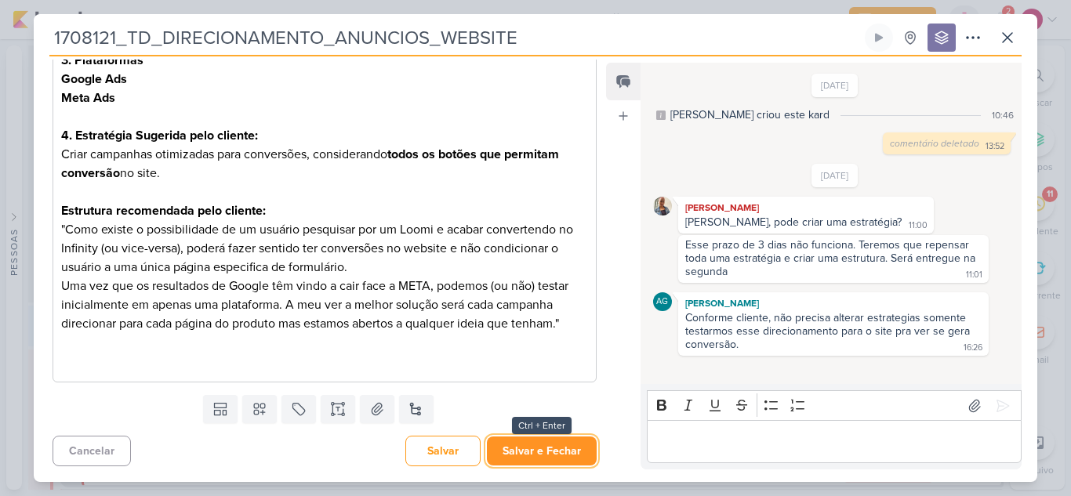
click at [523, 440] on button "Salvar e Fechar" at bounding box center [542, 451] width 110 height 29
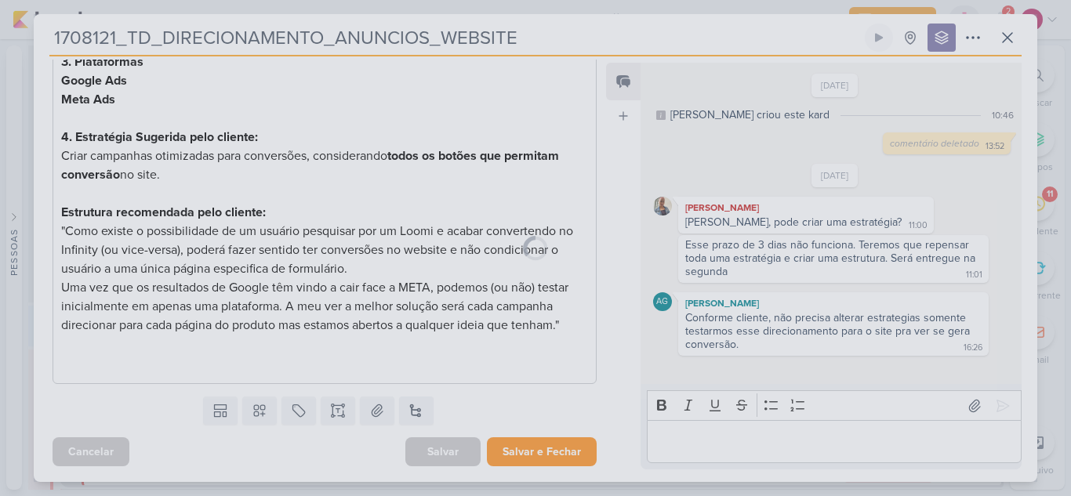
scroll to position [538, 0]
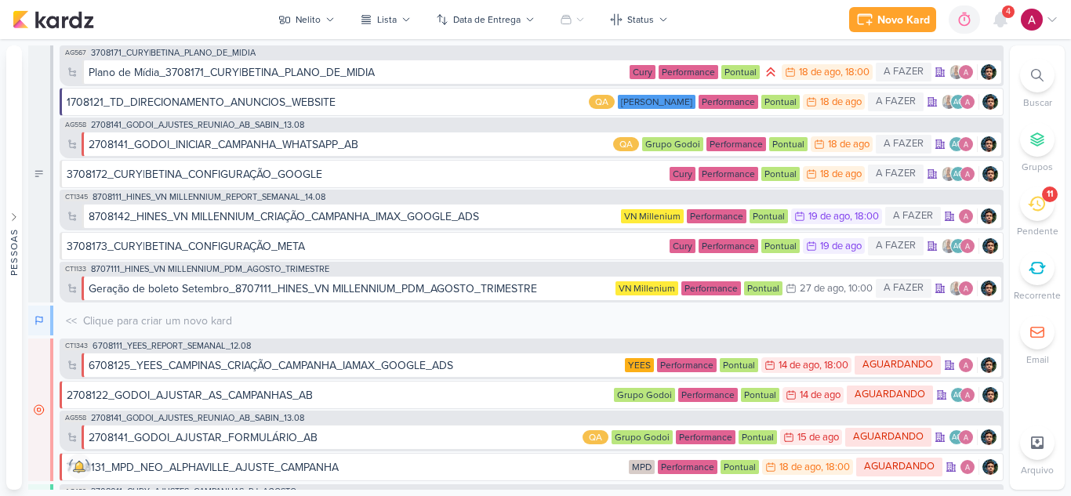
click at [1005, 17] on div "4" at bounding box center [1000, 19] width 28 height 28
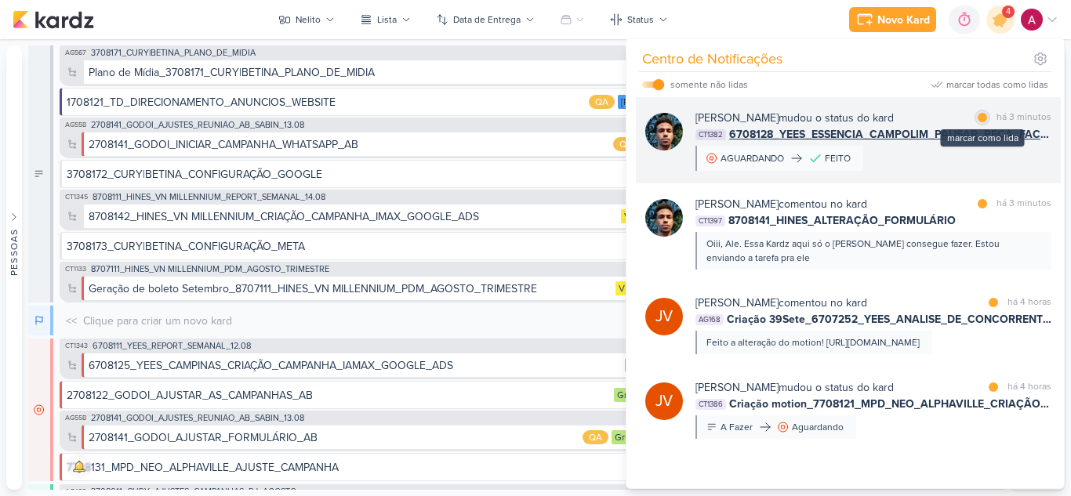
click at [977, 117] on div at bounding box center [981, 117] width 9 height 9
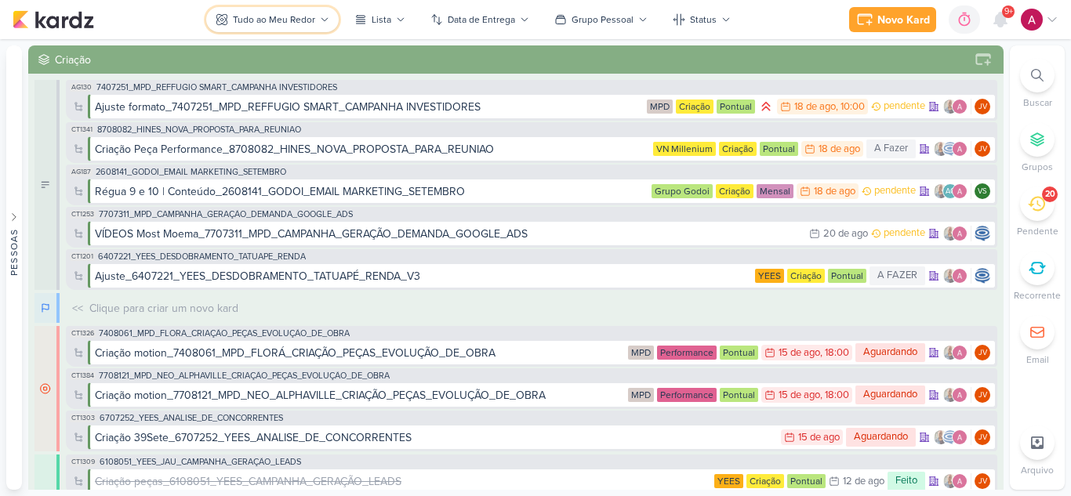
click at [269, 15] on div "Tudo ao Meu Redor" at bounding box center [274, 20] width 82 height 14
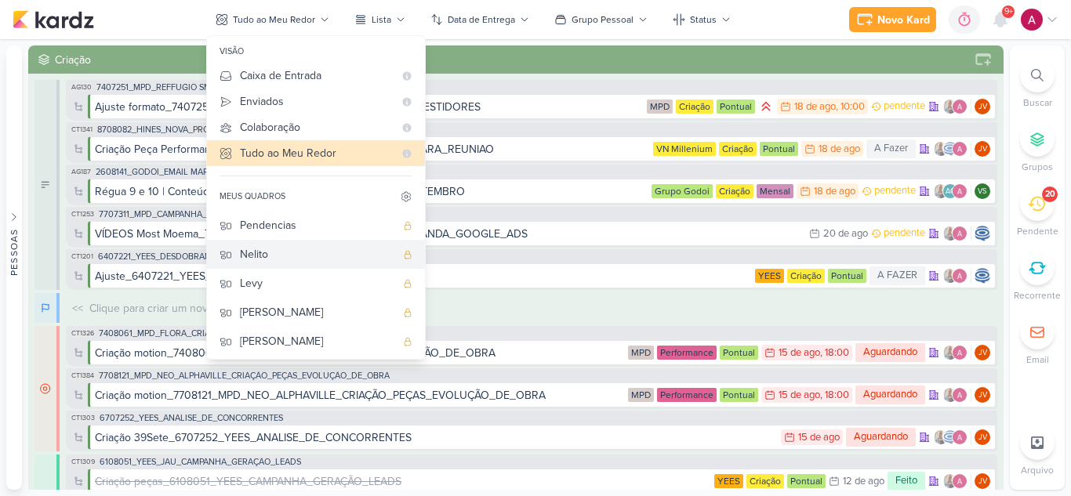
click at [295, 257] on div "Nelito" at bounding box center [317, 254] width 155 height 16
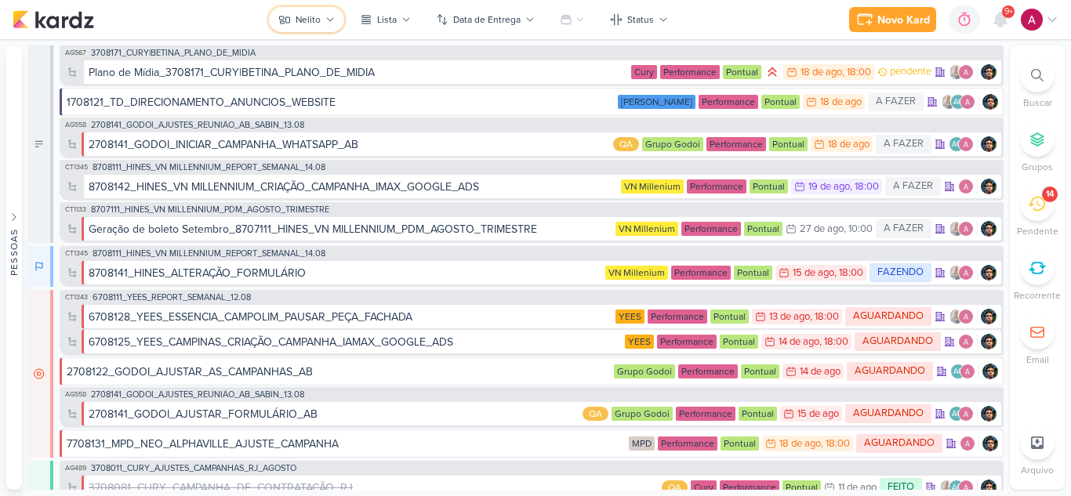
click at [304, 16] on div "Nelito" at bounding box center [307, 20] width 25 height 14
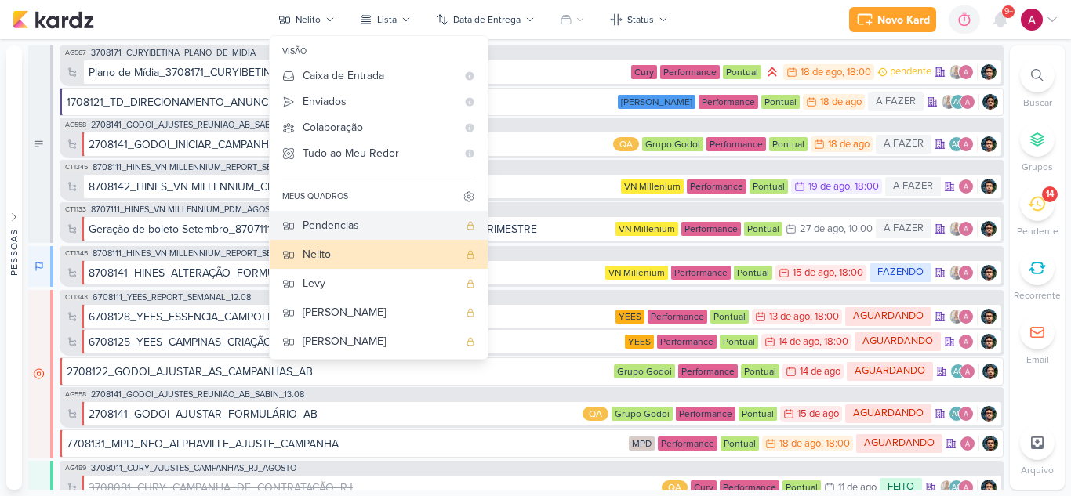
click at [346, 233] on div "Pendencias" at bounding box center [380, 225] width 155 height 16
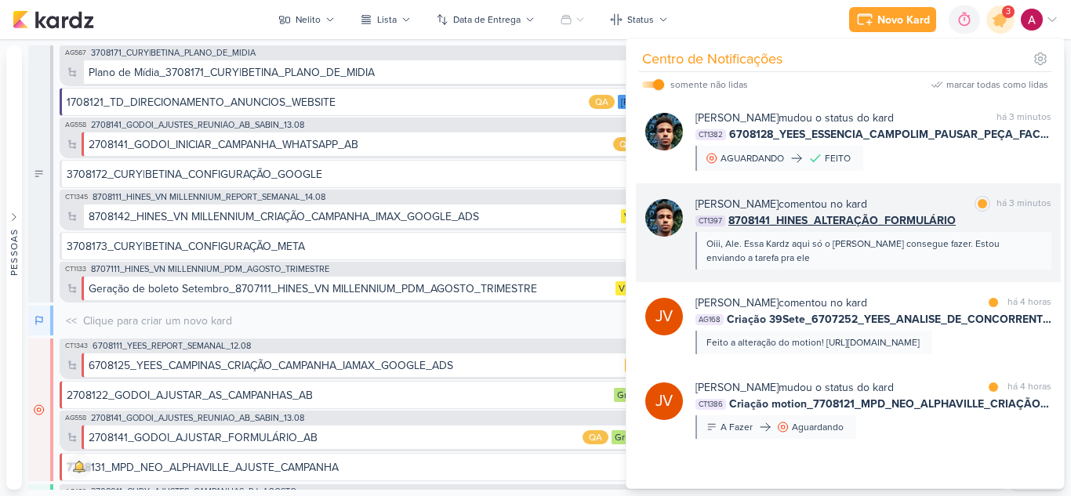
click at [940, 257] on div "Oiii, Ale. Essa Kardz aqui só o Levy consegue fazer. Estou enviando a tarefa pr…" at bounding box center [872, 251] width 332 height 28
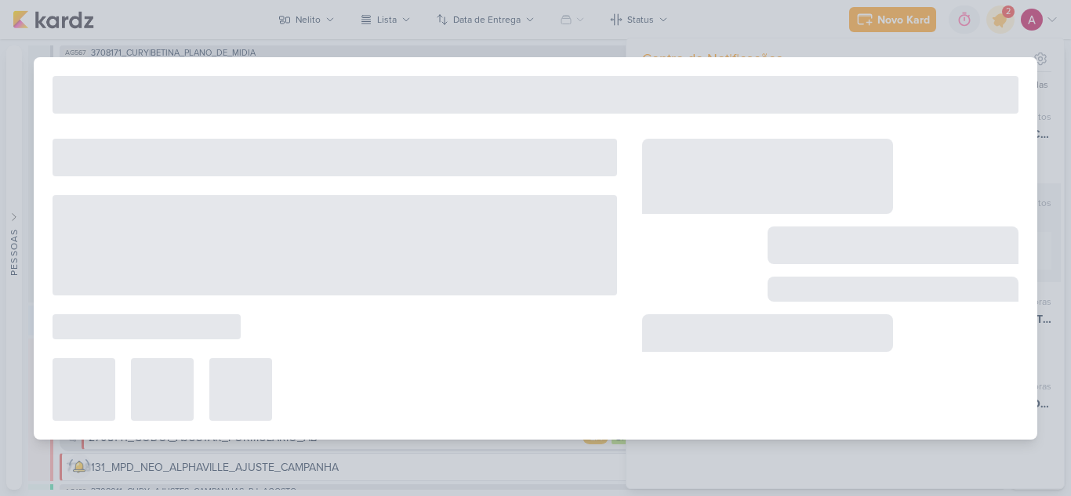
type input "8708141_HINES_ALTERAÇÃO_FORMULÁRIO"
type input "15 de agosto de 2025 às 18:00"
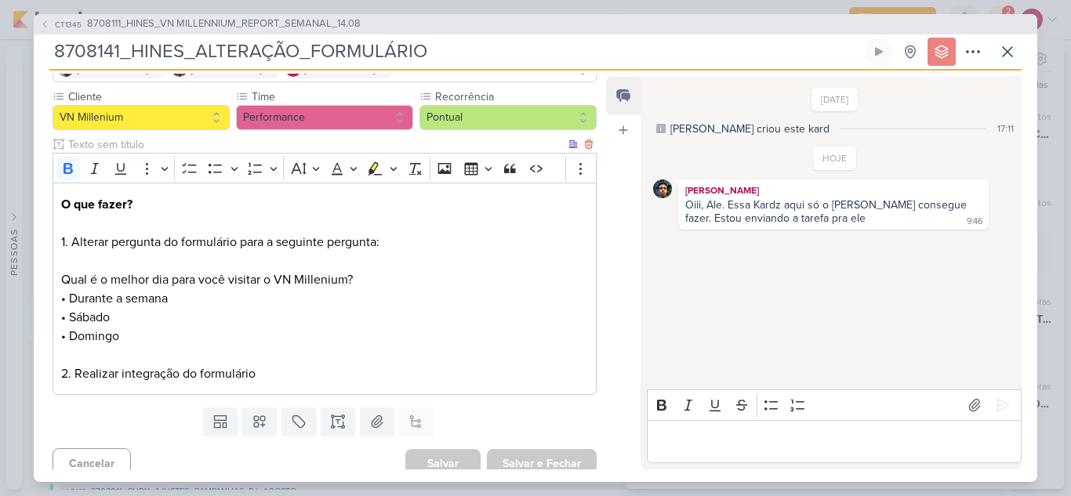
scroll to position [144, 0]
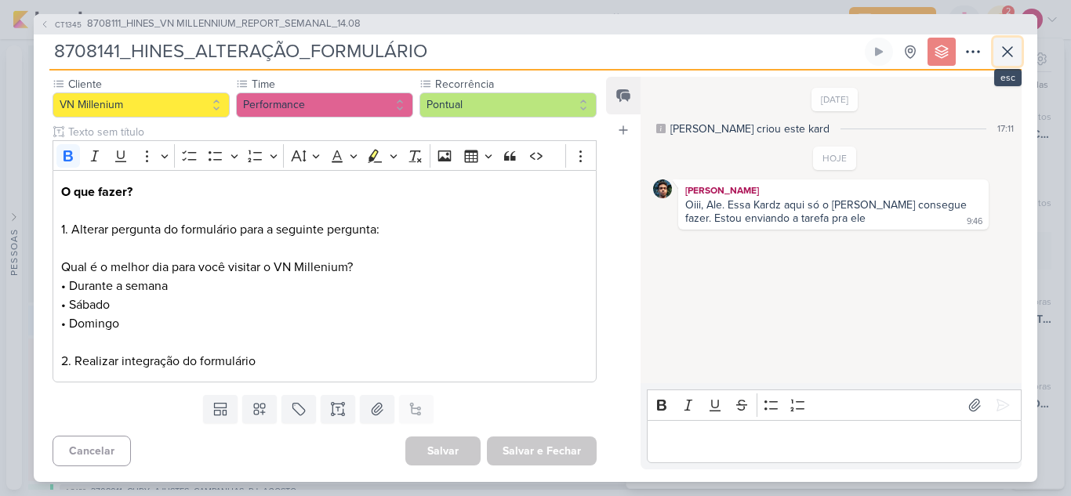
click at [1009, 60] on icon at bounding box center [1007, 51] width 19 height 19
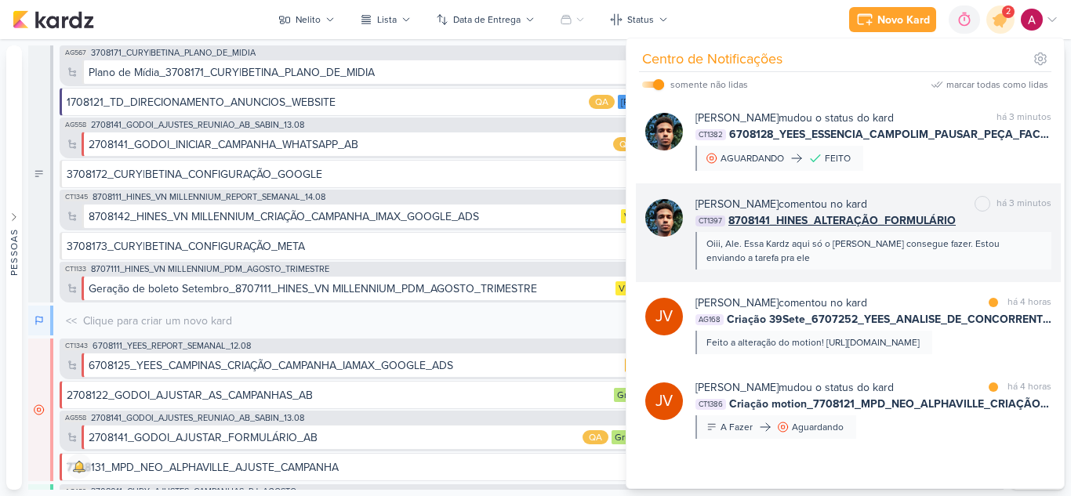
click at [908, 255] on div "Oiii, Ale. Essa Kardz aqui só o [PERSON_NAME] consegue fazer. Estou enviando a …" at bounding box center [872, 251] width 332 height 28
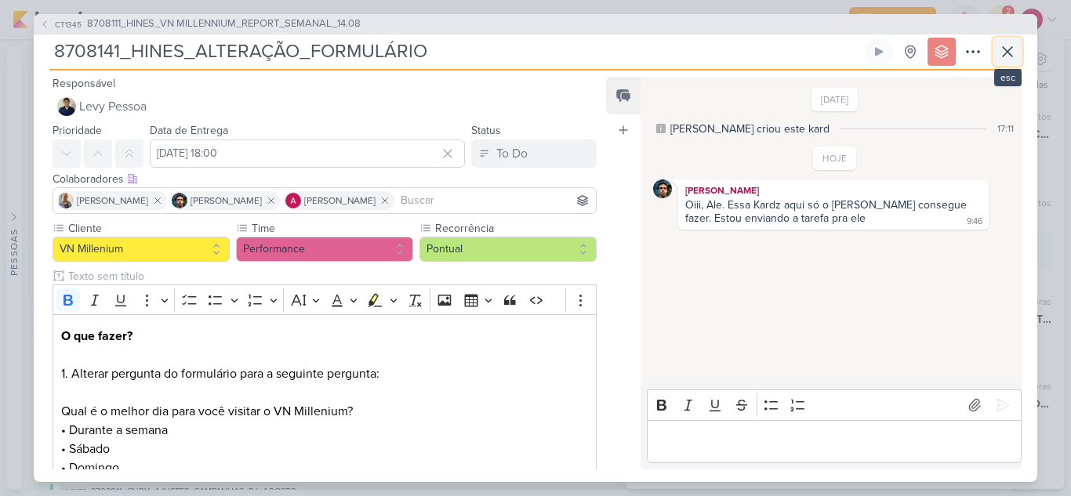
click at [1014, 55] on icon at bounding box center [1007, 51] width 19 height 19
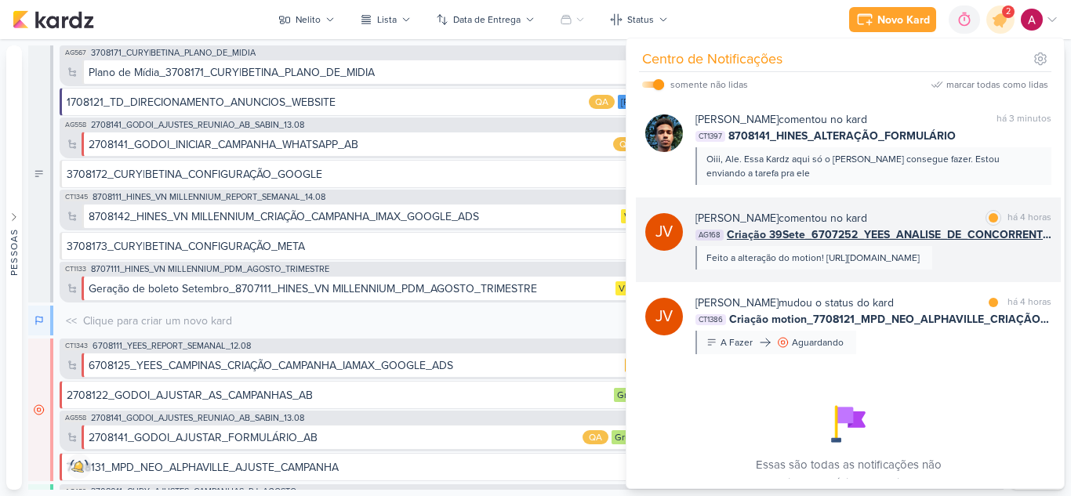
scroll to position [0, 0]
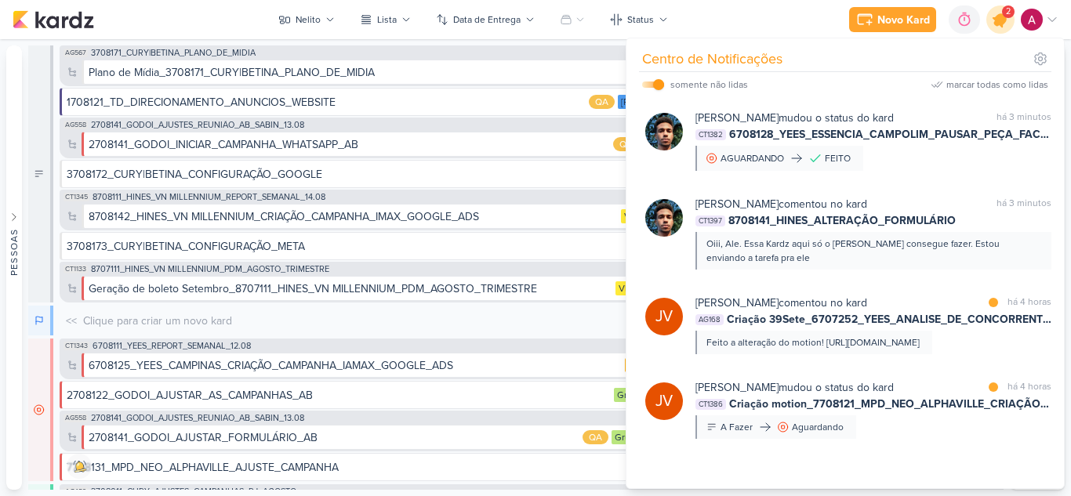
click at [998, 25] on icon at bounding box center [1000, 19] width 19 height 19
